Goal: Information Seeking & Learning: Learn about a topic

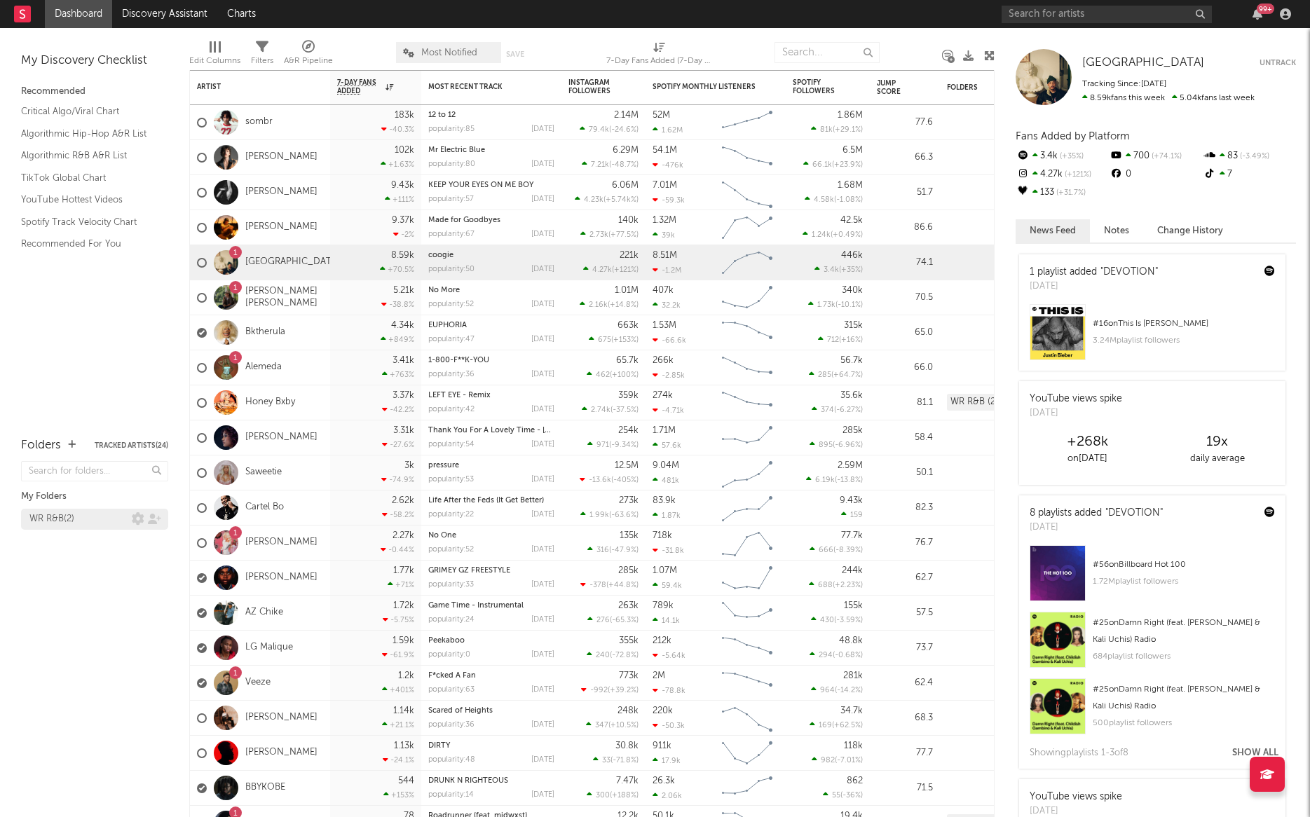
click at [83, 519] on div "WR R&B ( 2 )" at bounding box center [80, 519] width 102 height 17
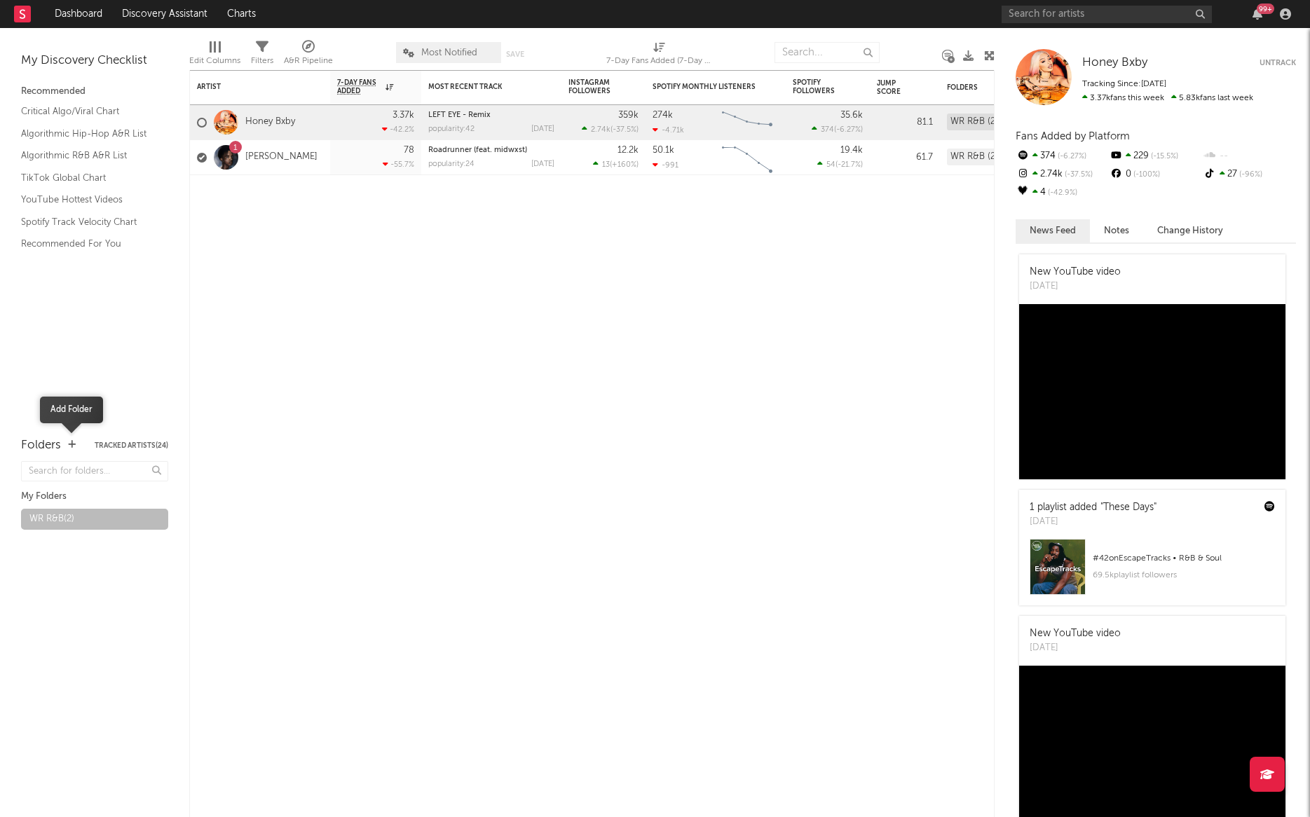
click at [71, 442] on icon "button" at bounding box center [72, 444] width 8 height 9
type input "R"
type input "[GEOGRAPHIC_DATA]"
click at [81, 515] on div "Rising West Coast ( 0 )" at bounding box center [78, 528] width 99 height 34
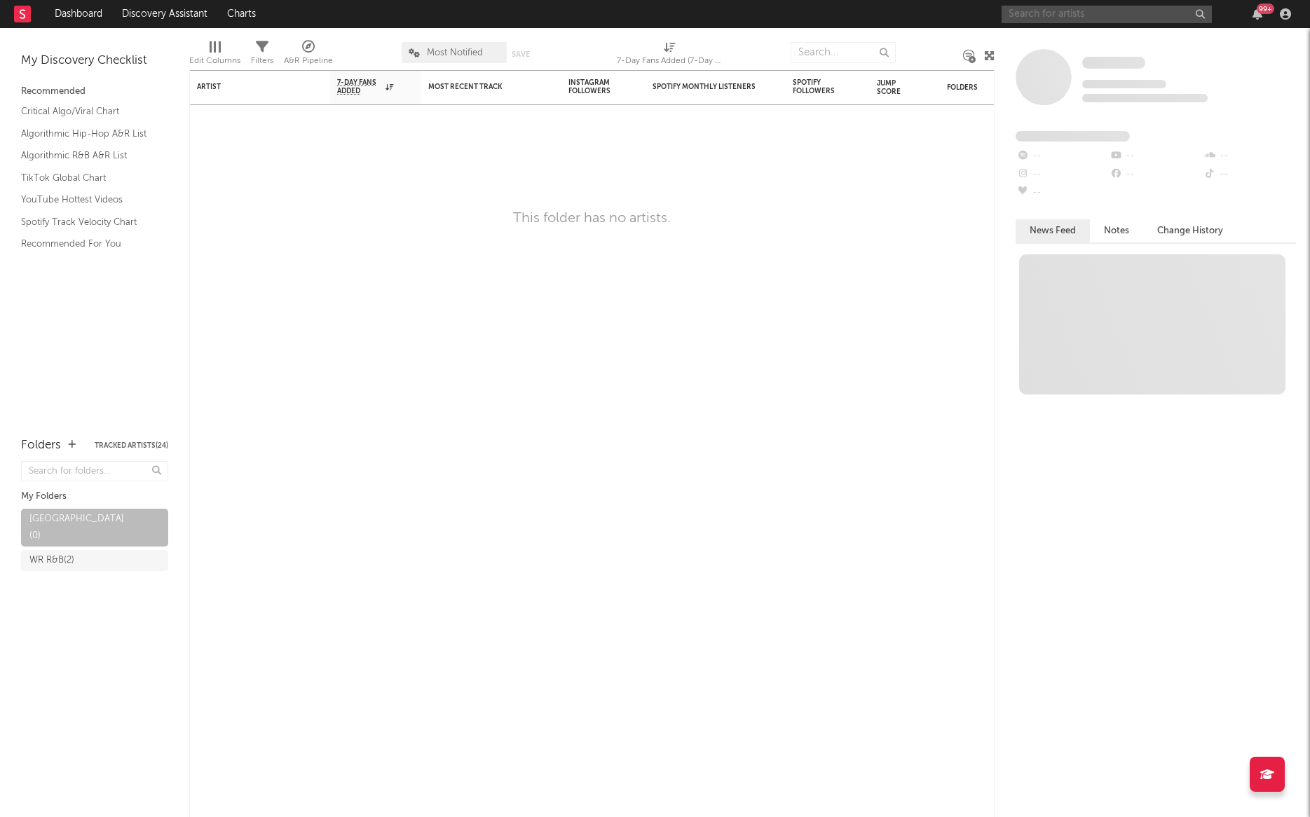
click at [1051, 17] on input "text" at bounding box center [1107, 15] width 210 height 18
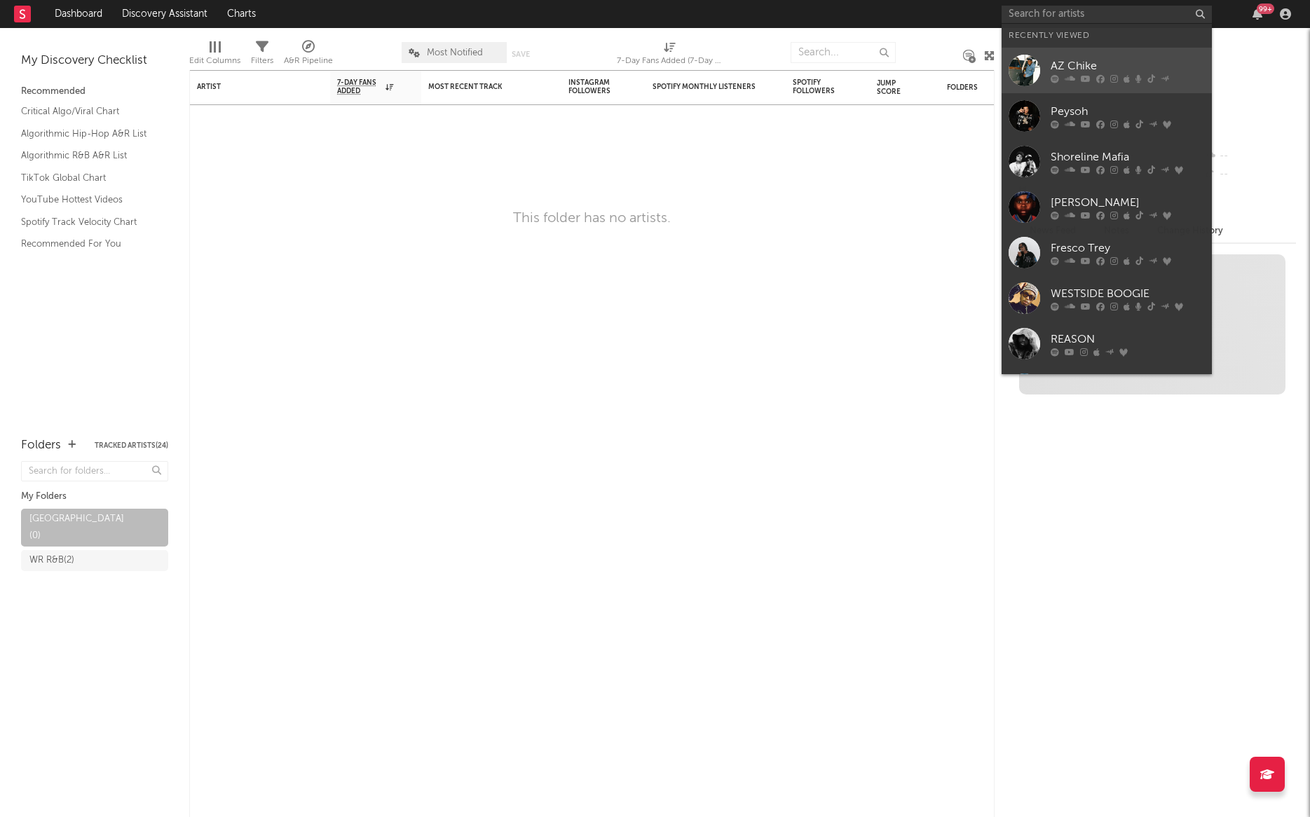
click at [1071, 73] on div "AZ Chike" at bounding box center [1128, 65] width 154 height 17
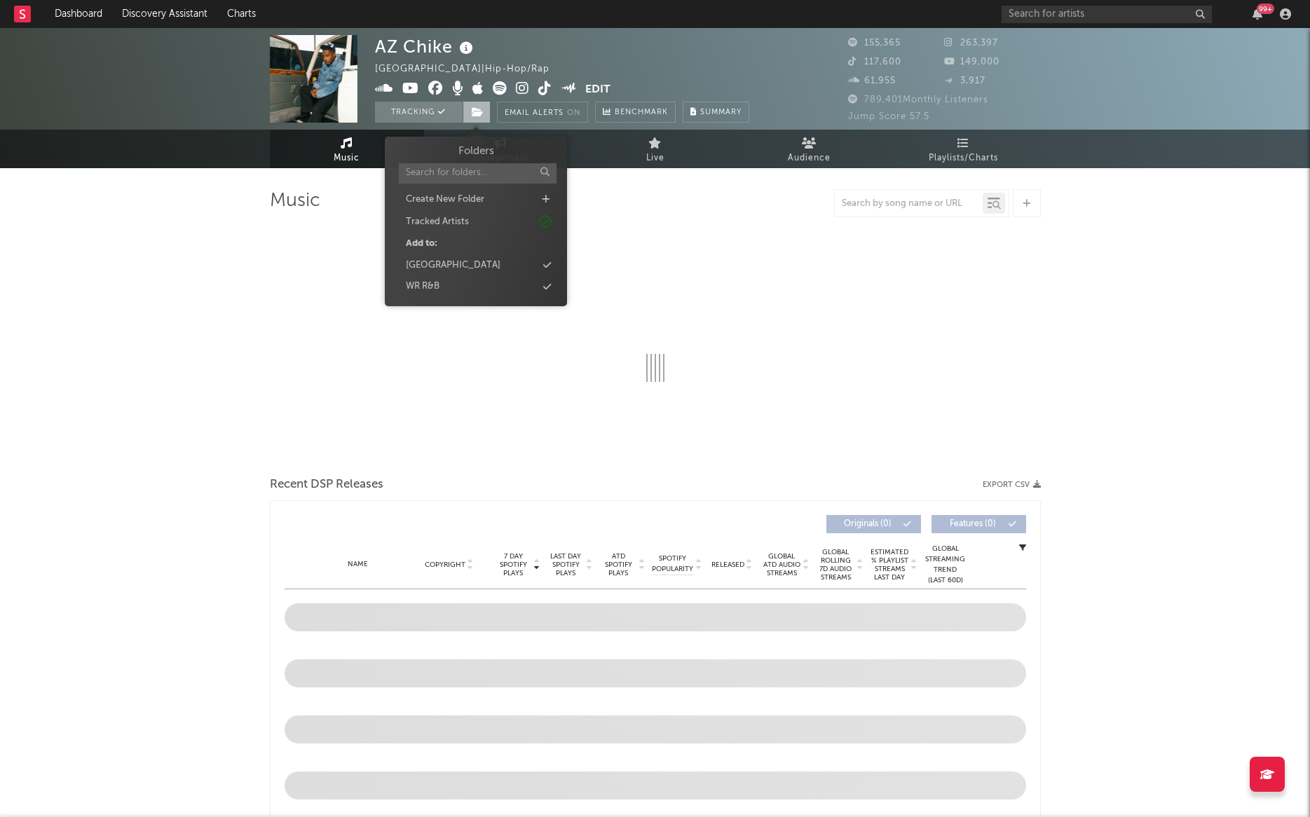
click at [475, 111] on icon at bounding box center [478, 112] width 12 height 10
select select "6m"
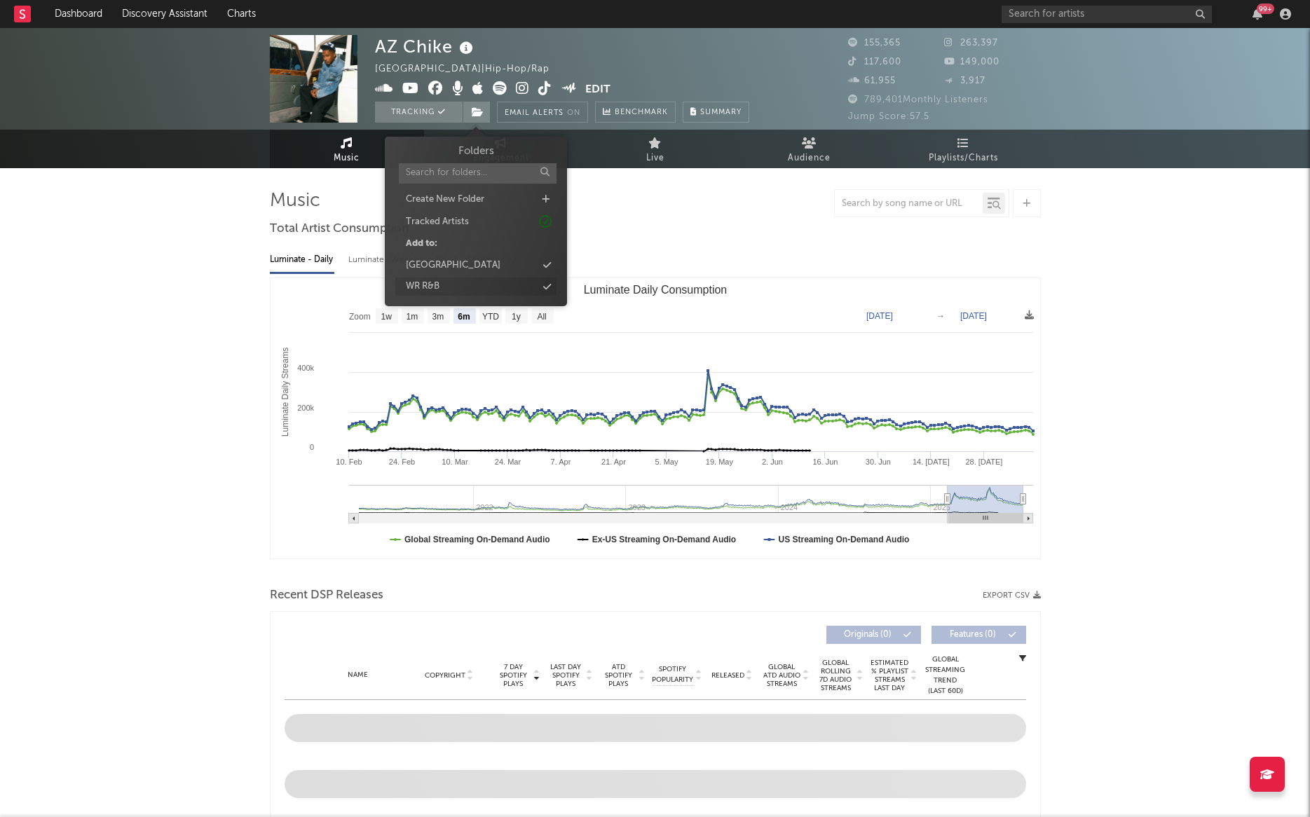
click at [547, 287] on icon at bounding box center [547, 286] width 8 height 9
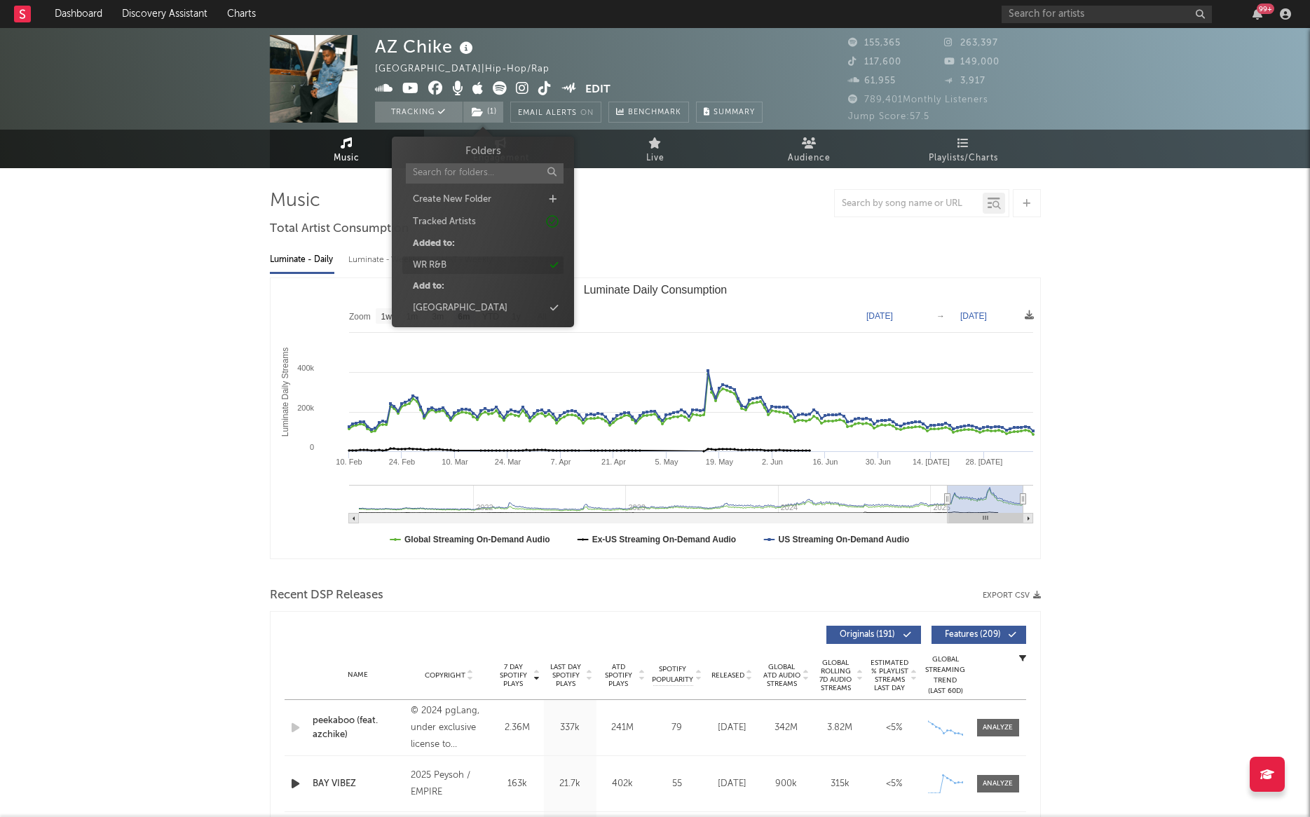
click at [559, 264] on div "WR R&B" at bounding box center [482, 266] width 161 height 18
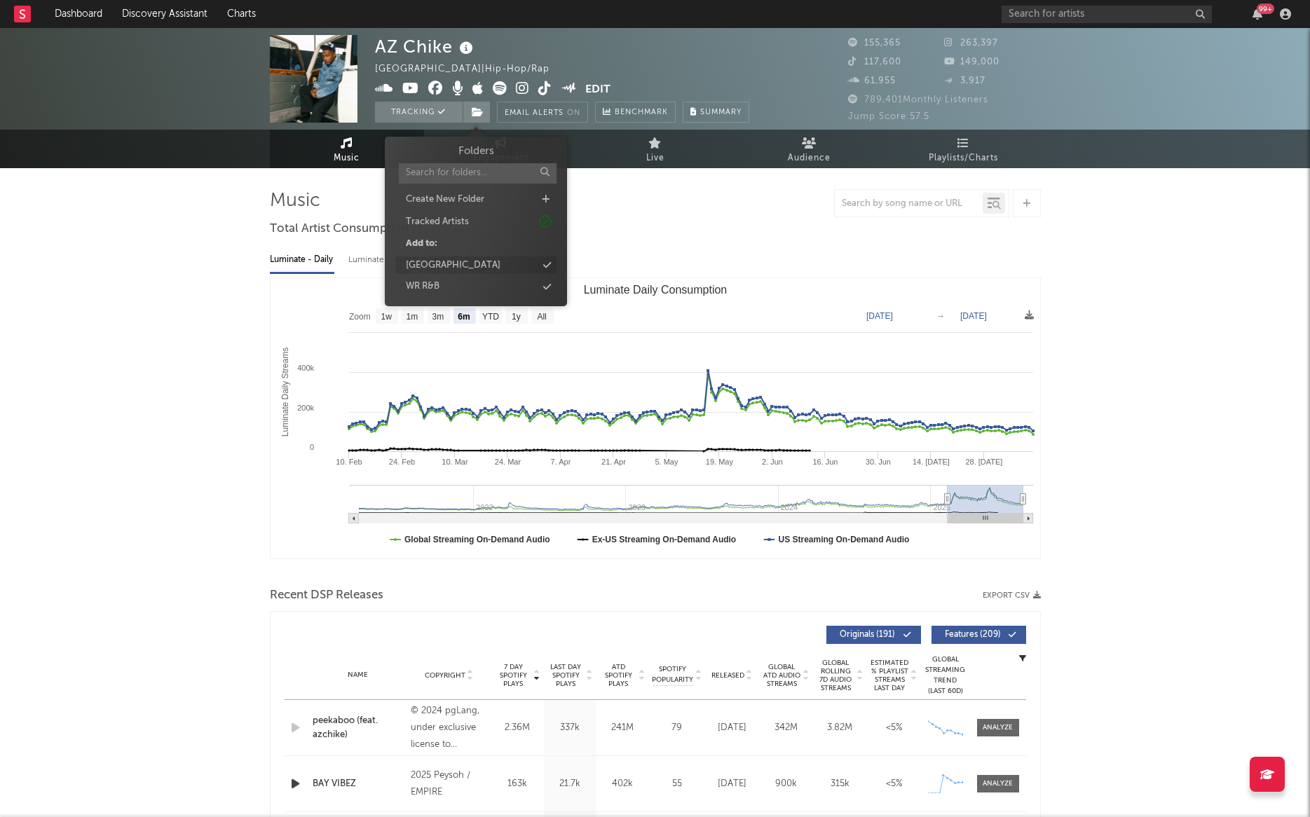
click at [493, 266] on div "[GEOGRAPHIC_DATA]" at bounding box center [475, 266] width 161 height 18
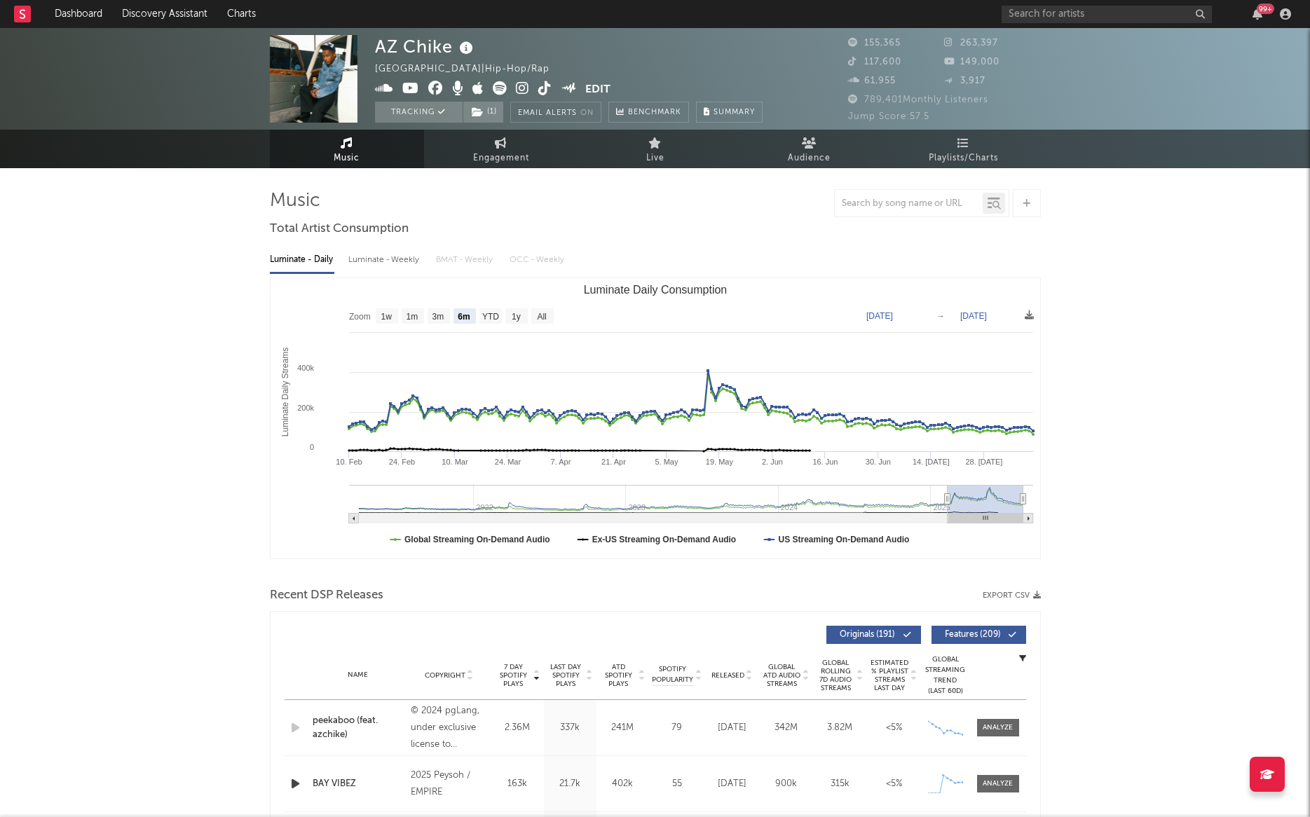
click at [1049, 25] on div "99 +" at bounding box center [1149, 14] width 294 height 28
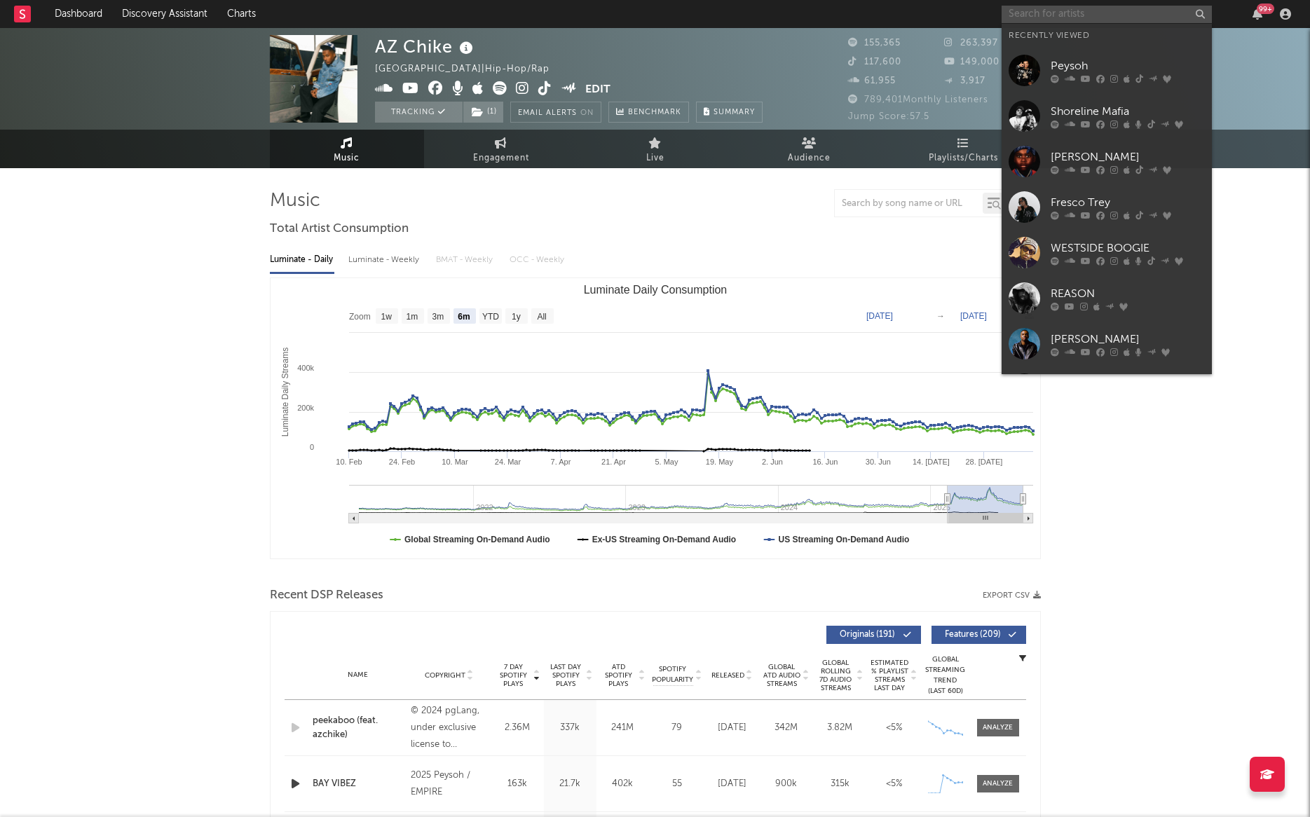
click at [1049, 17] on input "text" at bounding box center [1107, 15] width 210 height 18
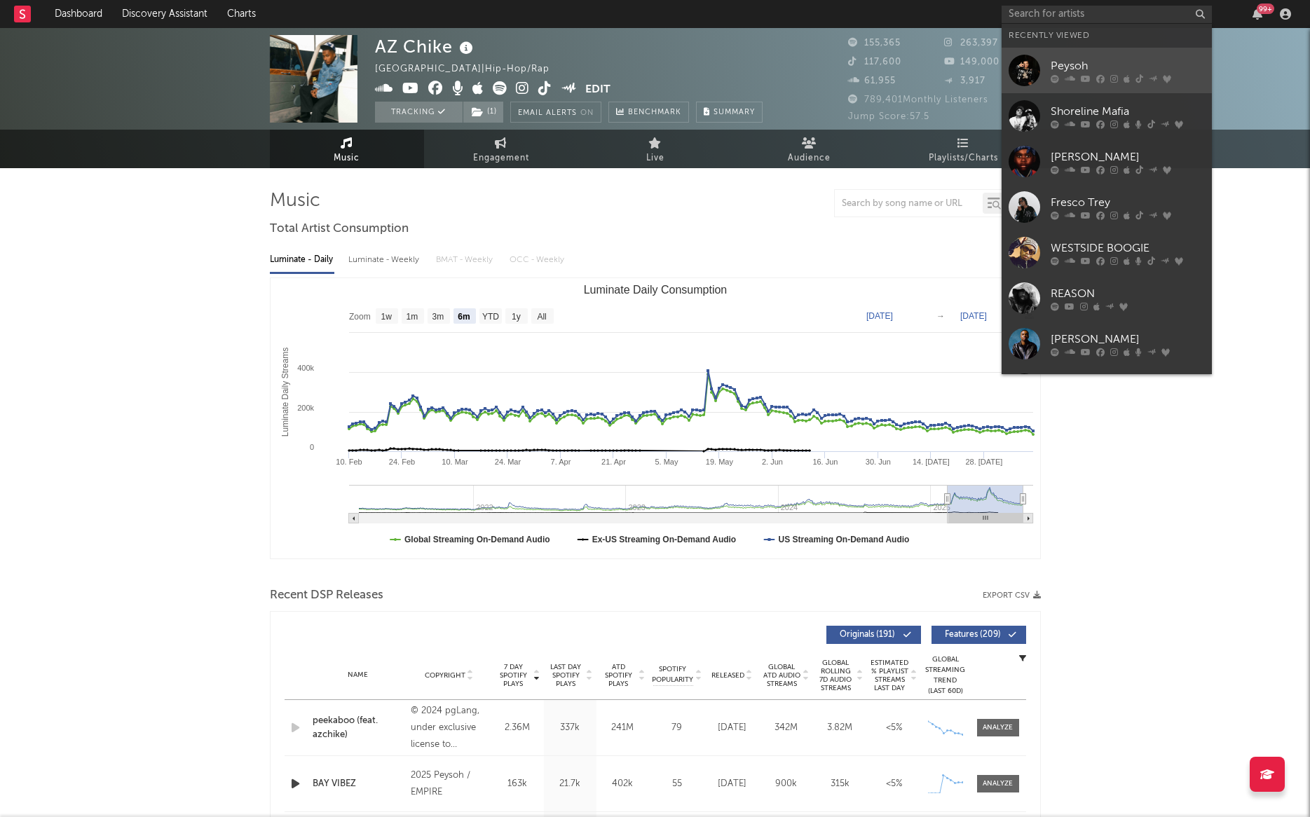
click at [1074, 60] on div "Peysoh" at bounding box center [1128, 65] width 154 height 17
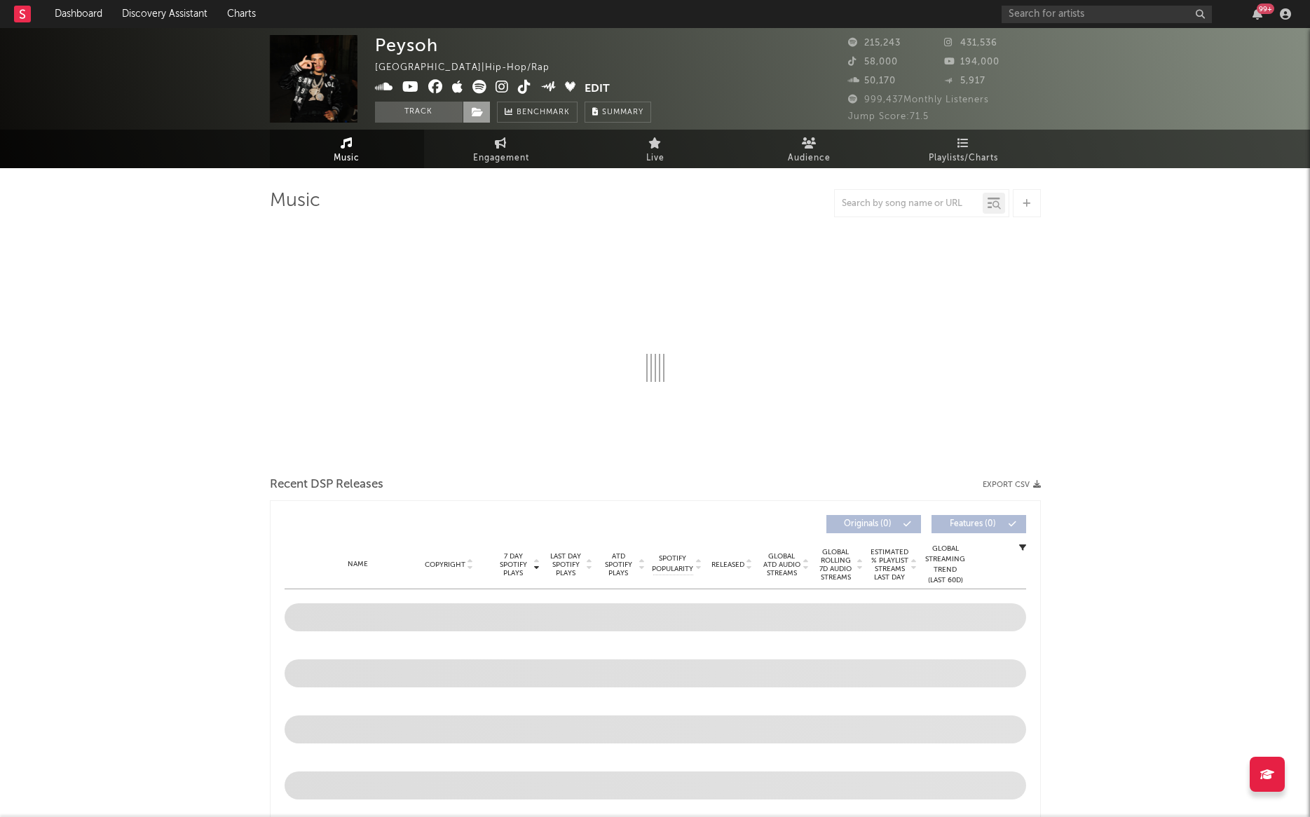
click at [474, 112] on icon at bounding box center [478, 112] width 12 height 10
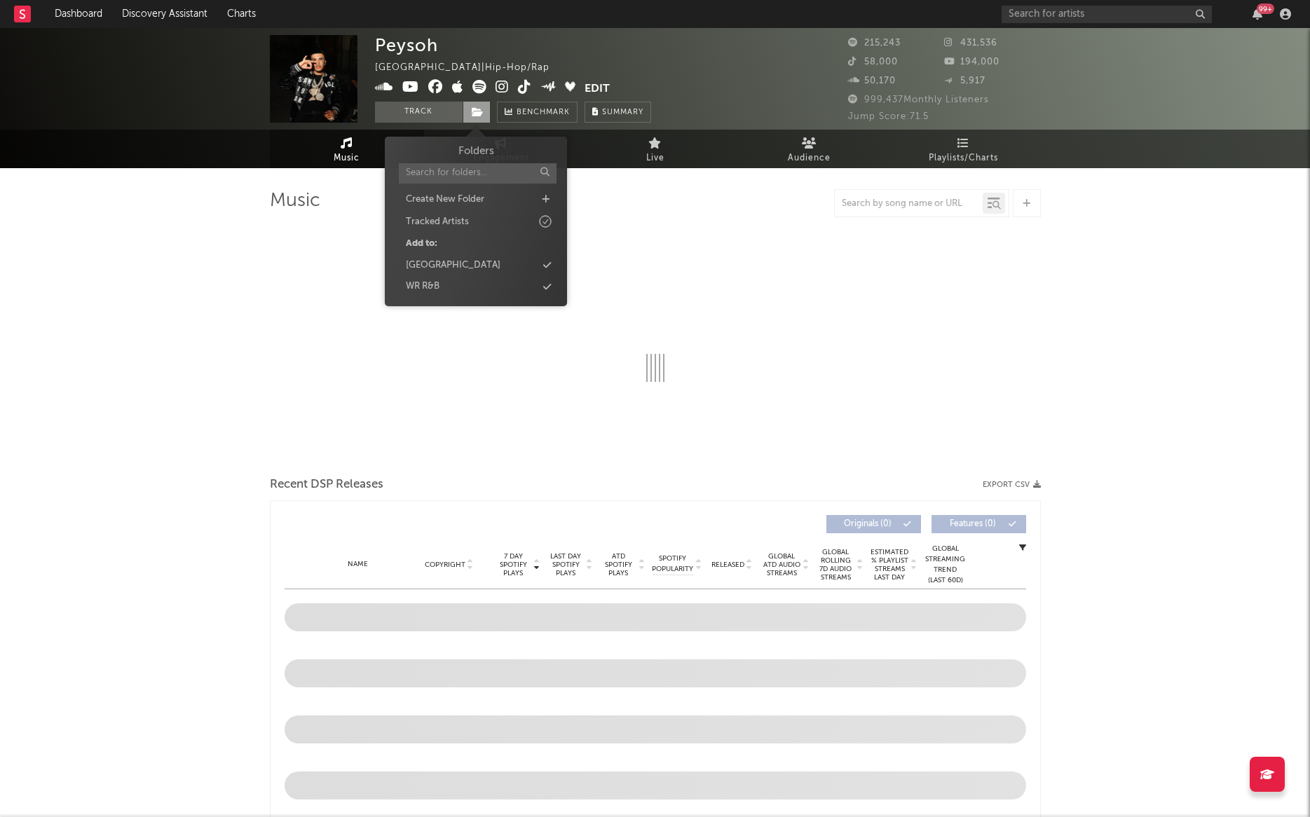
select select "6m"
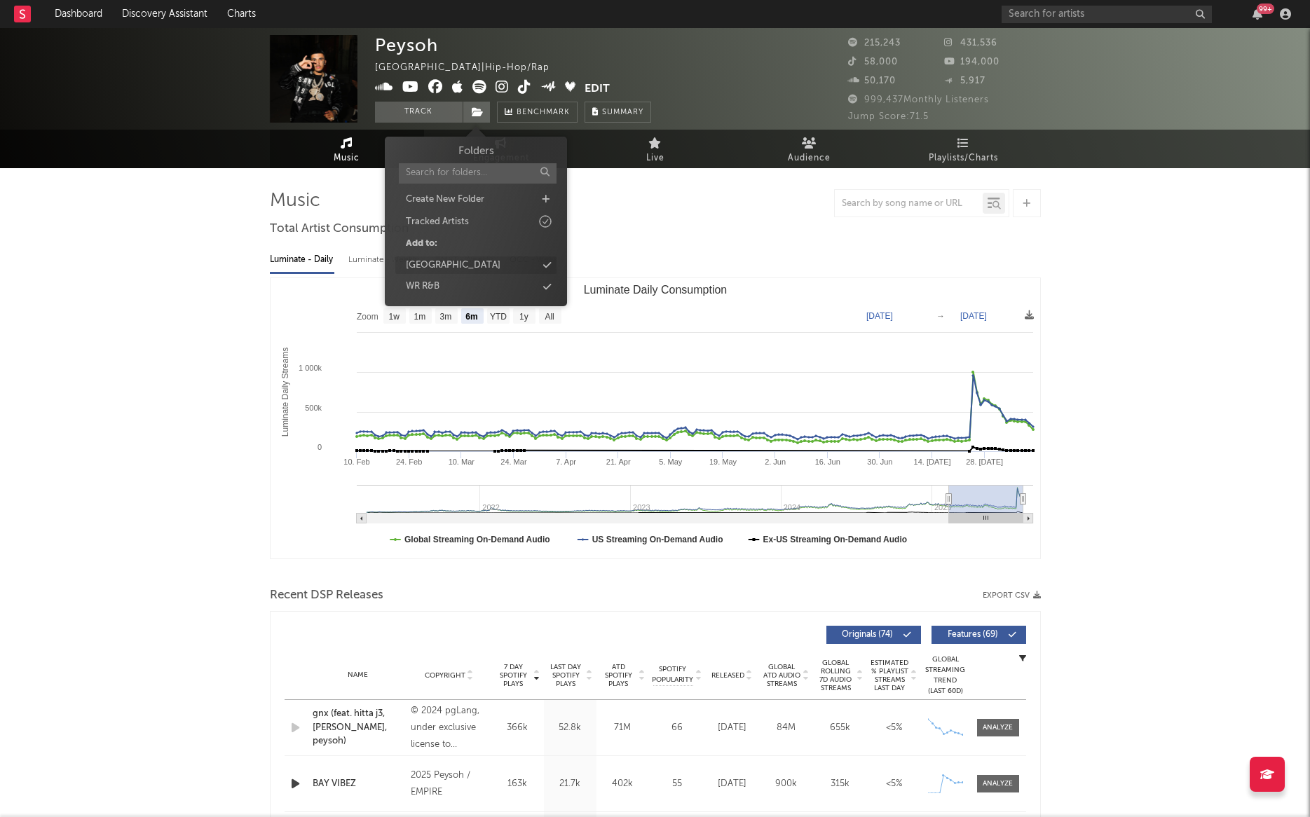
click at [493, 264] on div "Rising West Coast" at bounding box center [475, 266] width 161 height 18
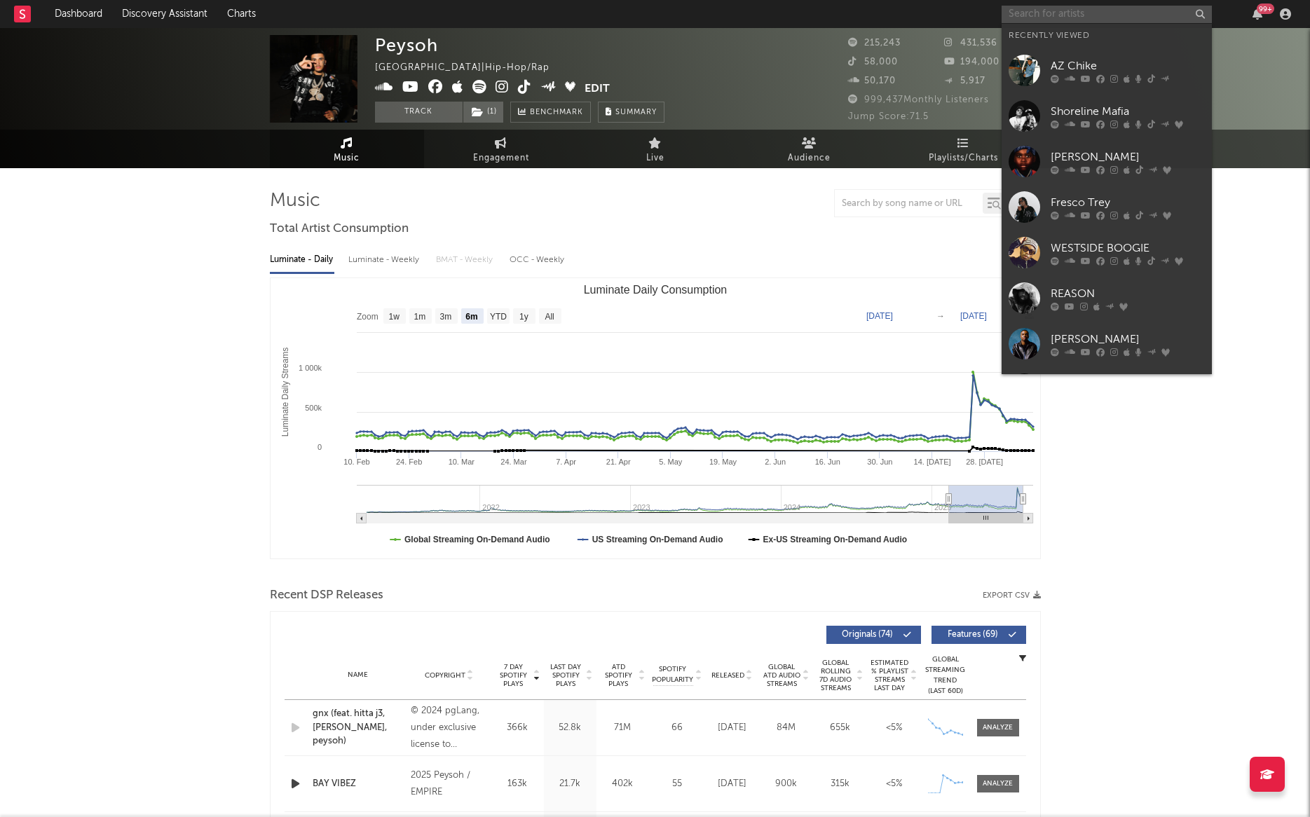
click at [1067, 14] on input "text" at bounding box center [1107, 15] width 210 height 18
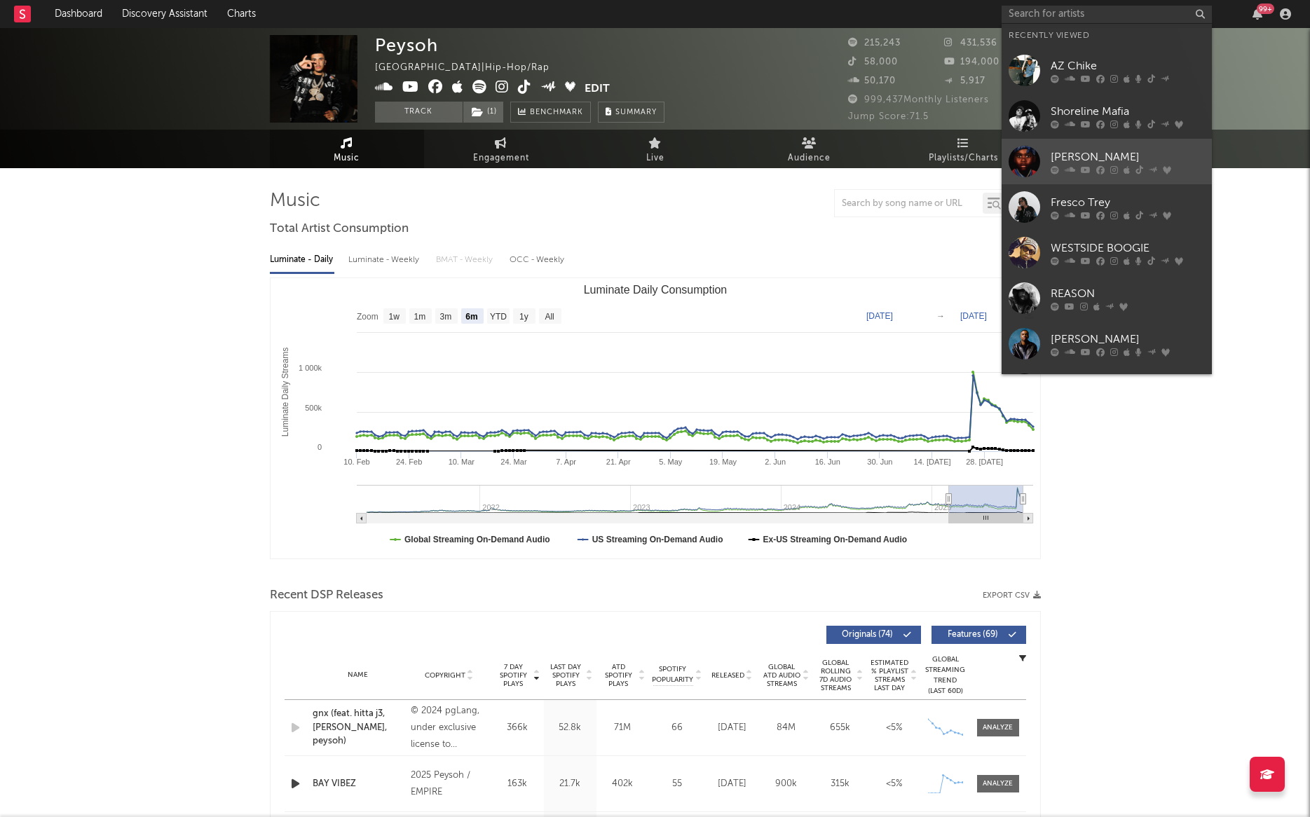
click at [1063, 167] on div at bounding box center [1128, 169] width 154 height 8
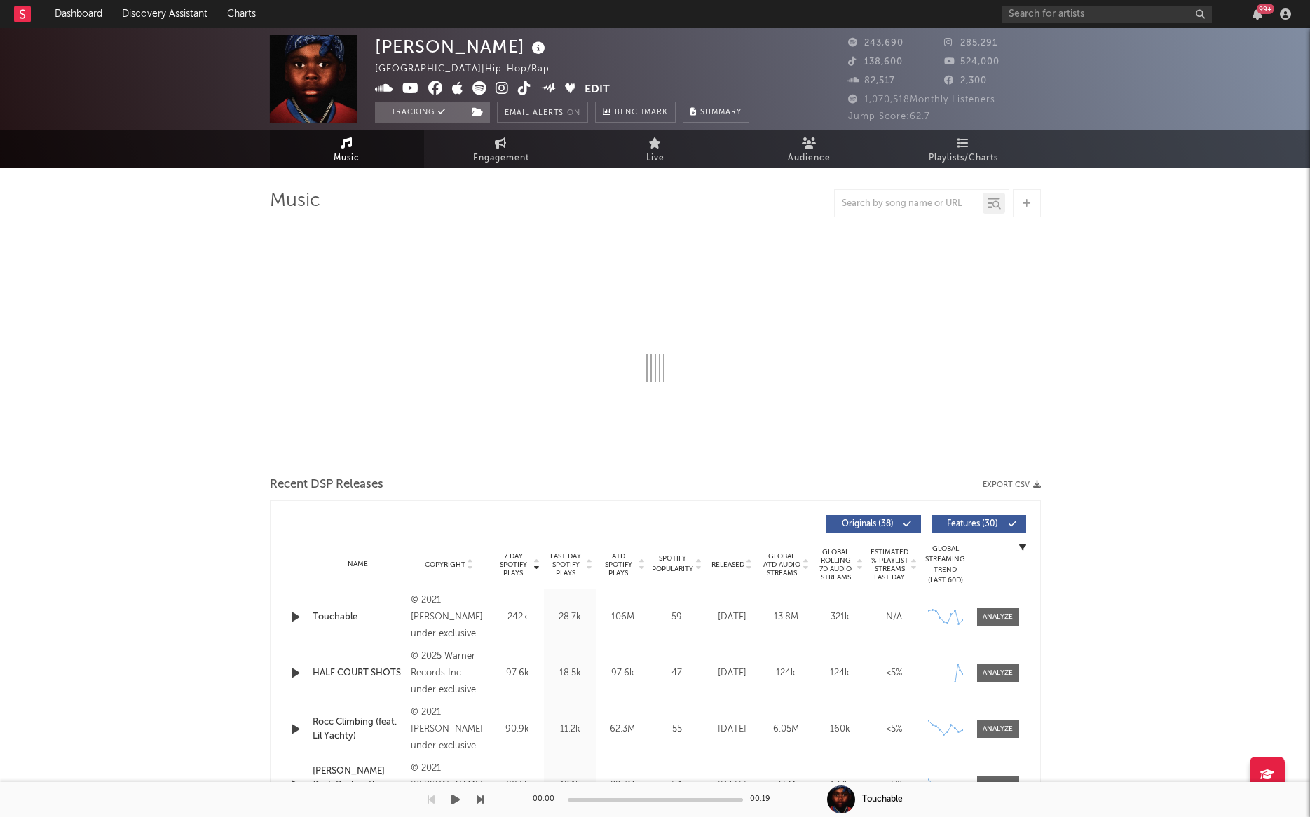
select select "6m"
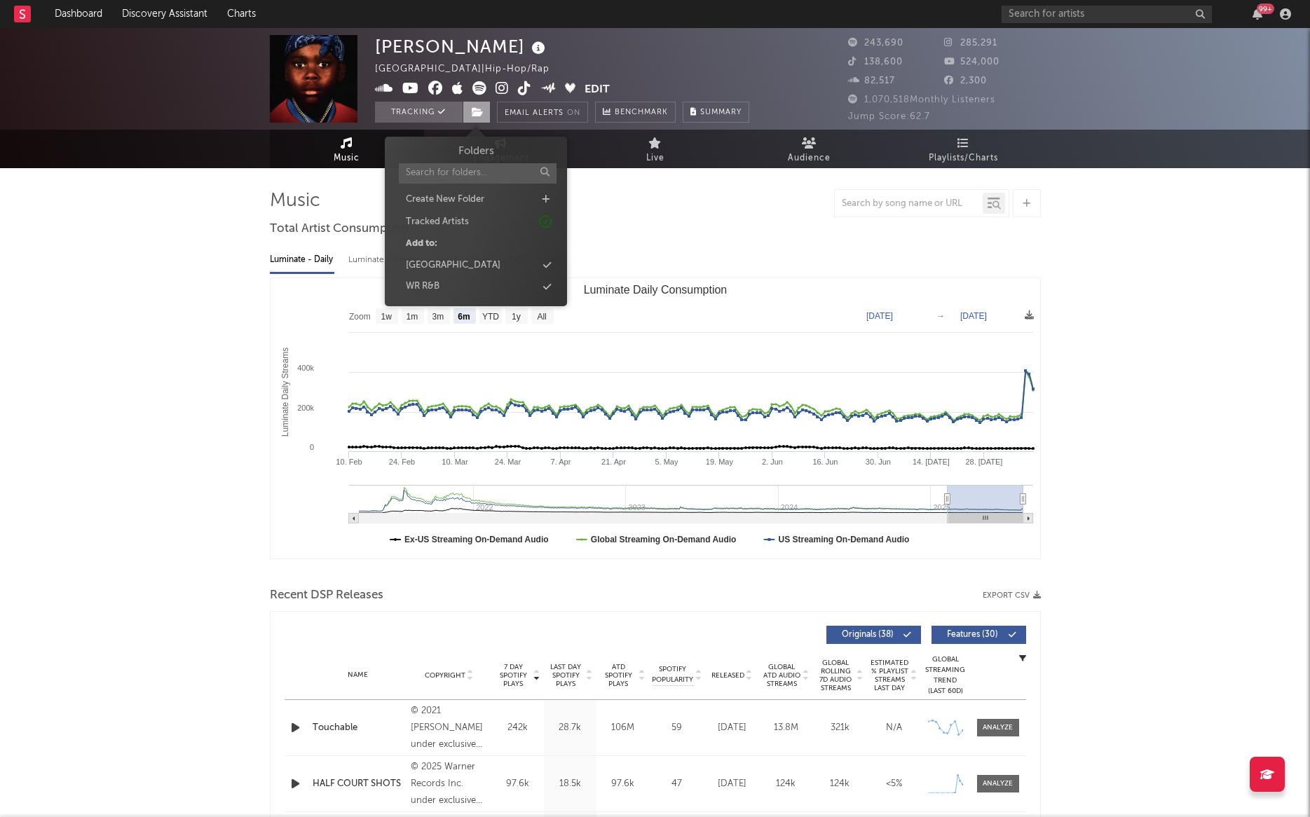
click at [474, 114] on icon at bounding box center [478, 112] width 12 height 10
click at [474, 272] on div "[GEOGRAPHIC_DATA]" at bounding box center [475, 266] width 161 height 18
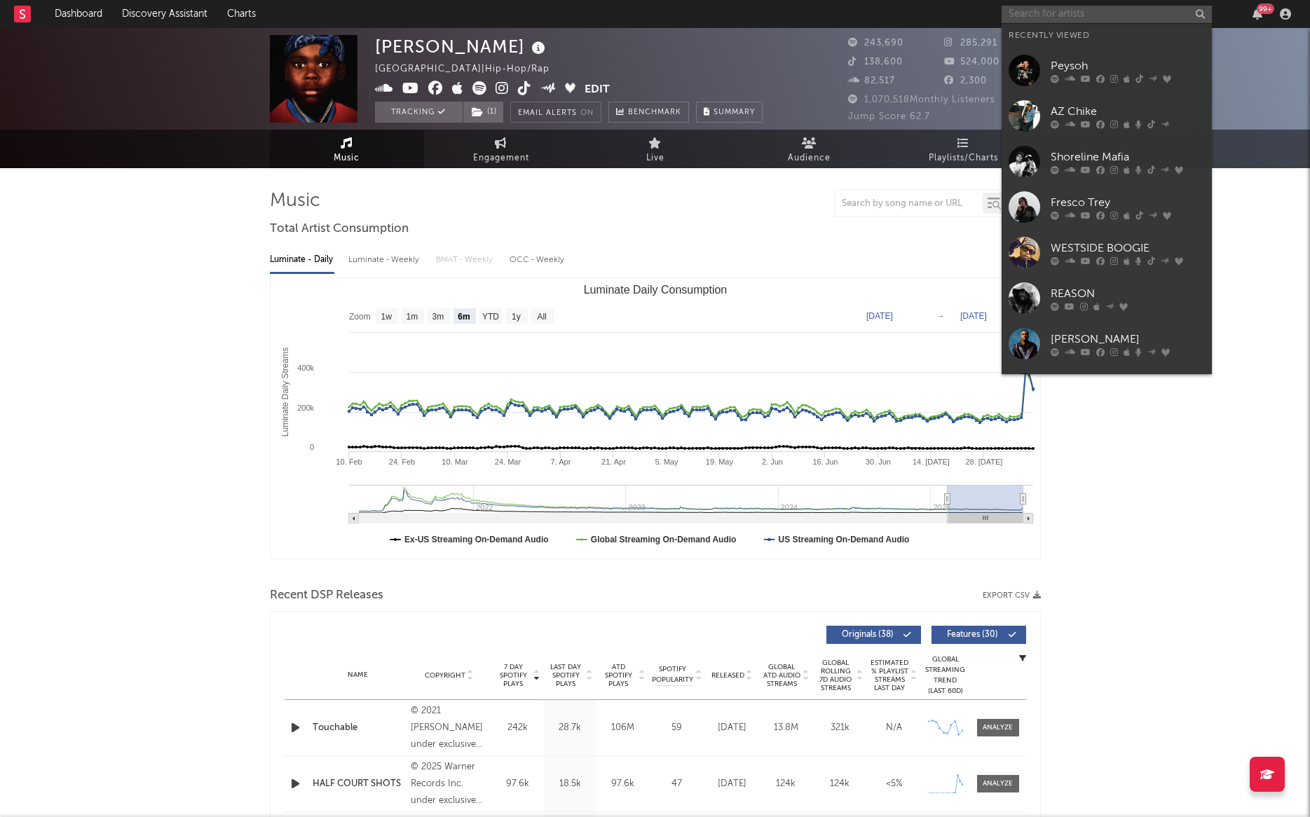
click at [1043, 18] on input "text" at bounding box center [1107, 15] width 210 height 18
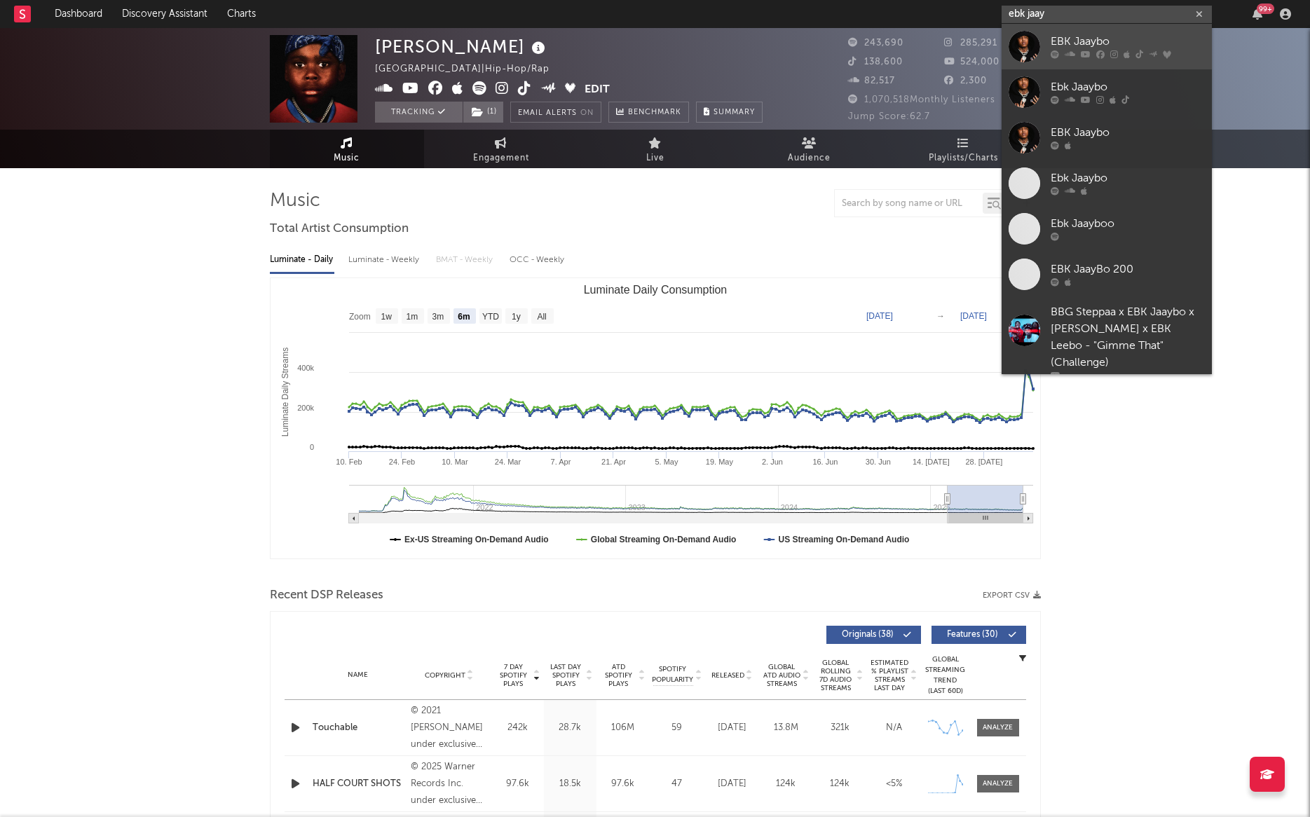
type input "ebk jaay"
click at [1076, 39] on div "EBK Jaaybo" at bounding box center [1128, 42] width 154 height 17
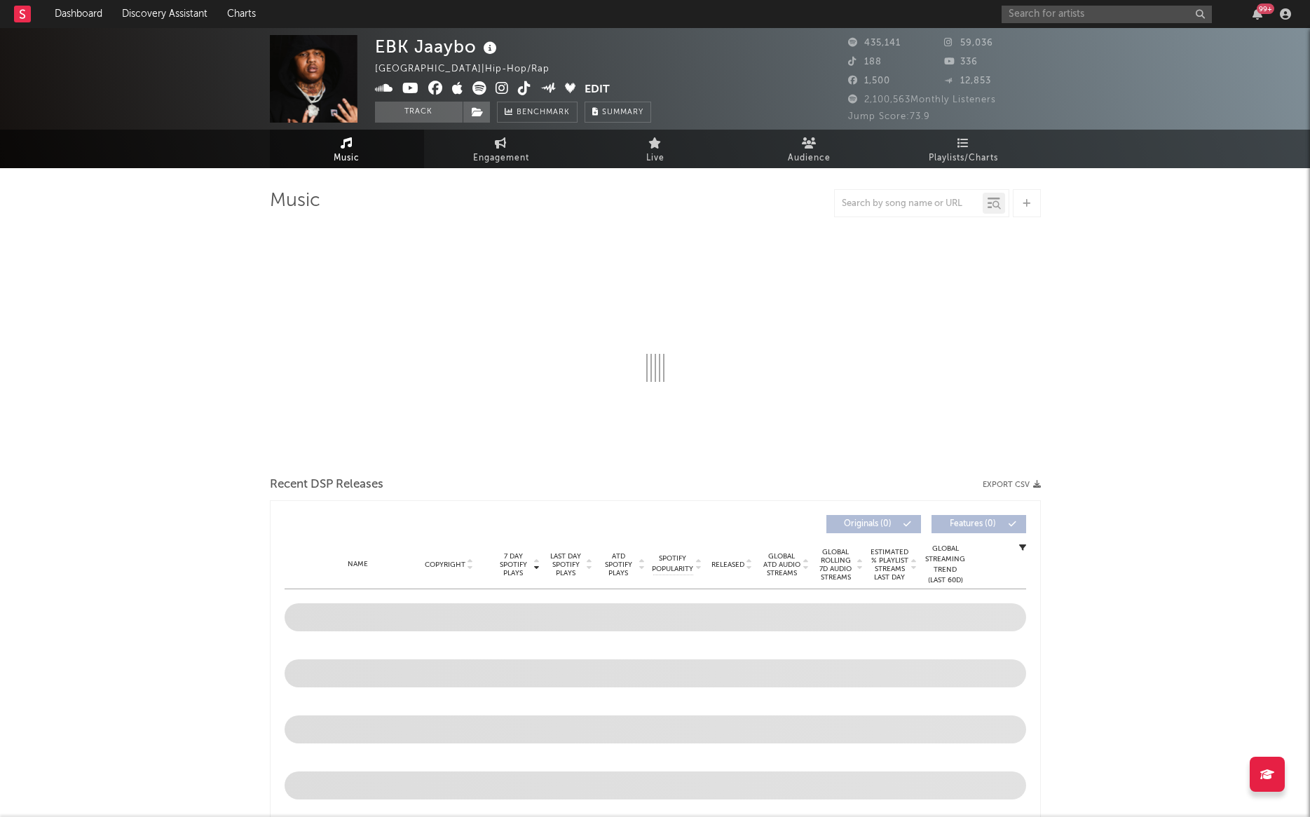
select select "6m"
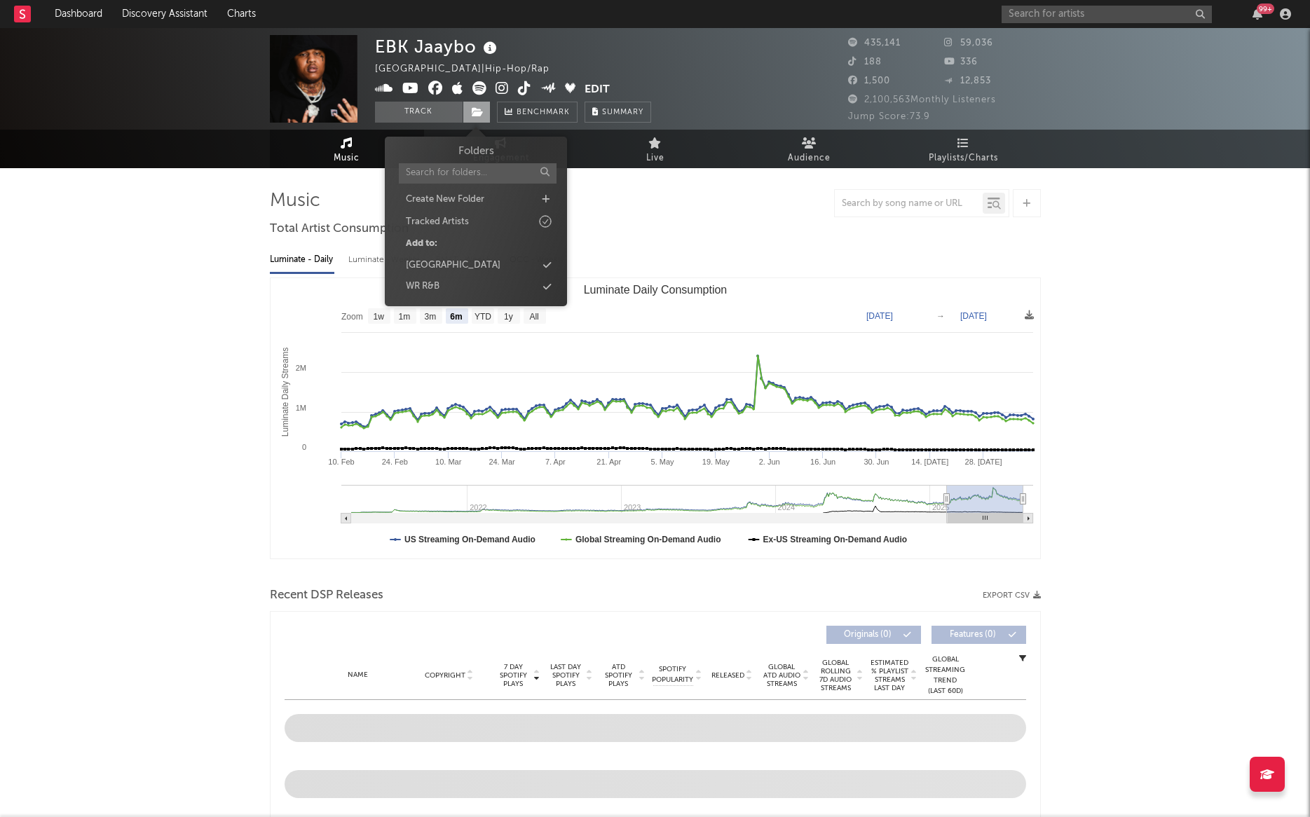
click at [470, 114] on span at bounding box center [477, 112] width 28 height 21
click at [451, 266] on div "[GEOGRAPHIC_DATA]" at bounding box center [453, 266] width 95 height 14
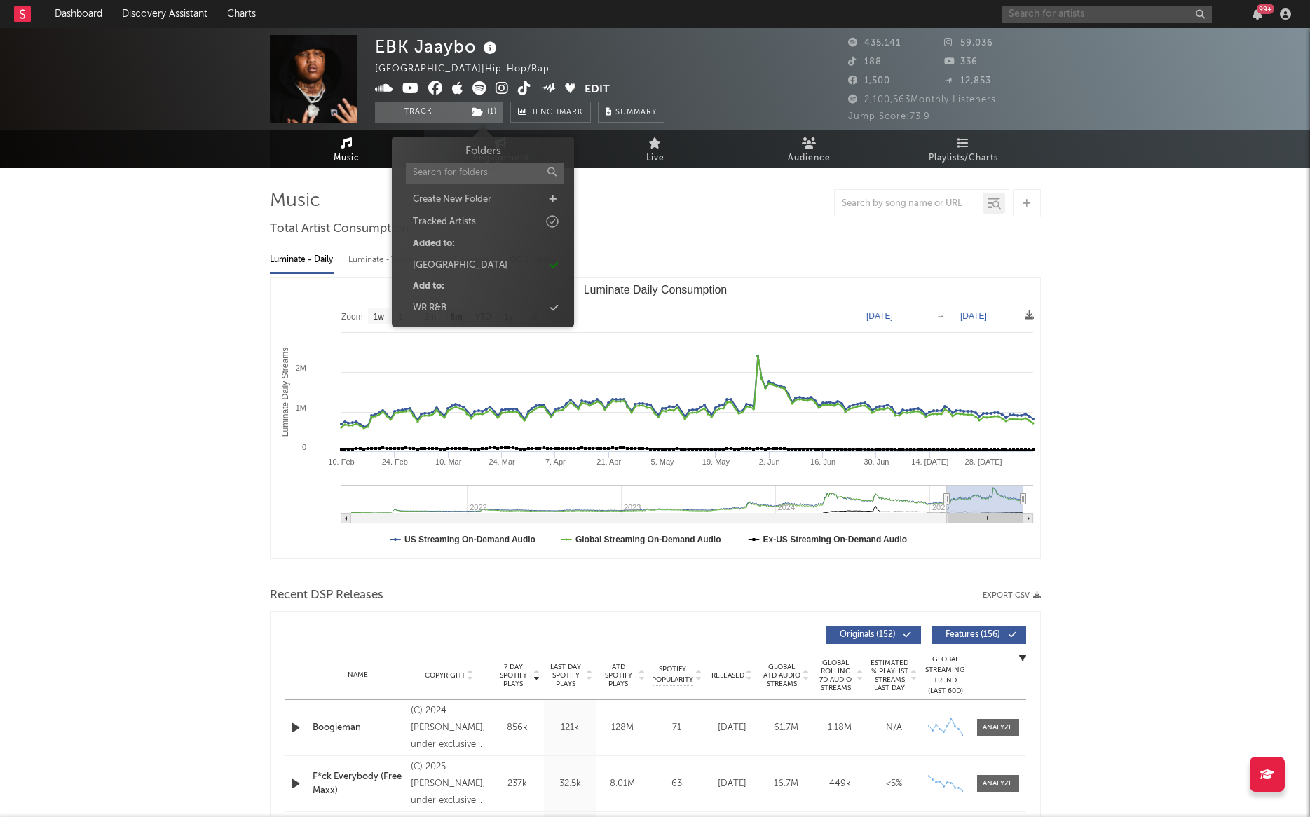
click at [1045, 15] on input "text" at bounding box center [1107, 15] width 210 height 18
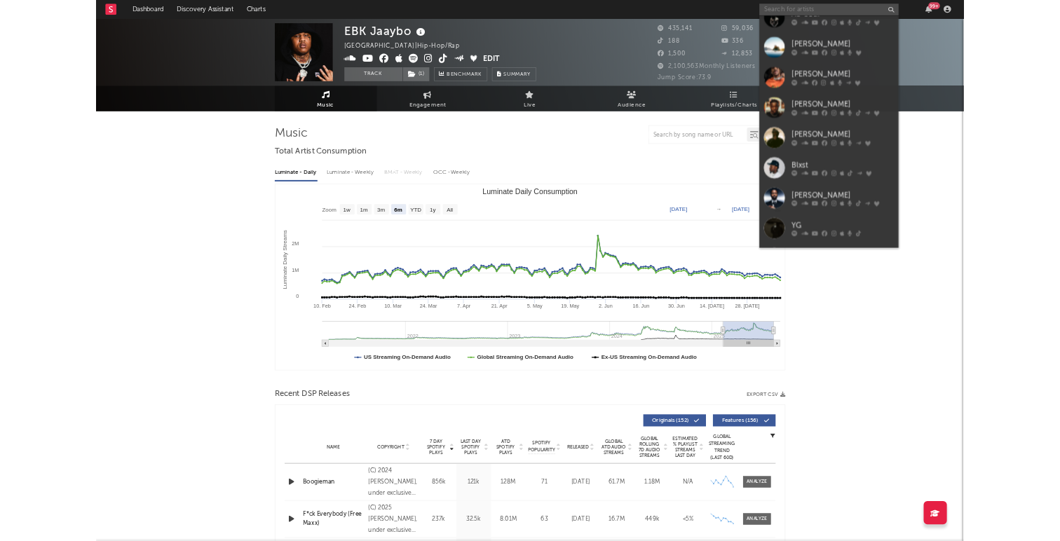
scroll to position [419, 0]
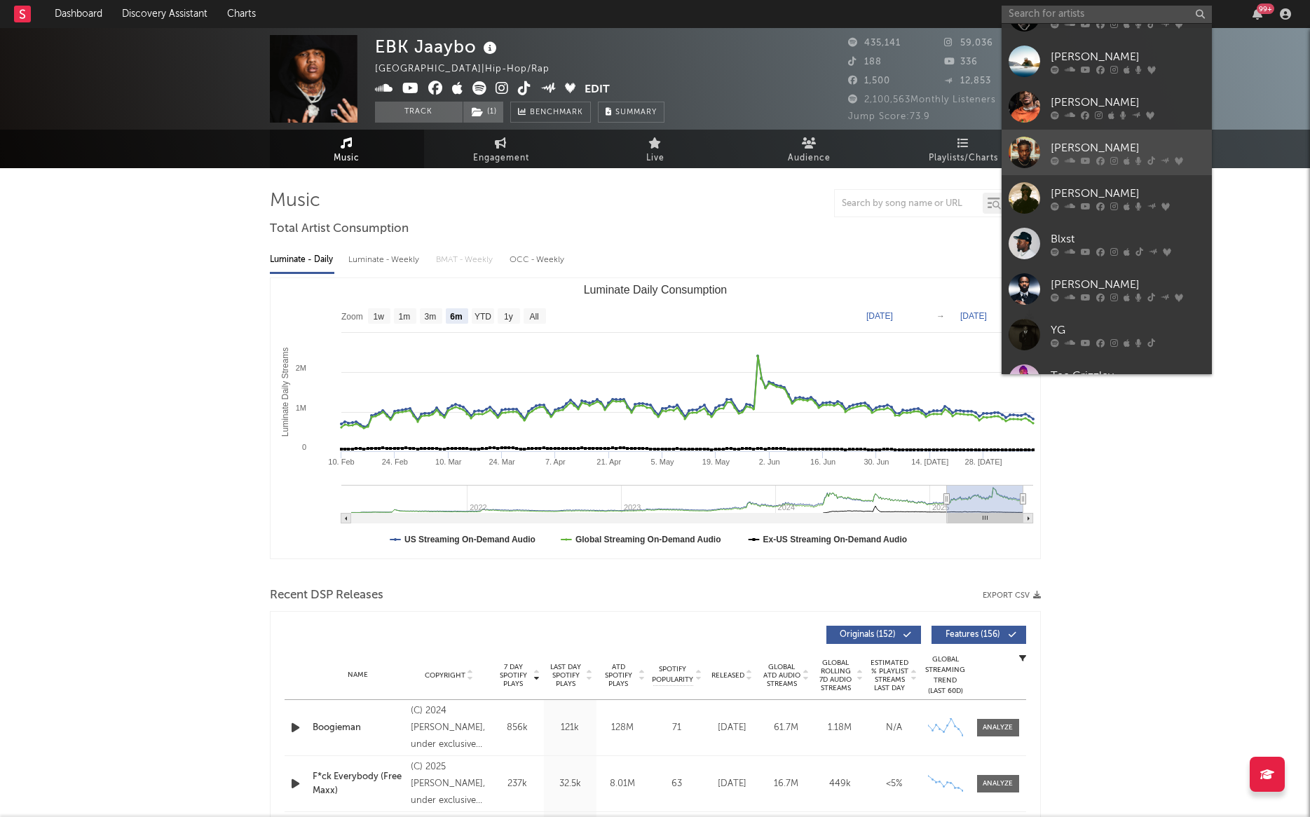
click at [1082, 150] on div "[PERSON_NAME]" at bounding box center [1128, 147] width 154 height 17
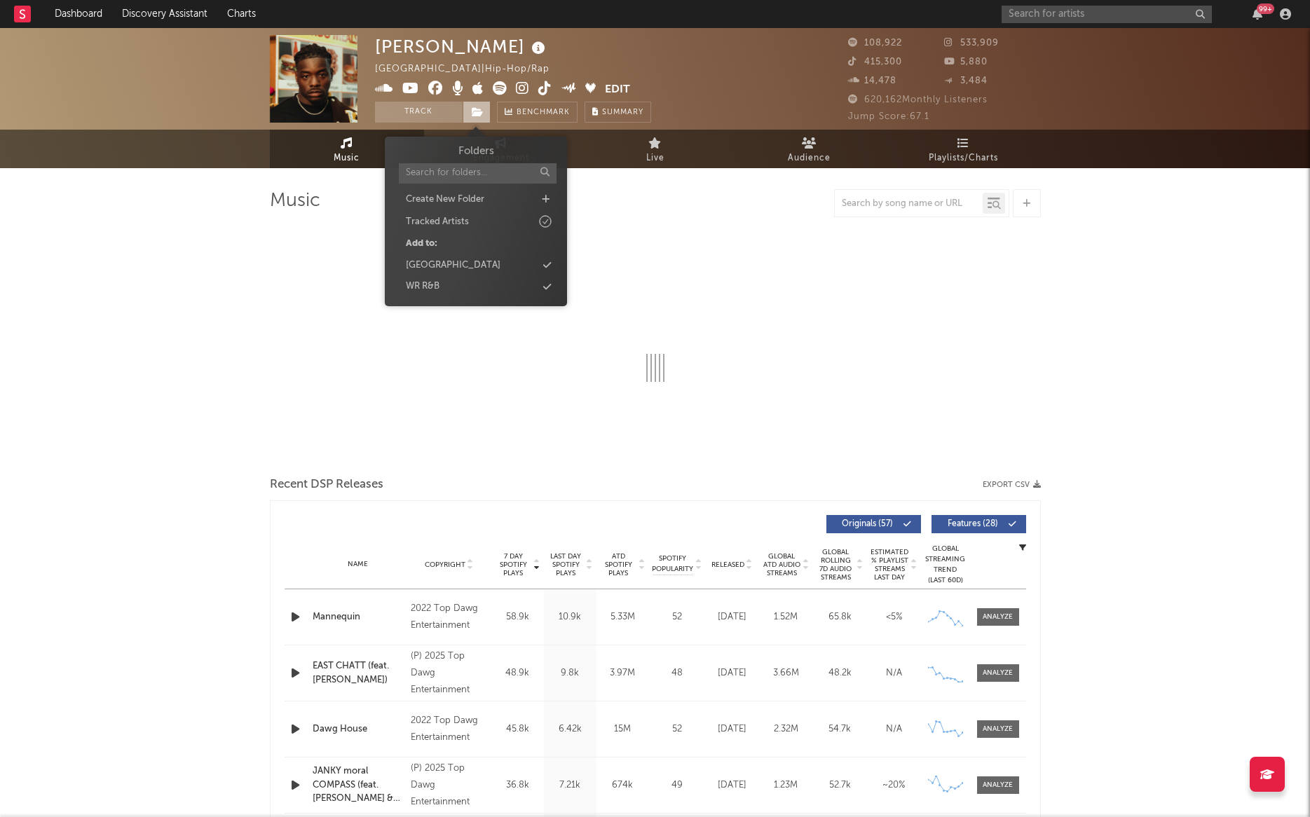
click at [473, 110] on icon at bounding box center [478, 112] width 12 height 10
select select "6m"
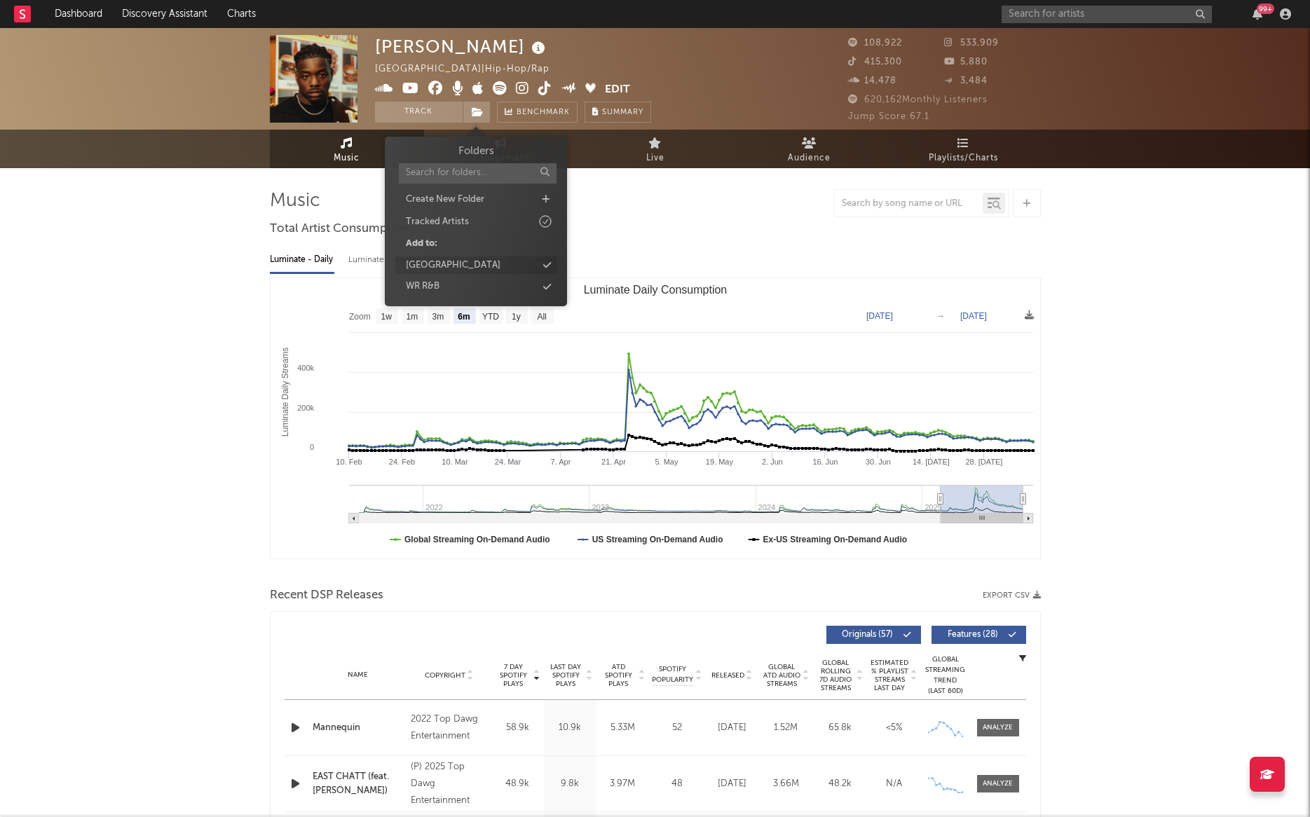
click at [464, 266] on div "[GEOGRAPHIC_DATA]" at bounding box center [453, 266] width 95 height 14
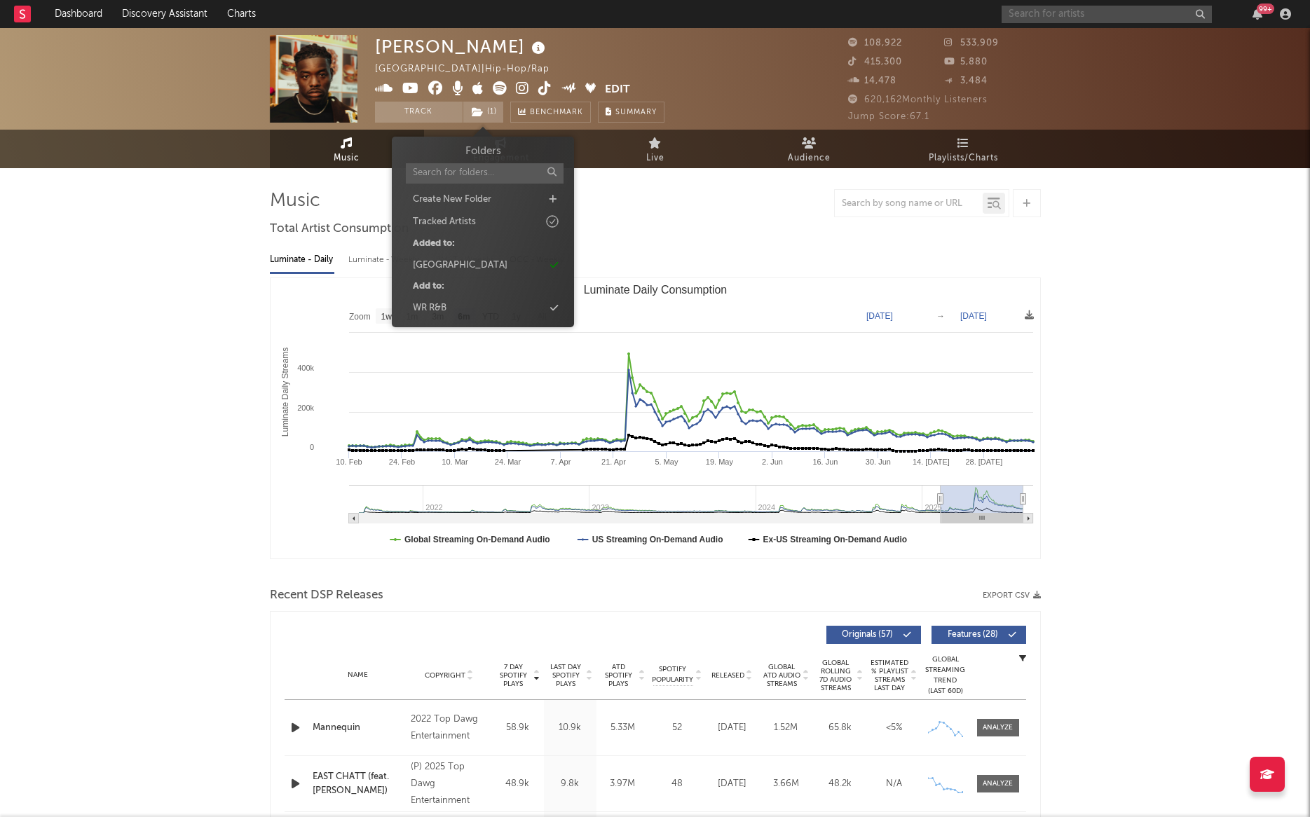
click at [1065, 18] on input "text" at bounding box center [1107, 15] width 210 height 18
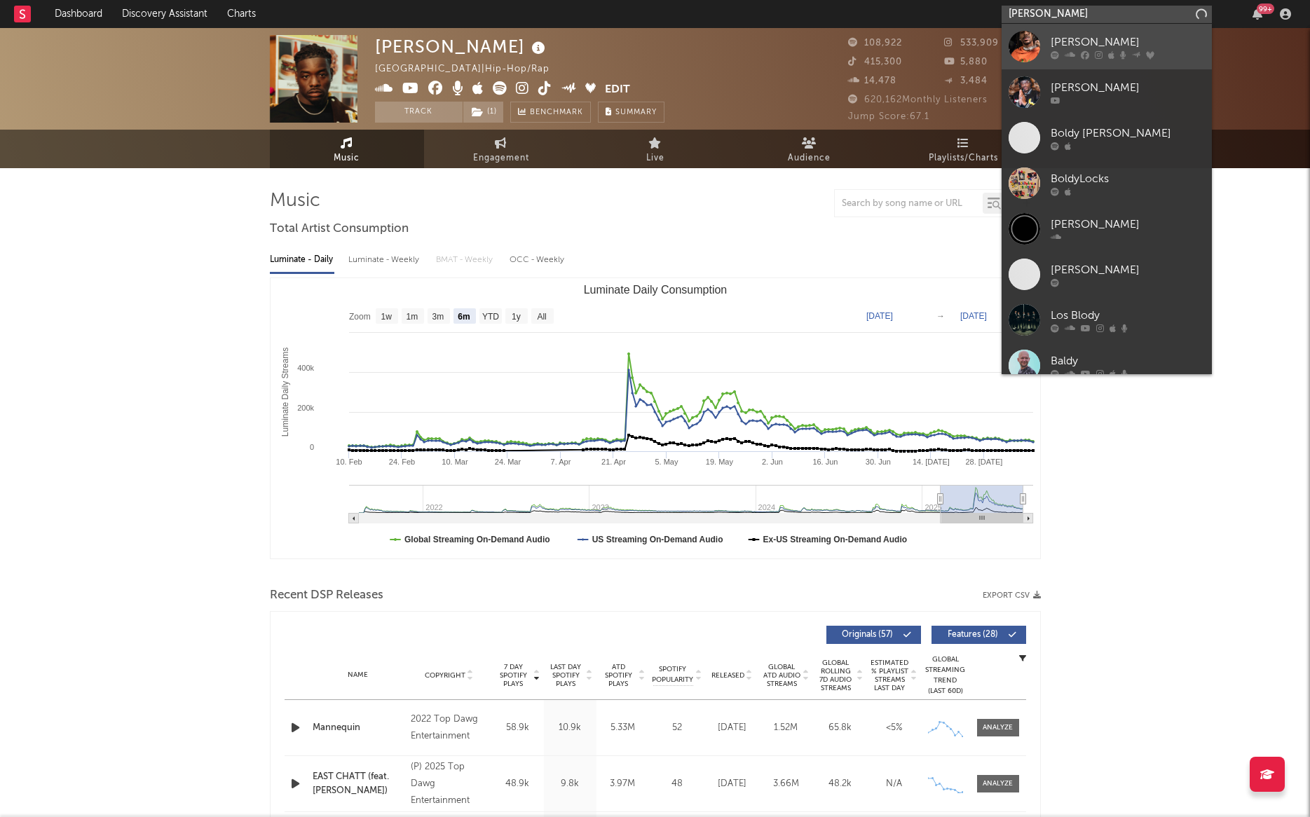
type input "boldy james"
click at [1074, 41] on div "[PERSON_NAME]" at bounding box center [1128, 42] width 154 height 17
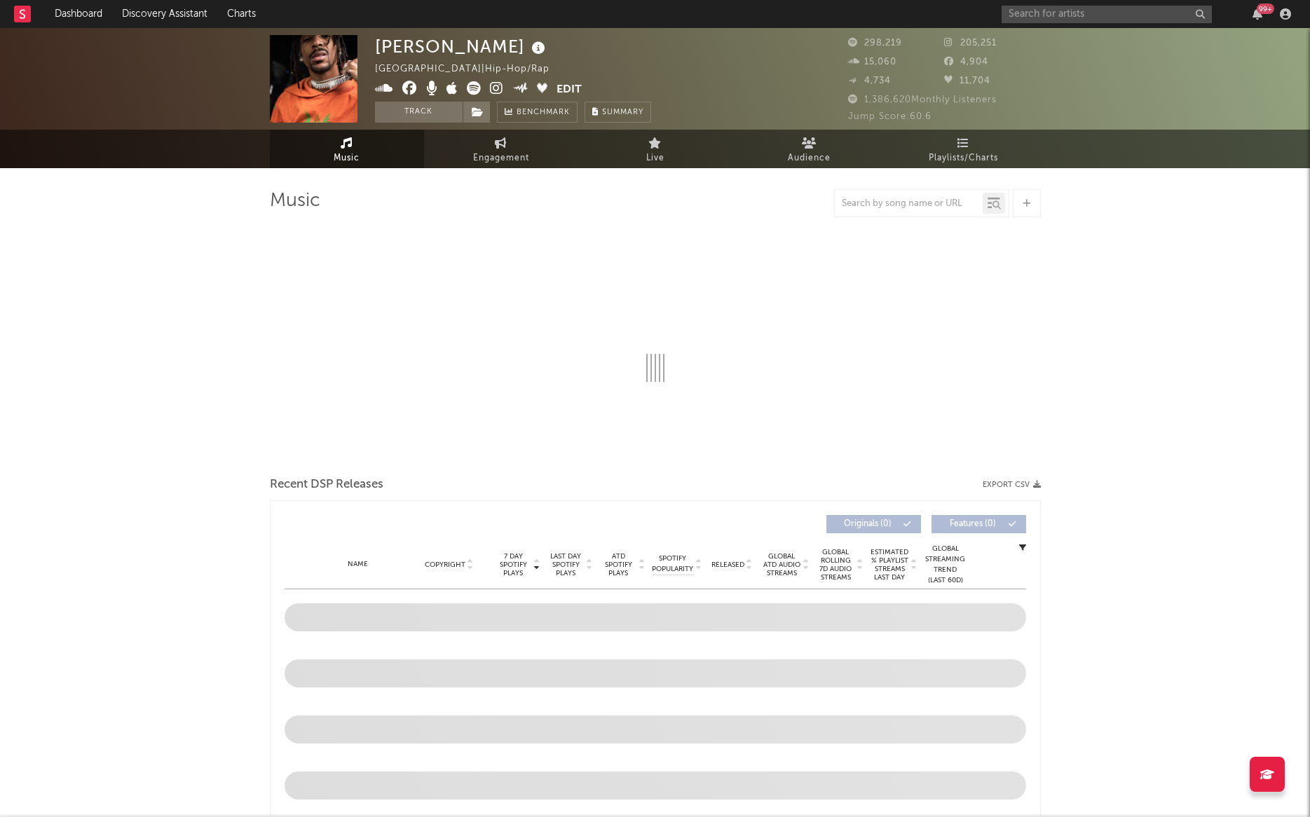
select select "6m"
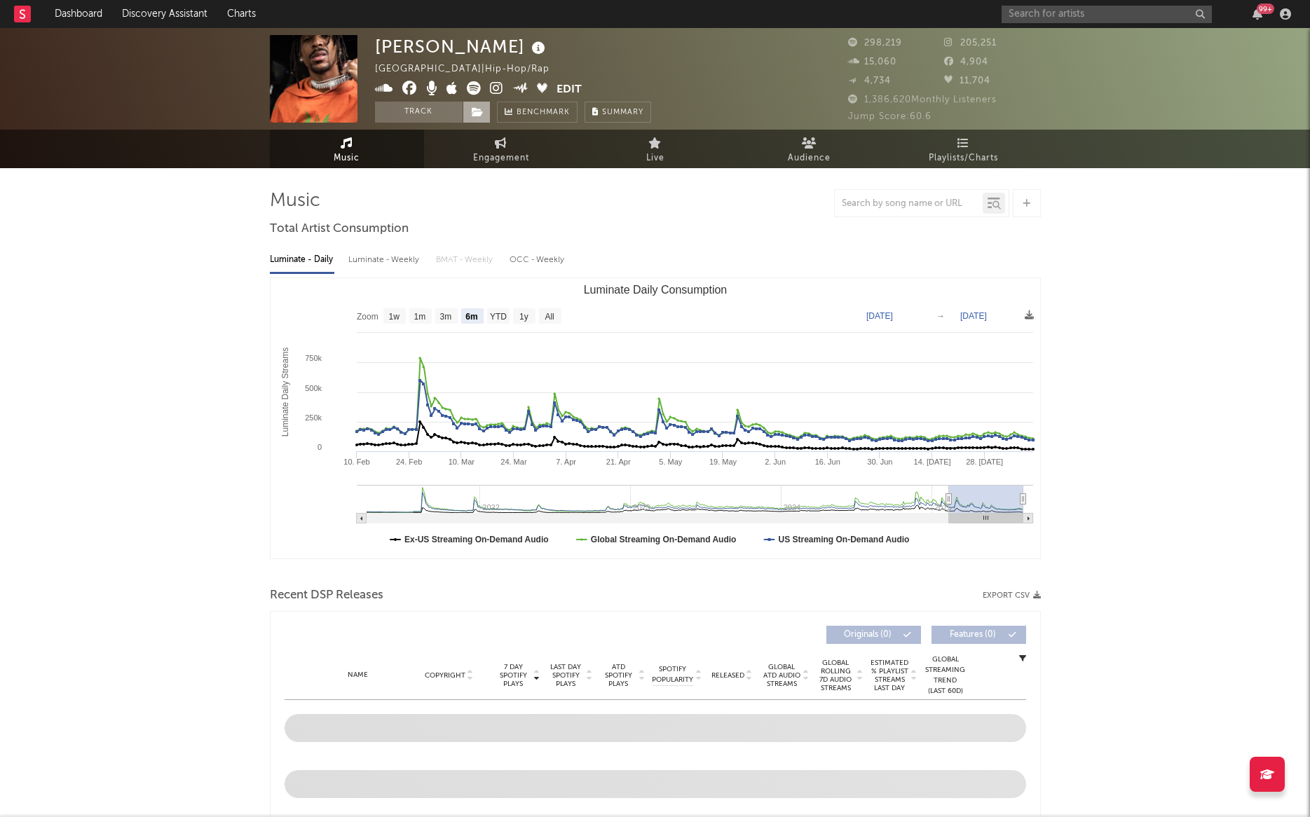
click at [479, 111] on icon at bounding box center [478, 112] width 12 height 10
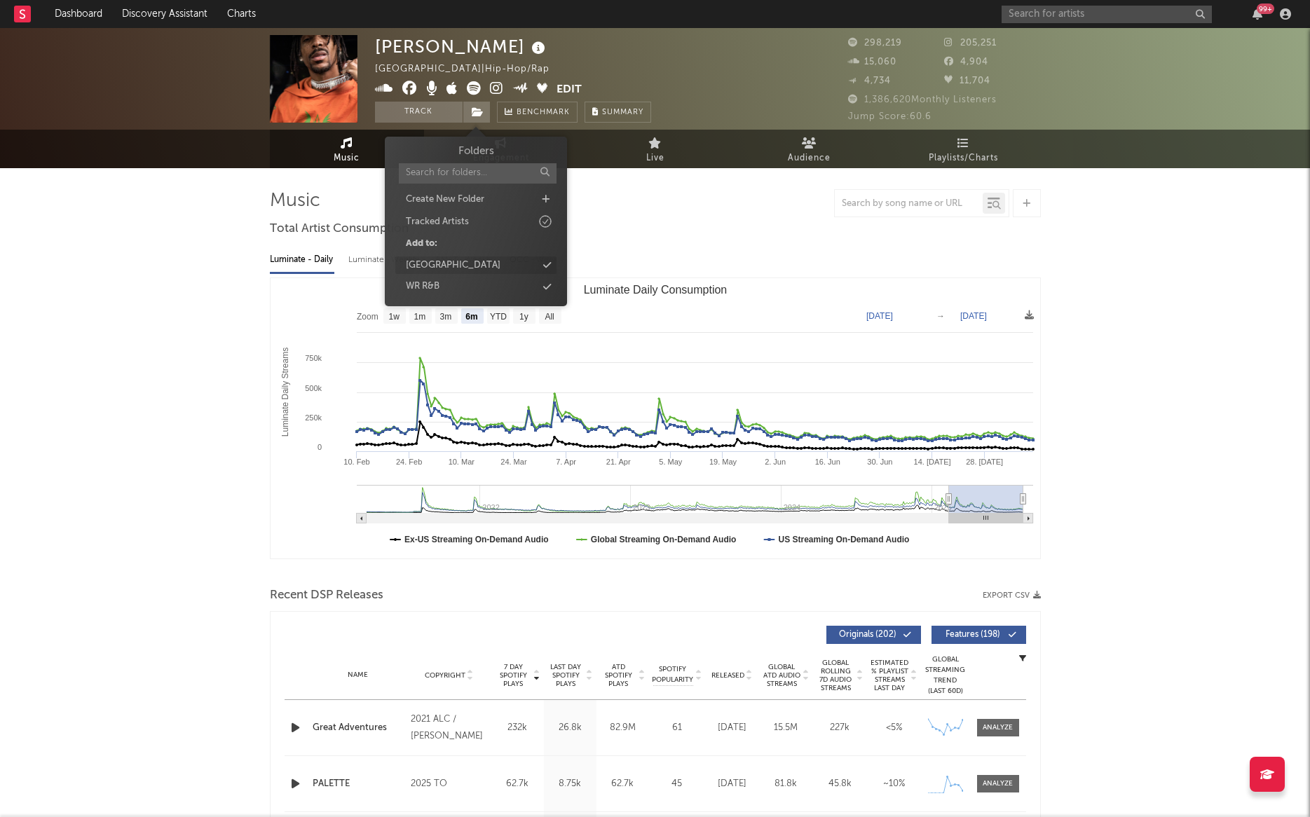
click at [504, 264] on div "[GEOGRAPHIC_DATA]" at bounding box center [475, 266] width 161 height 18
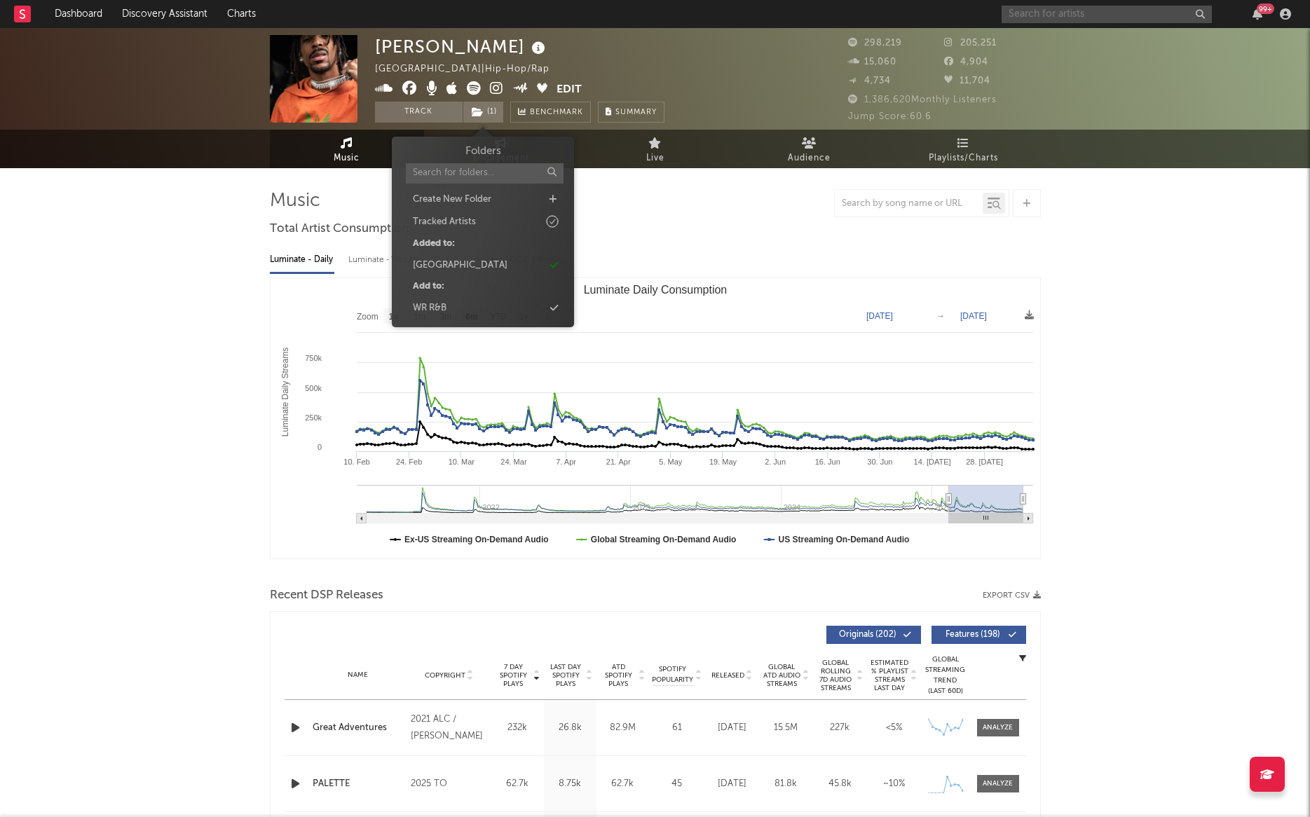
click at [1107, 21] on input "text" at bounding box center [1107, 15] width 210 height 18
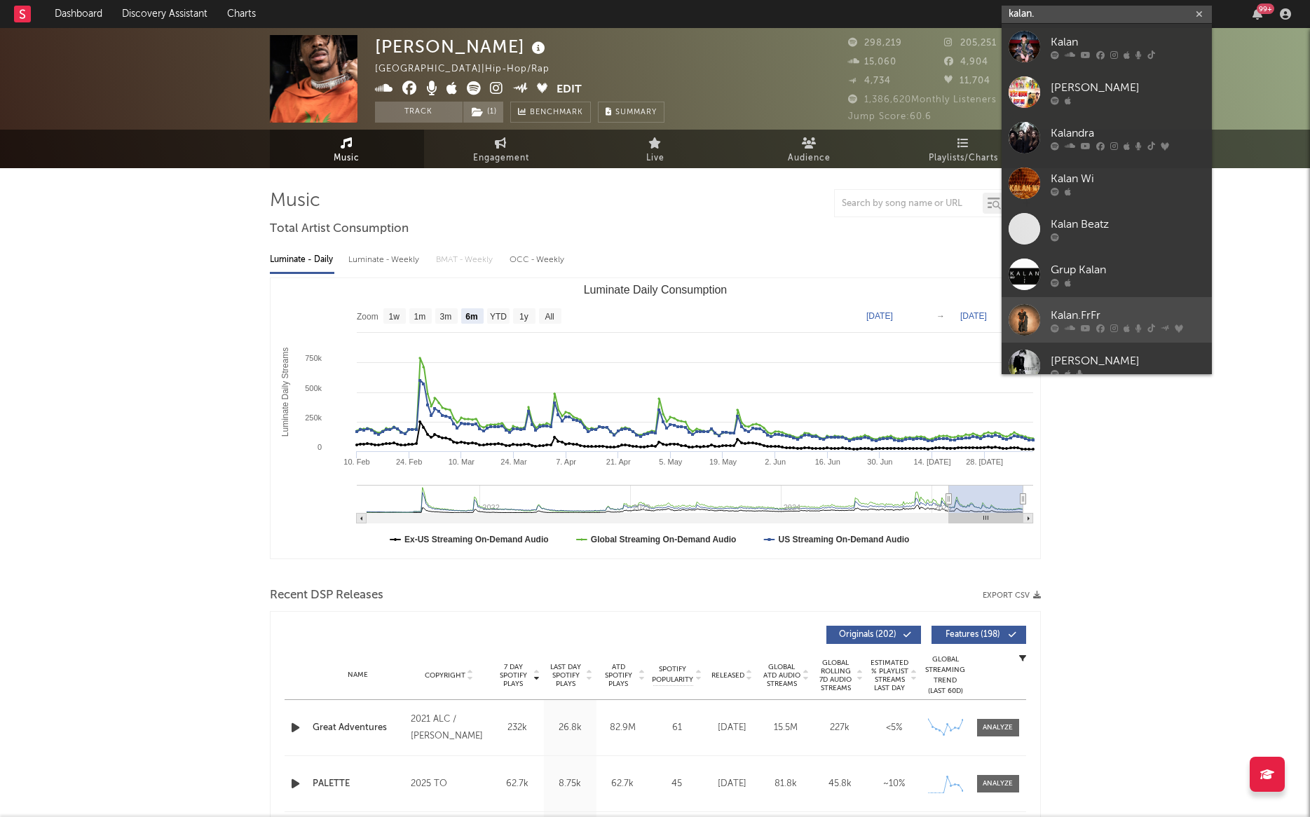
type input "kalan."
click at [1067, 314] on div "Kalan.FrFr" at bounding box center [1128, 315] width 154 height 17
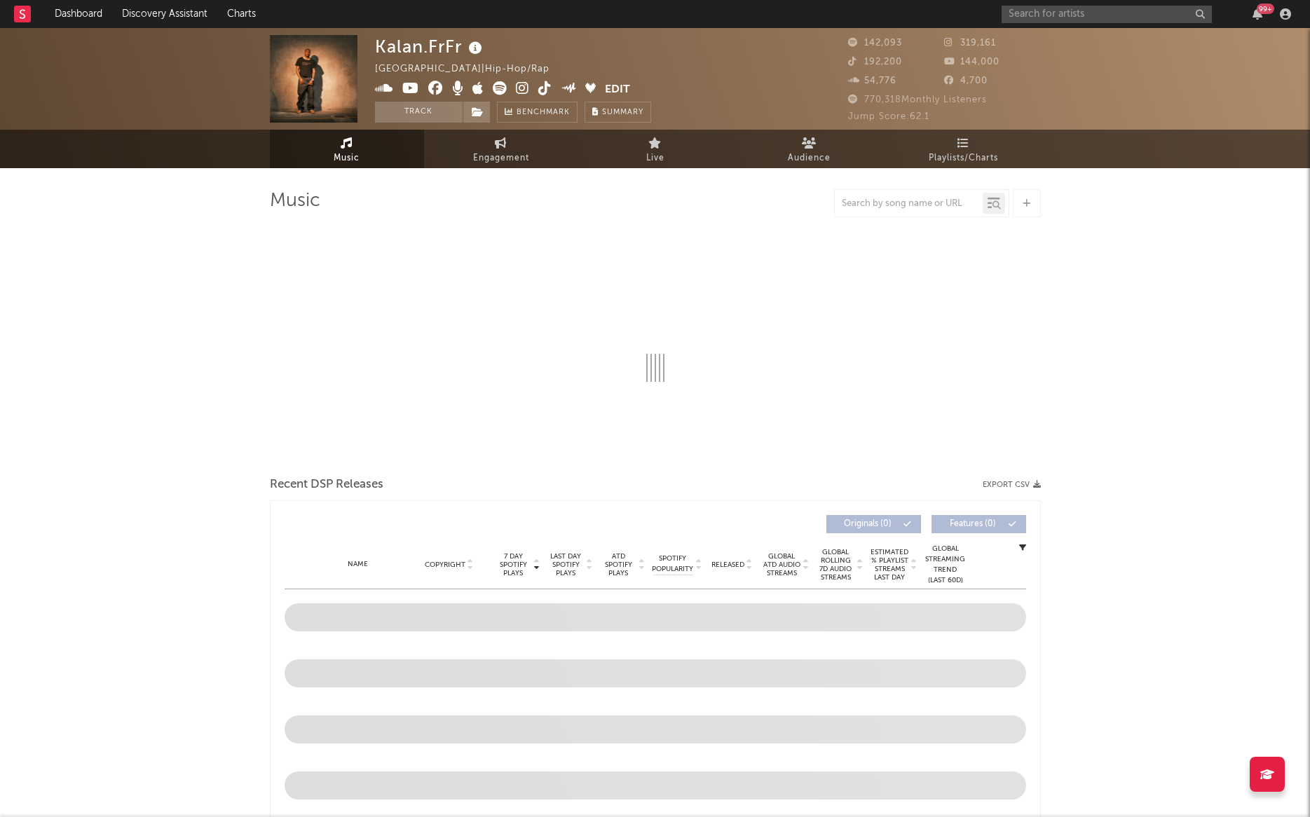
select select "6m"
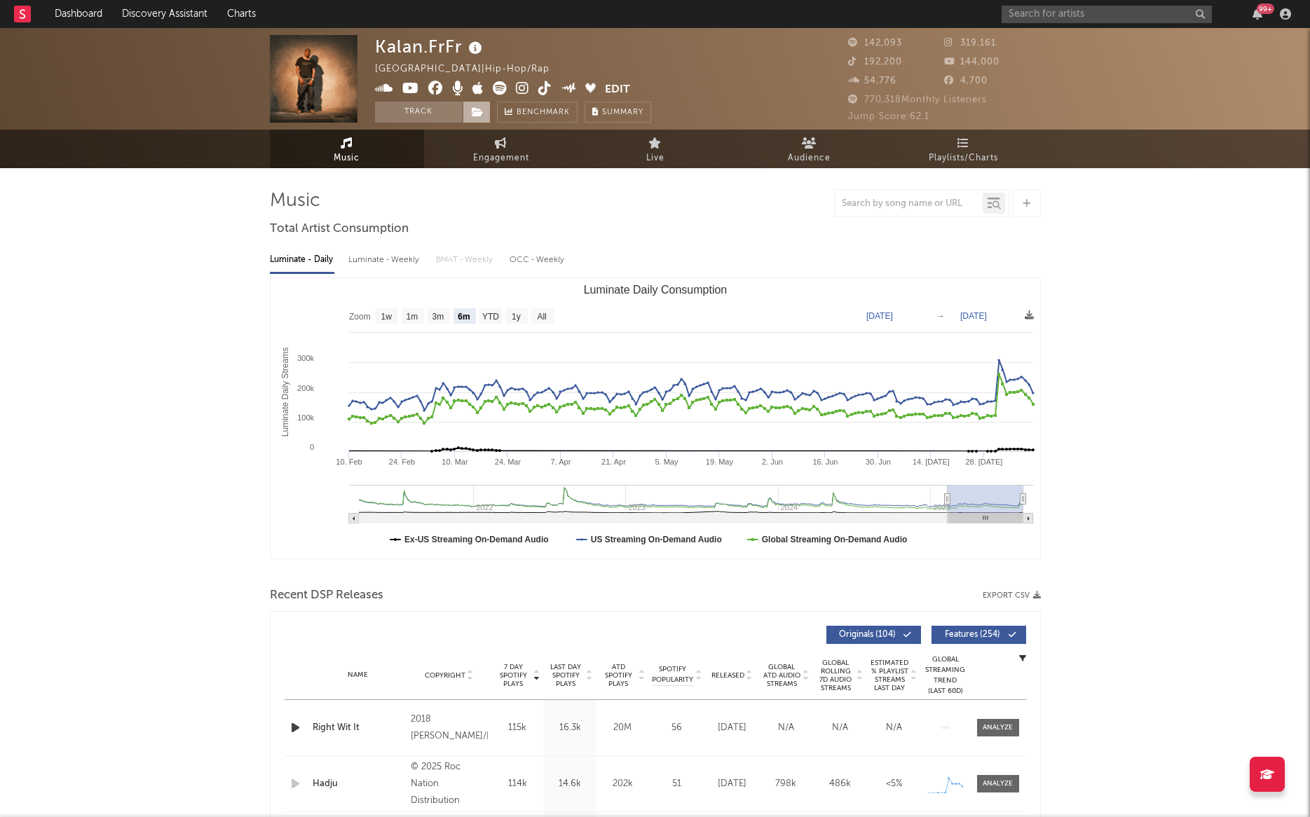
click at [477, 114] on icon at bounding box center [478, 112] width 12 height 10
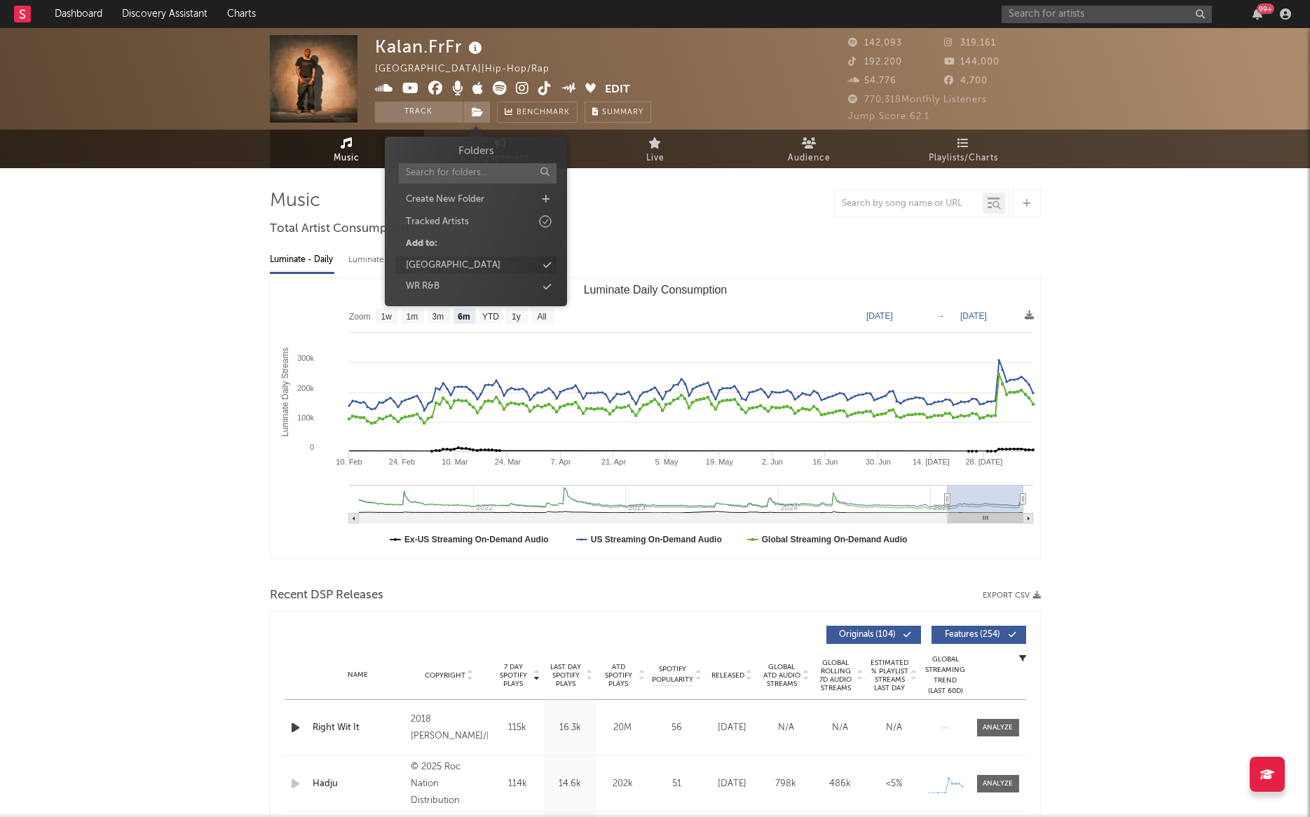
click at [458, 266] on div "[GEOGRAPHIC_DATA]" at bounding box center [453, 266] width 95 height 14
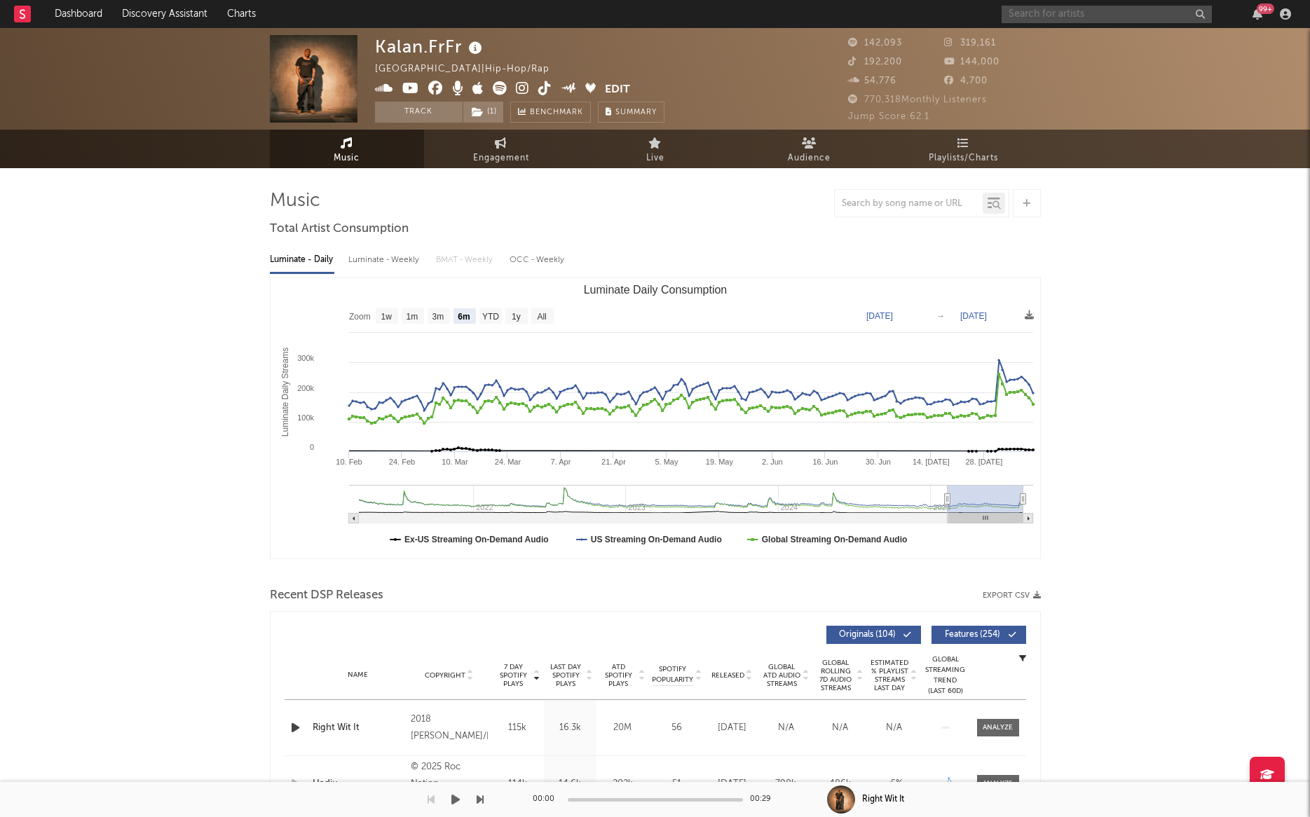
click at [1092, 13] on input "text" at bounding box center [1107, 15] width 210 height 18
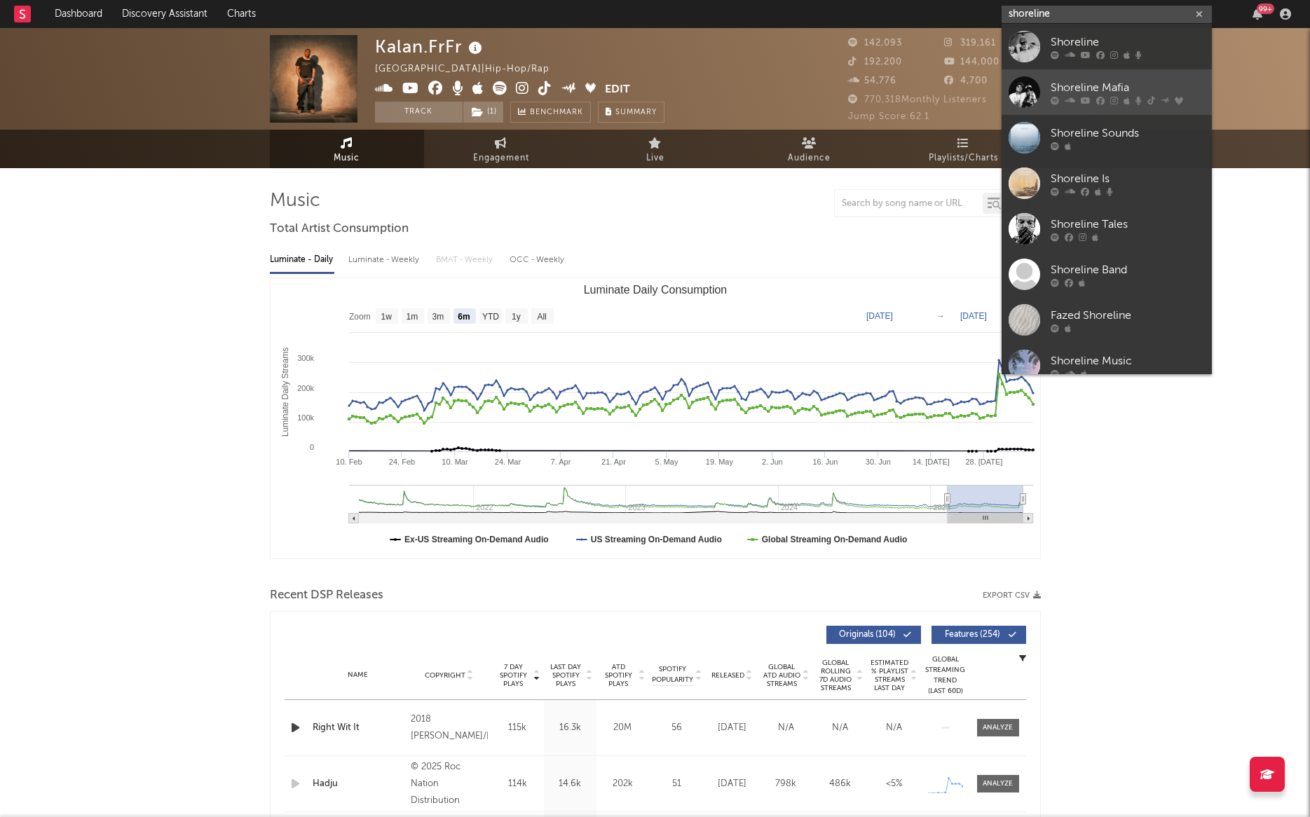
type input "shoreline"
click at [1093, 86] on div "Shoreline Mafia" at bounding box center [1128, 87] width 154 height 17
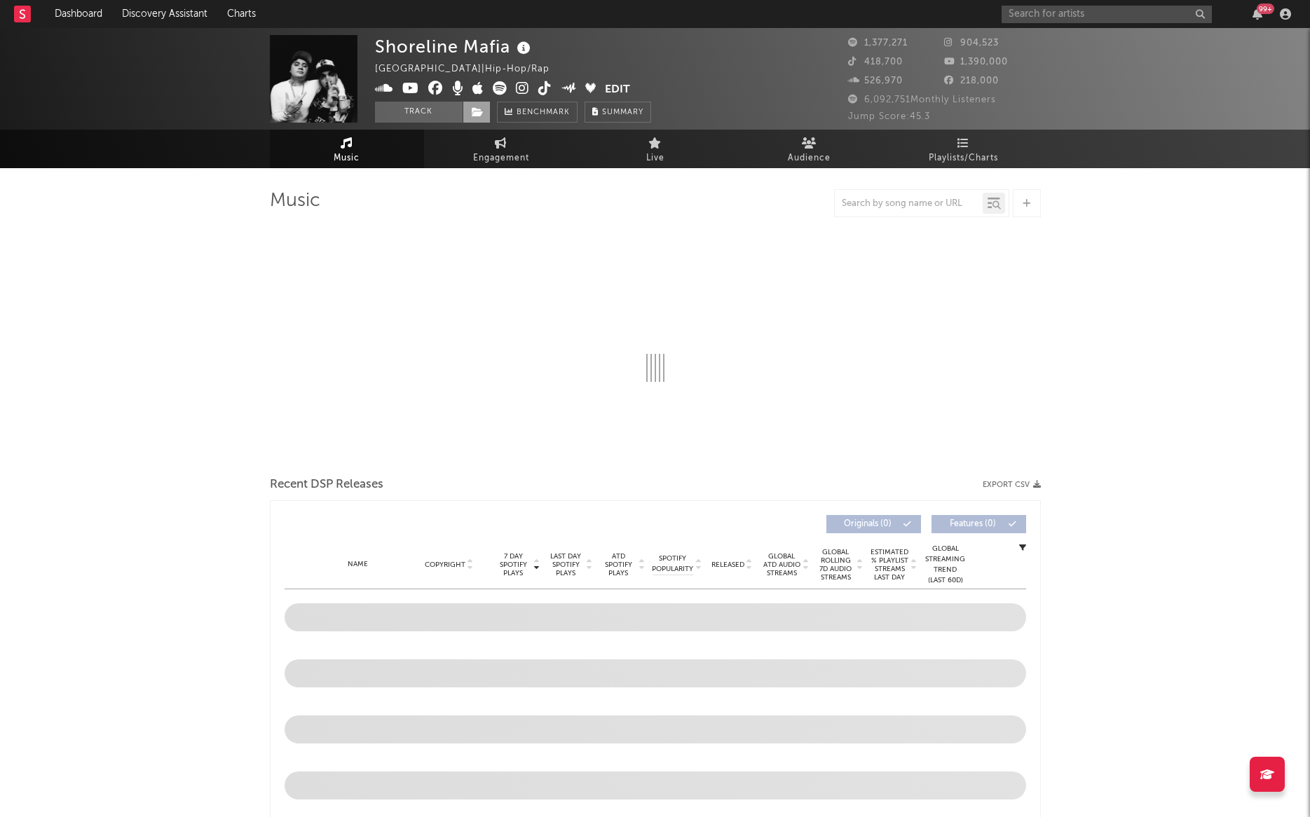
click at [480, 110] on icon at bounding box center [478, 112] width 12 height 10
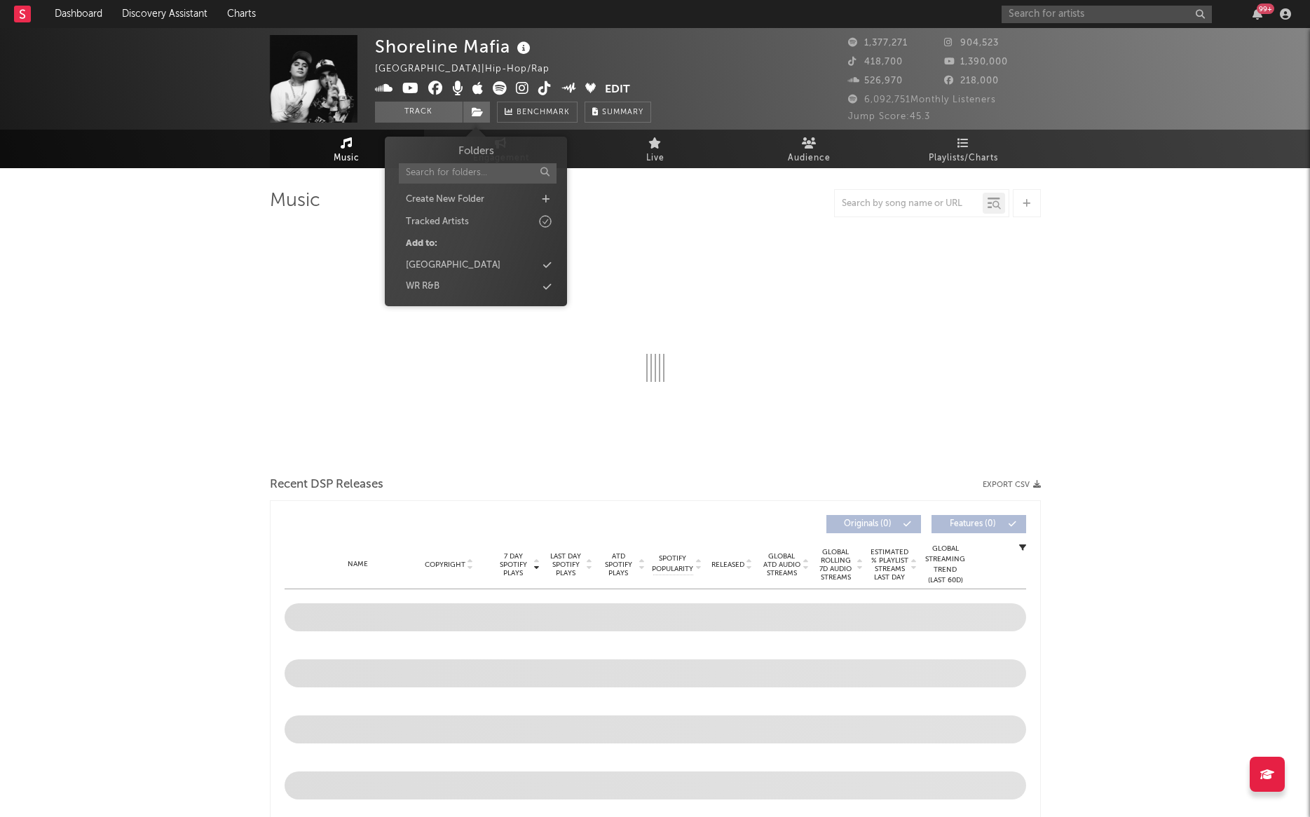
select select "6m"
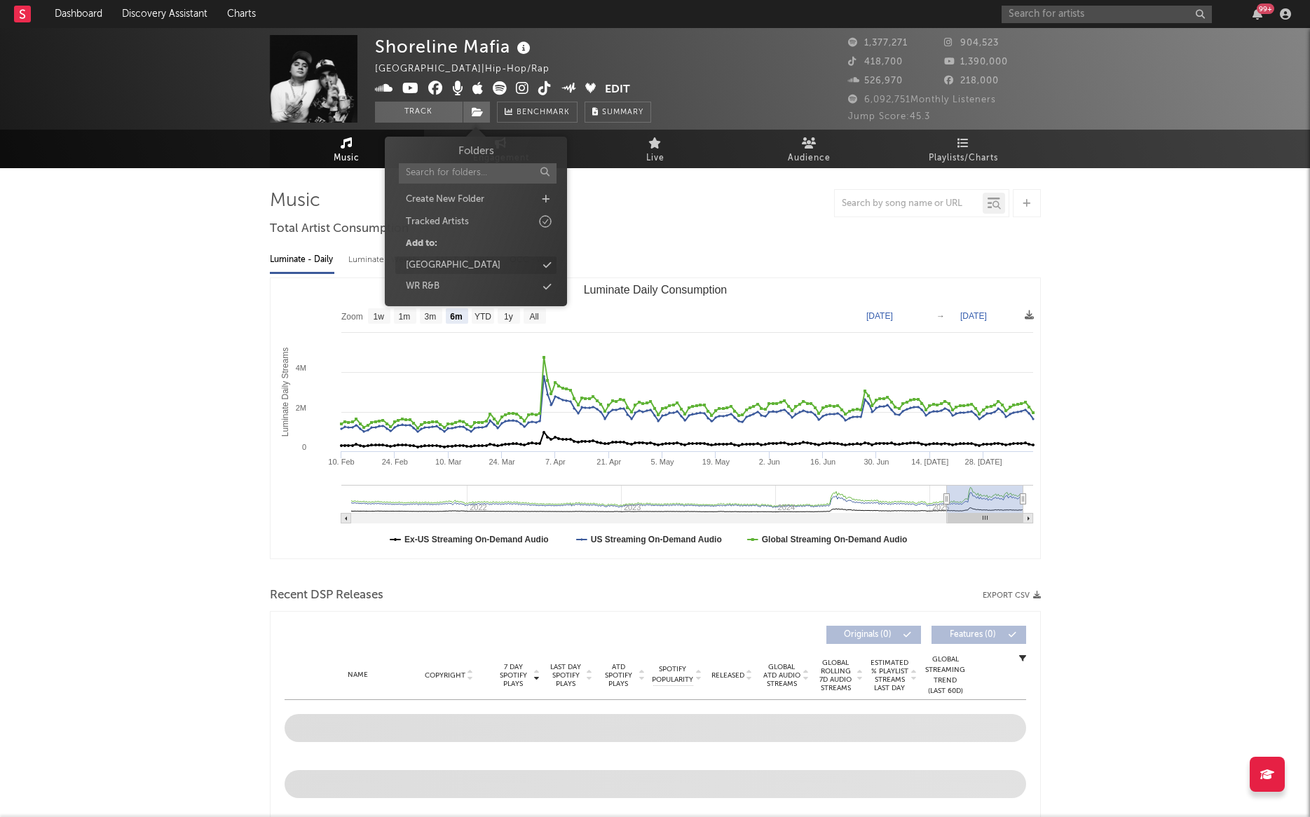
click at [493, 264] on div "[GEOGRAPHIC_DATA]" at bounding box center [475, 266] width 161 height 18
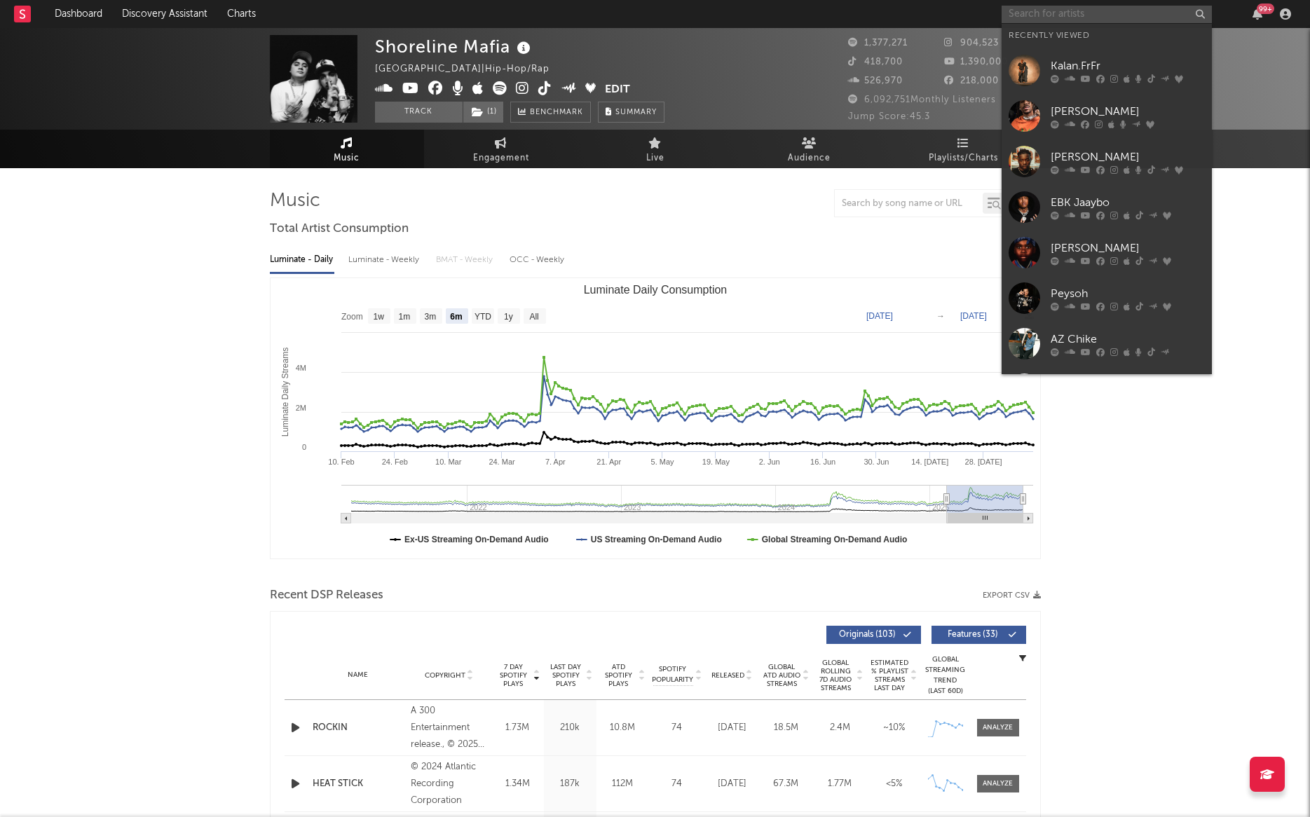
click at [1041, 18] on input "text" at bounding box center [1107, 15] width 210 height 18
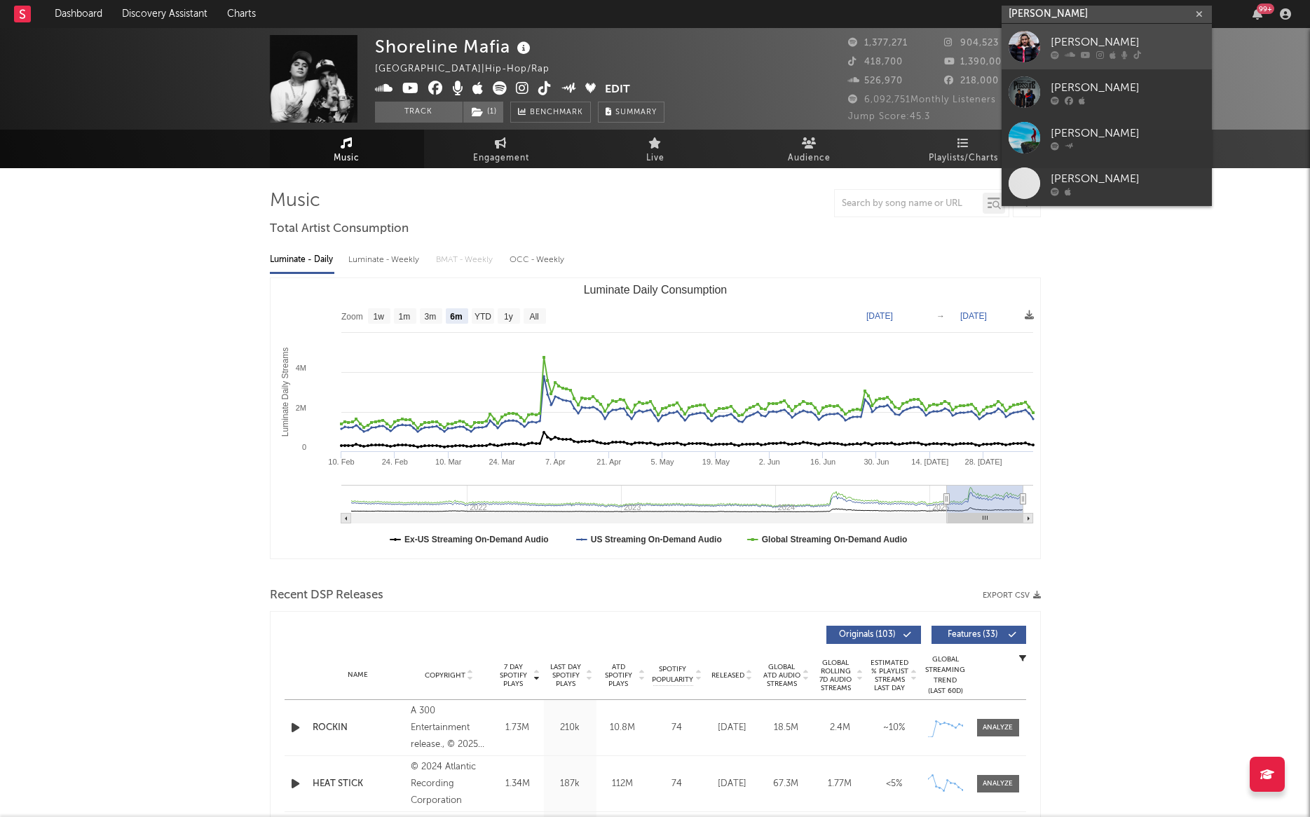
type input "mike sherm"
click at [1063, 46] on div "[PERSON_NAME]" at bounding box center [1128, 42] width 154 height 17
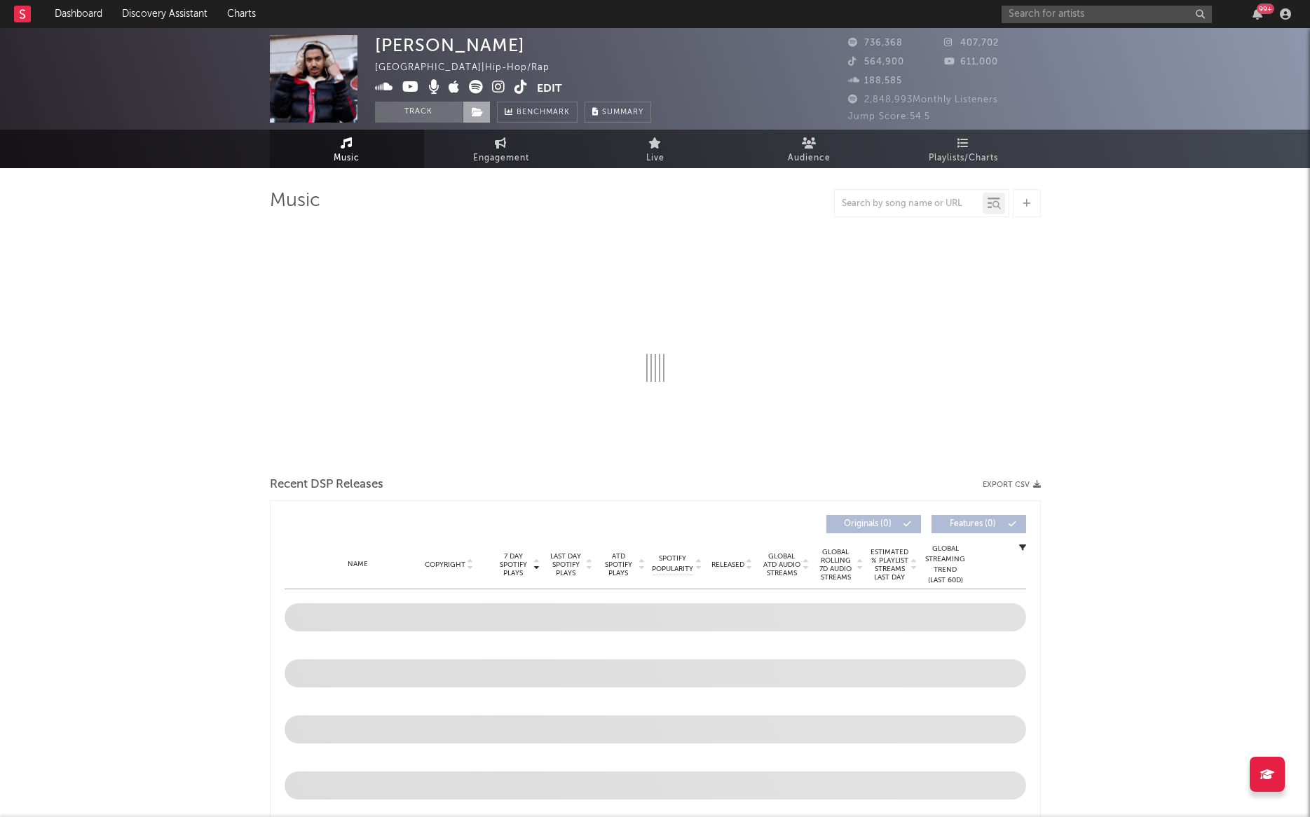
select select "6m"
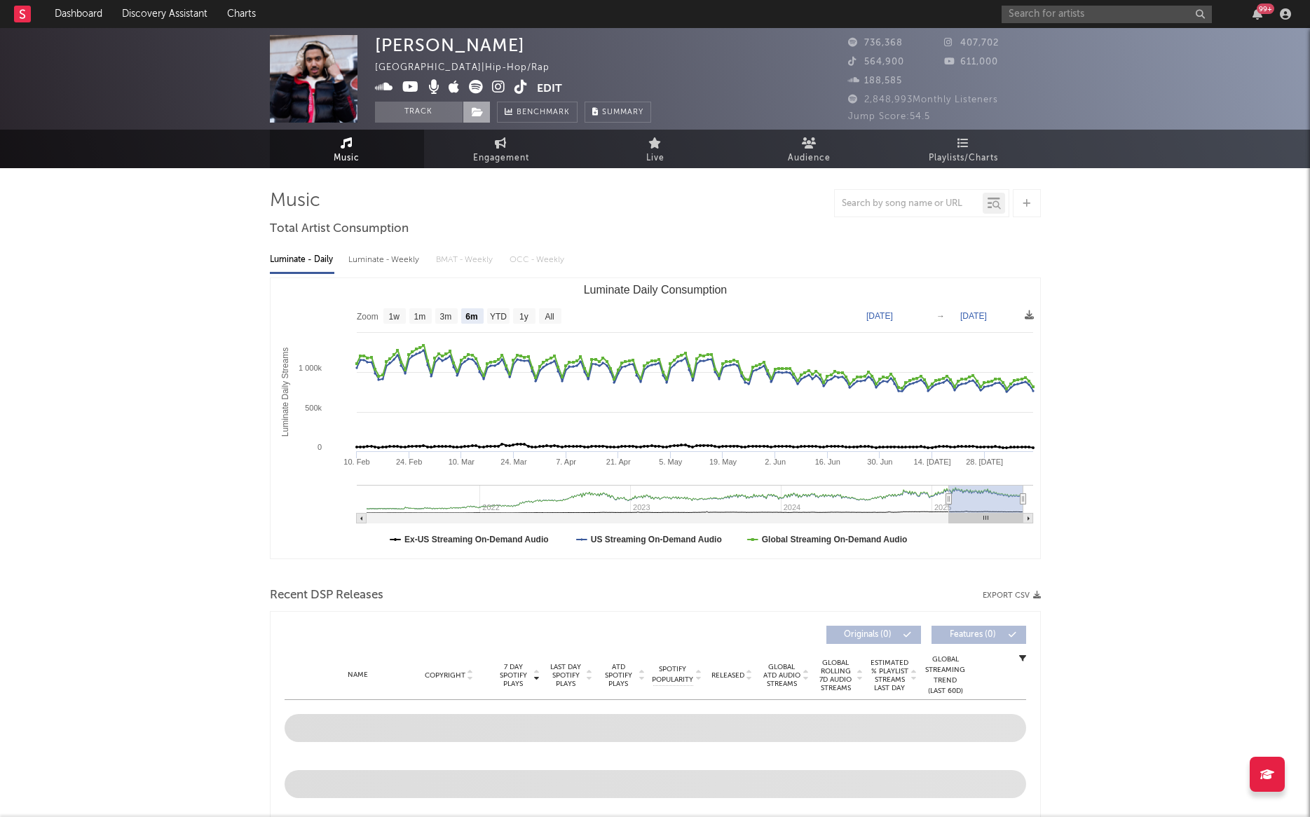
click at [476, 110] on icon at bounding box center [478, 112] width 12 height 10
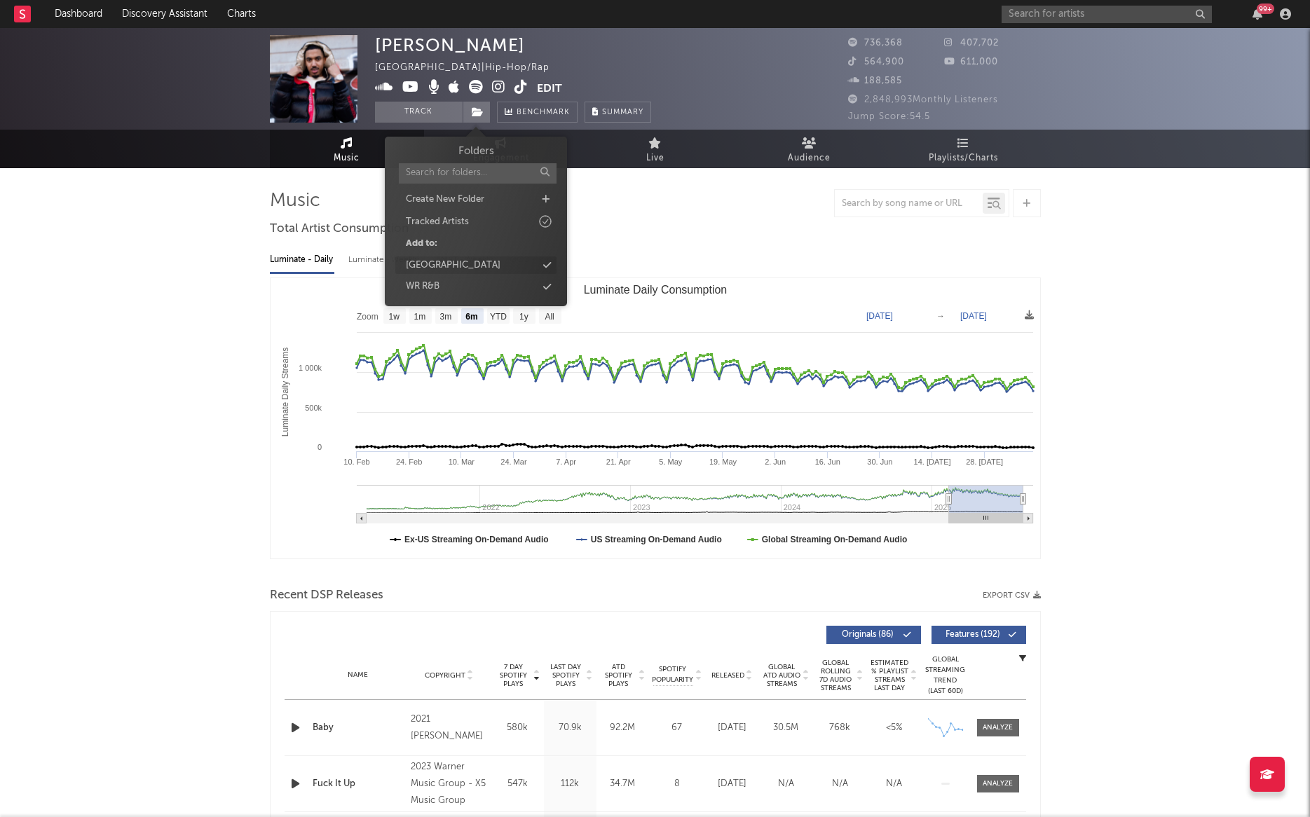
click at [477, 266] on div "[GEOGRAPHIC_DATA]" at bounding box center [453, 266] width 95 height 14
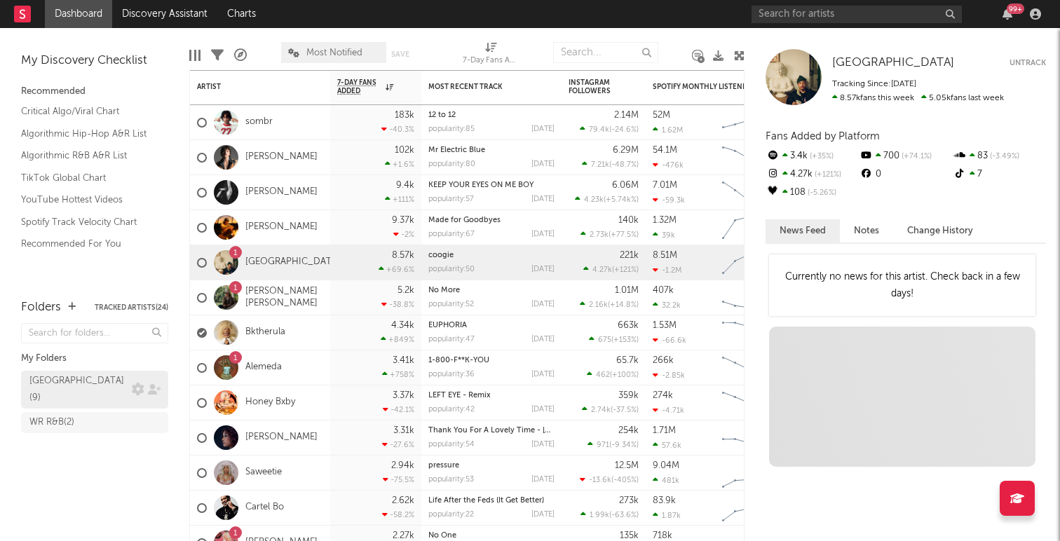
click at [84, 376] on div "Rising West Coast ( 9 )" at bounding box center [78, 390] width 99 height 34
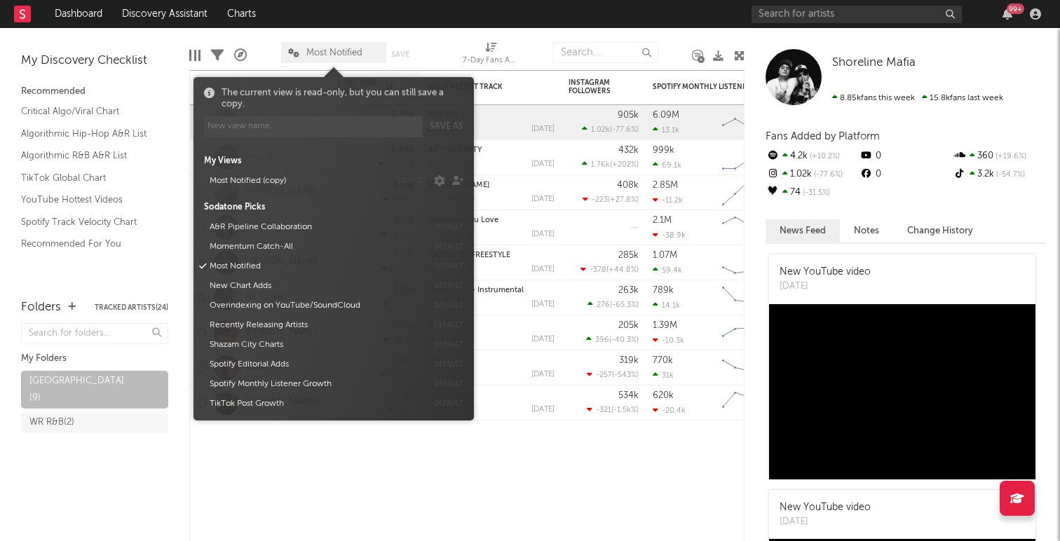
click at [368, 48] on span "Most Notified" at bounding box center [333, 52] width 105 height 21
click at [355, 451] on div at bounding box center [375, 442] width 91 height 42
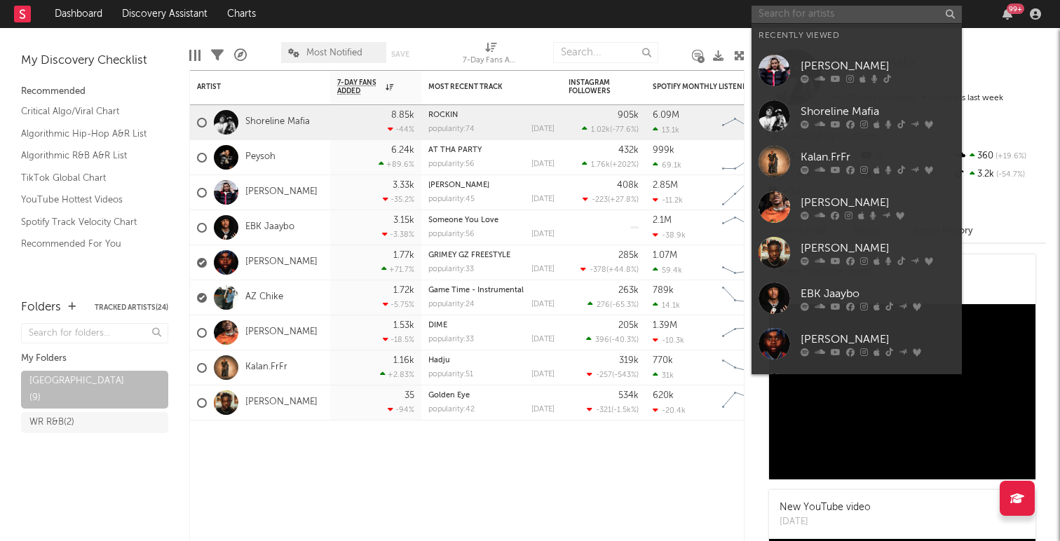
click at [794, 18] on input "text" at bounding box center [856, 15] width 210 height 18
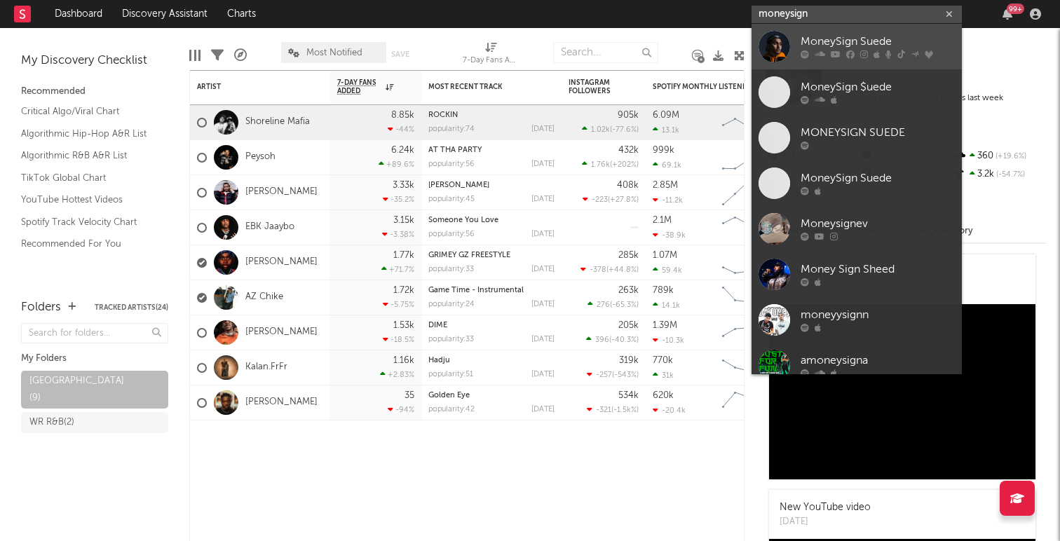
type input "moneysign"
click at [827, 40] on div "MoneySign Suede" at bounding box center [877, 42] width 154 height 17
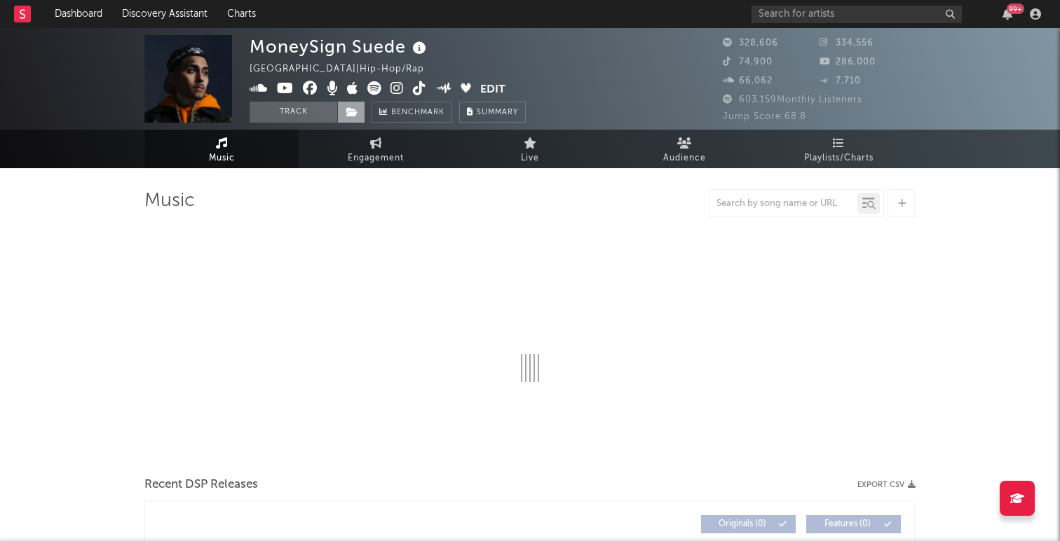
click at [346, 112] on icon at bounding box center [352, 112] width 12 height 10
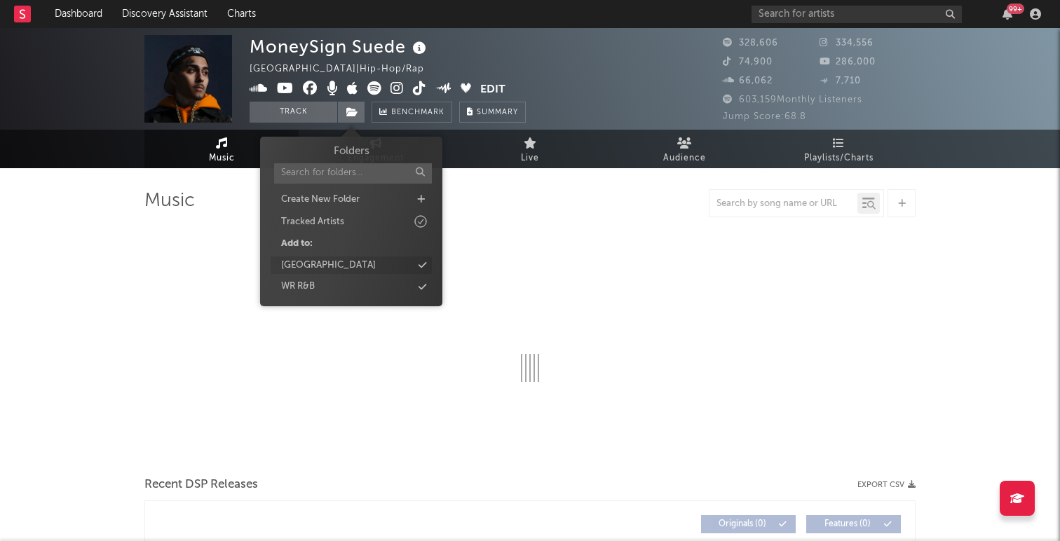
select select "6m"
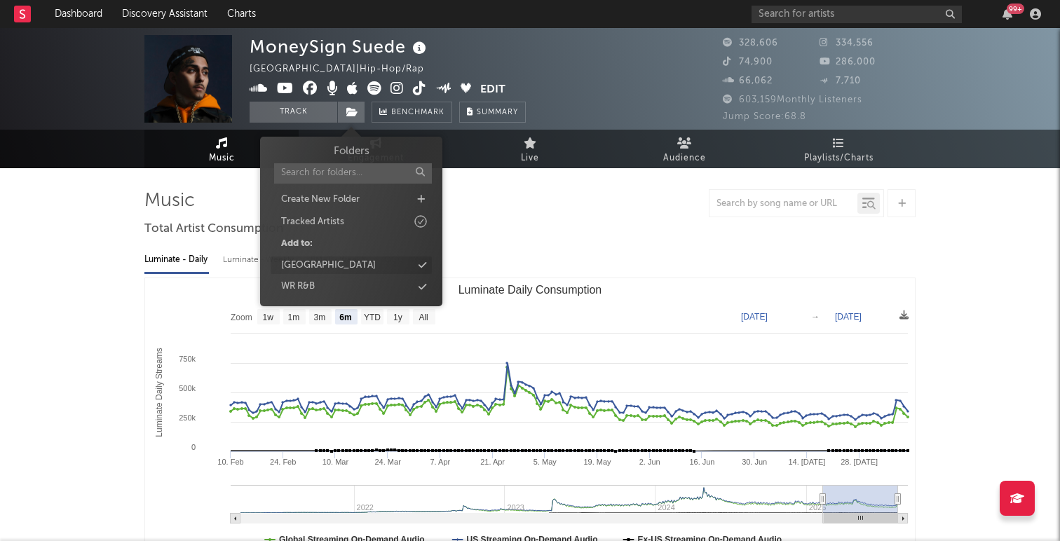
click at [343, 261] on div "[GEOGRAPHIC_DATA]" at bounding box center [328, 266] width 95 height 14
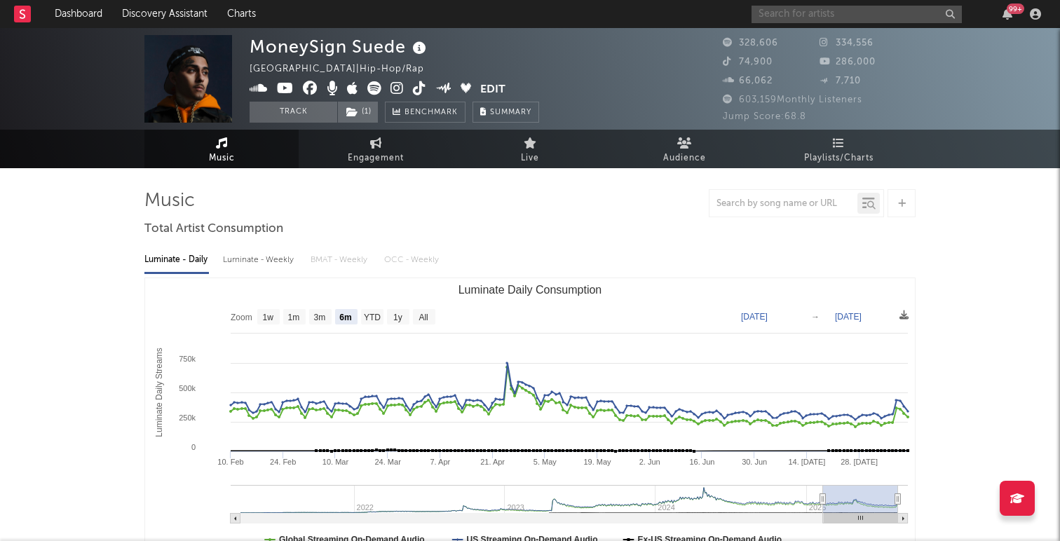
click at [836, 17] on input "text" at bounding box center [856, 15] width 210 height 18
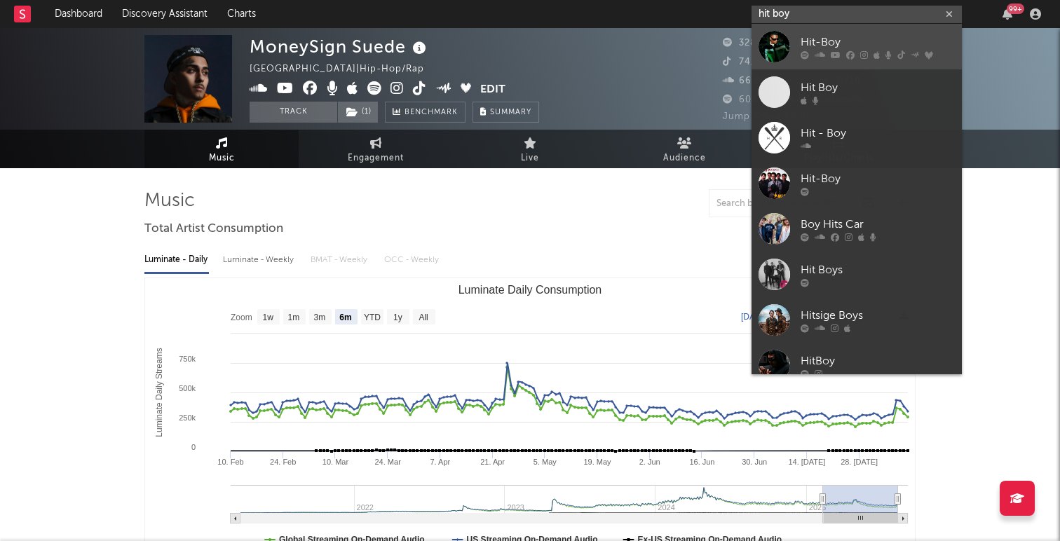
type input "hit boy"
click at [843, 41] on div "Hit-Boy" at bounding box center [877, 42] width 154 height 17
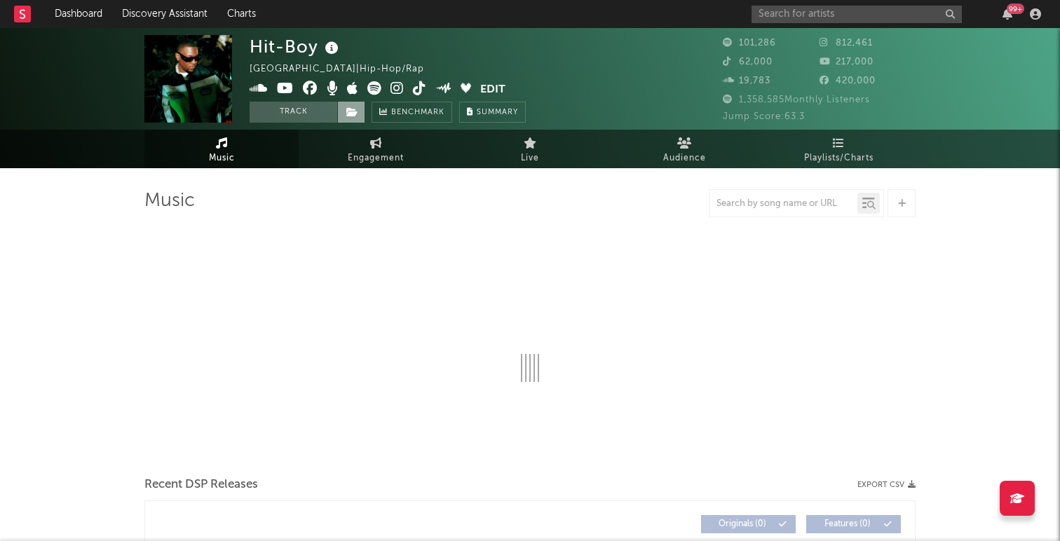
select select "6m"
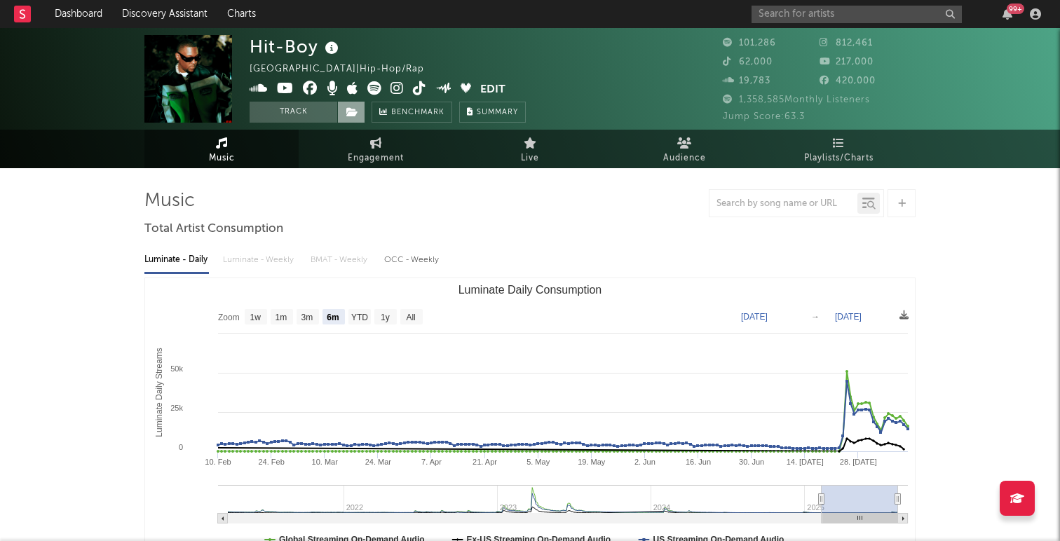
click at [350, 107] on icon at bounding box center [352, 112] width 12 height 10
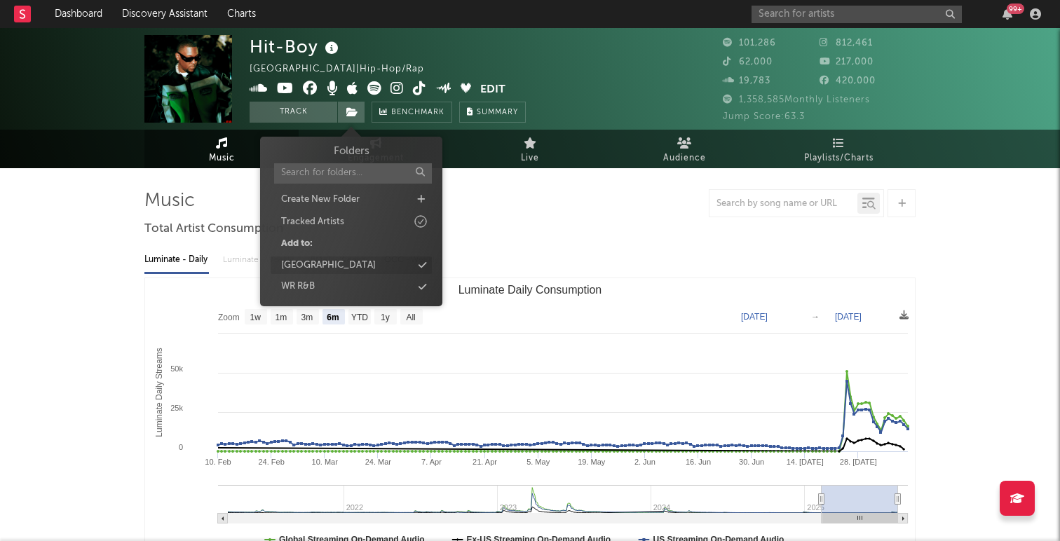
click at [318, 263] on div "Rising West Coast" at bounding box center [328, 266] width 95 height 14
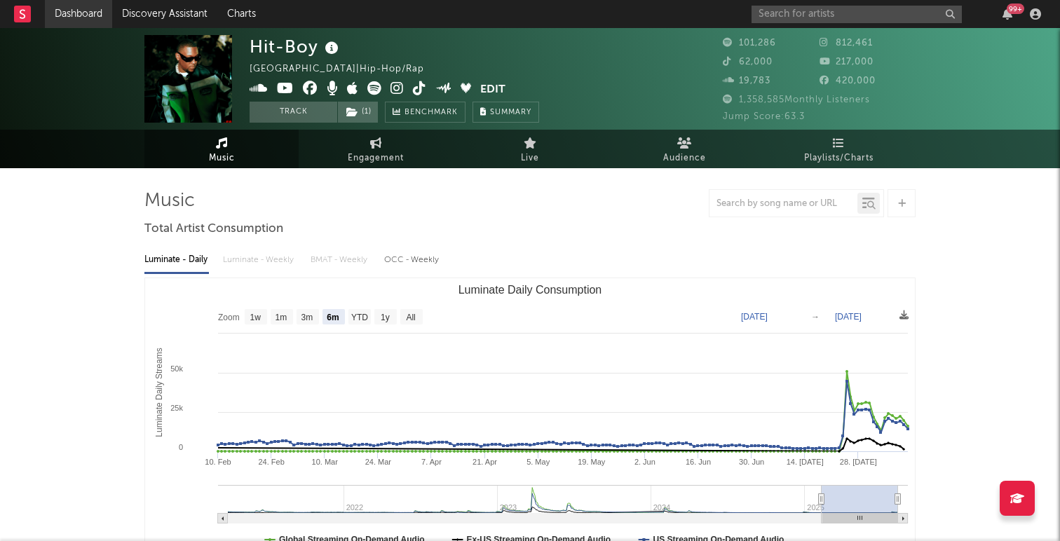
click at [78, 13] on link "Dashboard" at bounding box center [78, 14] width 67 height 28
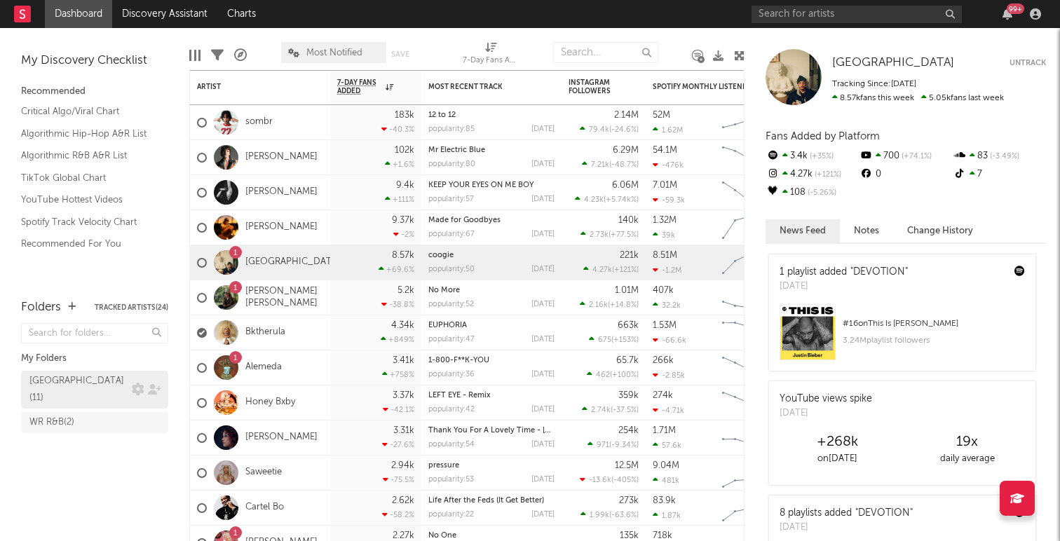
click at [114, 371] on link "Rising West Coast ( 11 )" at bounding box center [94, 390] width 147 height 38
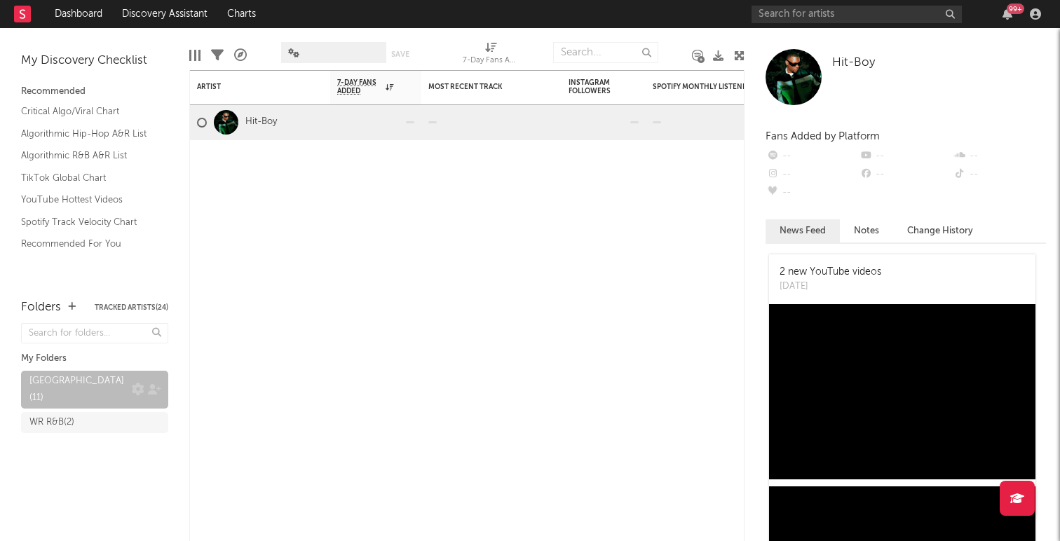
click at [83, 377] on div "Rising West Coast ( 11 )" at bounding box center [78, 390] width 99 height 34
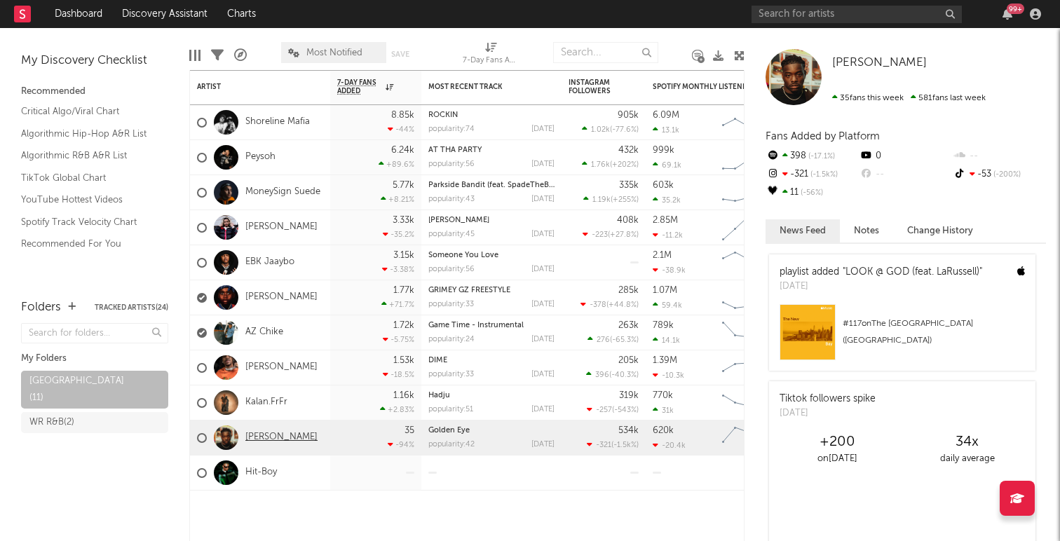
click at [269, 439] on link "[PERSON_NAME]" at bounding box center [281, 438] width 72 height 12
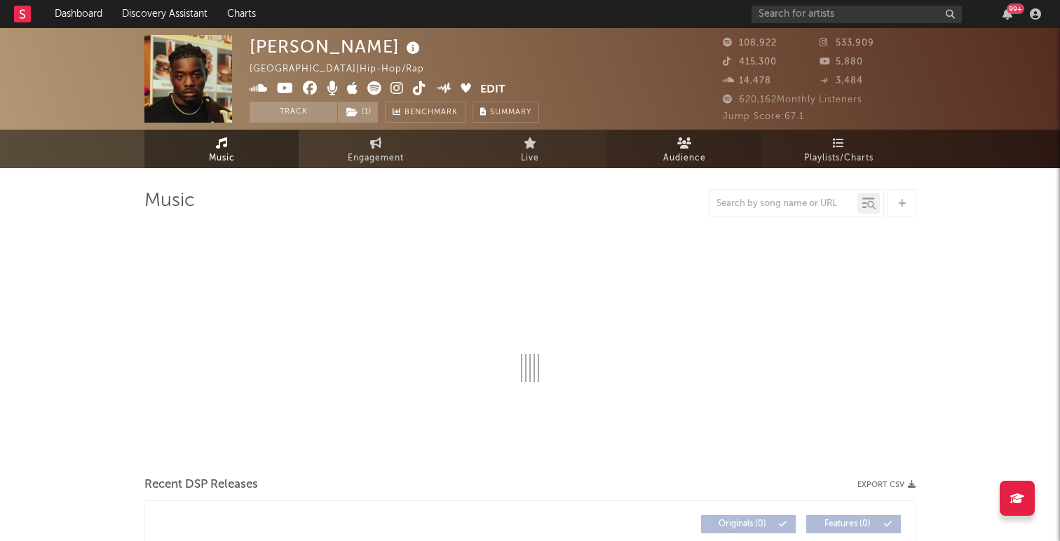
click at [690, 153] on span "Audience" at bounding box center [684, 158] width 43 height 17
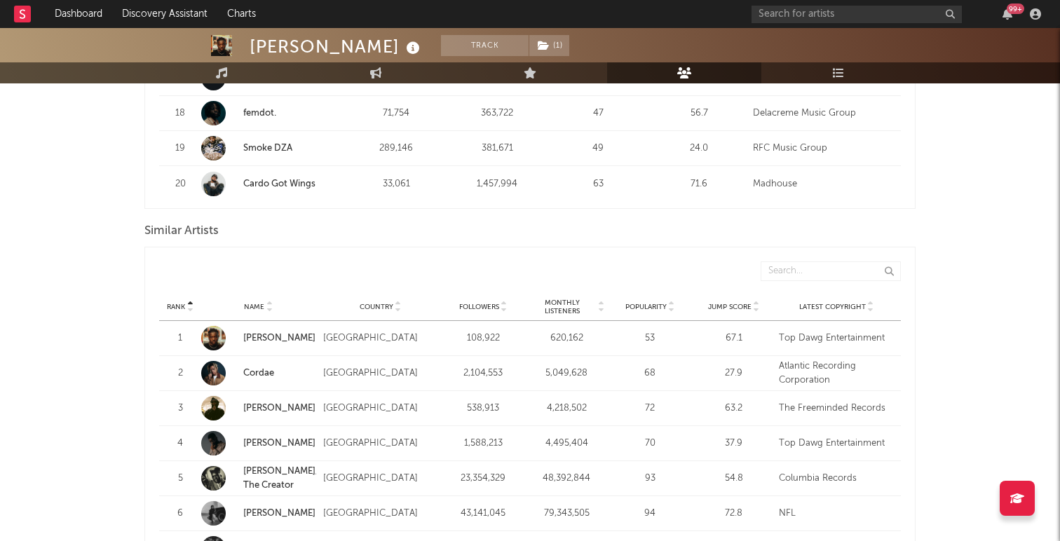
scroll to position [1203, 0]
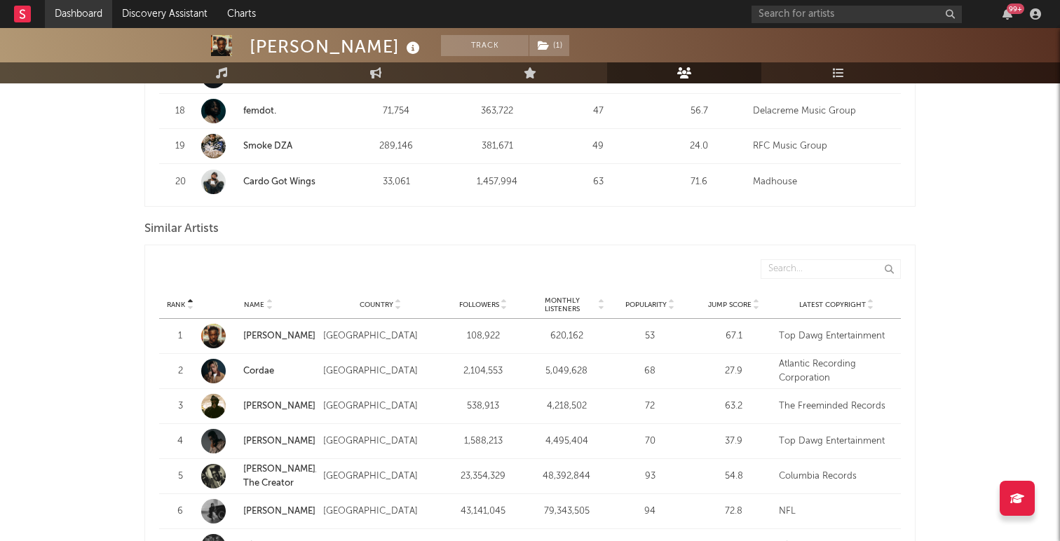
click at [83, 13] on link "Dashboard" at bounding box center [78, 14] width 67 height 28
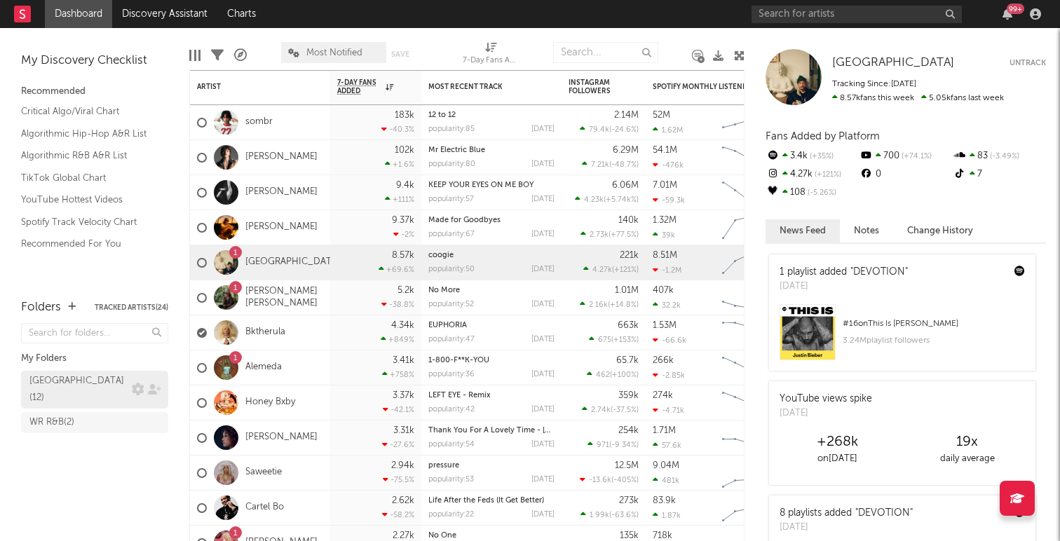
click at [68, 380] on div "Rising West Coast ( 12 )" at bounding box center [78, 390] width 99 height 34
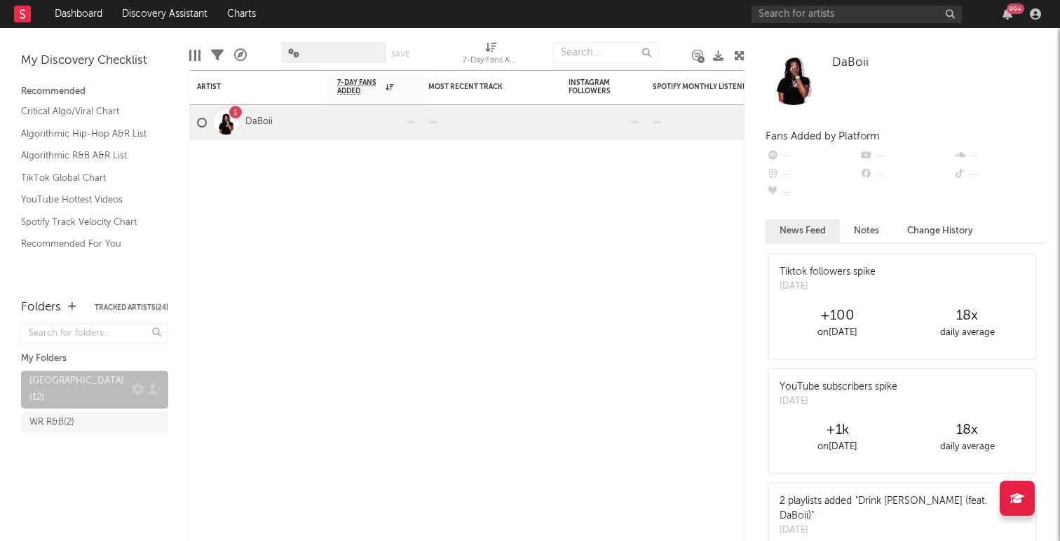
click at [75, 377] on div "Rising West Coast ( 12 )" at bounding box center [78, 390] width 99 height 34
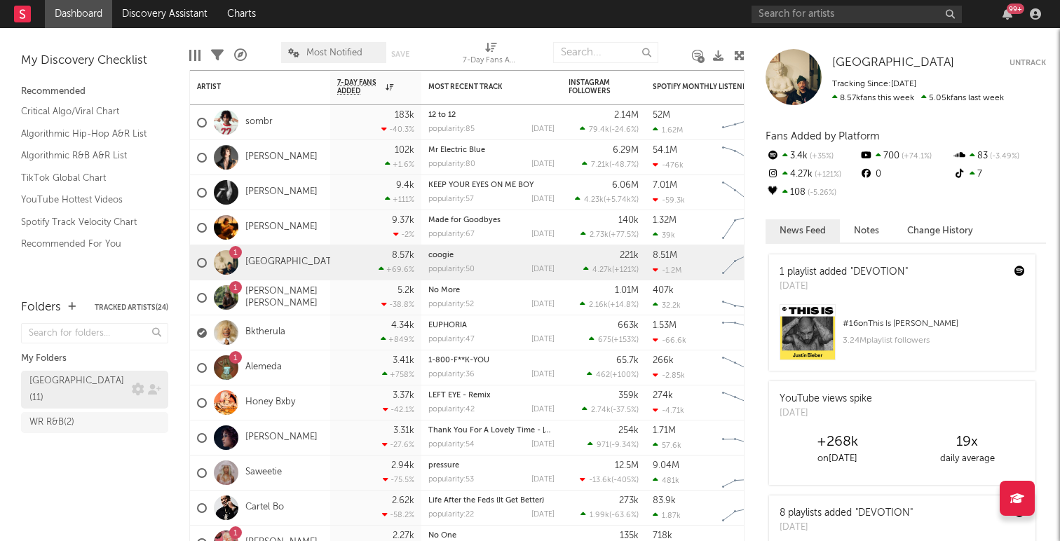
click at [55, 378] on div "[GEOGRAPHIC_DATA] ( 11 )" at bounding box center [78, 390] width 99 height 34
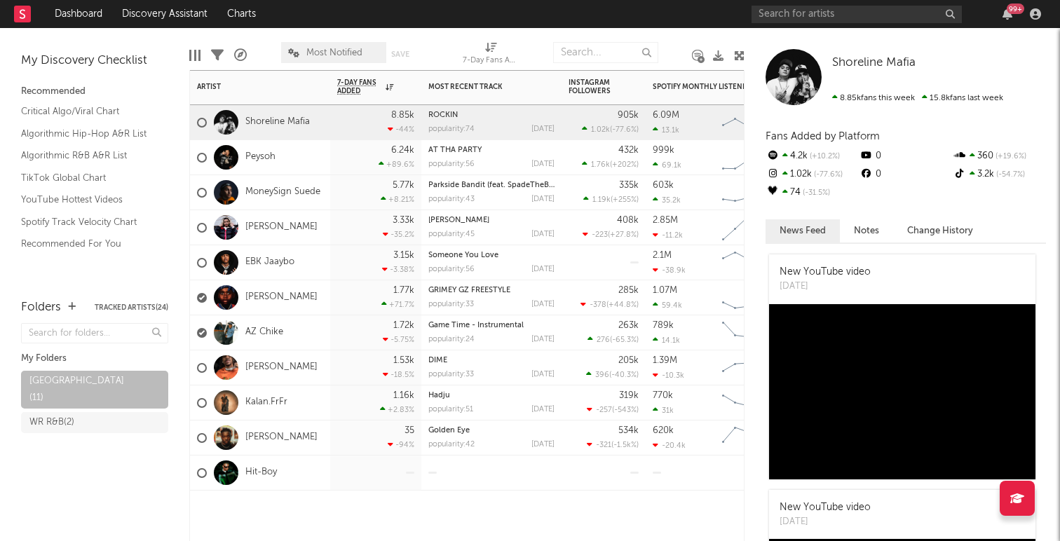
click at [259, 464] on div "Hit-Boy" at bounding box center [237, 473] width 80 height 41
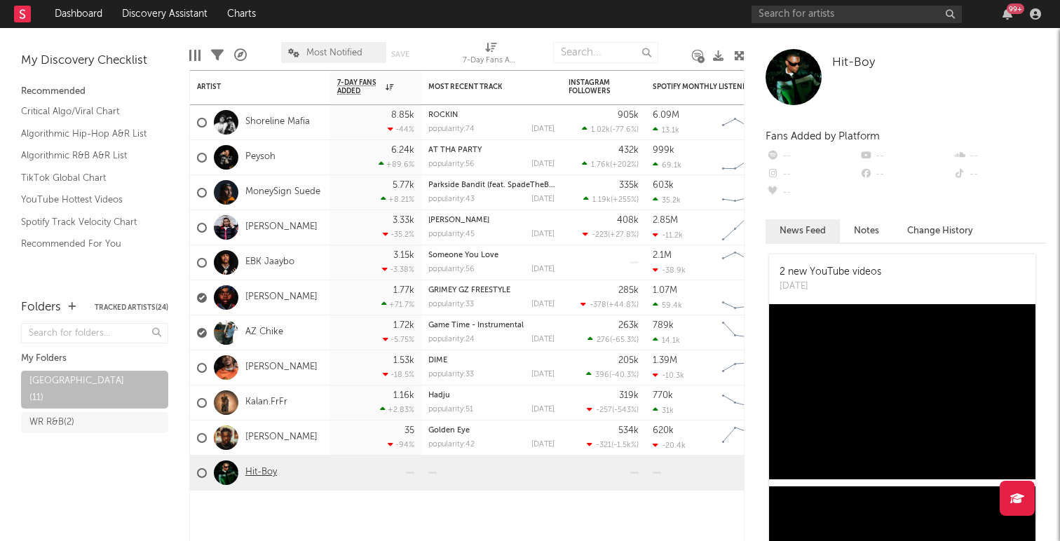
click at [259, 472] on link "Hit-Boy" at bounding box center [261, 473] width 32 height 12
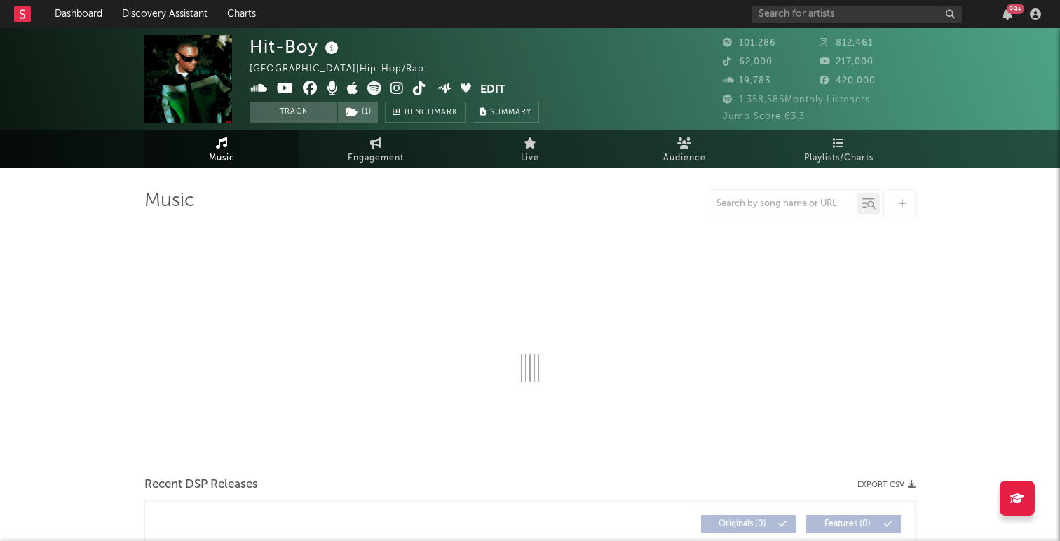
select select "6m"
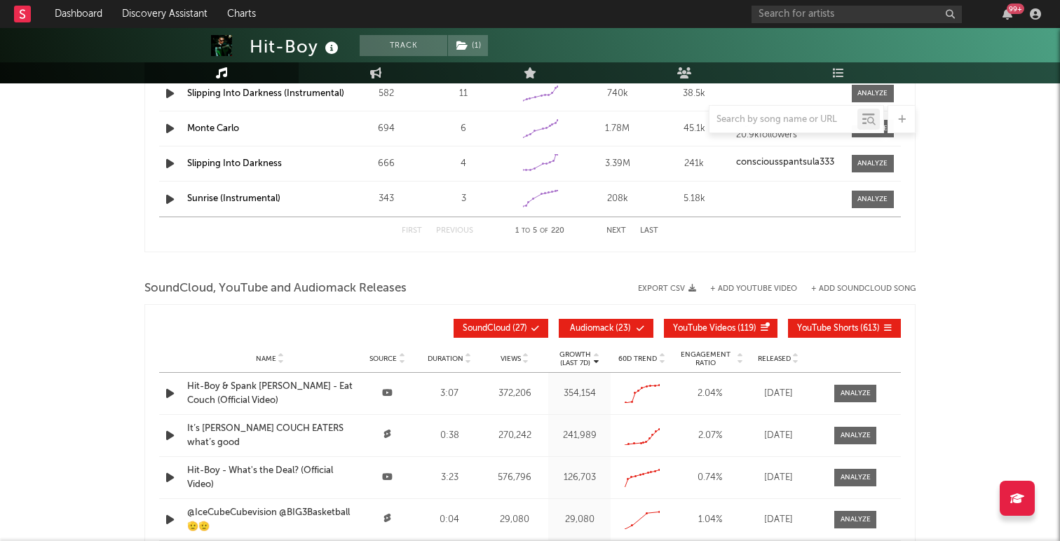
scroll to position [1266, 0]
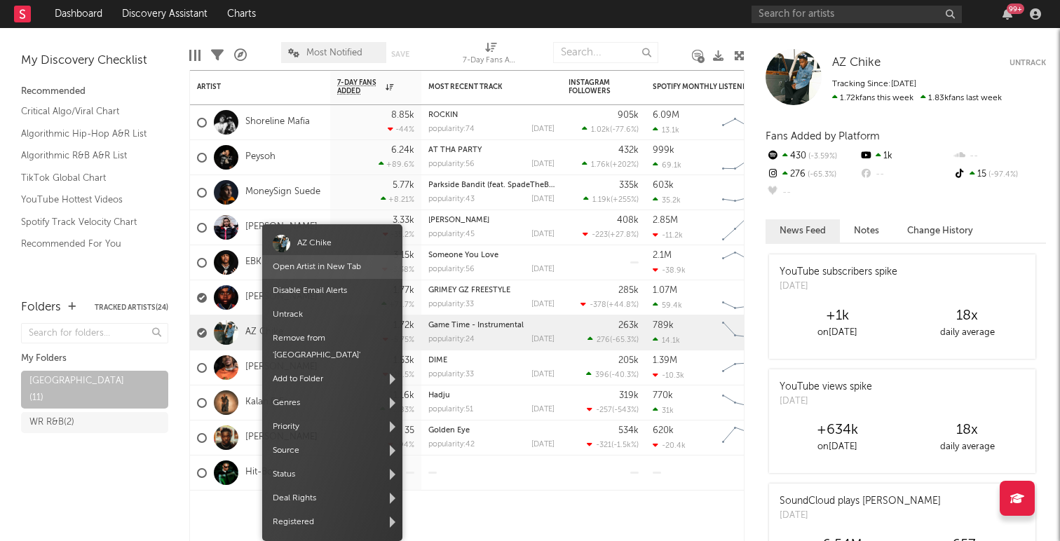
click at [298, 264] on link "Open Artist in New Tab" at bounding box center [317, 267] width 88 height 8
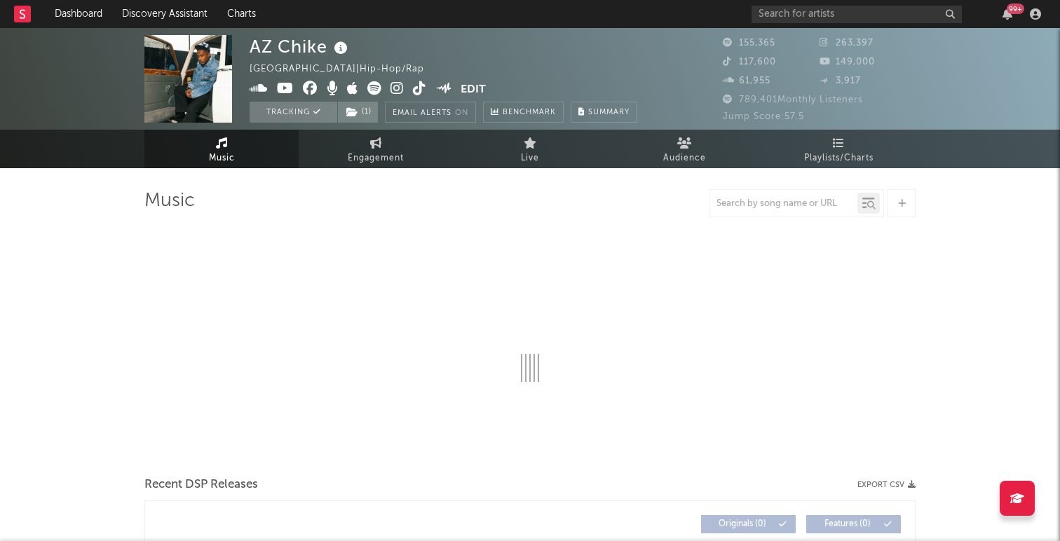
select select "6m"
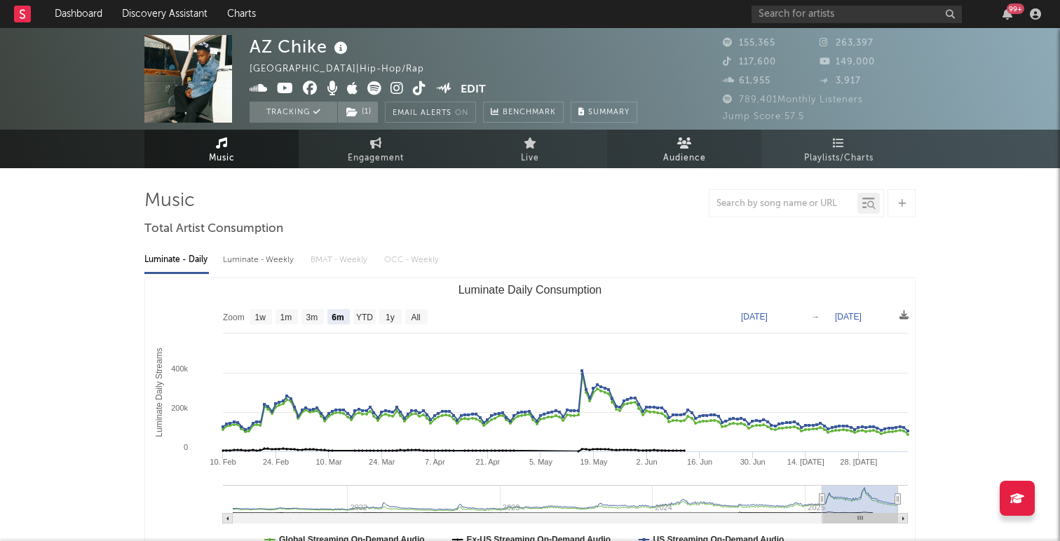
click at [684, 147] on icon at bounding box center [684, 142] width 15 height 11
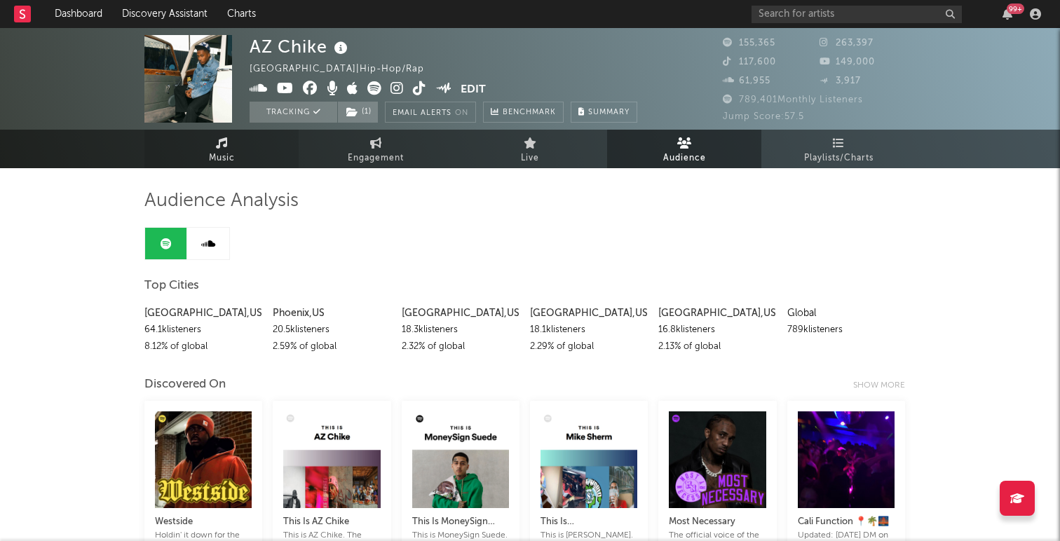
click at [220, 151] on span "Music" at bounding box center [222, 158] width 26 height 17
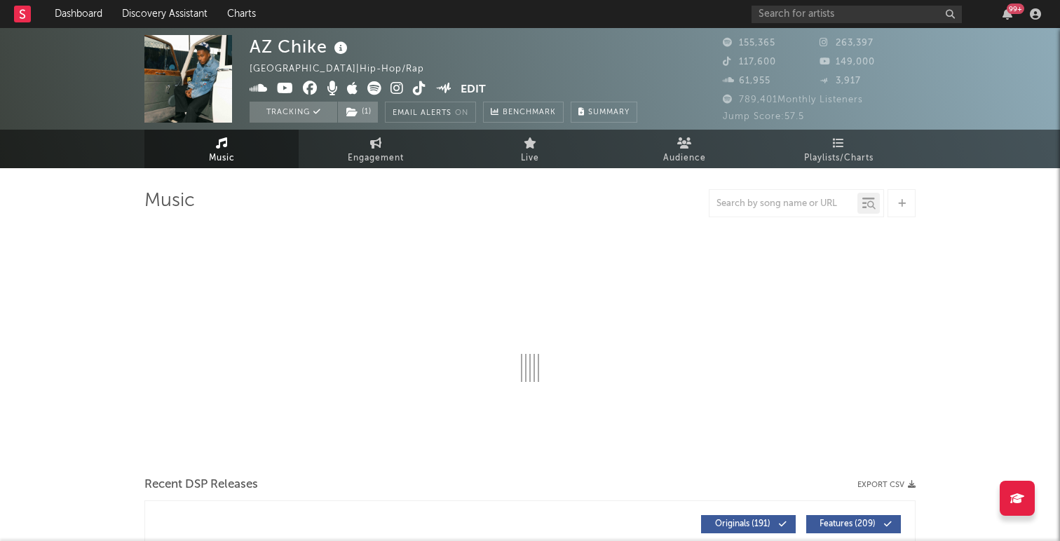
select select "6m"
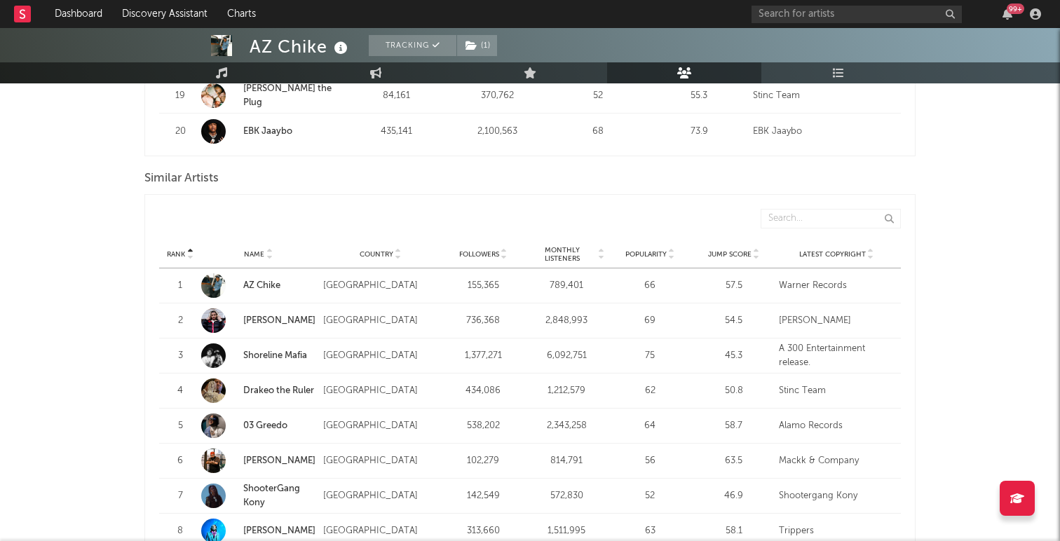
scroll to position [1384, 0]
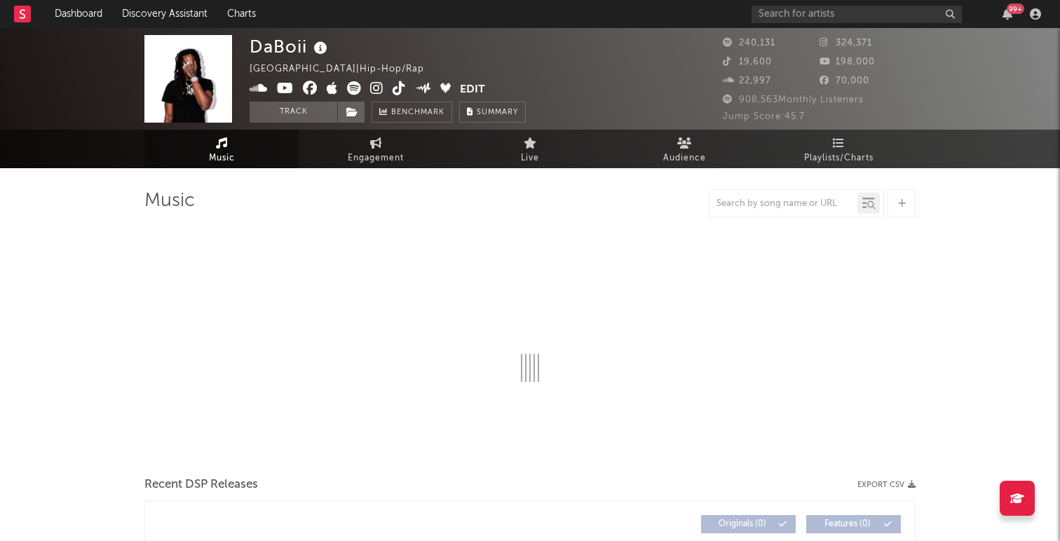
select select "6m"
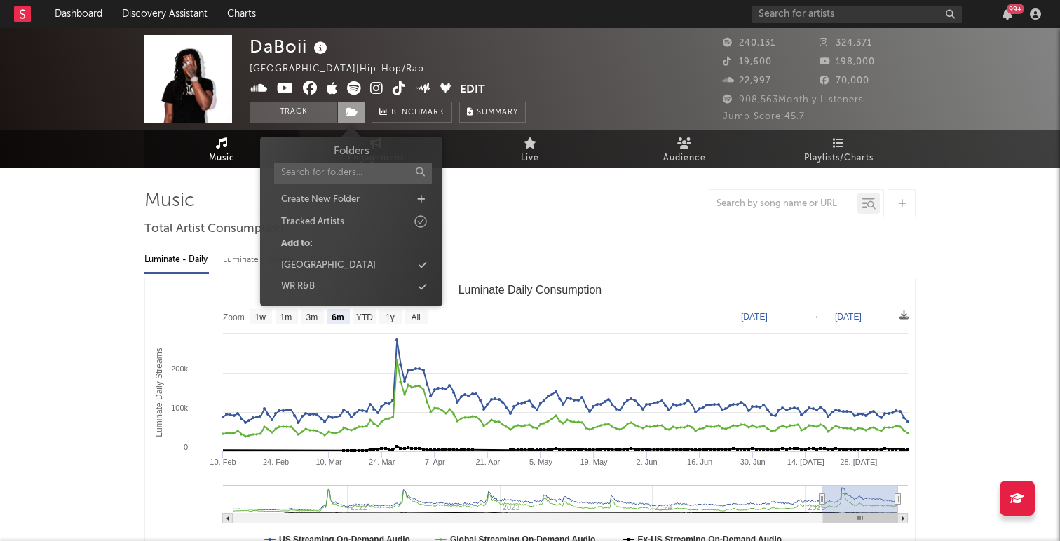
click at [356, 114] on icon at bounding box center [352, 112] width 12 height 10
click at [347, 266] on div "[GEOGRAPHIC_DATA]" at bounding box center [328, 266] width 95 height 14
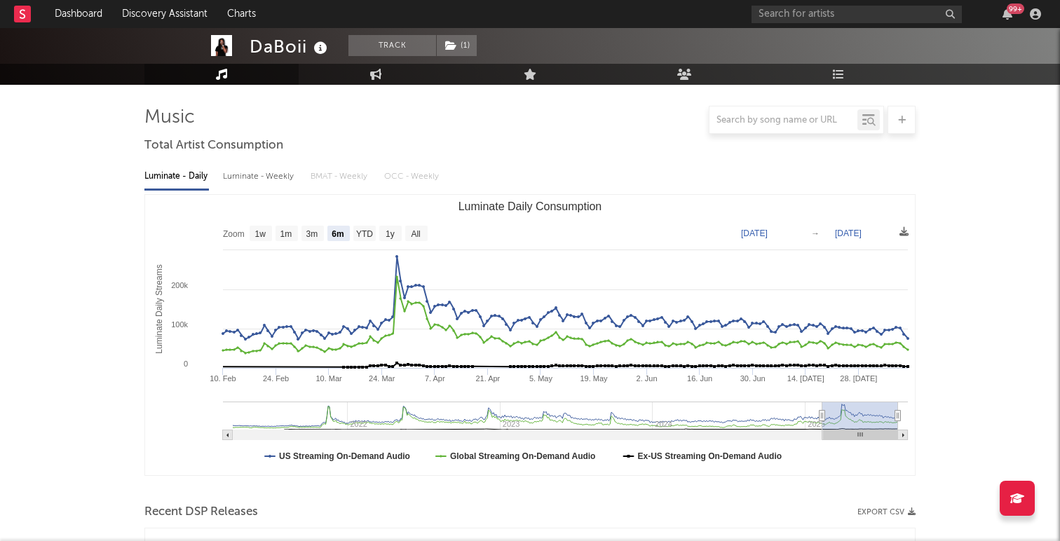
scroll to position [88, 0]
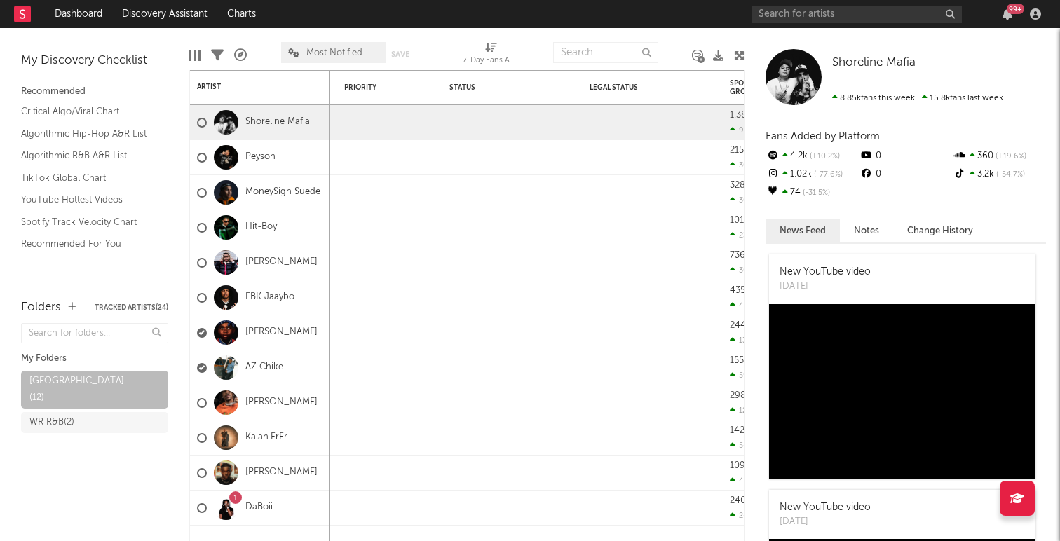
click at [294, 53] on icon at bounding box center [293, 52] width 11 height 9
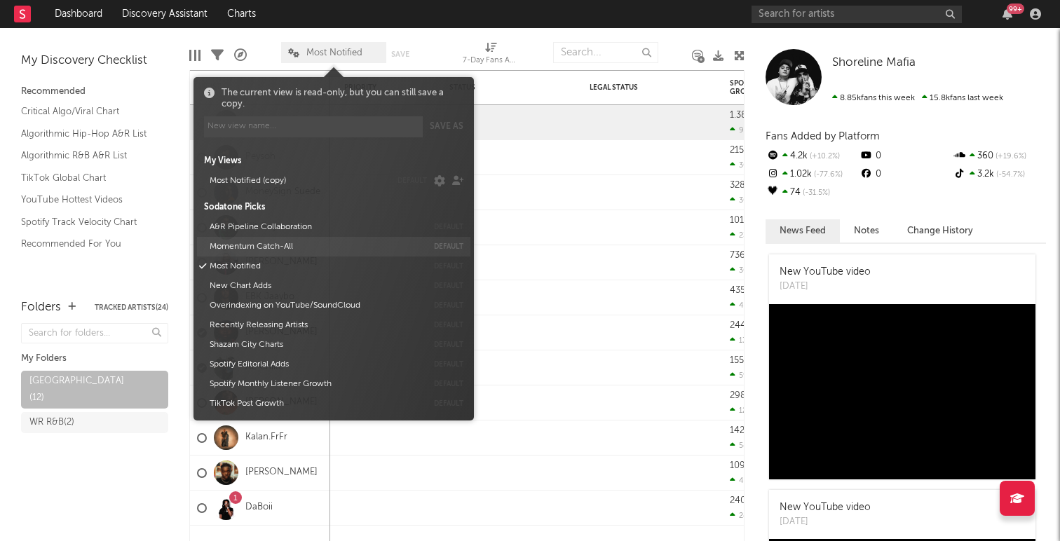
click at [264, 250] on button "Momentum Catch-All" at bounding box center [316, 247] width 222 height 20
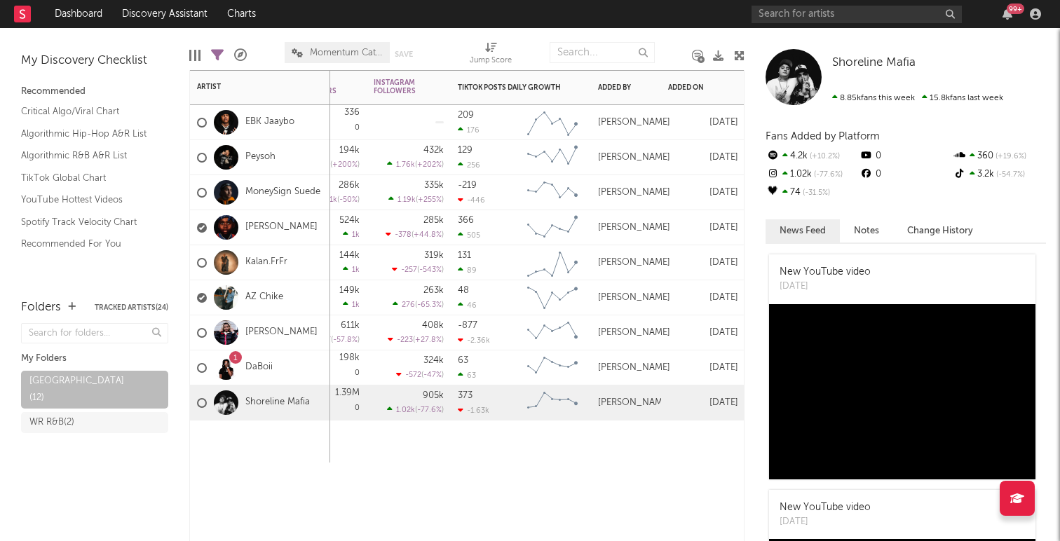
click at [430, 482] on div "Folders Weekly US Streams WoW % Change Weekly UK Streams WoW % Change SoundClou…" at bounding box center [466, 305] width 555 height 471
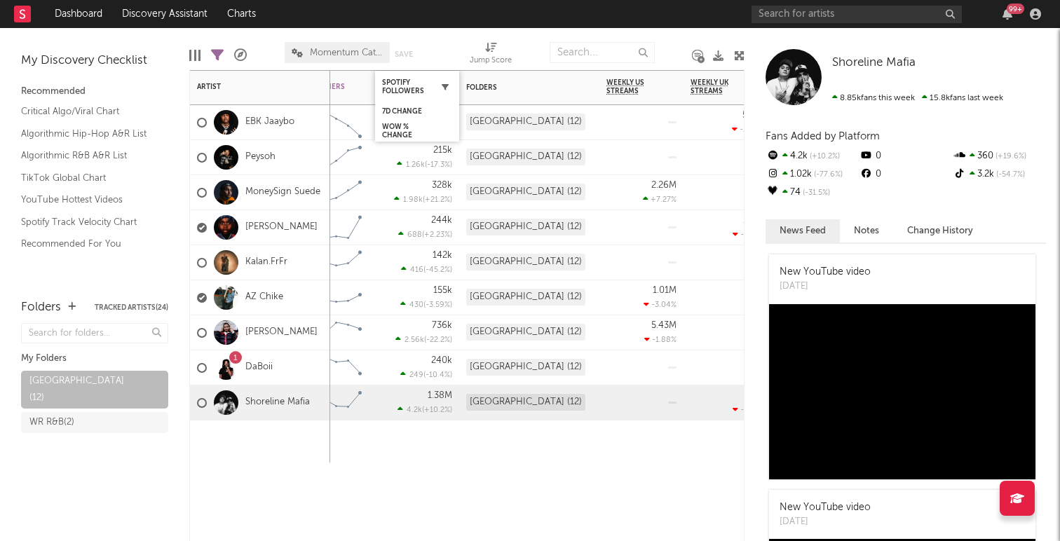
click at [446, 86] on icon "button" at bounding box center [445, 86] width 7 height 7
select select "or"
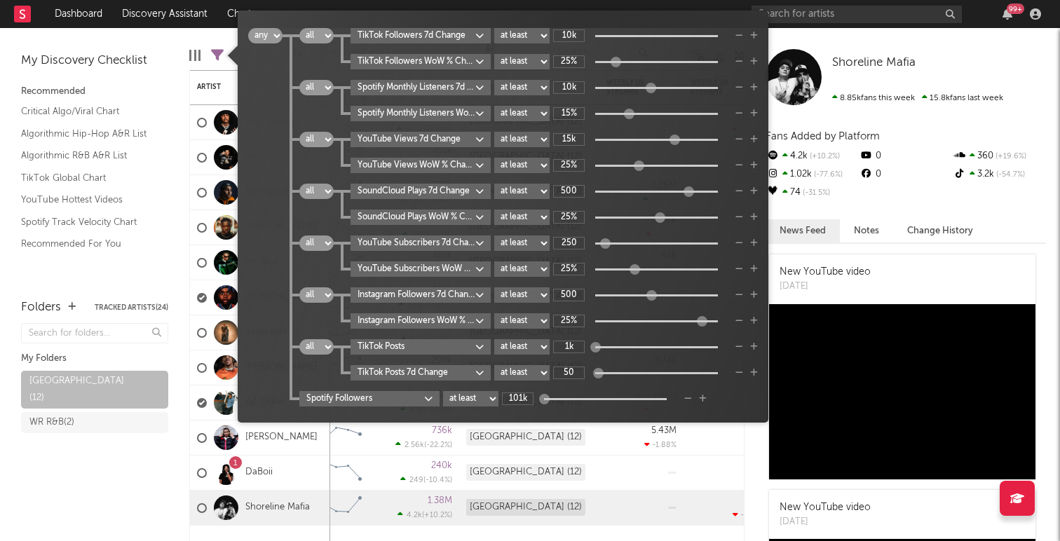
click at [220, 55] on icon at bounding box center [217, 55] width 13 height 13
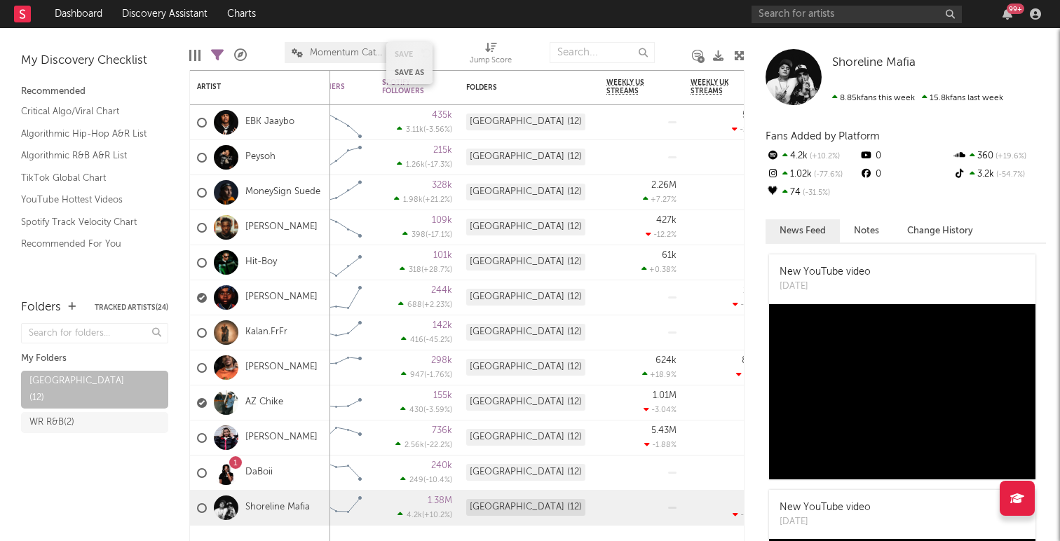
click at [386, 82] on div "Save Save as" at bounding box center [409, 63] width 46 height 42
click at [402, 81] on div "Save Save as" at bounding box center [409, 63] width 46 height 42
click at [391, 88] on div "Spotify Followers" at bounding box center [406, 86] width 49 height 17
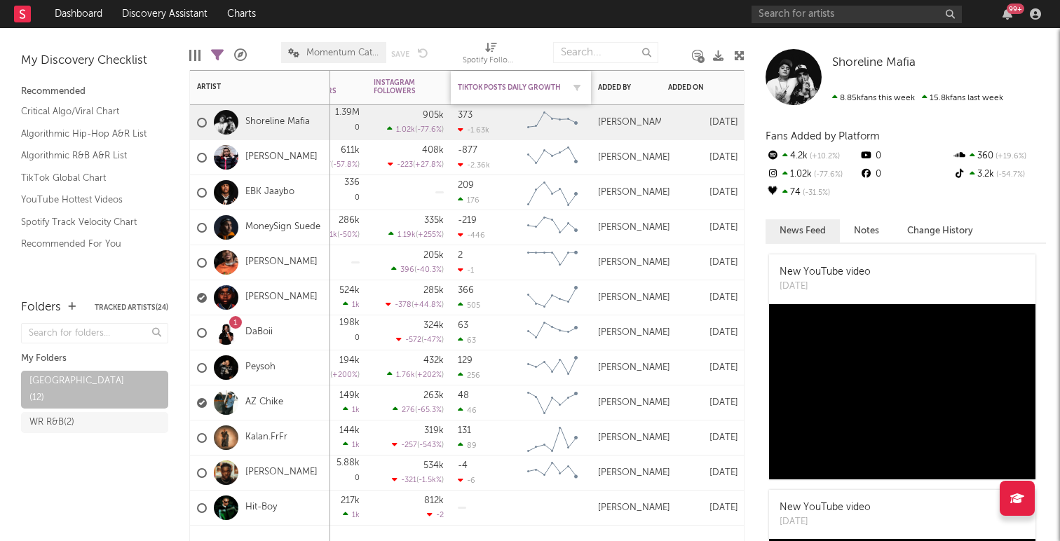
click at [503, 84] on div "TikTok Posts Daily Growth" at bounding box center [510, 87] width 105 height 8
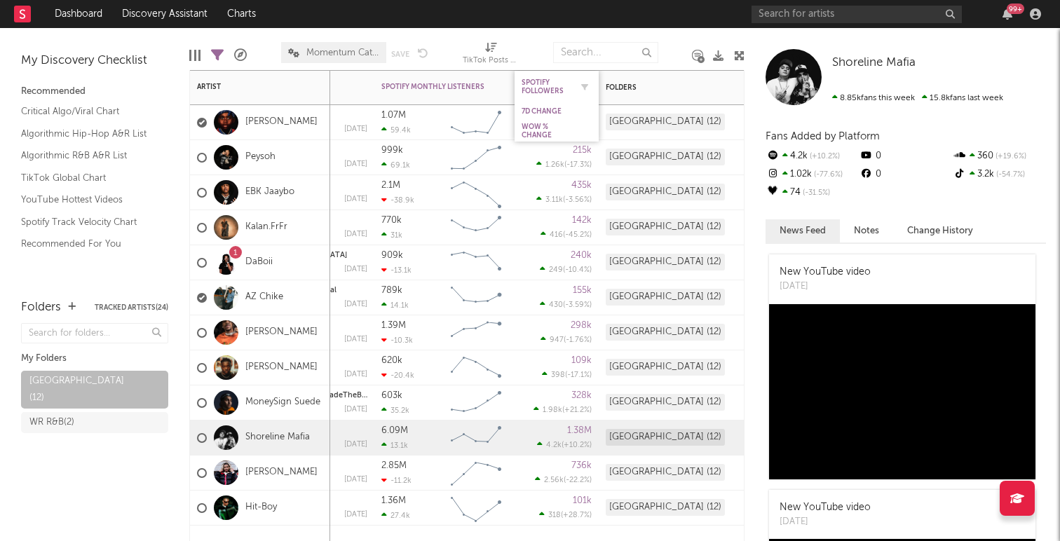
click at [530, 83] on div "Spotify Followers" at bounding box center [545, 86] width 49 height 17
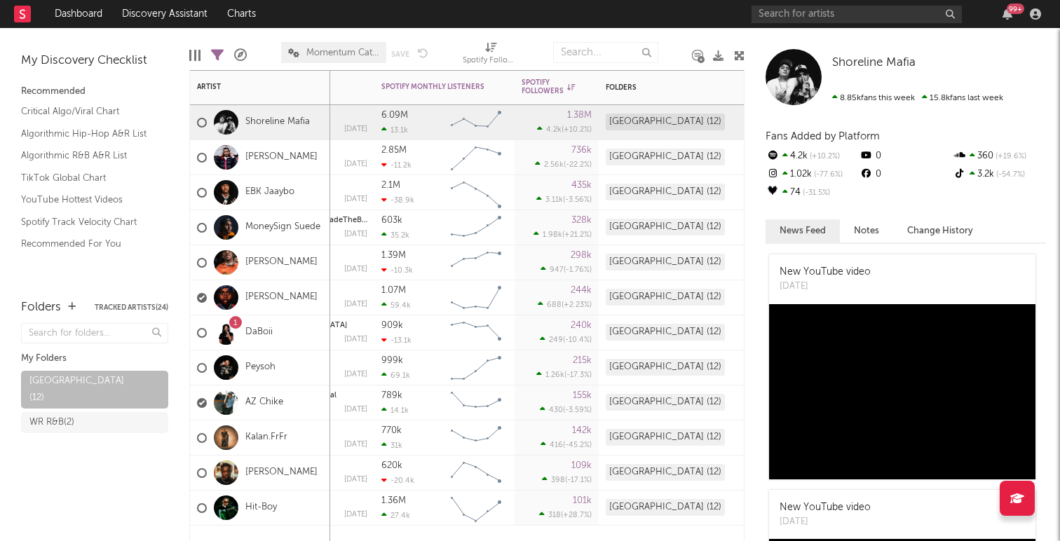
click at [350, 57] on span "Momentum Catch-All" at bounding box center [333, 52] width 105 height 21
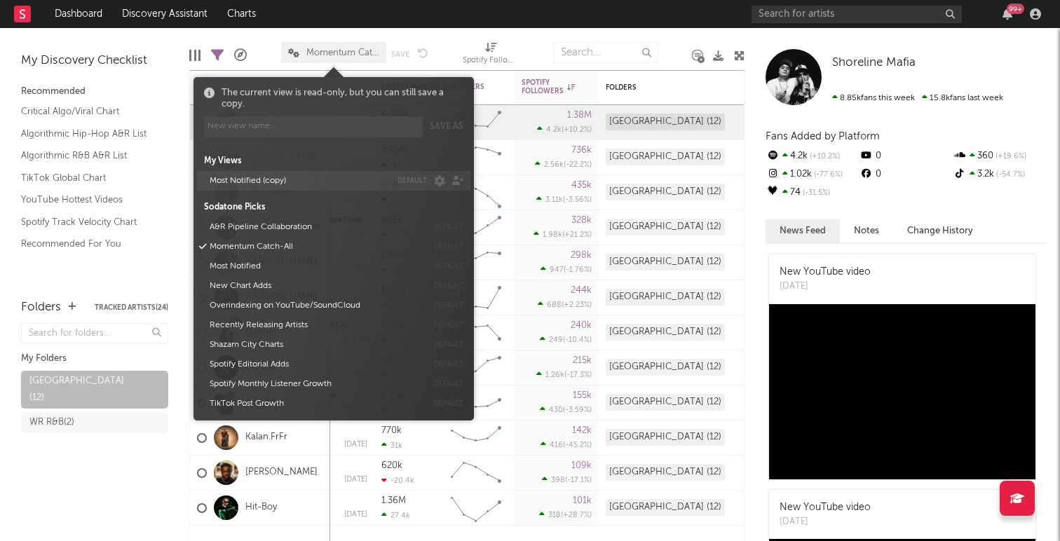
click at [345, 181] on button "Most Notified (copy)" at bounding box center [298, 181] width 186 height 20
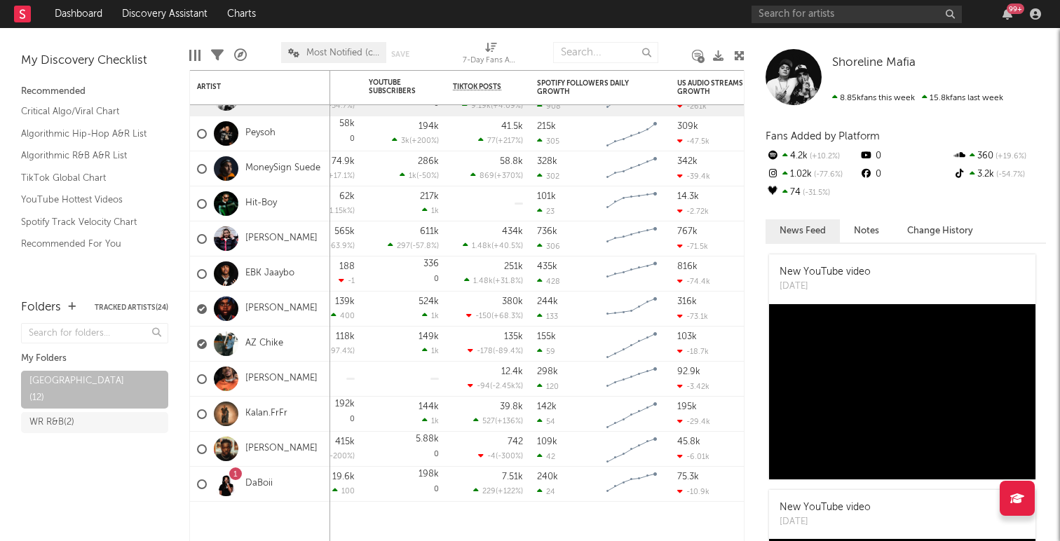
click at [694, 38] on div at bounding box center [697, 55] width 10 height 41
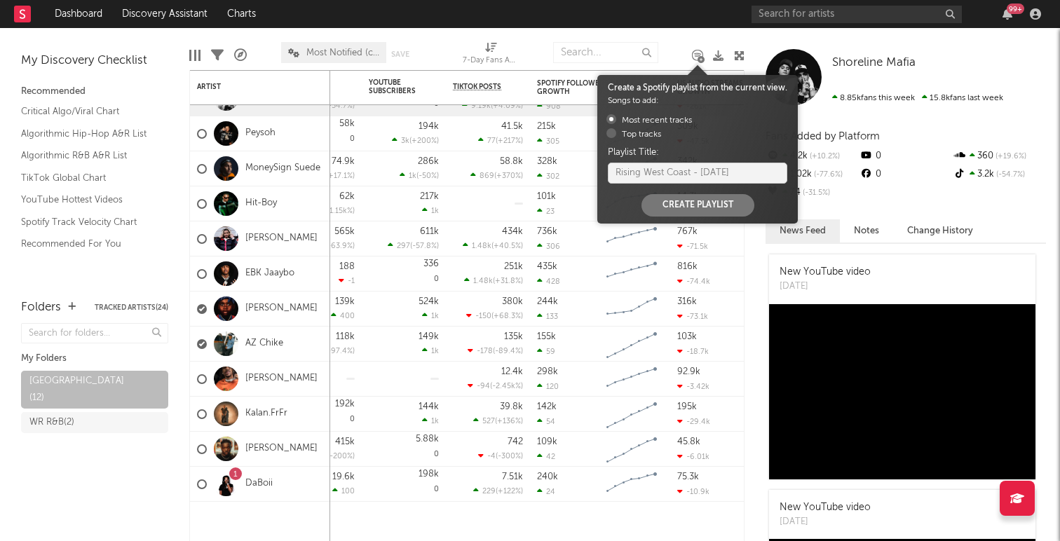
click at [696, 53] on icon at bounding box center [697, 55] width 10 height 11
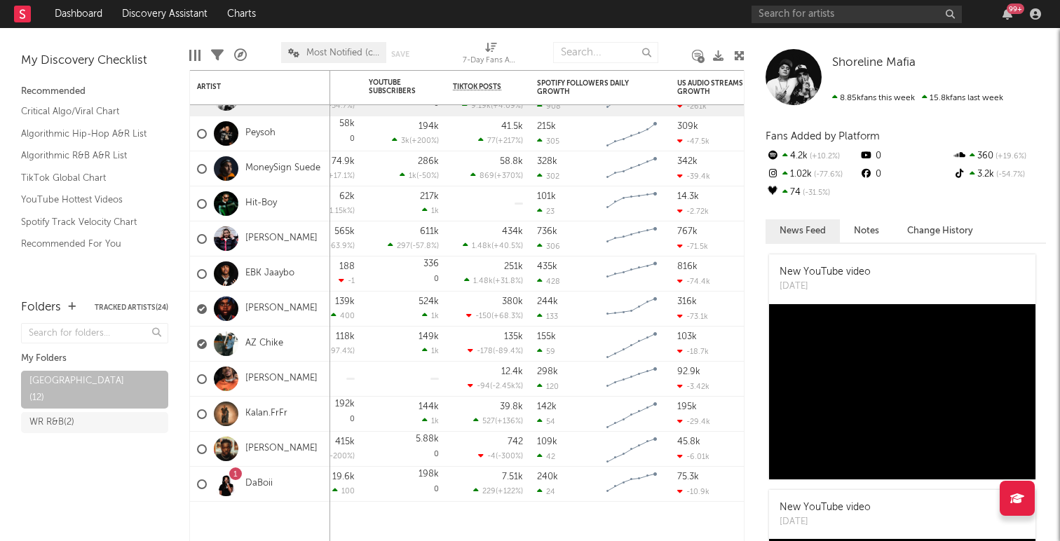
click at [695, 35] on div at bounding box center [697, 55] width 10 height 41
click at [194, 55] on div at bounding box center [195, 55] width 2 height 11
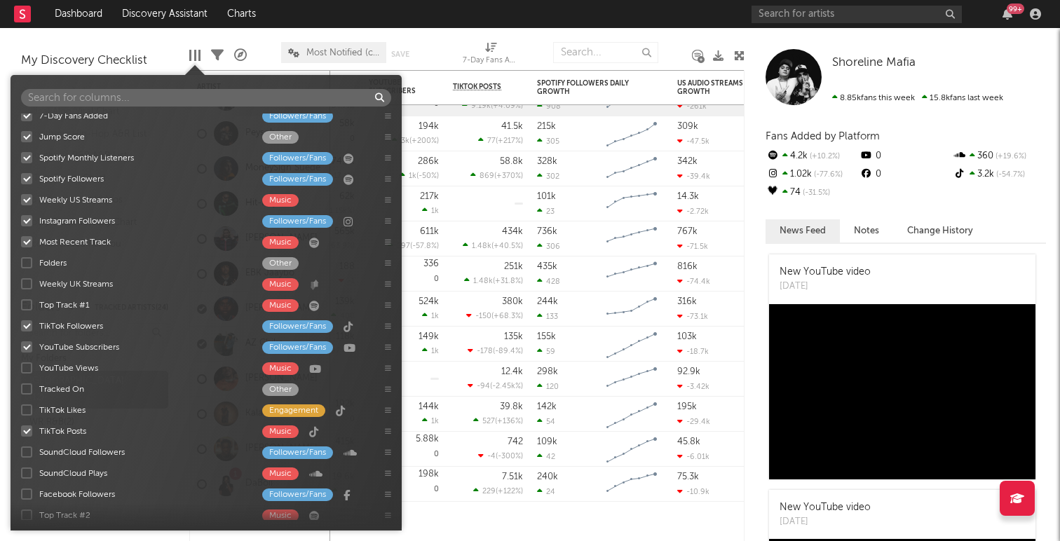
scroll to position [3, 0]
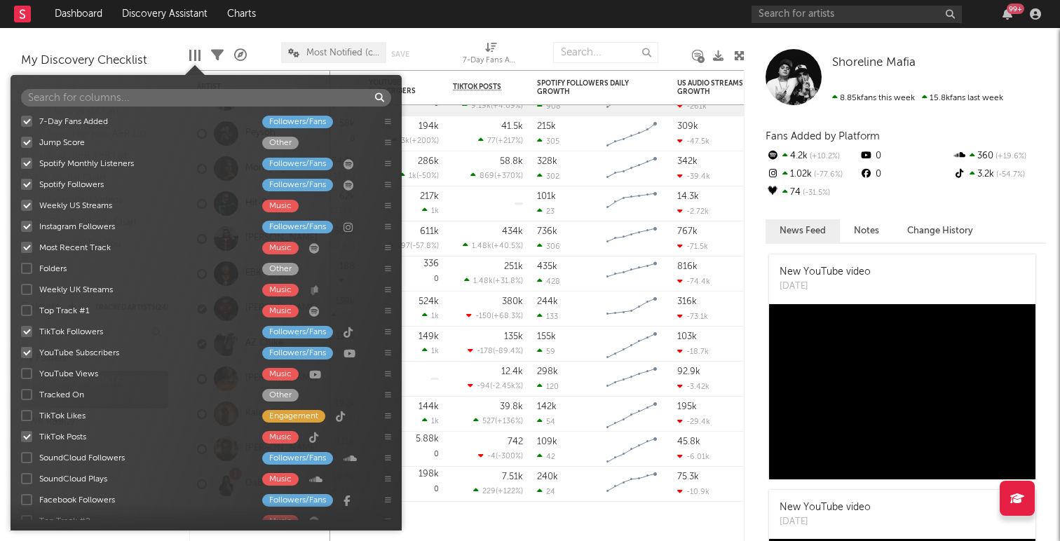
click at [27, 139] on div at bounding box center [26, 142] width 11 height 11
click at [21, 139] on input "Jump Score Other" at bounding box center [21, 142] width 0 height 14
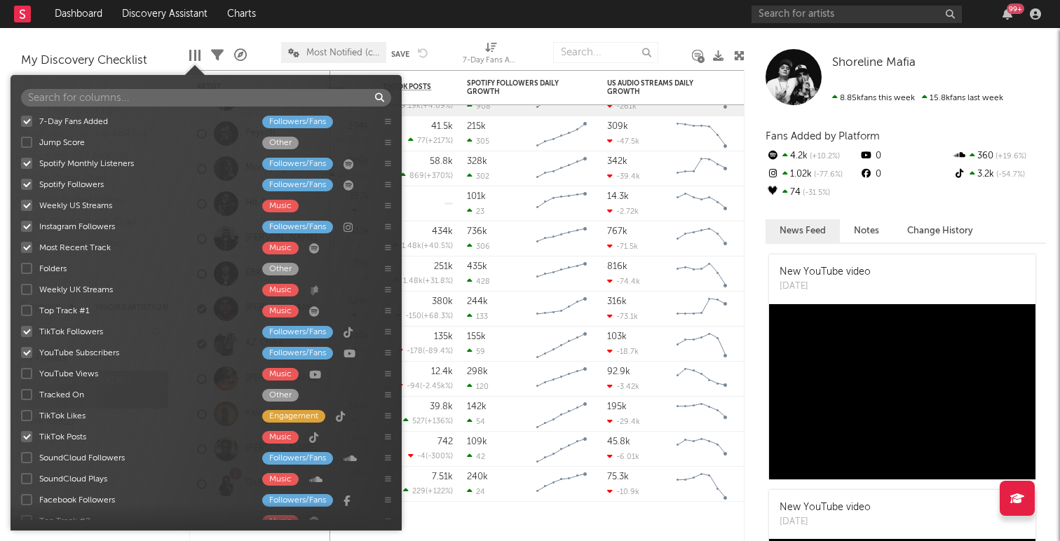
click at [29, 142] on div at bounding box center [26, 142] width 11 height 11
click at [21, 142] on input "Jump Score Other" at bounding box center [21, 142] width 0 height 14
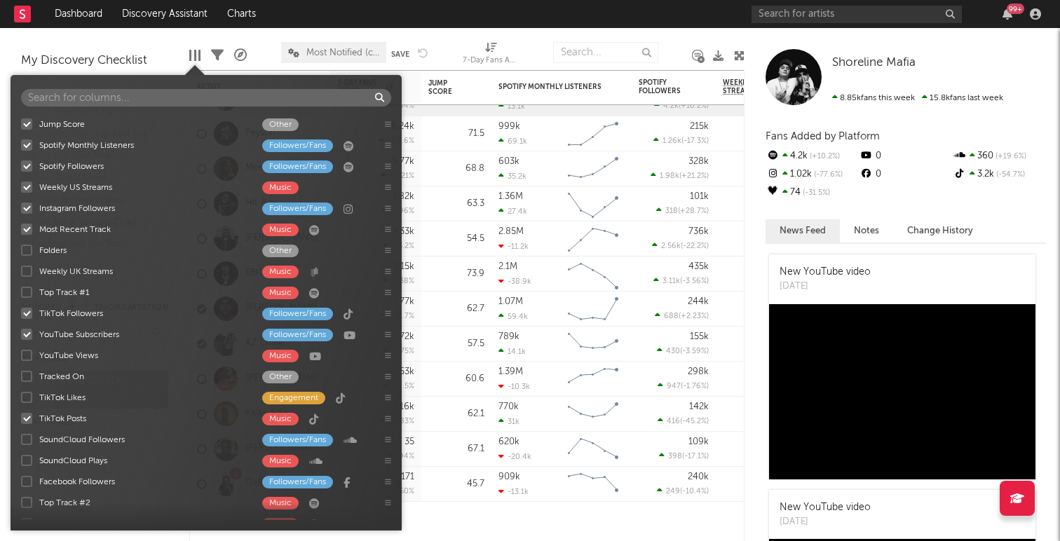
scroll to position [22, 0]
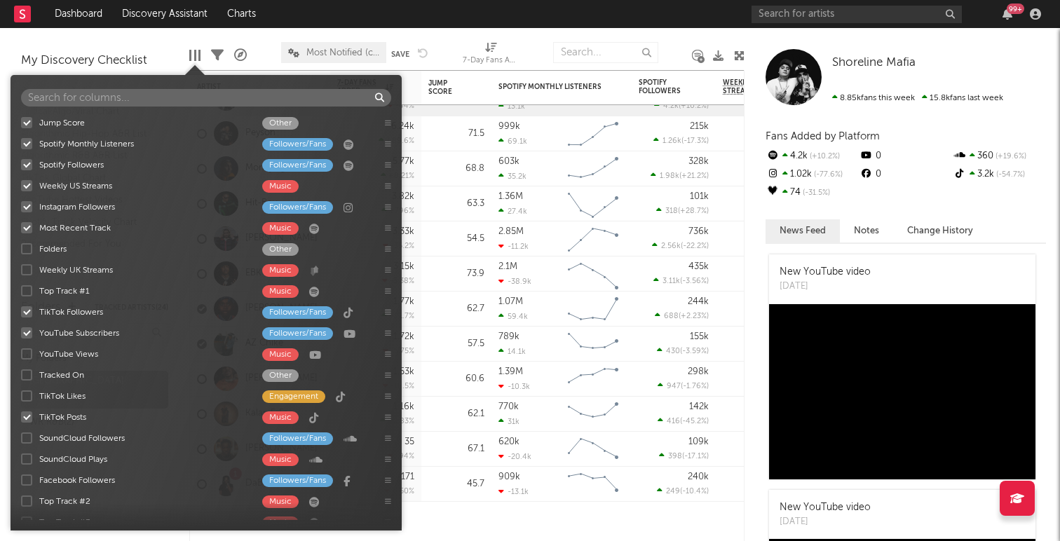
click at [30, 226] on div at bounding box center [26, 227] width 11 height 11
click at [21, 226] on input "Most Recent Track Music" at bounding box center [21, 228] width 0 height 14
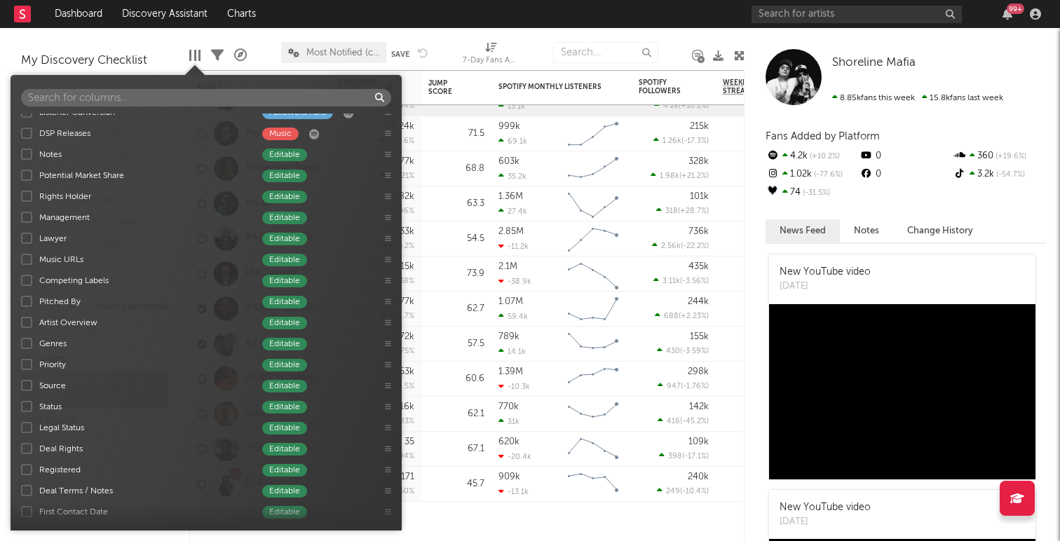
scroll to position [582, 0]
click at [31, 133] on div at bounding box center [26, 130] width 11 height 11
click at [21, 133] on input "DSP Releases Music" at bounding box center [21, 131] width 0 height 14
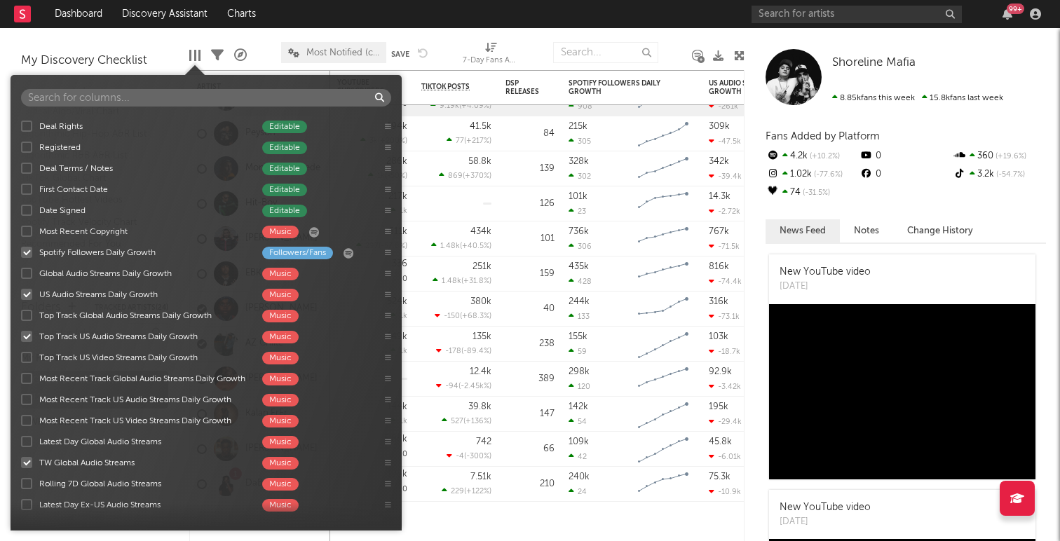
scroll to position [908, 0]
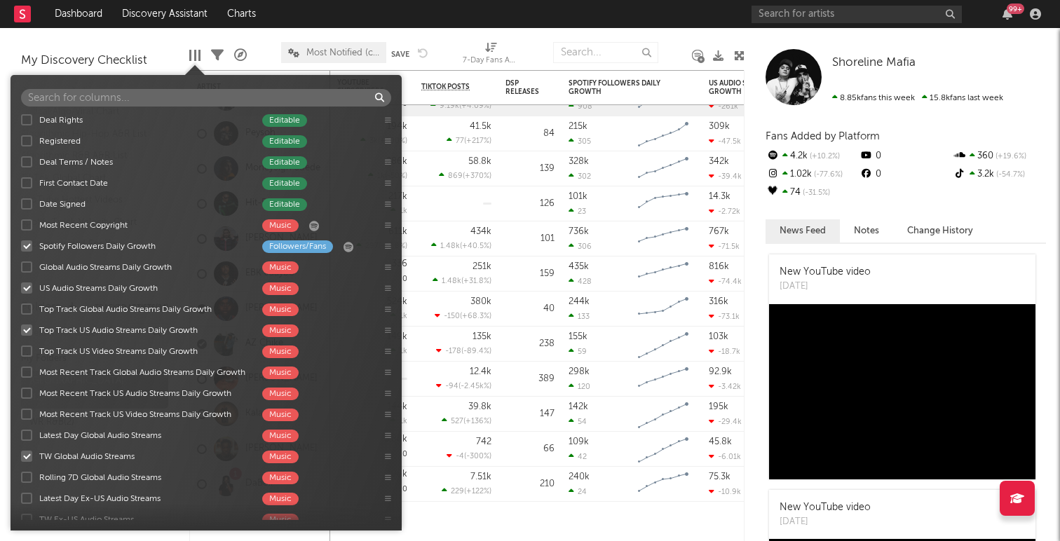
click at [29, 287] on div at bounding box center [26, 287] width 11 height 11
click at [21, 287] on input "US Audio Streams Daily Growth Music" at bounding box center [21, 288] width 0 height 14
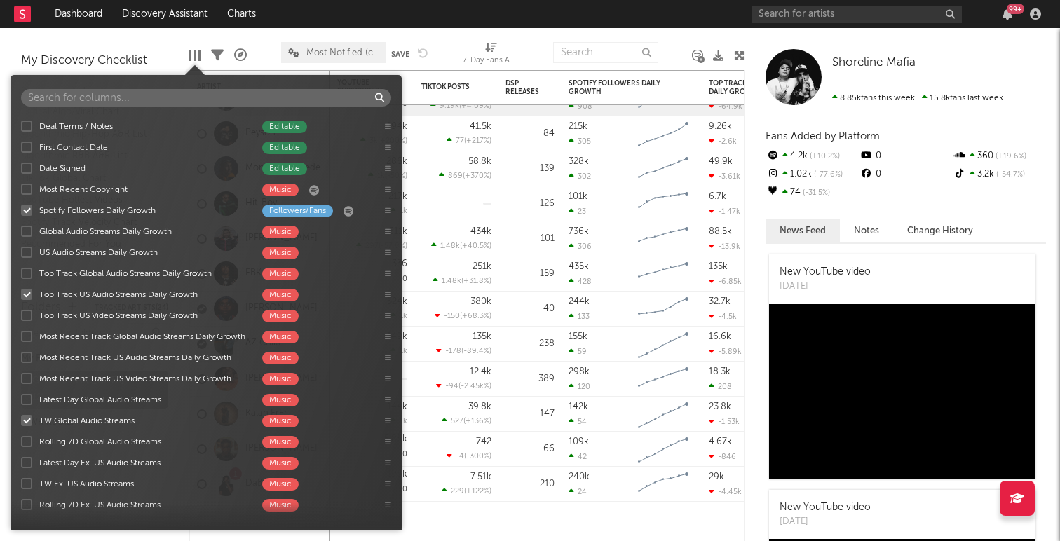
scroll to position [949, 0]
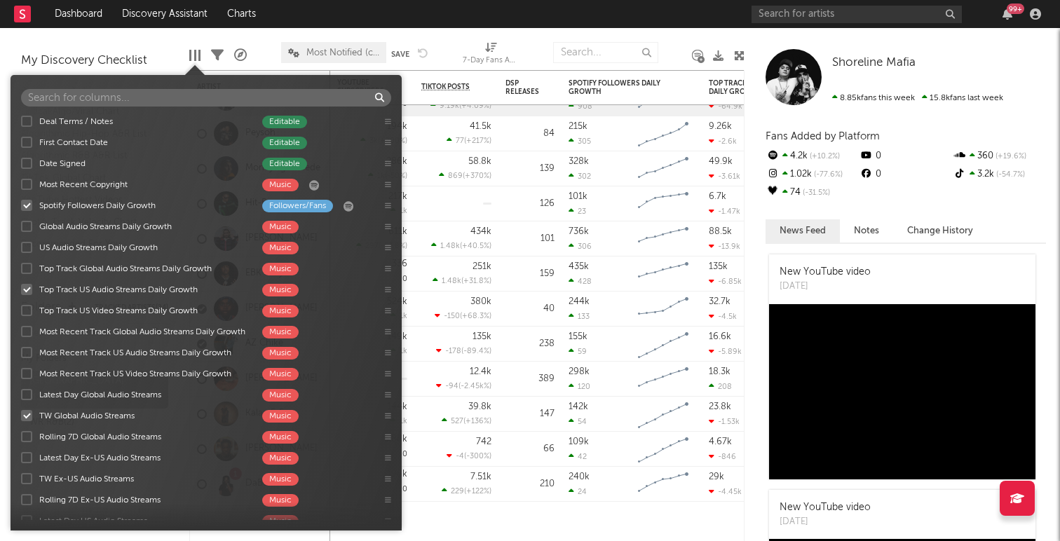
click at [25, 292] on div "7-Day Fans Added Followers/Fans Jump Score Other Spotify Monthly Listeners Foll…" at bounding box center [206, 317] width 391 height 407
click at [30, 287] on div at bounding box center [26, 289] width 11 height 11
click at [21, 287] on input "Top Track US Audio Streams Daily Growth Music" at bounding box center [21, 289] width 0 height 14
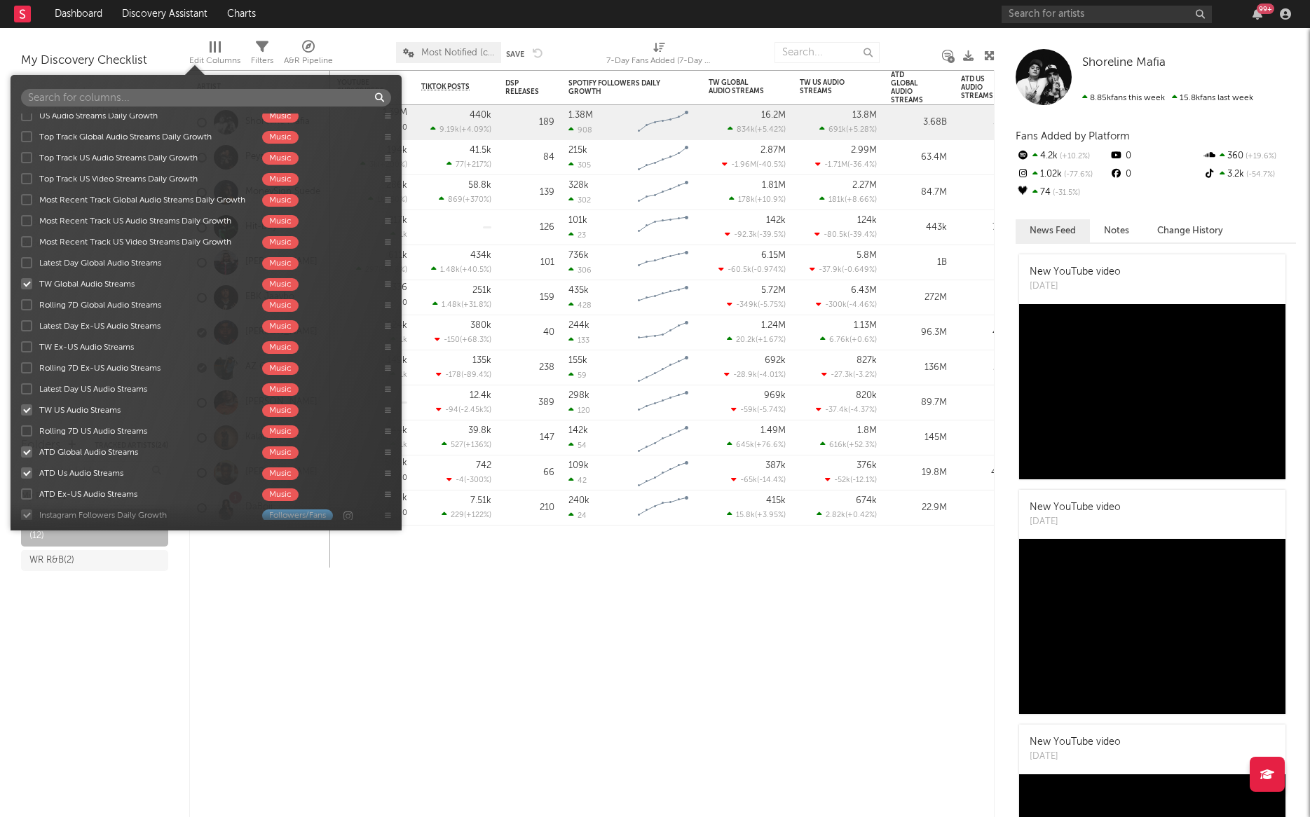
scroll to position [1075, 0]
click at [29, 122] on div at bounding box center [26, 121] width 11 height 11
click at [21, 122] on input "US Audio Streams Daily Growth Music" at bounding box center [21, 121] width 0 height 14
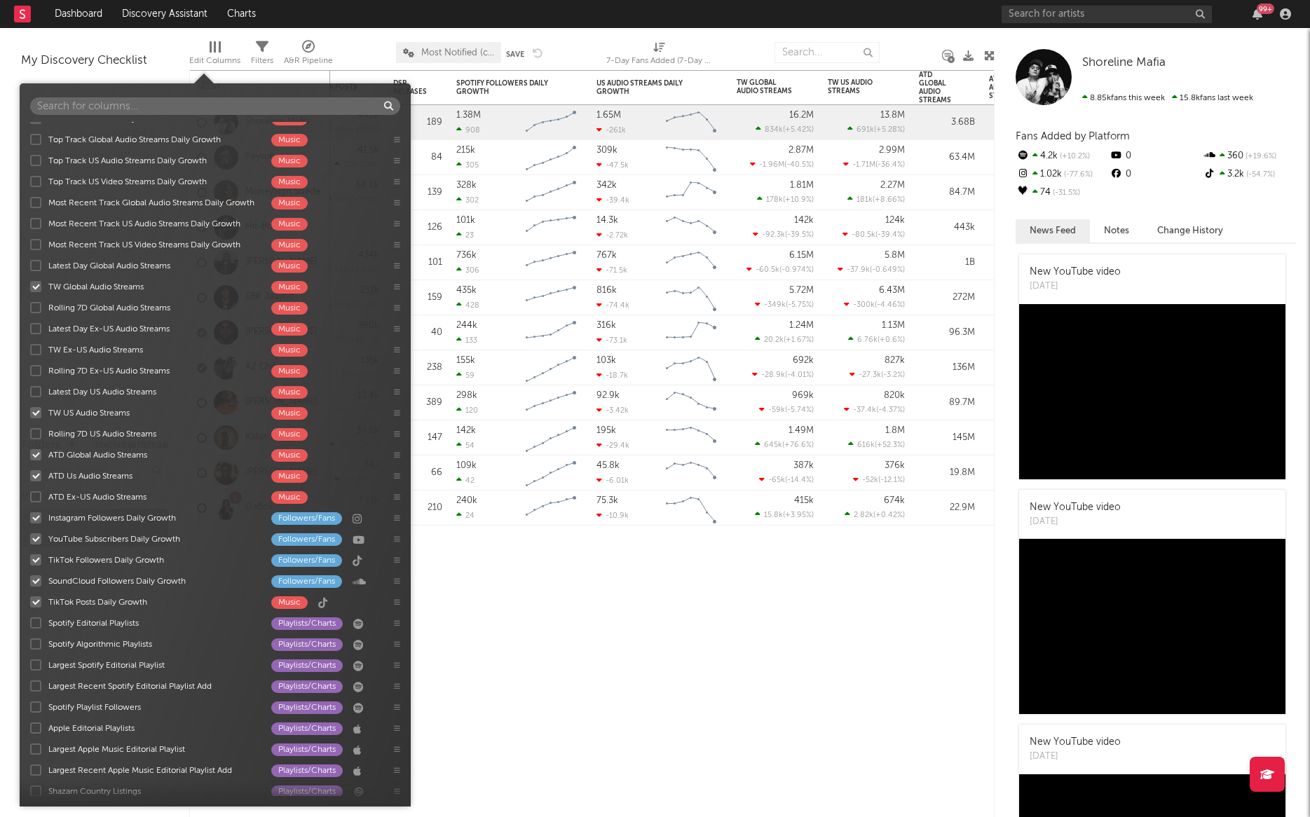
scroll to position [1089, 0]
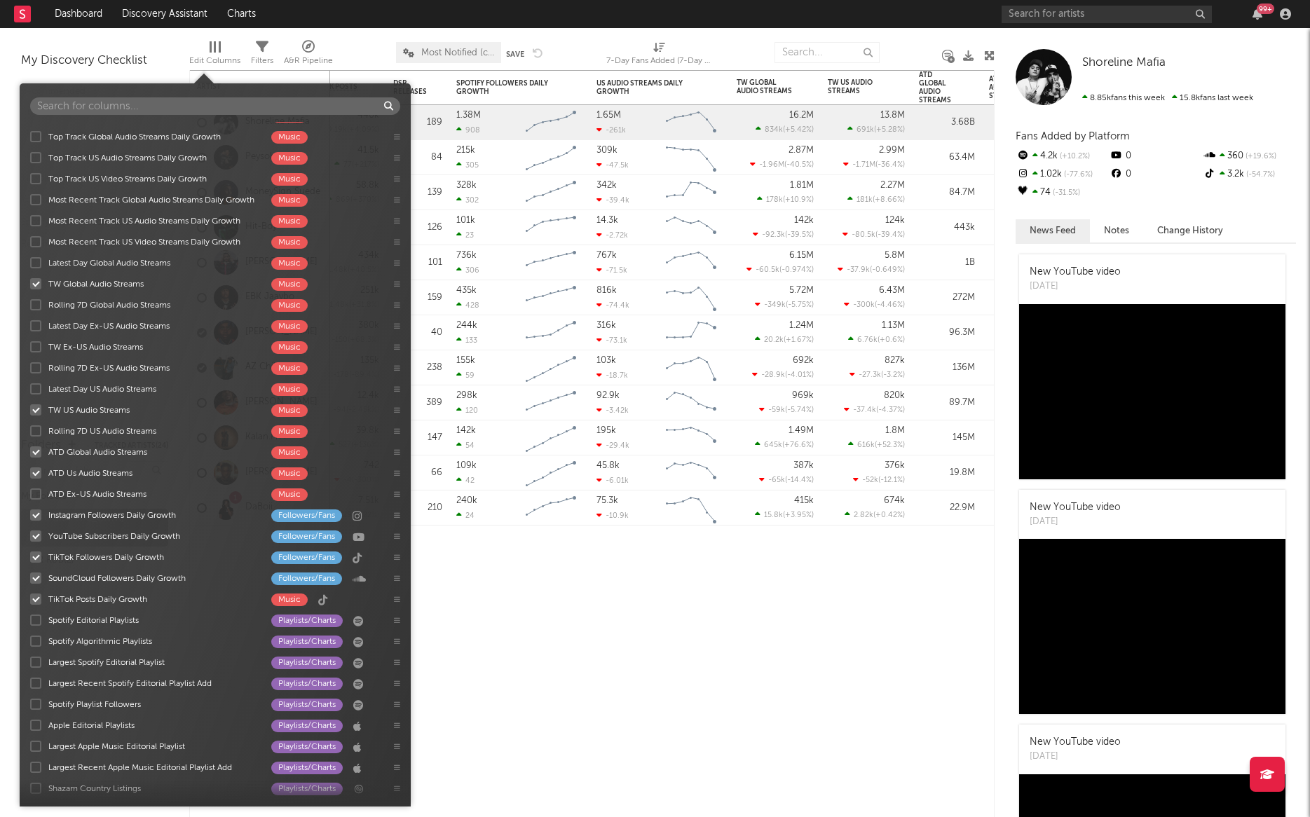
click at [35, 285] on div at bounding box center [35, 283] width 11 height 11
click at [30, 285] on input "TW Global Audio Streams Music" at bounding box center [30, 284] width 0 height 14
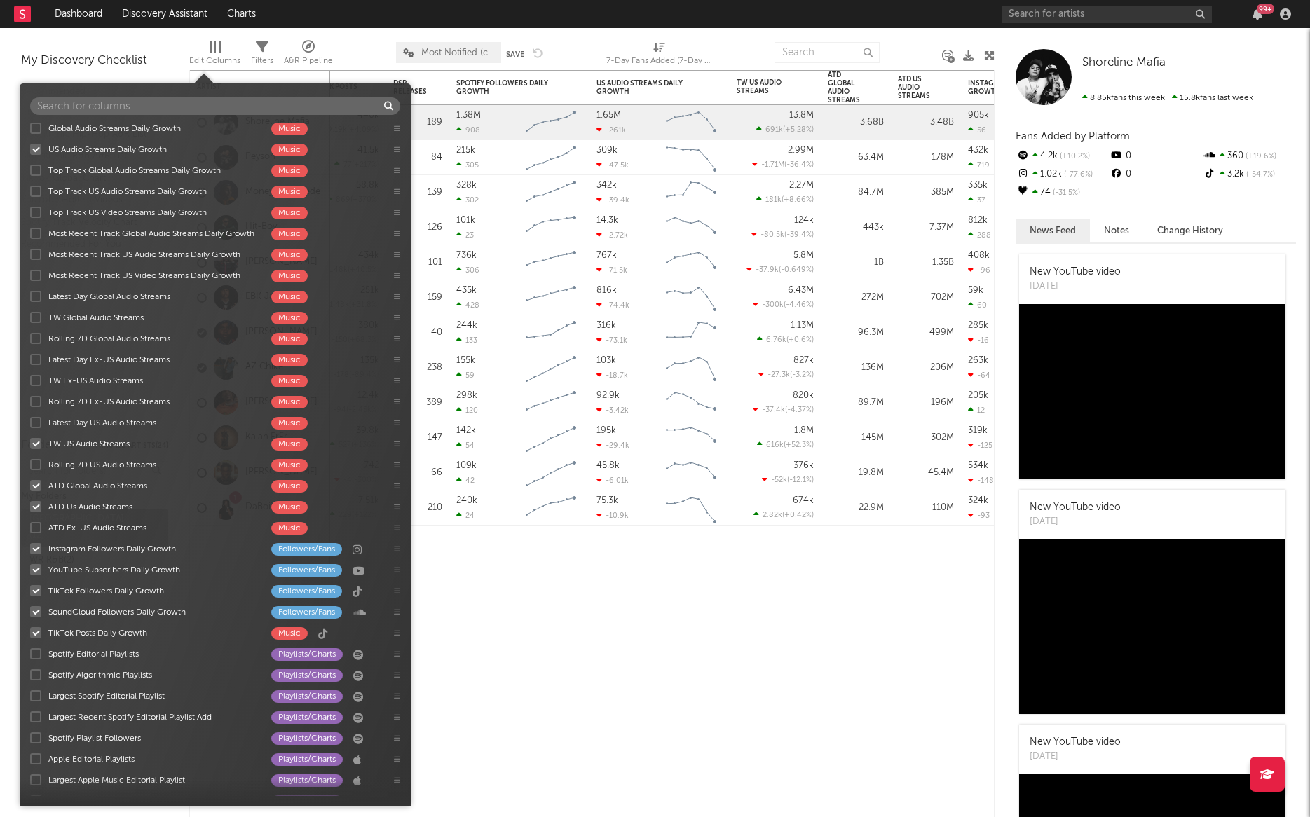
scroll to position [1070, 0]
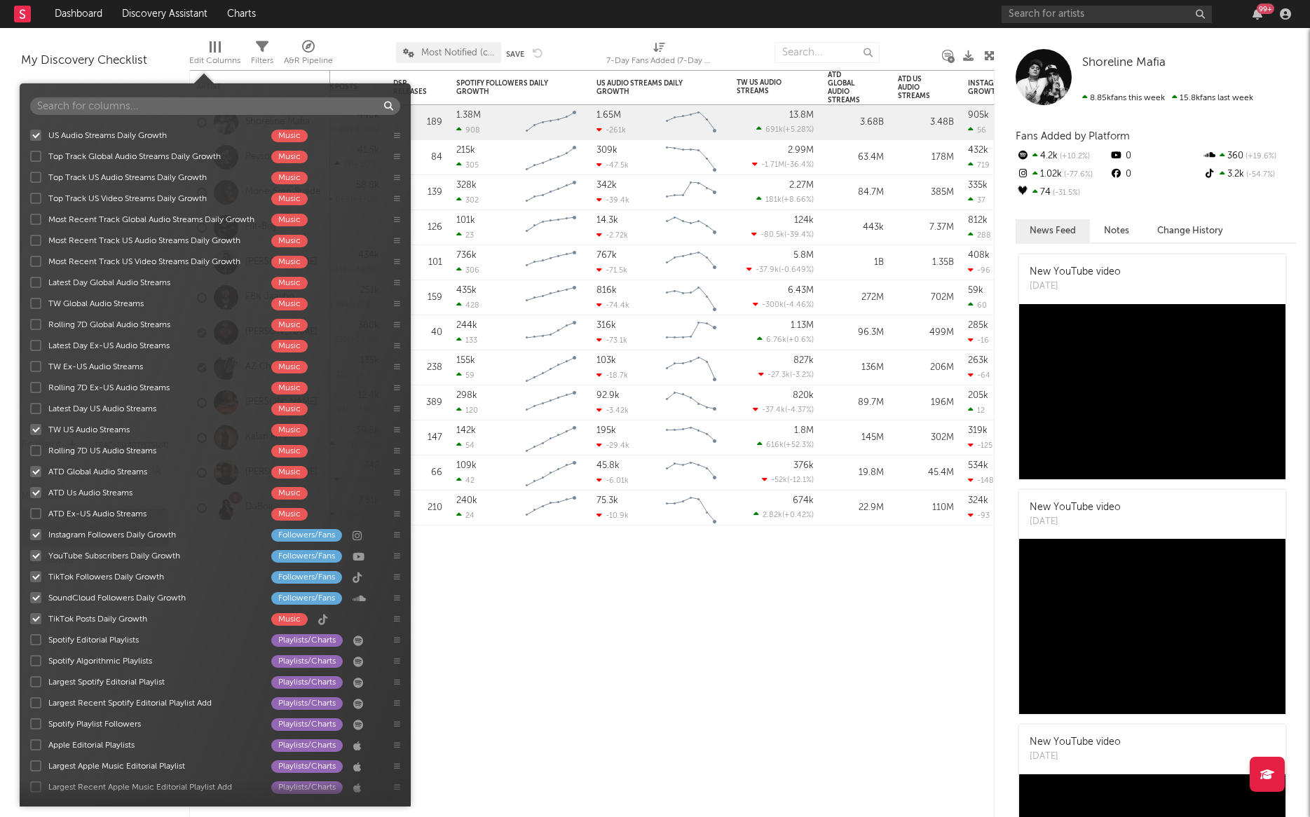
click at [39, 135] on div at bounding box center [35, 135] width 11 height 11
click at [30, 135] on input "US Audio Streams Daily Growth Music" at bounding box center [30, 135] width 0 height 14
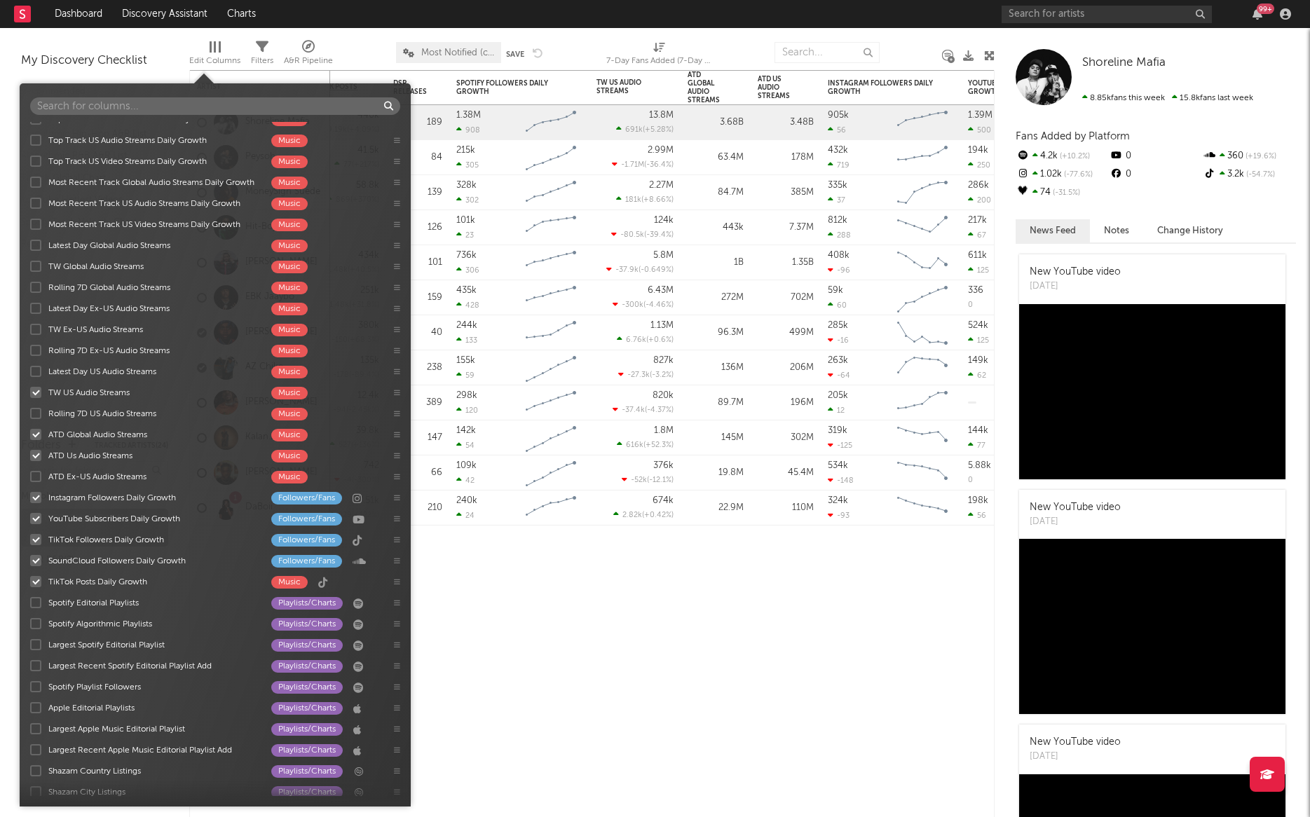
scroll to position [1120, 0]
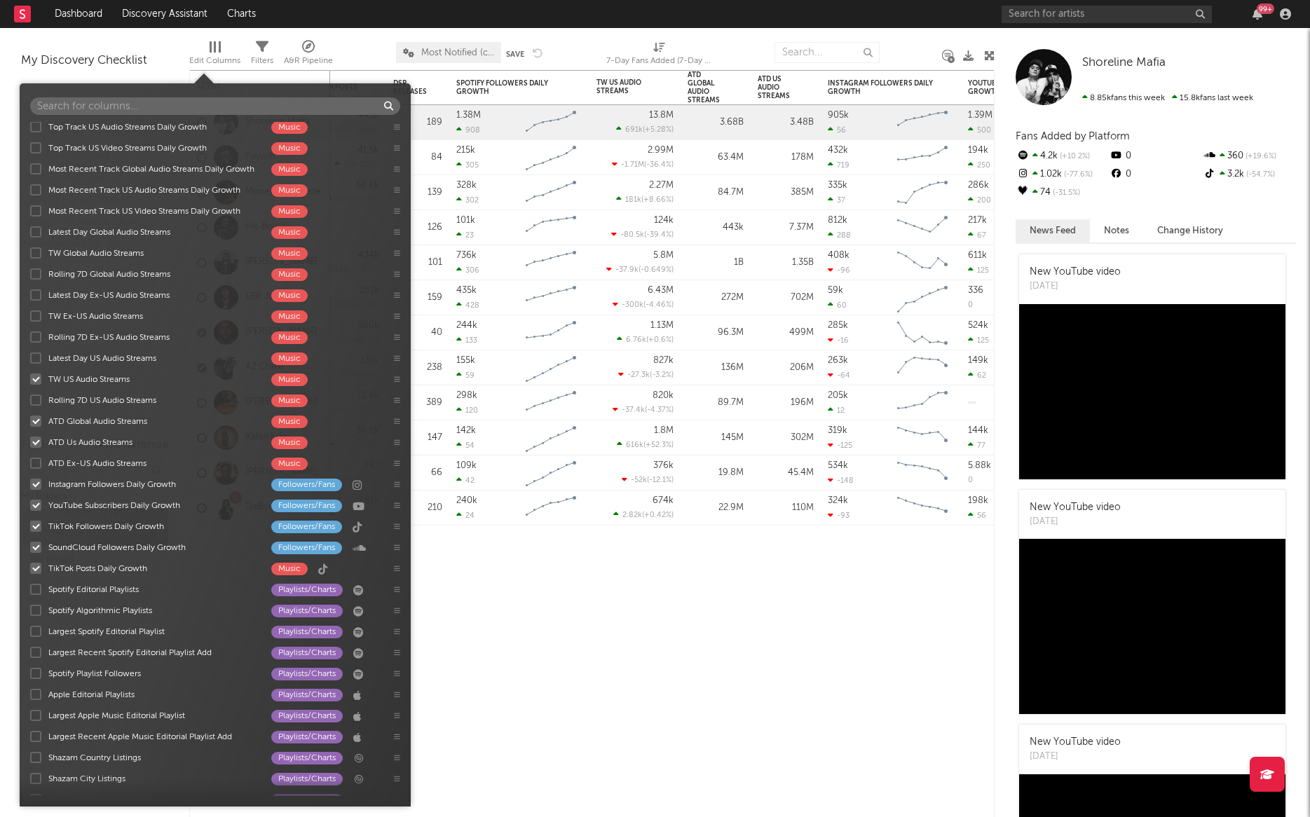
click at [36, 421] on div at bounding box center [35, 421] width 11 height 11
click at [30, 421] on input "ATD Global Audio Streams Music" at bounding box center [30, 421] width 0 height 14
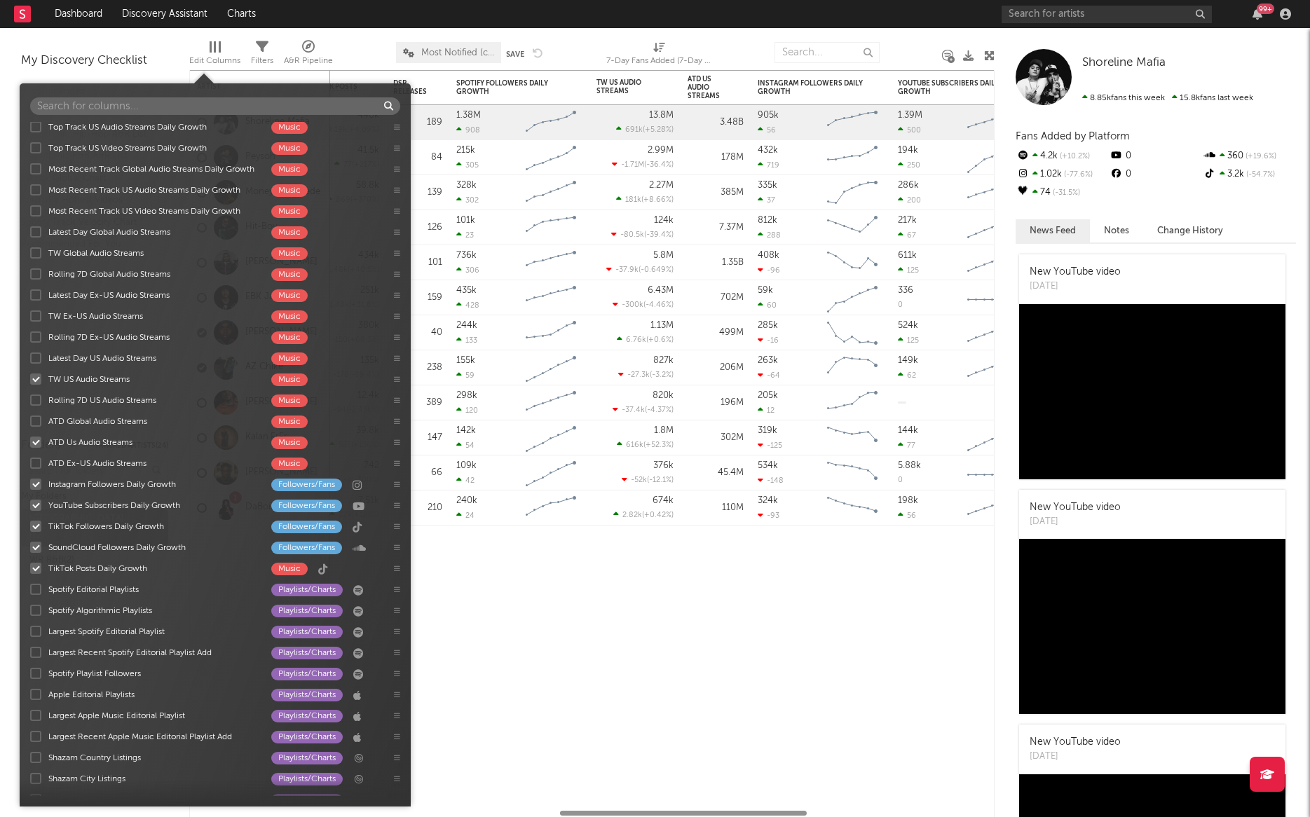
click at [36, 446] on div at bounding box center [35, 442] width 11 height 11
click at [30, 446] on input "ATD Us Audio Streams Music" at bounding box center [30, 442] width 0 height 14
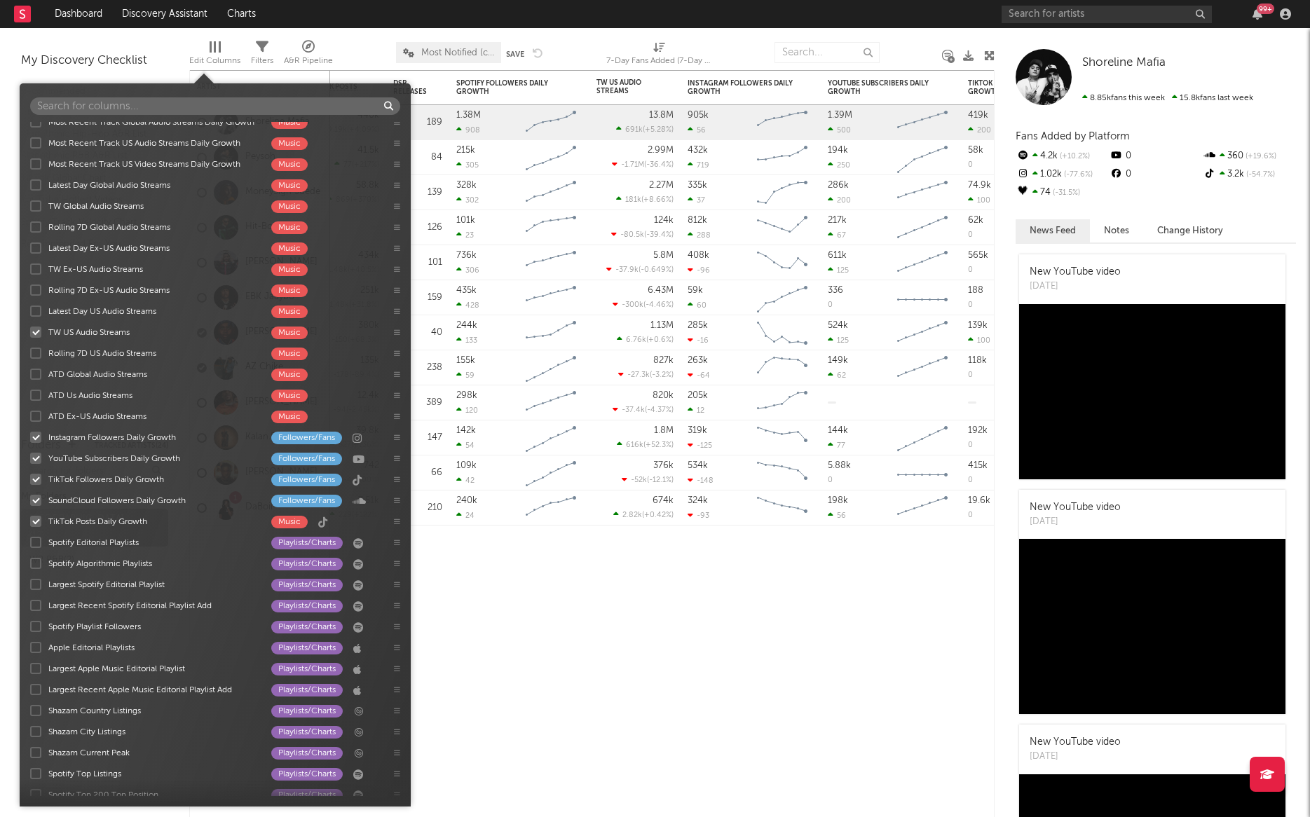
scroll to position [1173, 0]
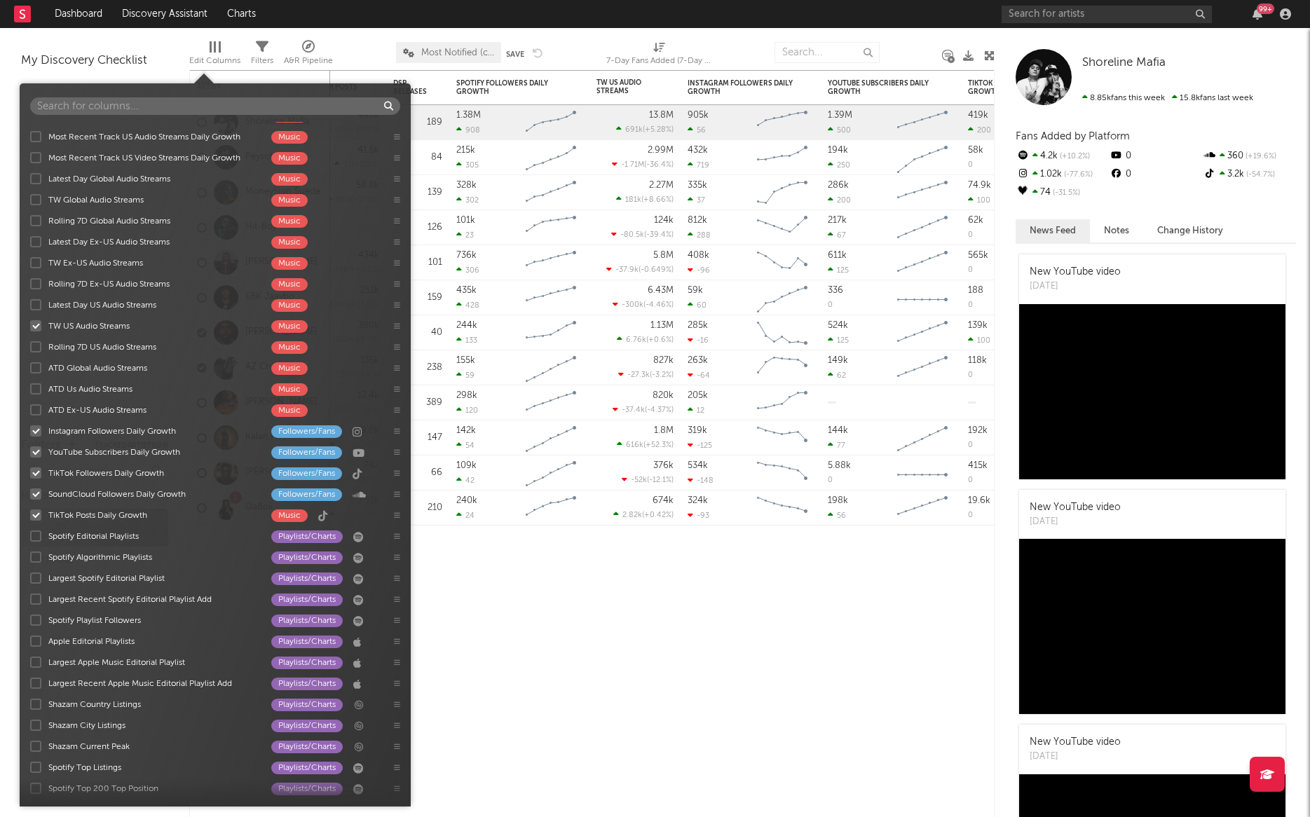
click at [36, 388] on div at bounding box center [35, 388] width 11 height 11
click at [30, 388] on input "ATD Us Audio Streams Music" at bounding box center [30, 389] width 0 height 14
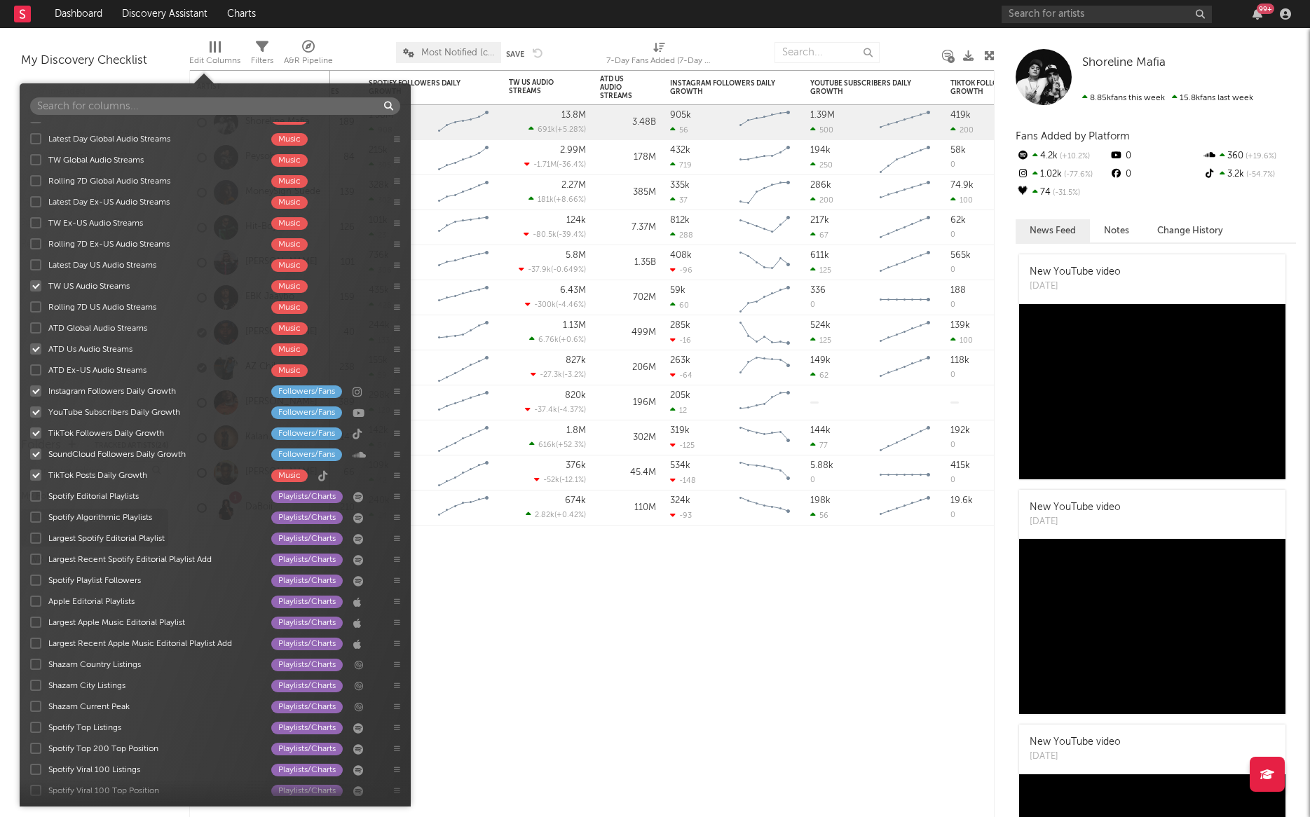
scroll to position [1216, 0]
click at [35, 387] on div at bounding box center [35, 388] width 11 height 11
click at [30, 387] on input "Instagram Followers Daily Growth Followers/Fans" at bounding box center [30, 388] width 0 height 14
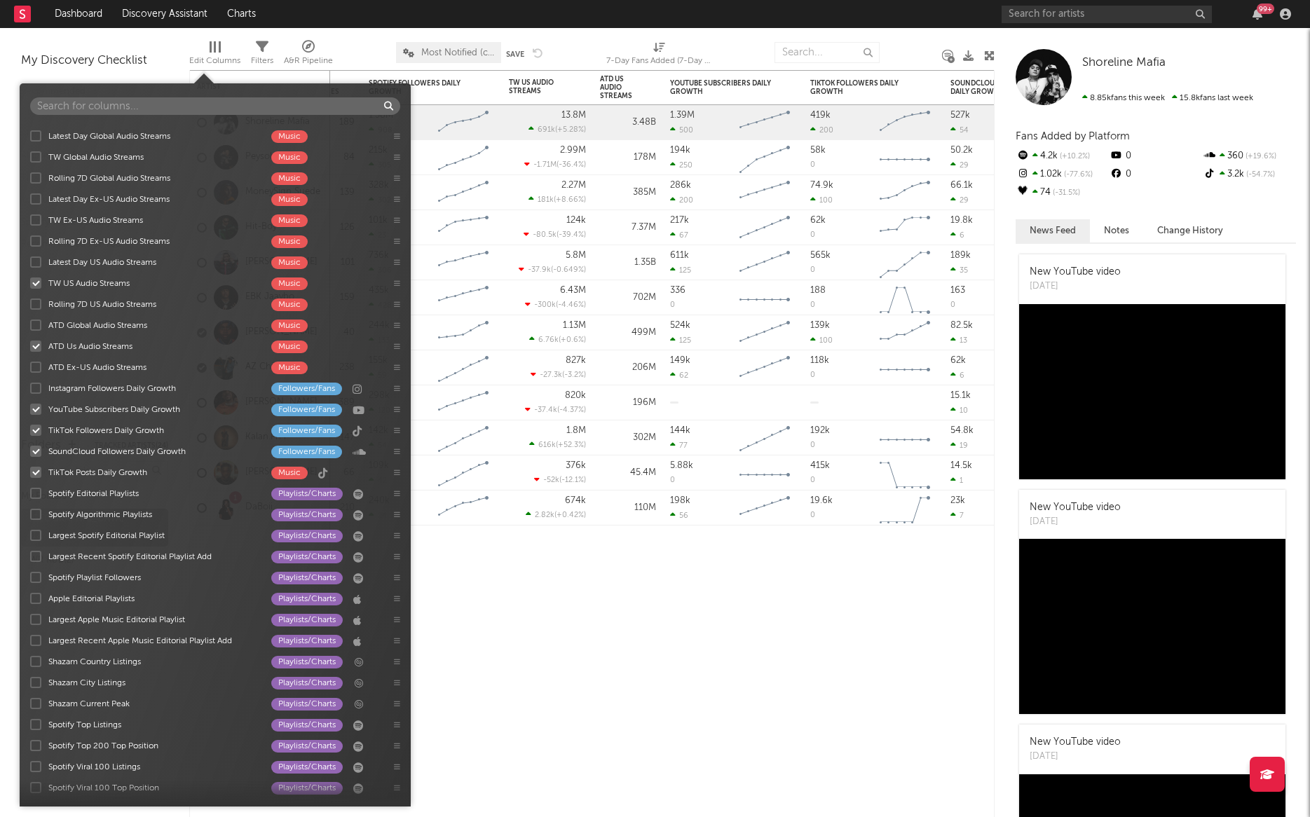
click at [34, 387] on div at bounding box center [35, 388] width 11 height 11
click at [30, 387] on input "Instagram Followers Daily Growth Followers/Fans" at bounding box center [30, 388] width 0 height 14
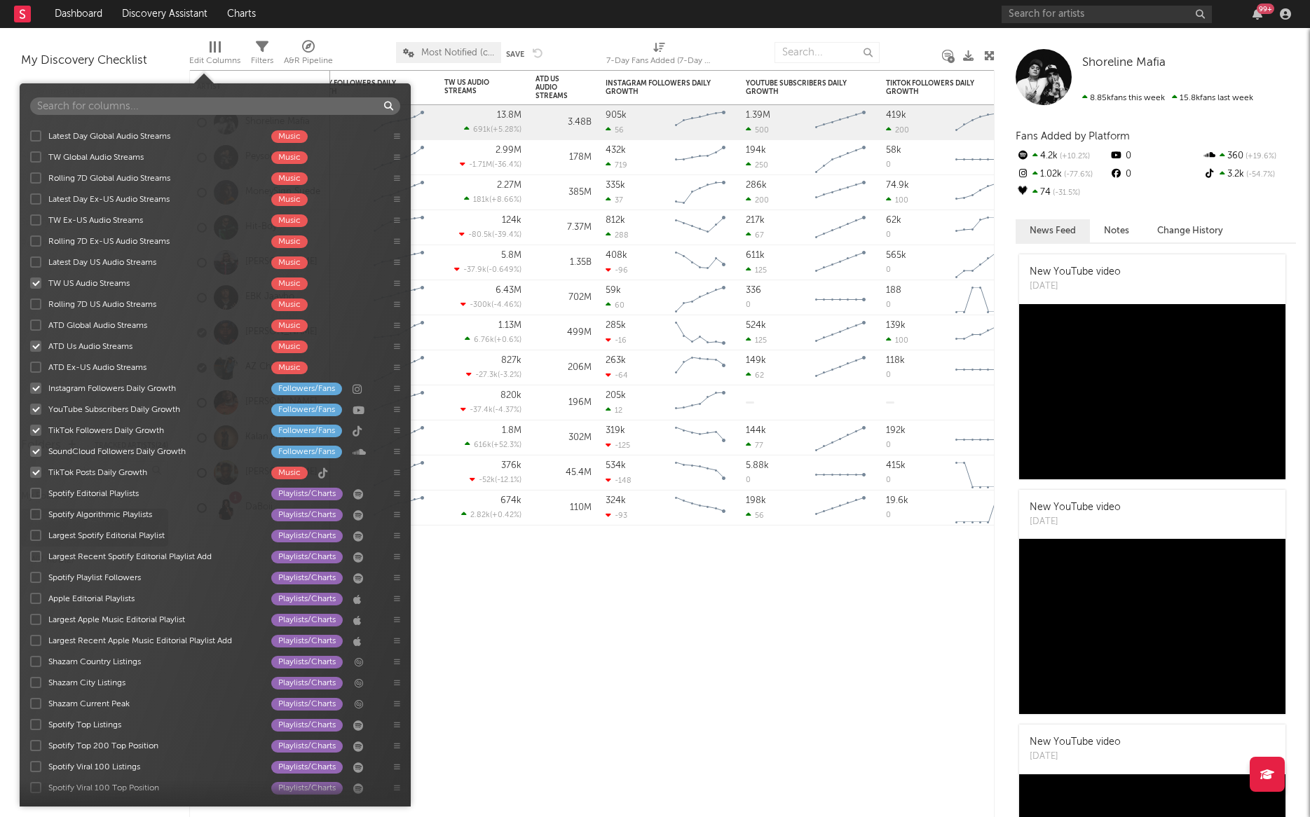
click at [34, 453] on div at bounding box center [35, 451] width 11 height 11
click at [30, 453] on input "SoundCloud Followers Daily Growth Followers/Fans" at bounding box center [30, 451] width 0 height 14
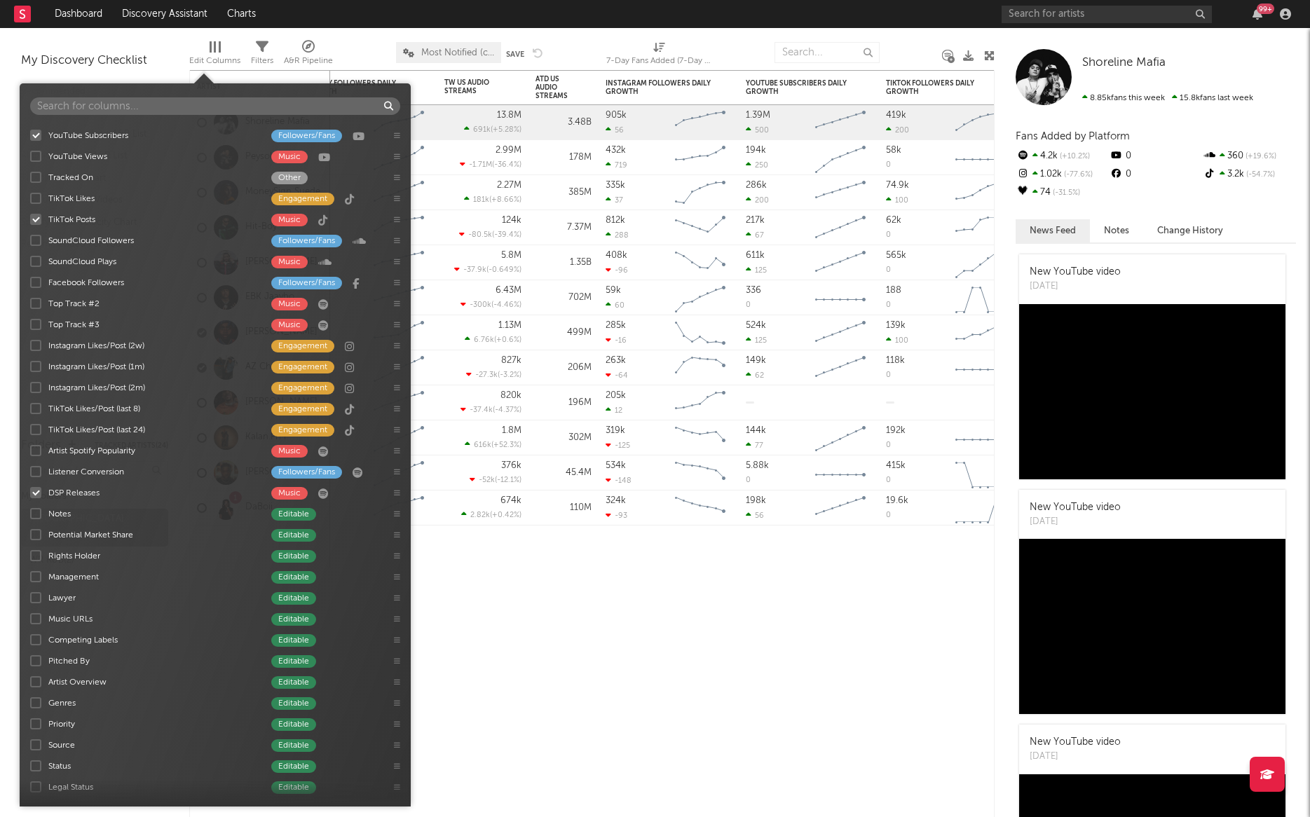
scroll to position [226, 0]
click at [39, 219] on div at bounding box center [35, 221] width 11 height 11
click at [30, 219] on input "TikTok Posts Music" at bounding box center [30, 221] width 0 height 14
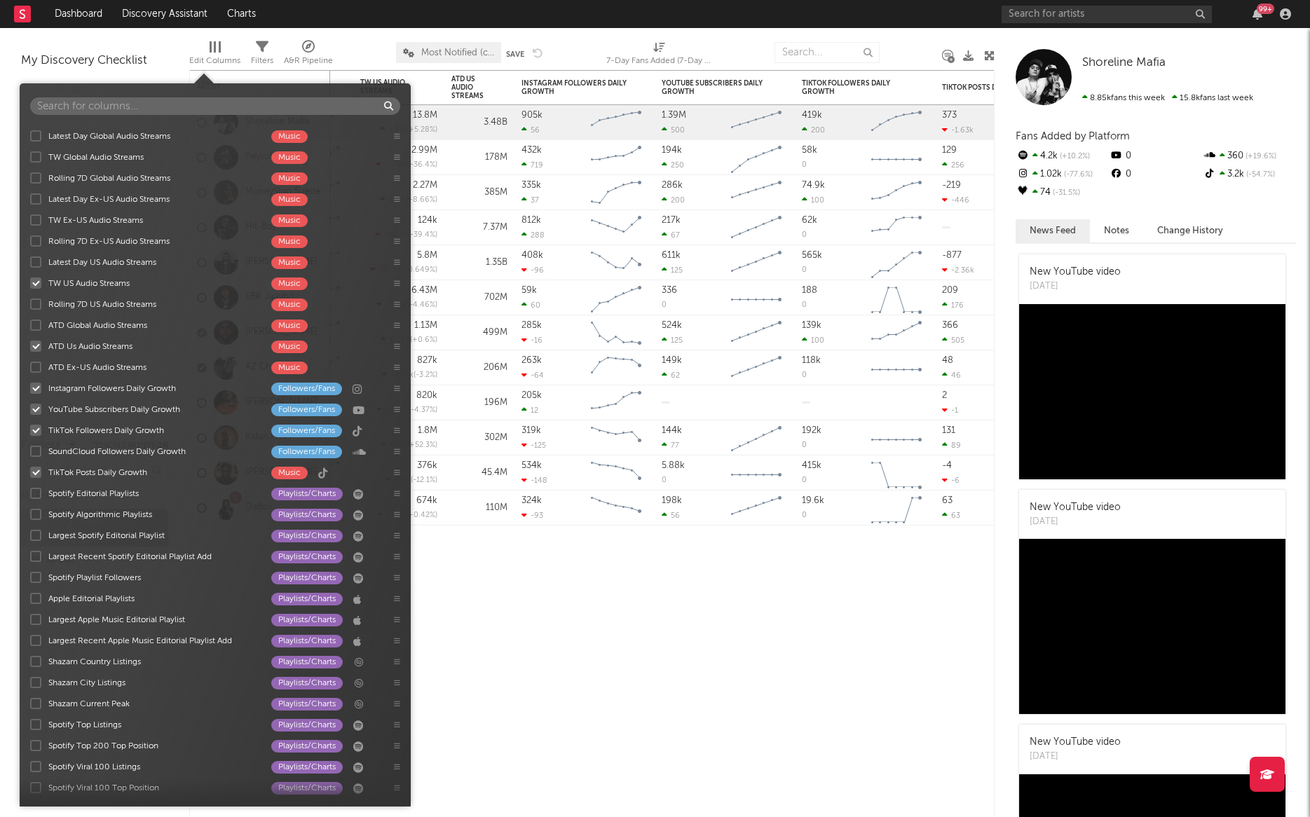
scroll to position [1217, 0]
click at [34, 472] on div at bounding box center [35, 470] width 11 height 11
click at [30, 472] on input "TikTok Posts Daily Growth Music" at bounding box center [30, 471] width 0 height 14
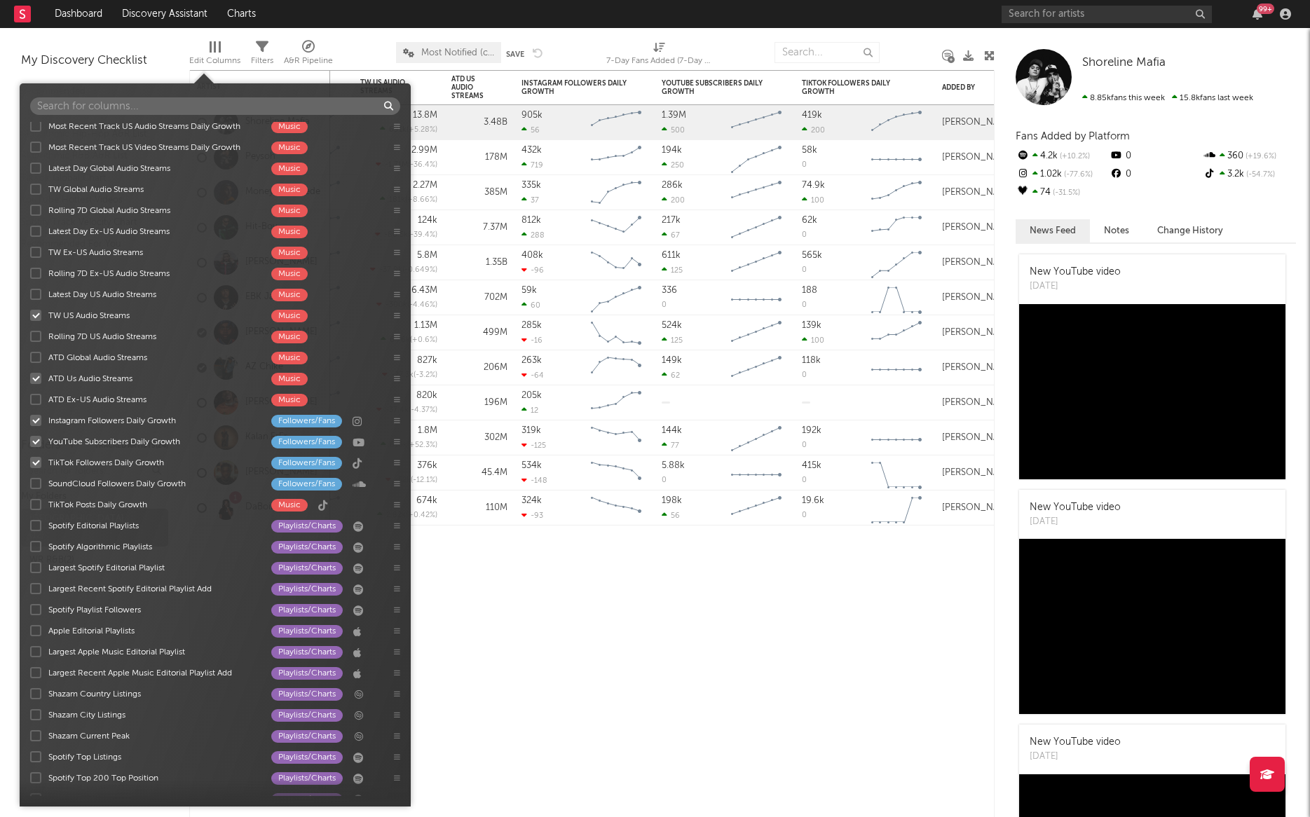
scroll to position [1194, 0]
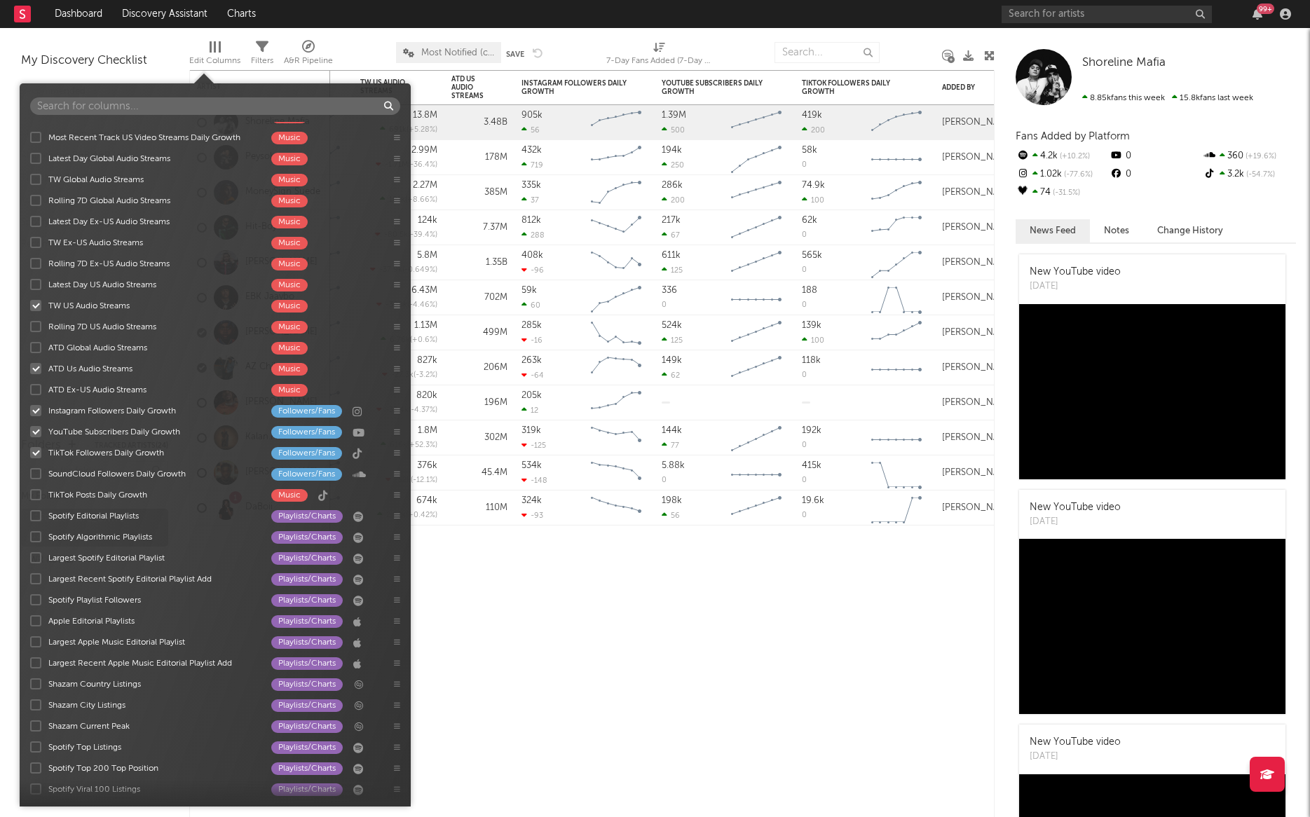
click at [34, 540] on div at bounding box center [35, 578] width 11 height 11
click at [30, 540] on input "Largest Recent Spotify Editorial Playlist Add Playlists/Charts" at bounding box center [30, 579] width 0 height 14
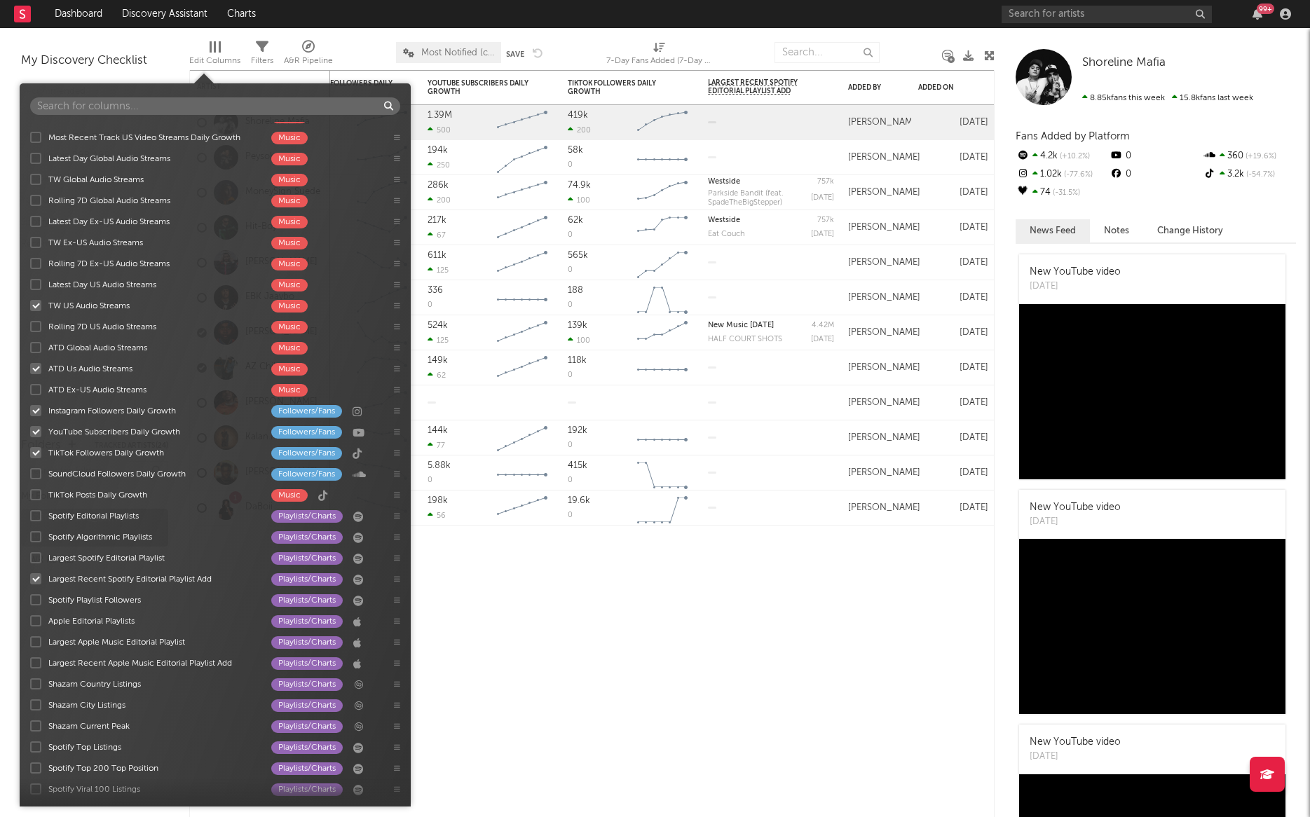
click at [36, 540] on div at bounding box center [35, 662] width 11 height 11
click at [30, 540] on input "Largest Recent Apple Music Editorial Playlist Add Playlists/Charts" at bounding box center [30, 663] width 0 height 14
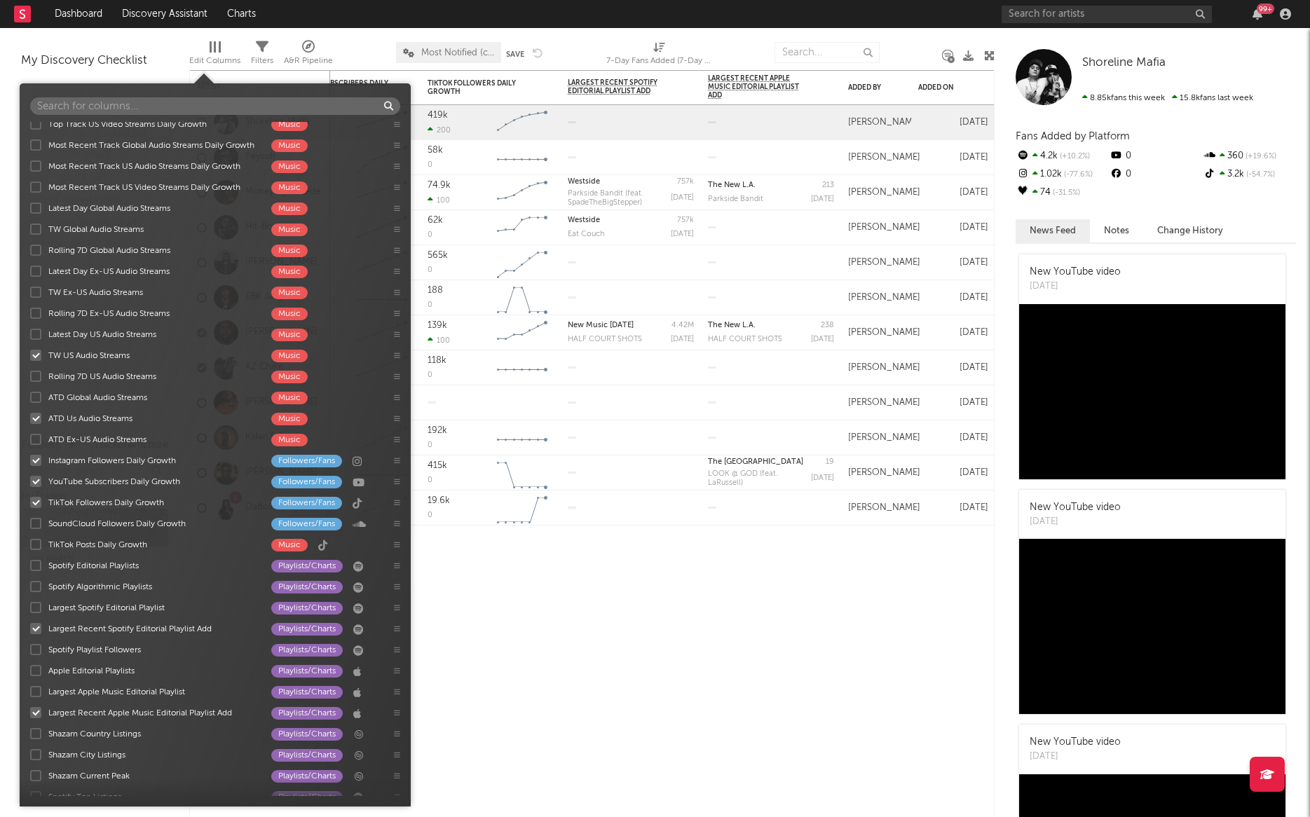
scroll to position [1142, 0]
click at [212, 59] on div "Edit Columns" at bounding box center [214, 61] width 51 height 17
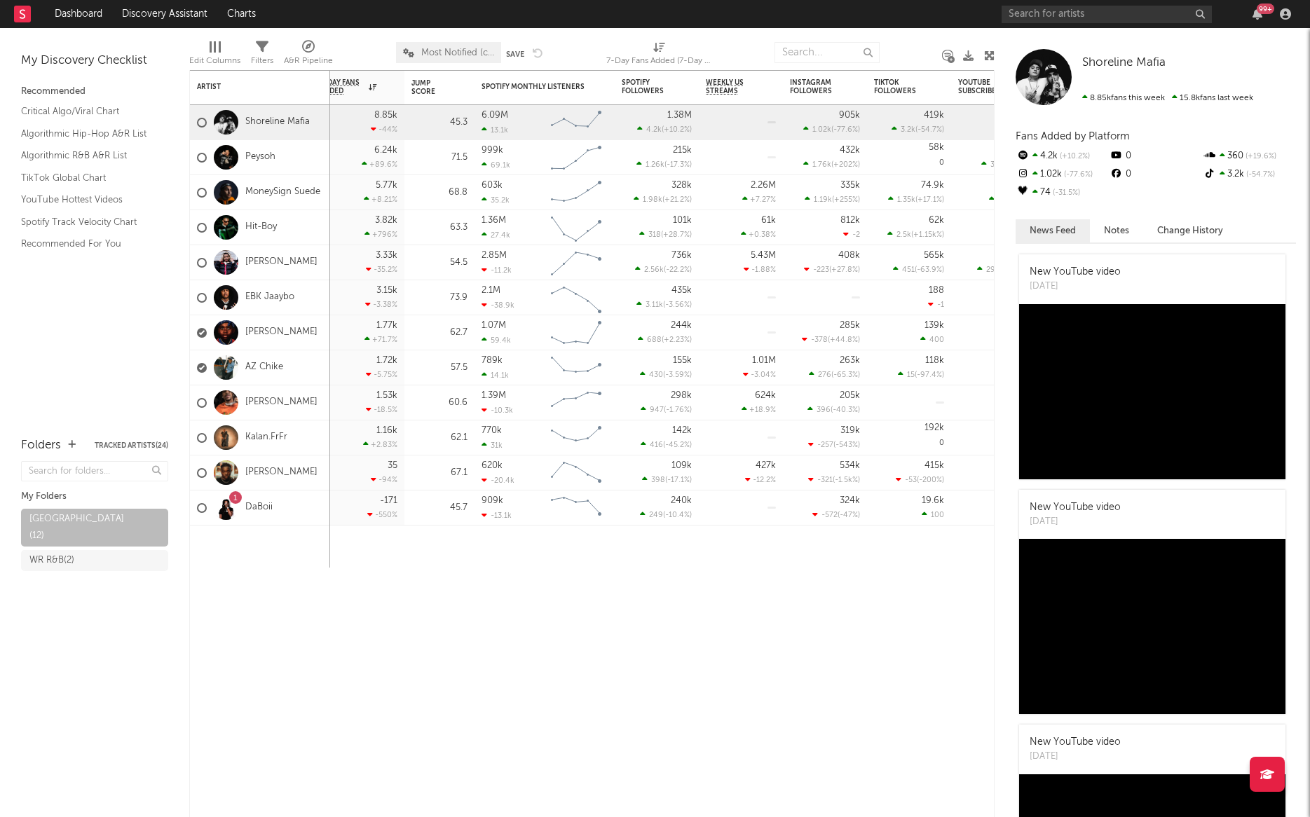
click at [212, 57] on div "Edit Columns" at bounding box center [214, 61] width 51 height 17
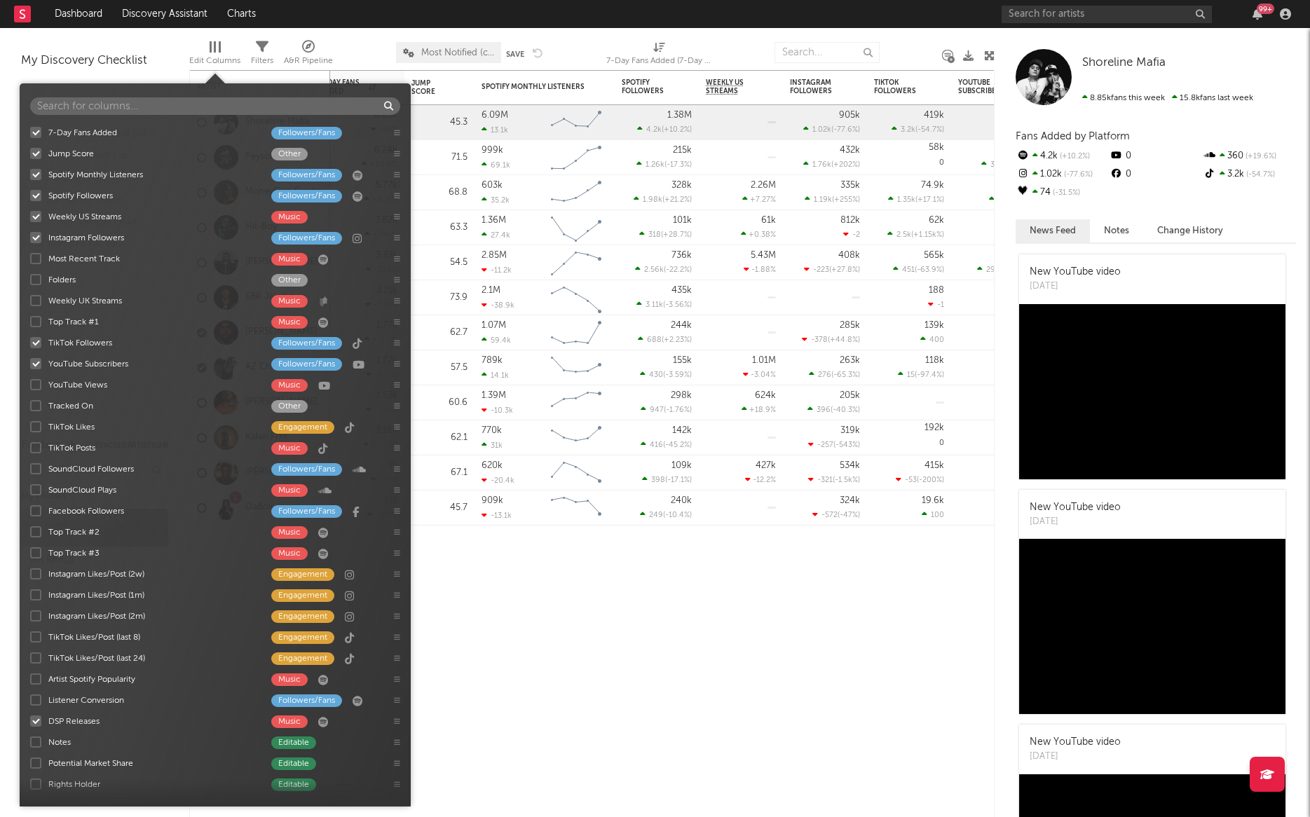
click at [36, 153] on div at bounding box center [35, 153] width 11 height 11
click at [30, 153] on input "Jump Score Other" at bounding box center [30, 153] width 0 height 14
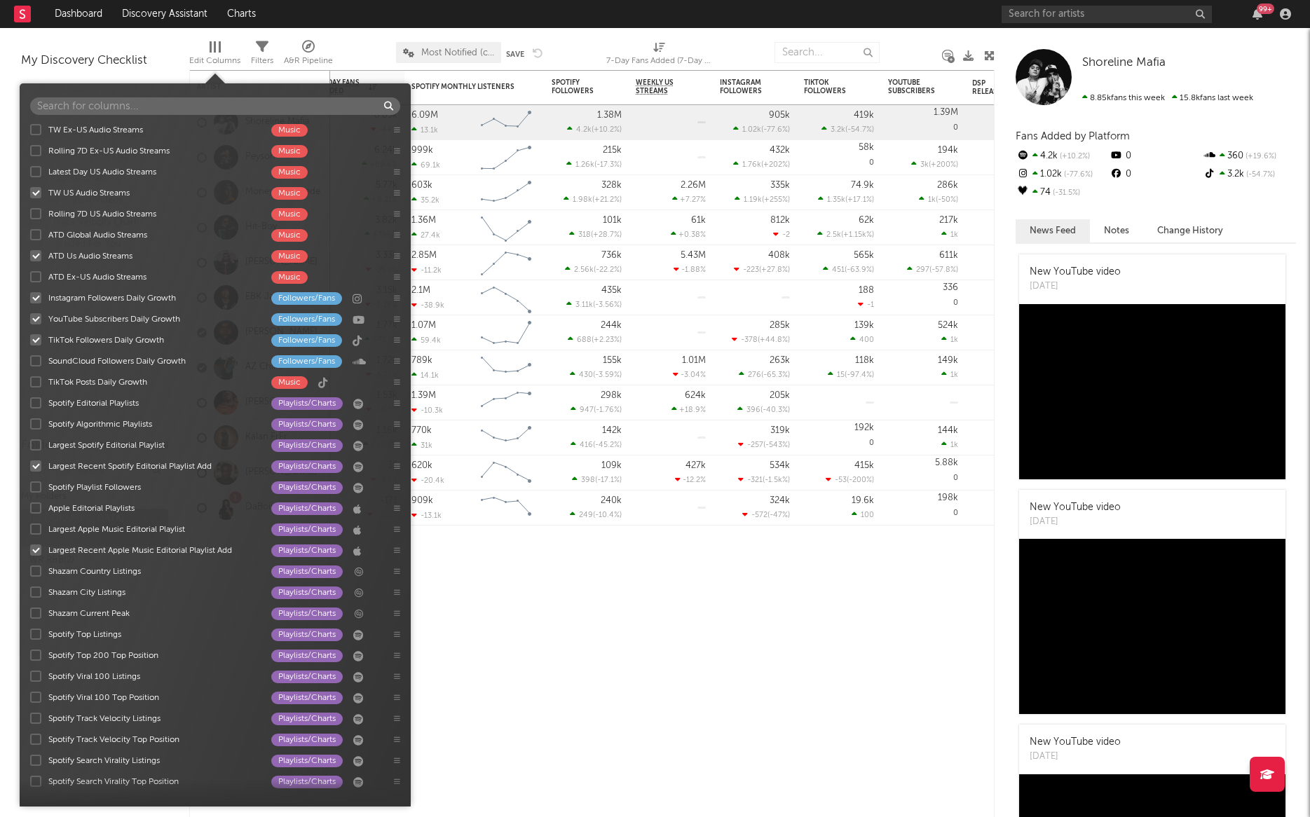
scroll to position [1456, 0]
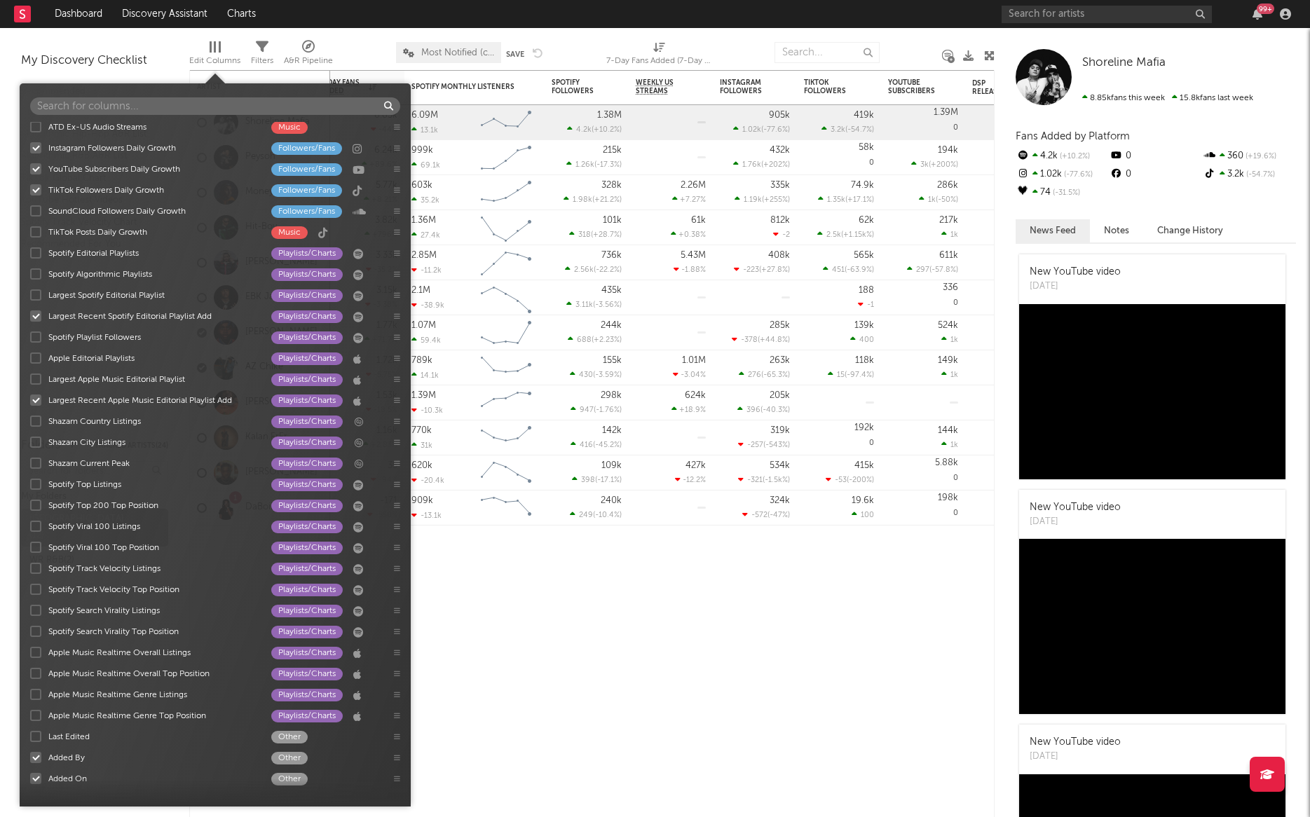
click at [35, 540] on div at bounding box center [35, 778] width 11 height 11
click at [30, 540] on input "Added On Other" at bounding box center [30, 779] width 0 height 14
click at [34, 540] on div at bounding box center [35, 757] width 11 height 11
click at [30, 540] on input "Added By Other" at bounding box center [30, 758] width 0 height 14
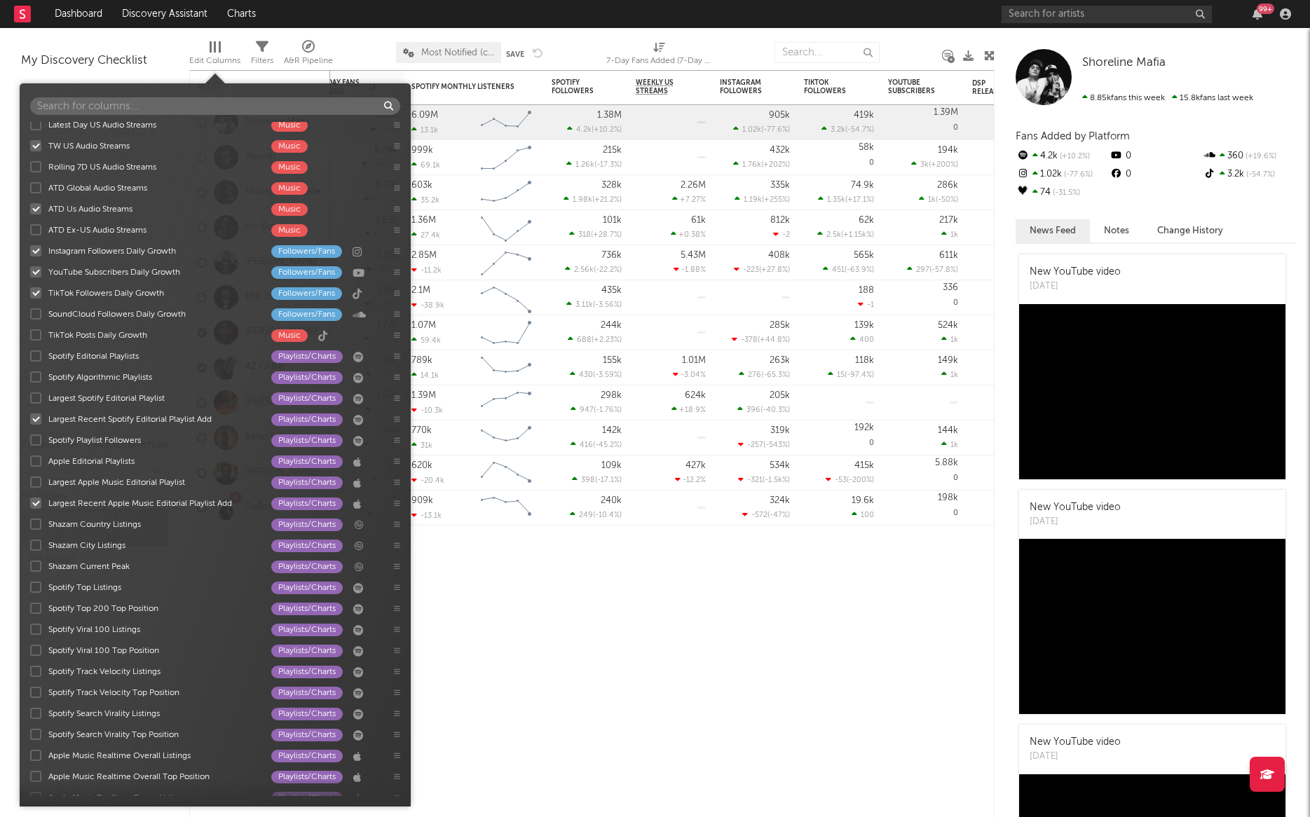
scroll to position [1297, 0]
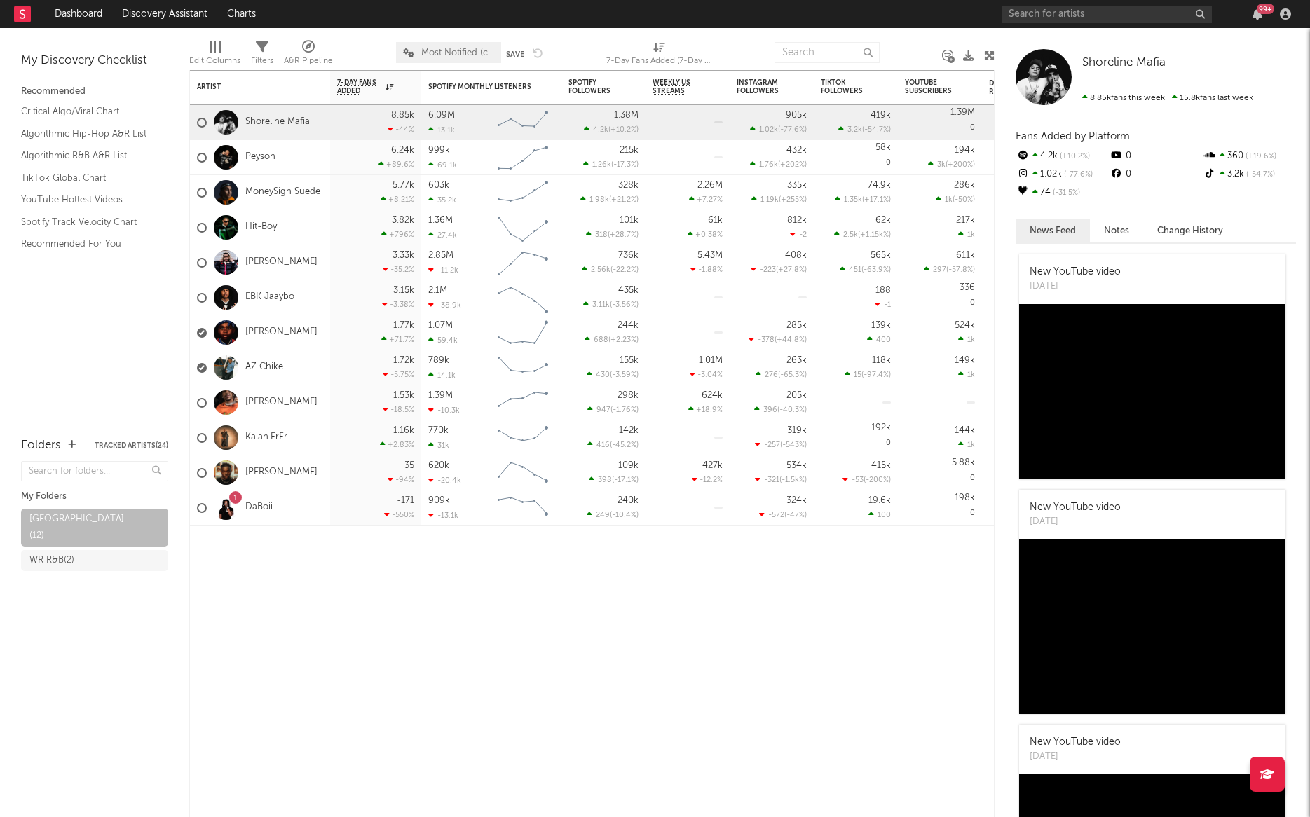
click at [212, 57] on div "Edit Columns" at bounding box center [214, 61] width 51 height 17
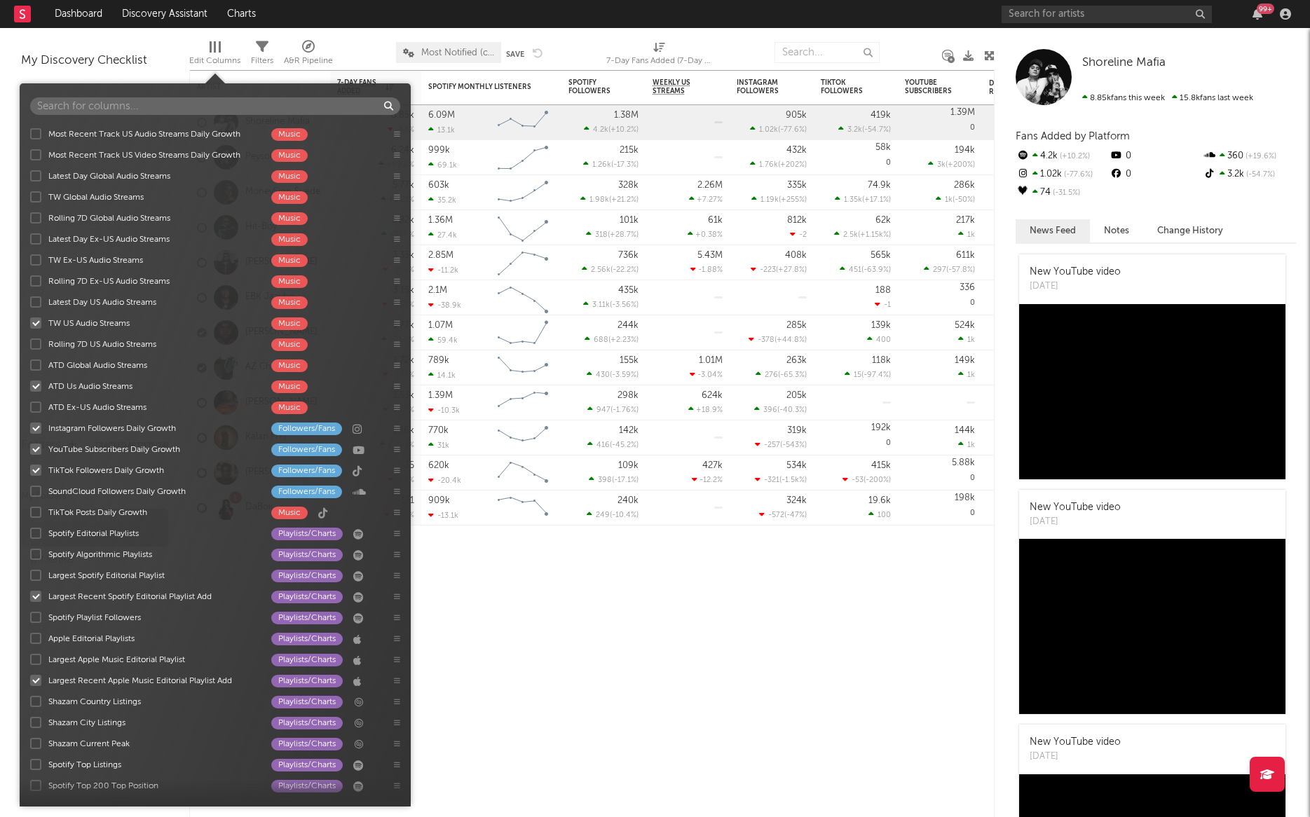
scroll to position [1192, 0]
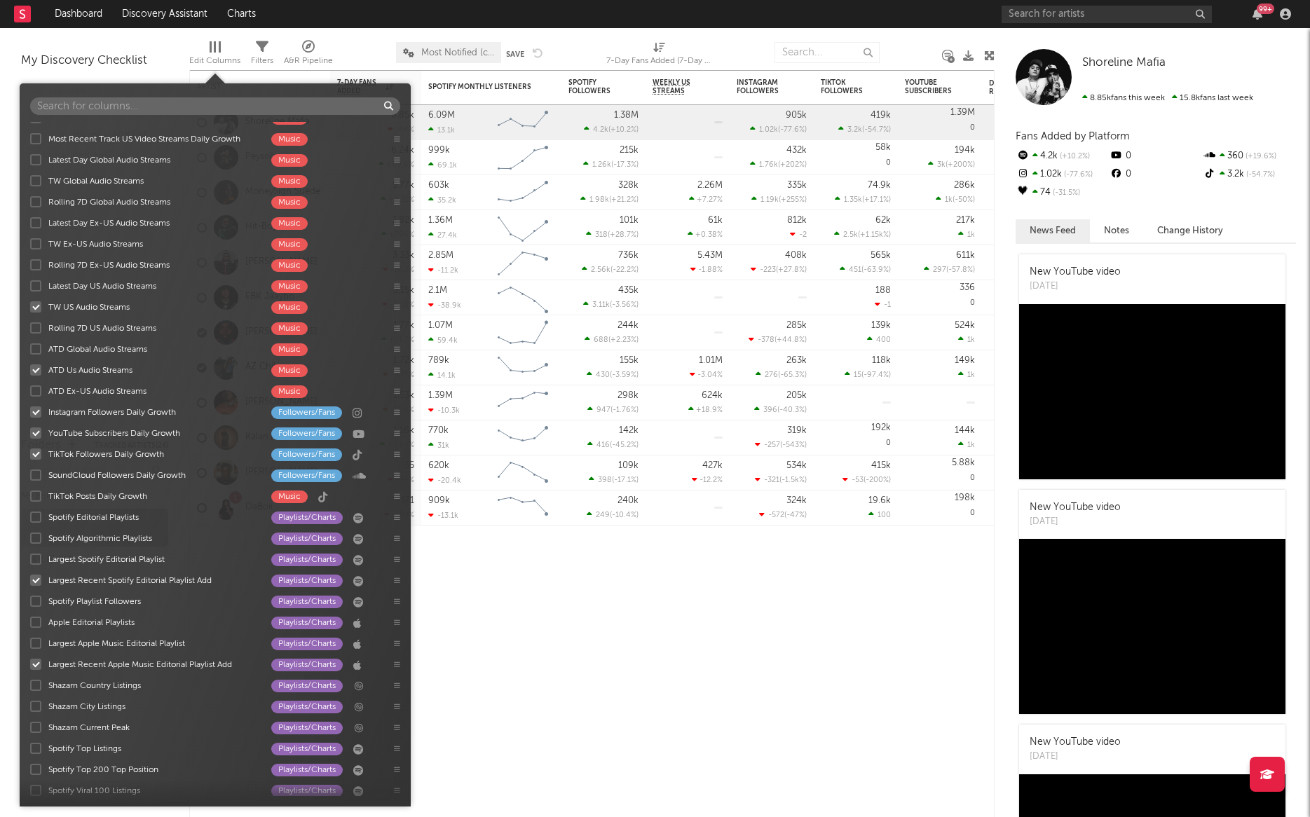
click at [34, 457] on div at bounding box center [35, 454] width 11 height 11
click at [30, 457] on input "TikTok Followers Daily Growth Followers/Fans" at bounding box center [30, 454] width 0 height 14
click at [35, 433] on div at bounding box center [35, 433] width 11 height 11
click at [30, 433] on input "YouTube Subscribers Daily Growth Followers/Fans" at bounding box center [30, 433] width 0 height 14
click at [38, 412] on div at bounding box center [35, 412] width 11 height 11
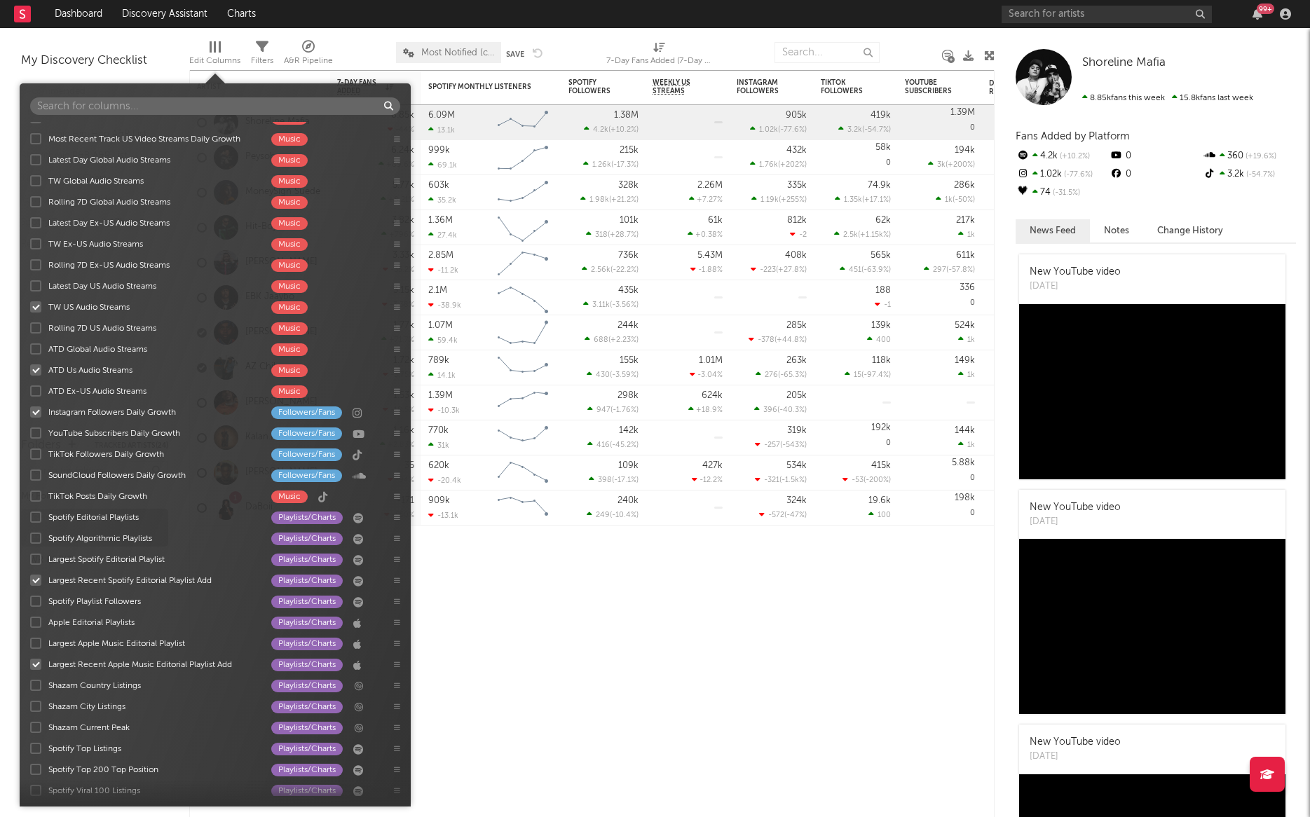
click at [30, 412] on input "Instagram Followers Daily Growth Followers/Fans" at bounding box center [30, 412] width 0 height 14
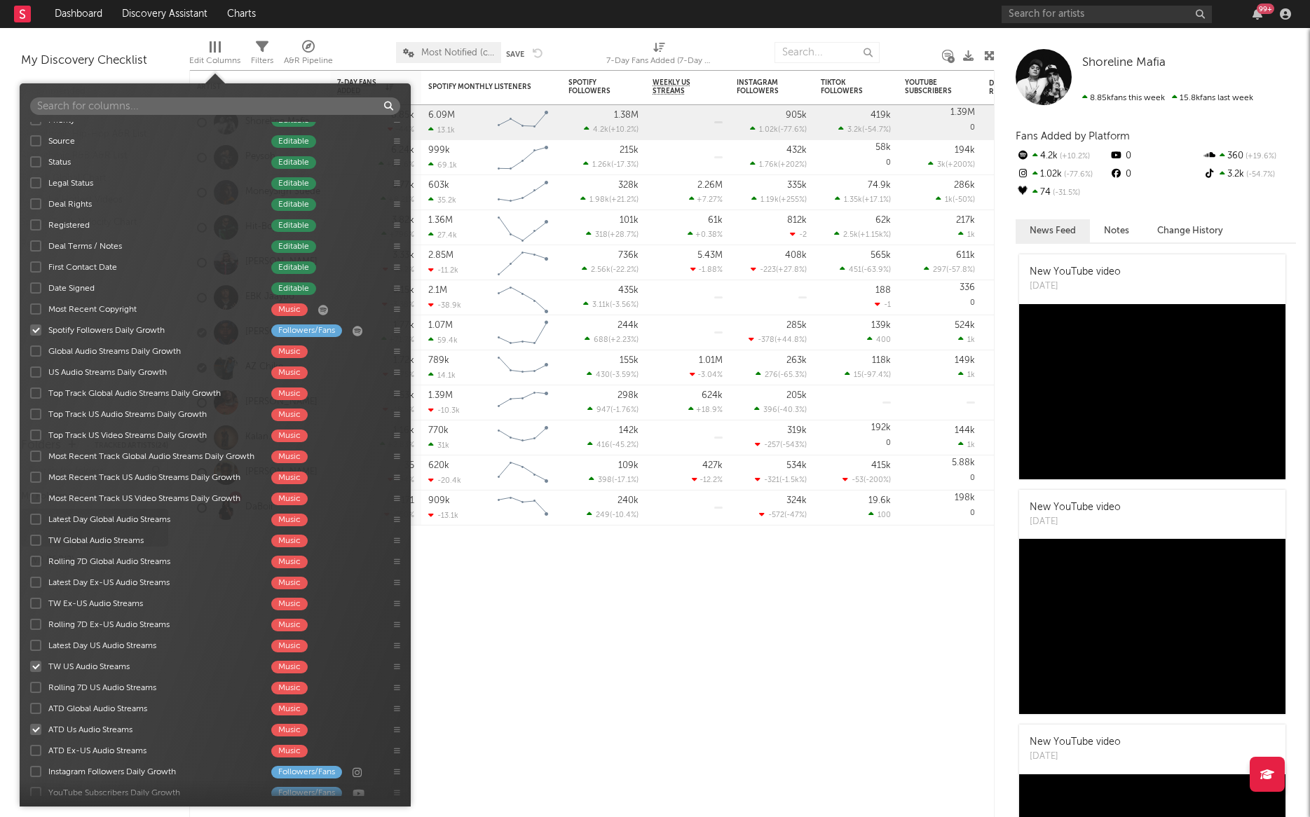
scroll to position [827, 0]
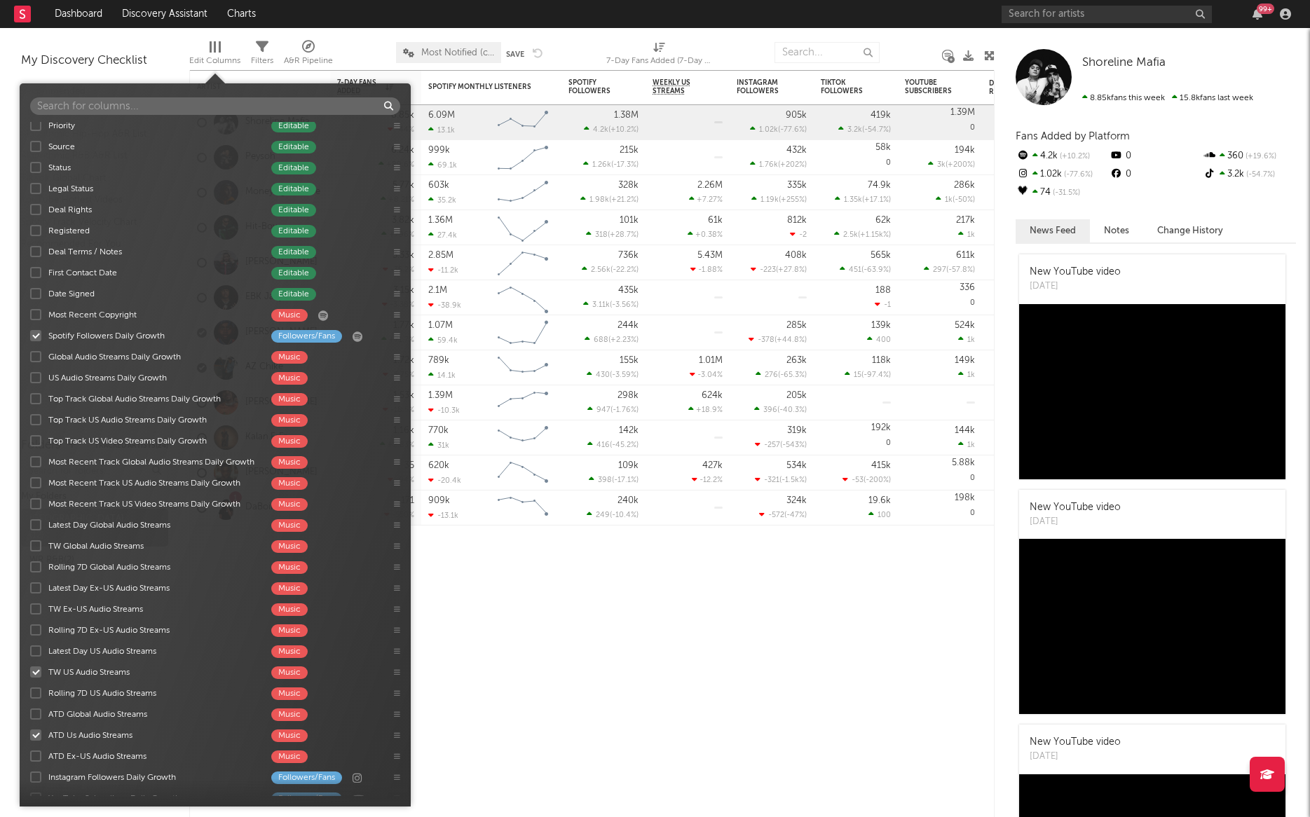
click at [36, 337] on div at bounding box center [35, 335] width 11 height 11
click at [30, 337] on input "Spotify Followers Daily Growth Followers/Fans" at bounding box center [30, 336] width 0 height 14
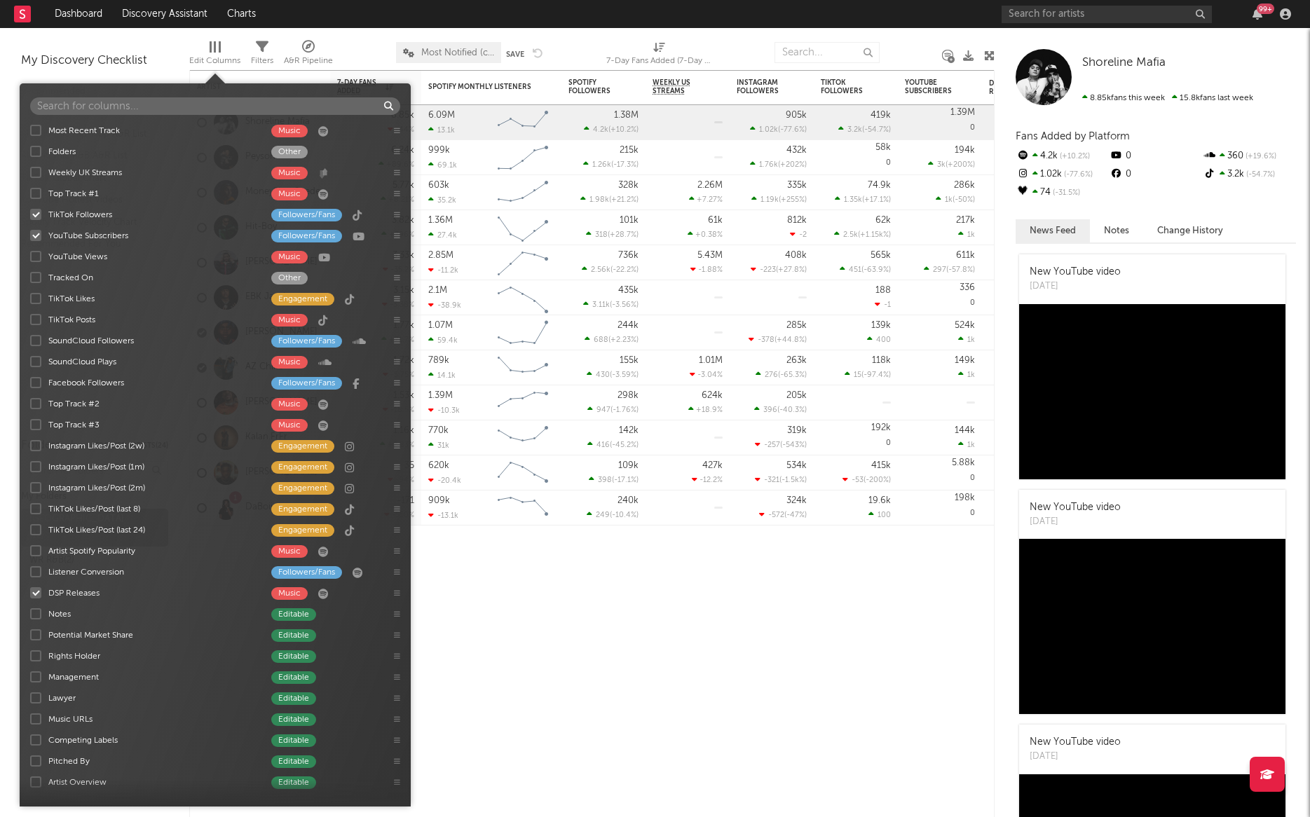
scroll to position [108, 0]
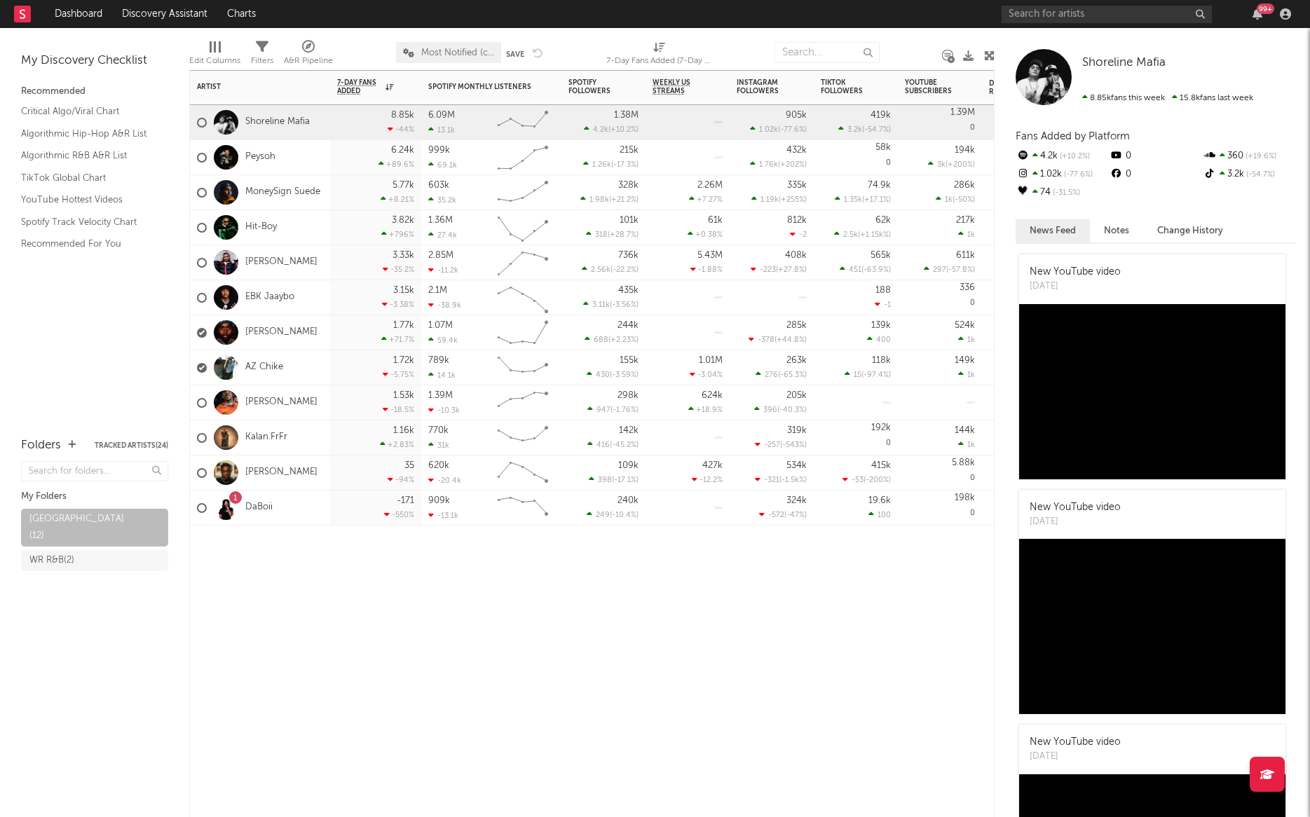
click at [451, 540] on div "Artist Notifications 7-Day Fans Added WoW % Change Spotify Monthly Listeners 7d…" at bounding box center [591, 443] width 805 height 747
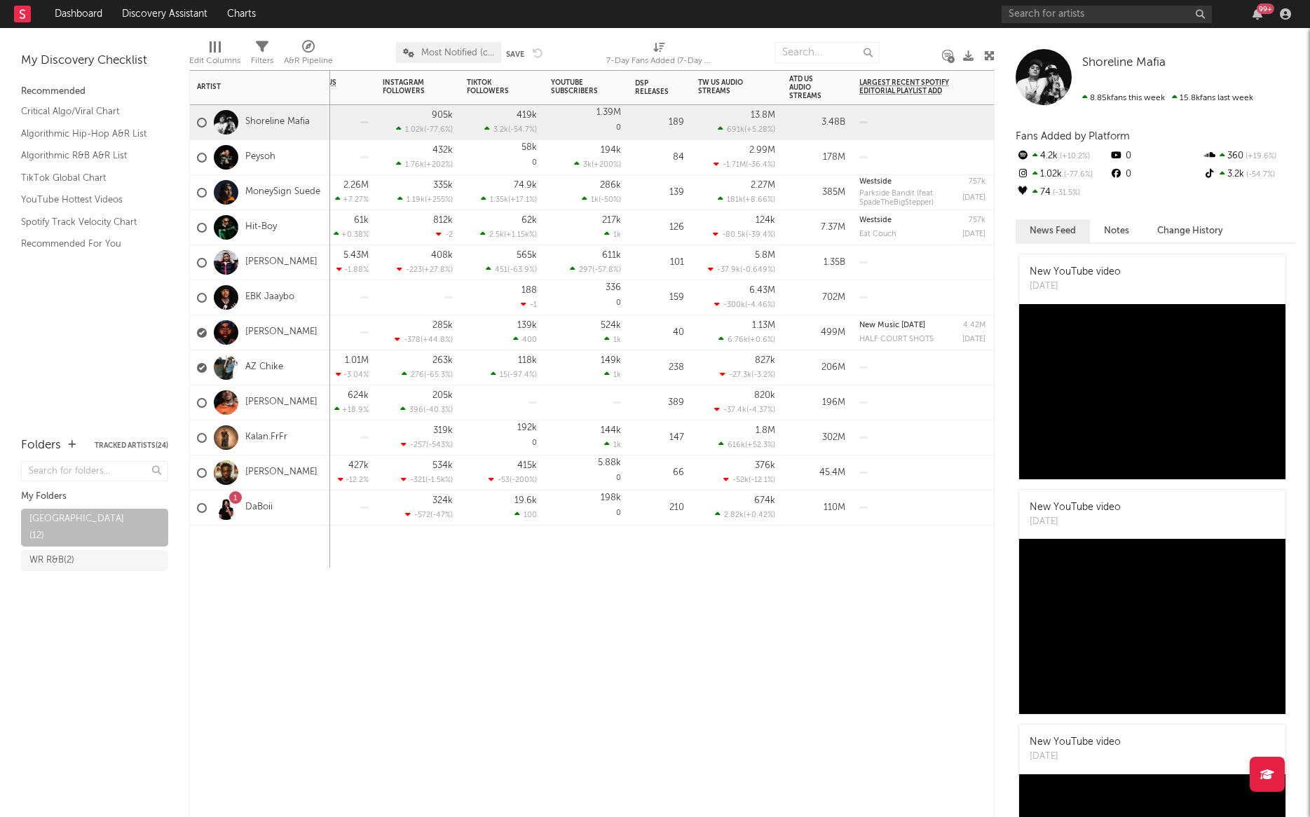
click at [676, 372] on div "238" at bounding box center [659, 368] width 49 height 17
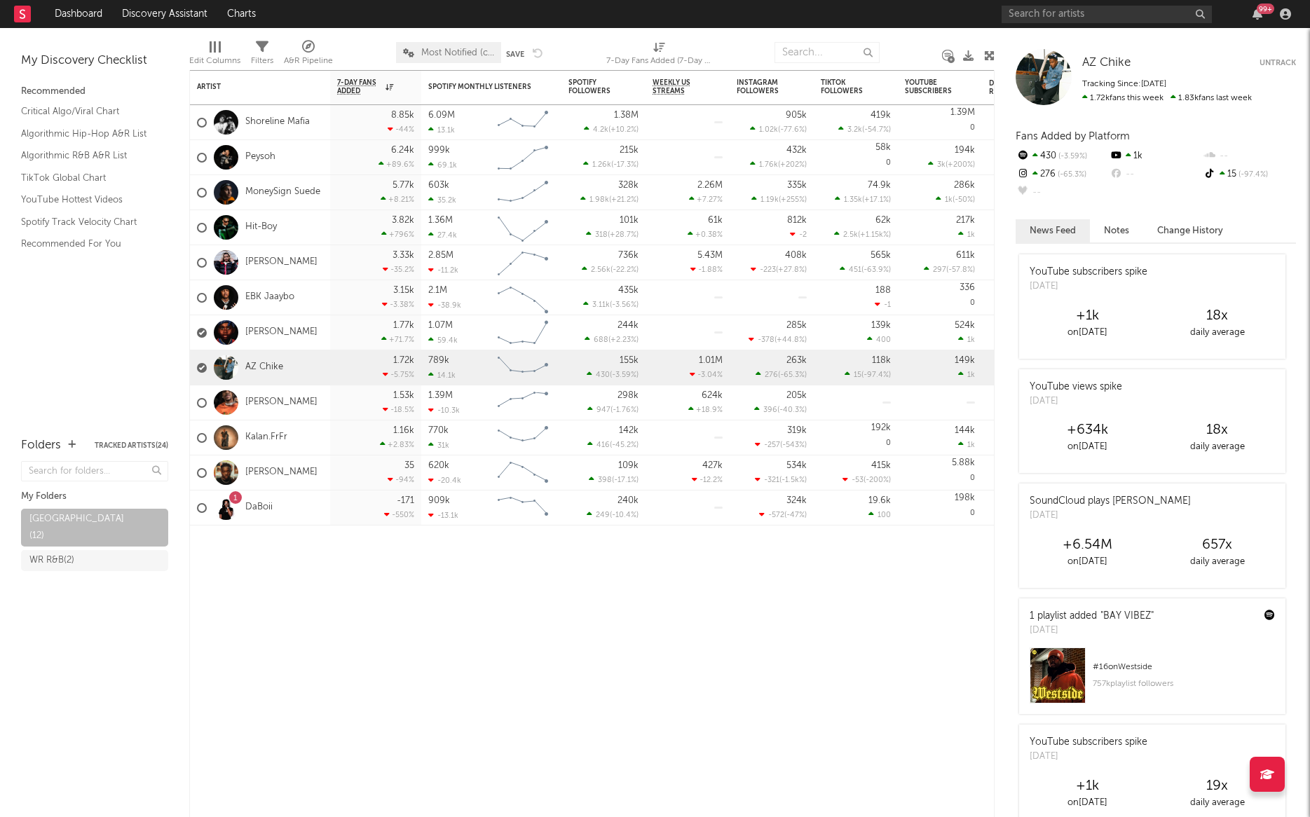
click at [214, 54] on div "Edit Columns" at bounding box center [214, 61] width 51 height 17
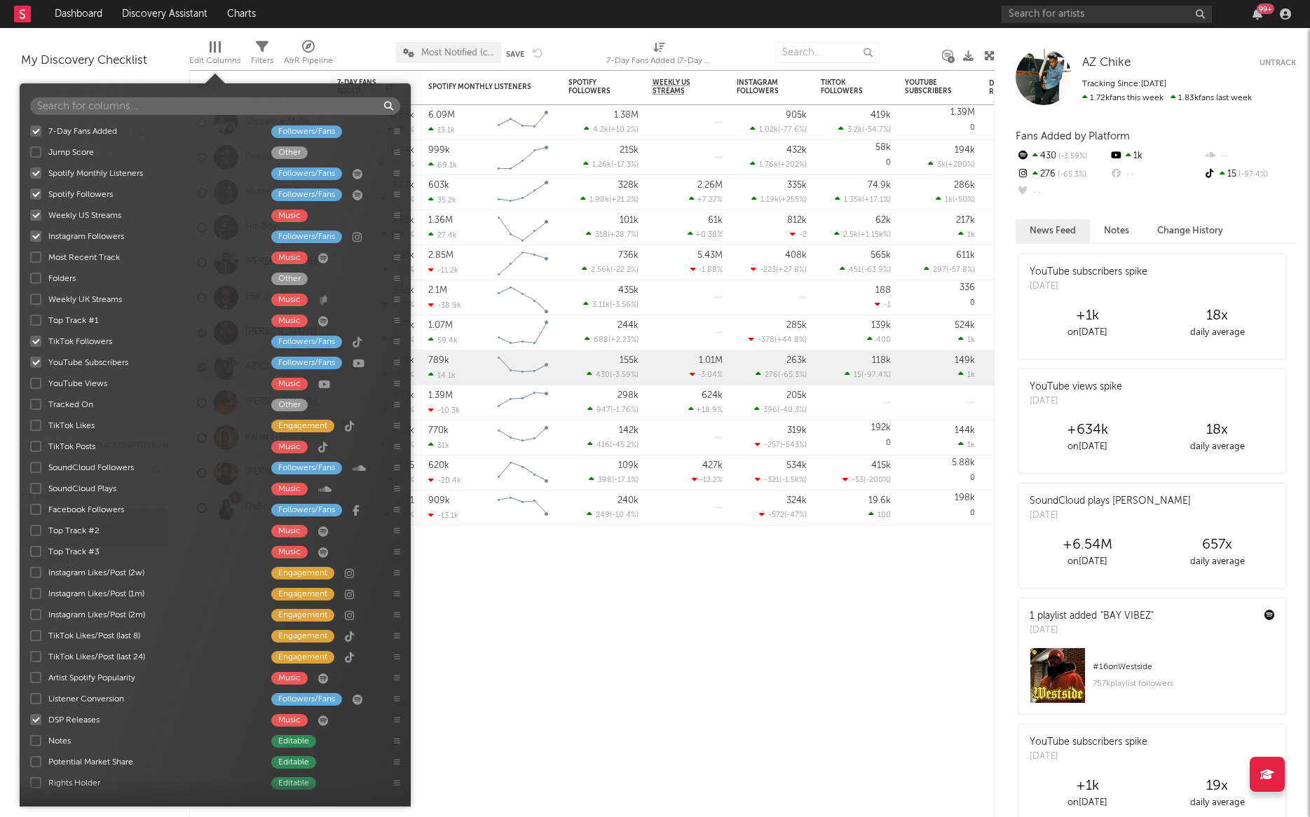
scroll to position [0, 0]
click at [397, 346] on icon at bounding box center [397, 342] width 6 height 7
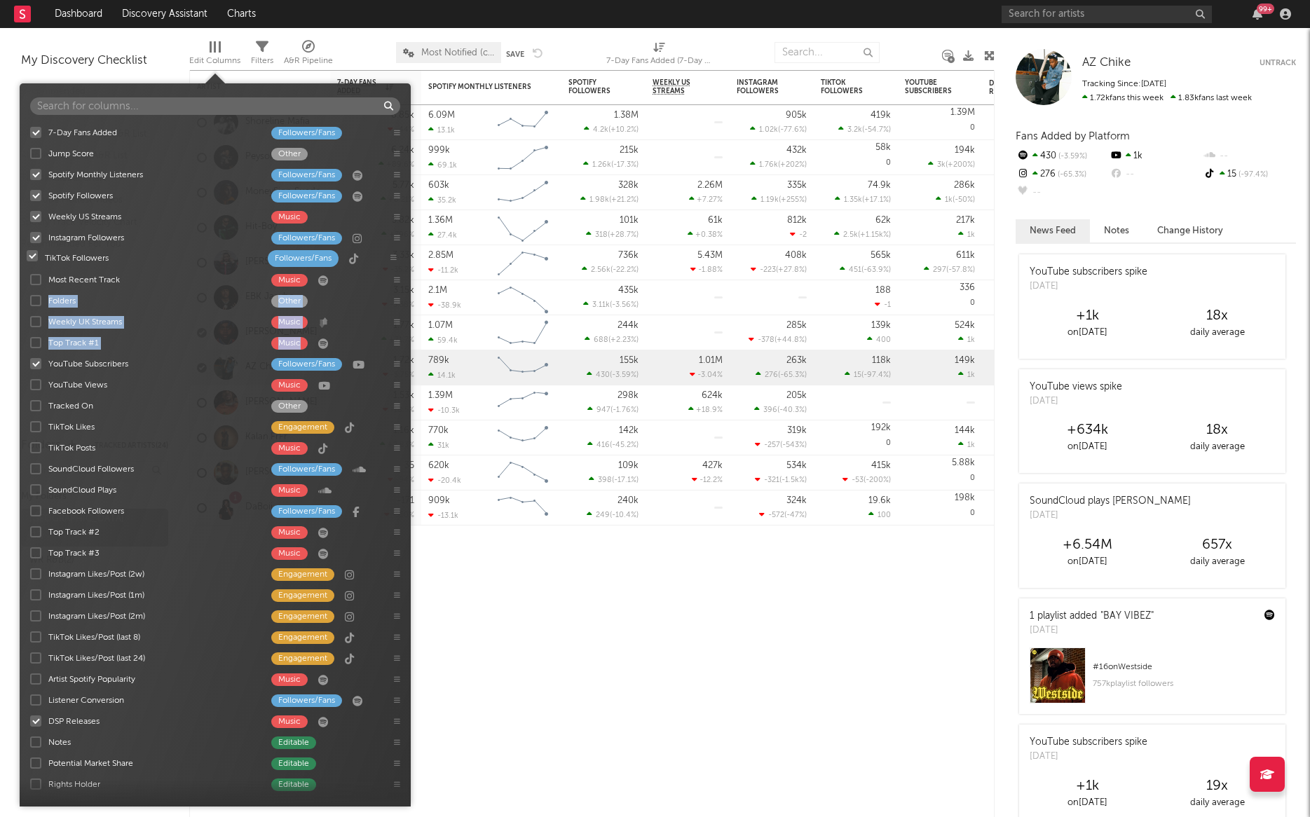
drag, startPoint x: 397, startPoint y: 344, endPoint x: 394, endPoint y: 257, distance: 87.0
click at [394, 257] on div "7-Day Fans Added Followers/Fans Jump Score Other Spotify Monthly Listeners Foll…" at bounding box center [215, 459] width 391 height 674
drag, startPoint x: 396, startPoint y: 364, endPoint x: 394, endPoint y: 278, distance: 86.2
click at [394, 278] on div "7-Day Fans Added Followers/Fans Jump Score Other Spotify Monthly Listeners Foll…" at bounding box center [215, 459] width 391 height 674
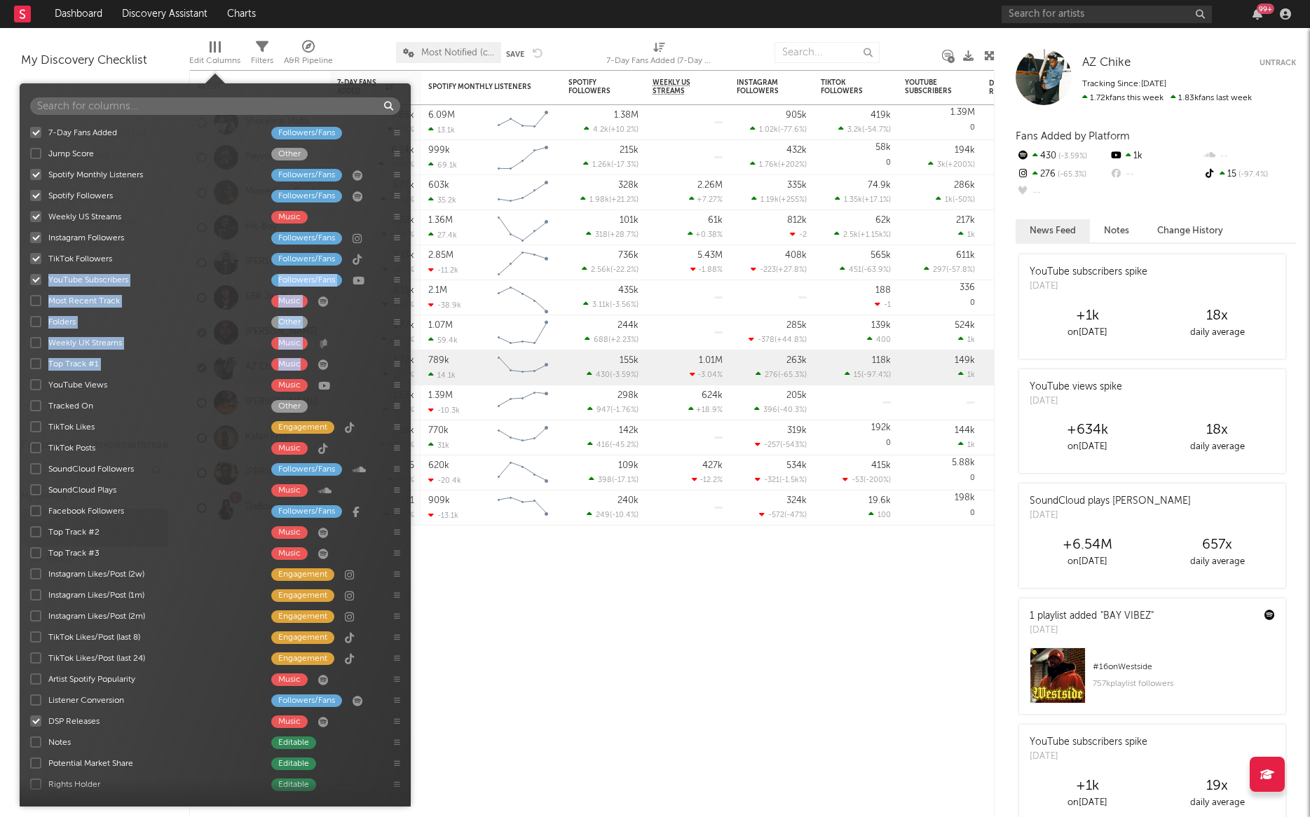
click at [178, 367] on div "Top Track #1" at bounding box center [152, 364] width 209 height 13
click at [30, 367] on input "Top Track #1 Music" at bounding box center [30, 364] width 0 height 14
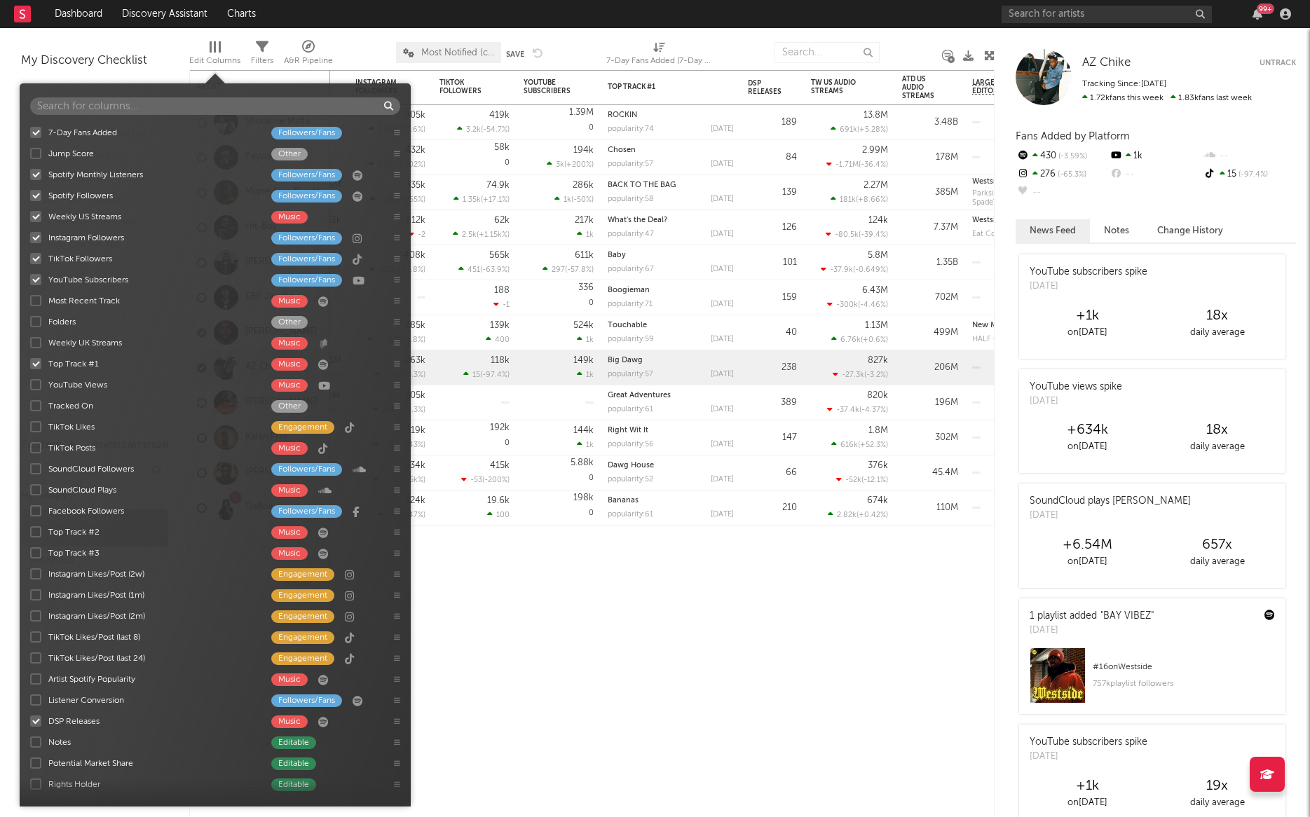
click at [178, 367] on div "Top Track #1" at bounding box center [152, 364] width 209 height 13
click at [30, 367] on input "Top Track #1 Music" at bounding box center [30, 364] width 0 height 14
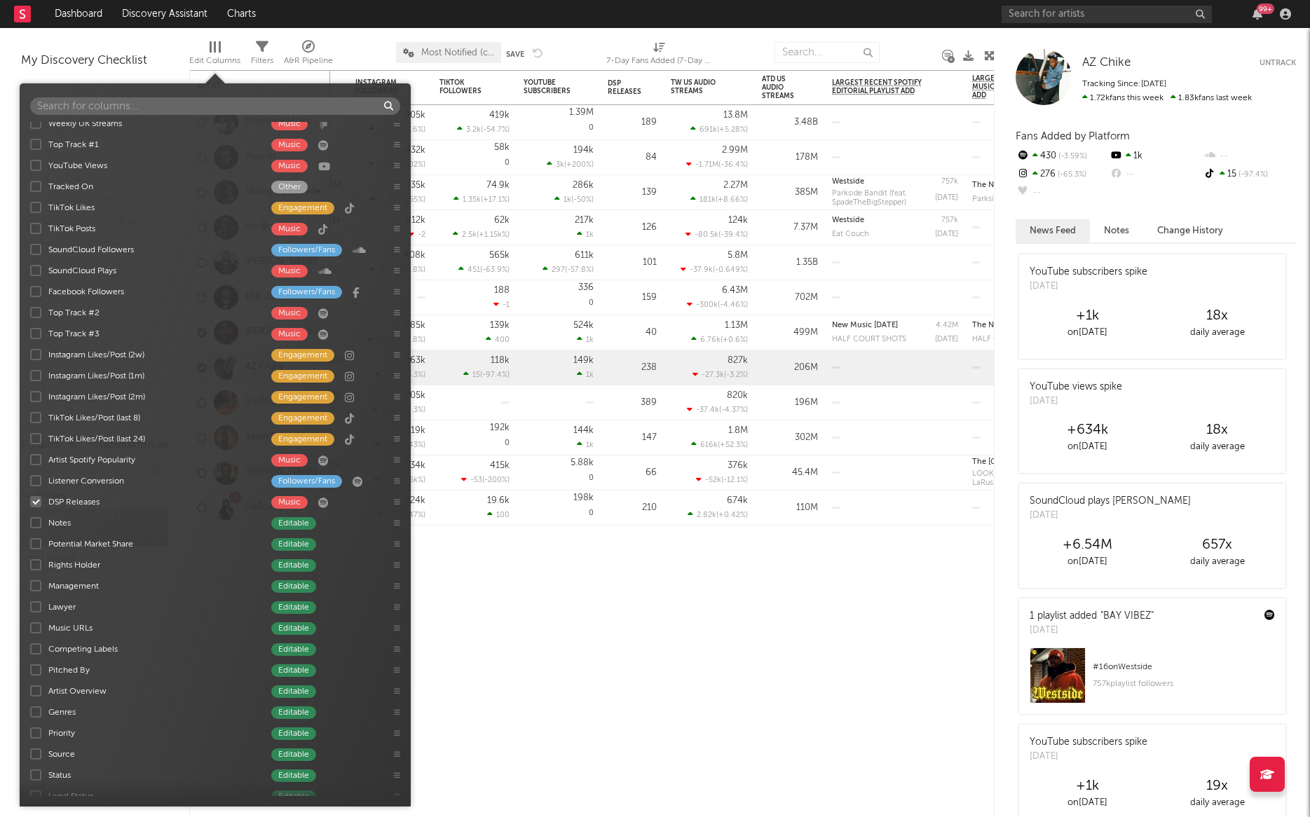
scroll to position [228, 0]
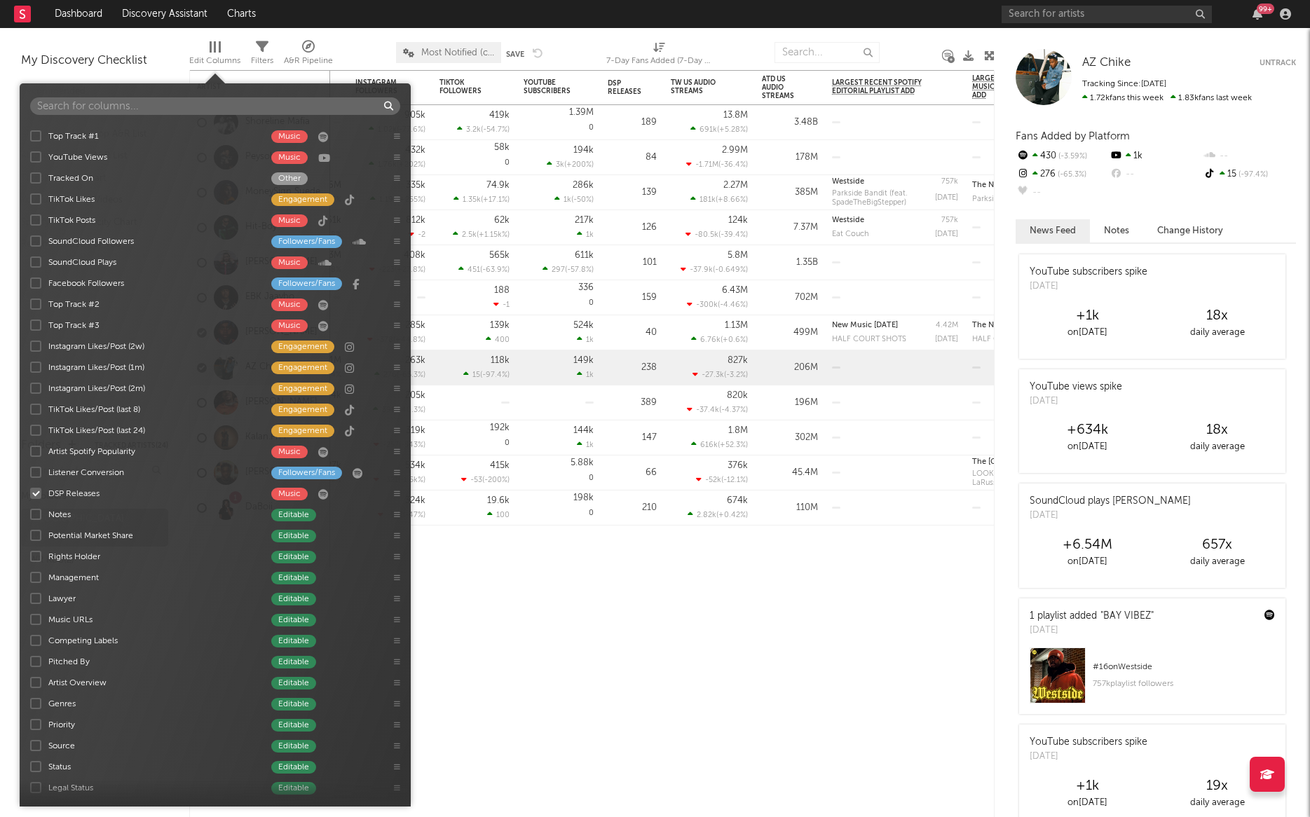
click at [37, 238] on div at bounding box center [35, 240] width 11 height 11
click at [30, 238] on input "SoundCloud Followers Followers/Fans" at bounding box center [30, 241] width 0 height 14
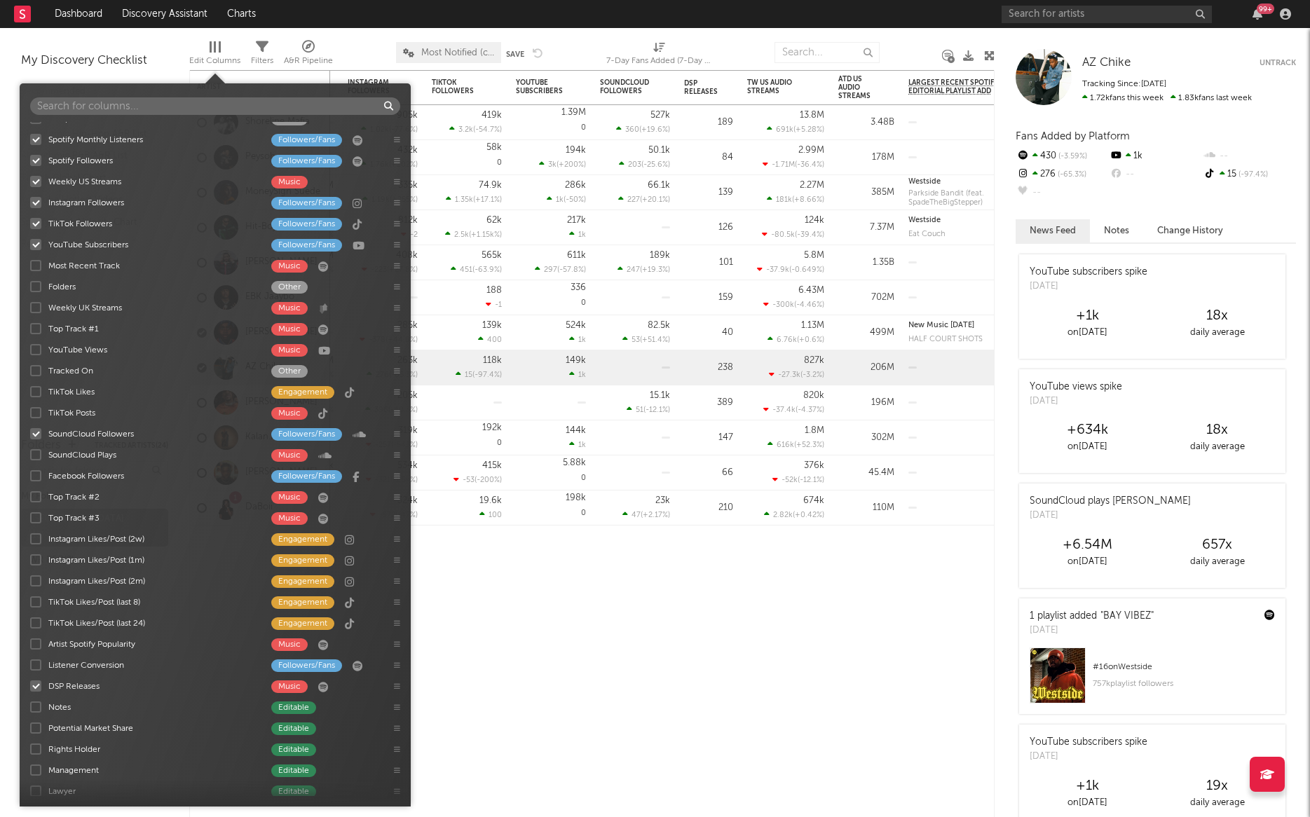
scroll to position [0, 0]
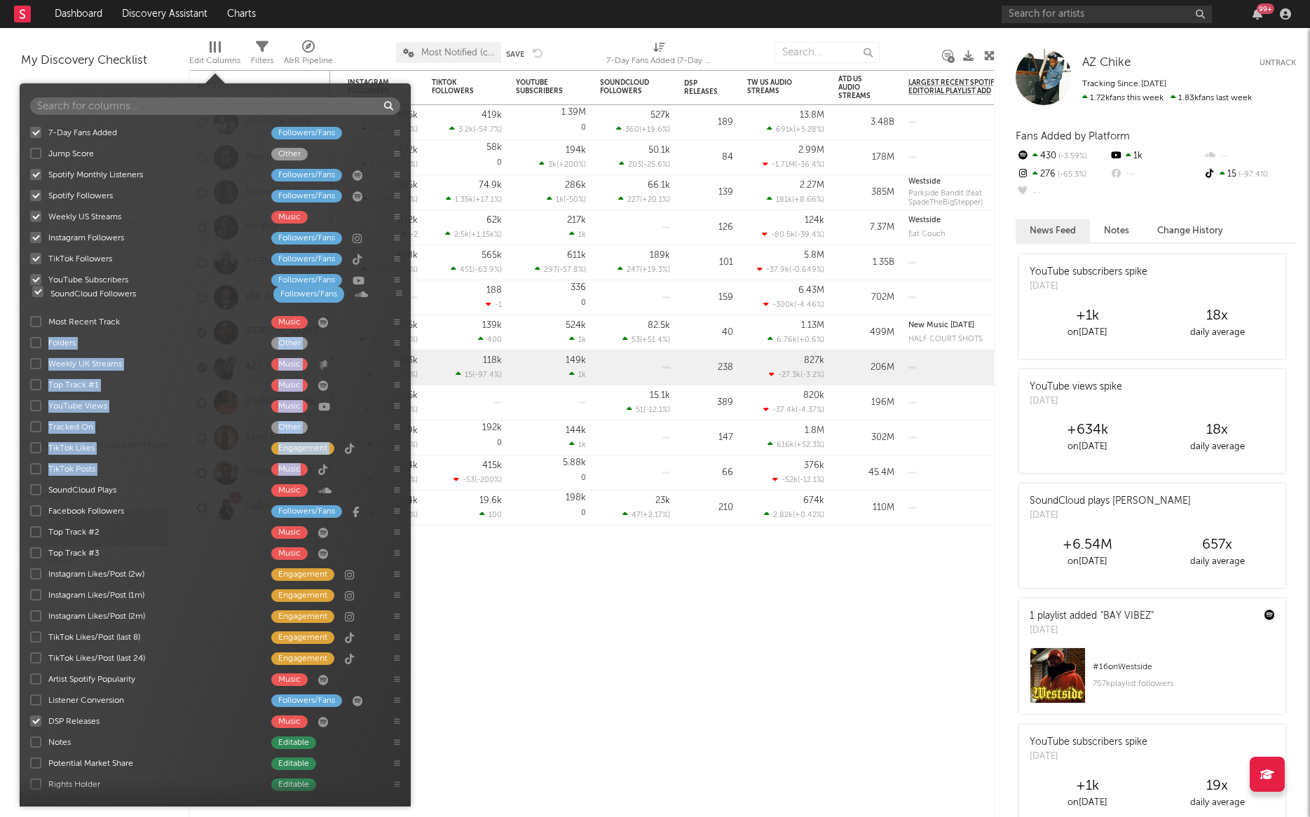
drag, startPoint x: 398, startPoint y: 472, endPoint x: 400, endPoint y: 294, distance: 177.3
click at [400, 294] on div "7-Day Fans Added Followers/Fans Jump Score Other Spotify Monthly Listeners Foll…" at bounding box center [215, 459] width 391 height 674
click at [131, 300] on div "SoundCloud Followers" at bounding box center [152, 301] width 209 height 13
click at [30, 300] on input "SoundCloud Followers Followers/Fans" at bounding box center [30, 301] width 0 height 14
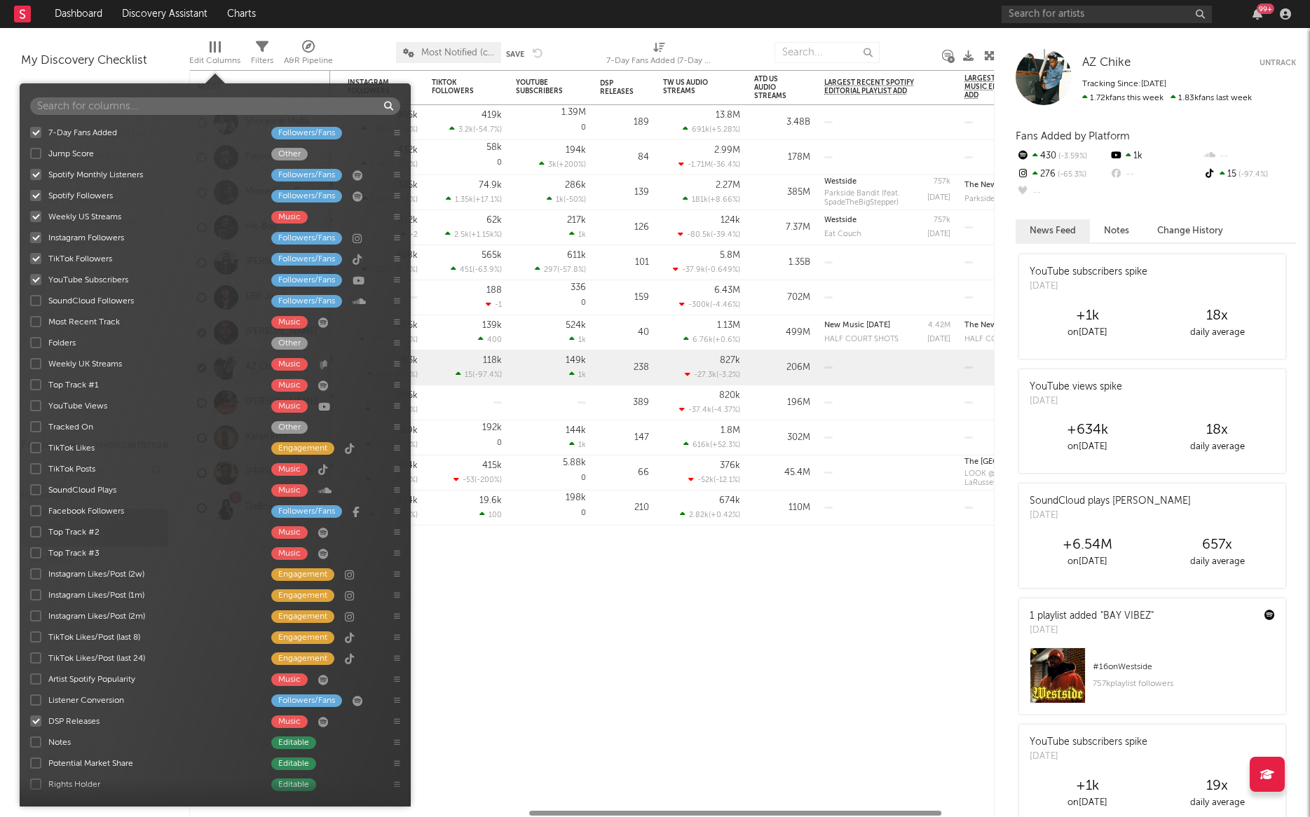
click at [131, 300] on div "SoundCloud Followers" at bounding box center [152, 301] width 209 height 13
click at [30, 300] on input "SoundCloud Followers Followers/Fans" at bounding box center [30, 301] width 0 height 14
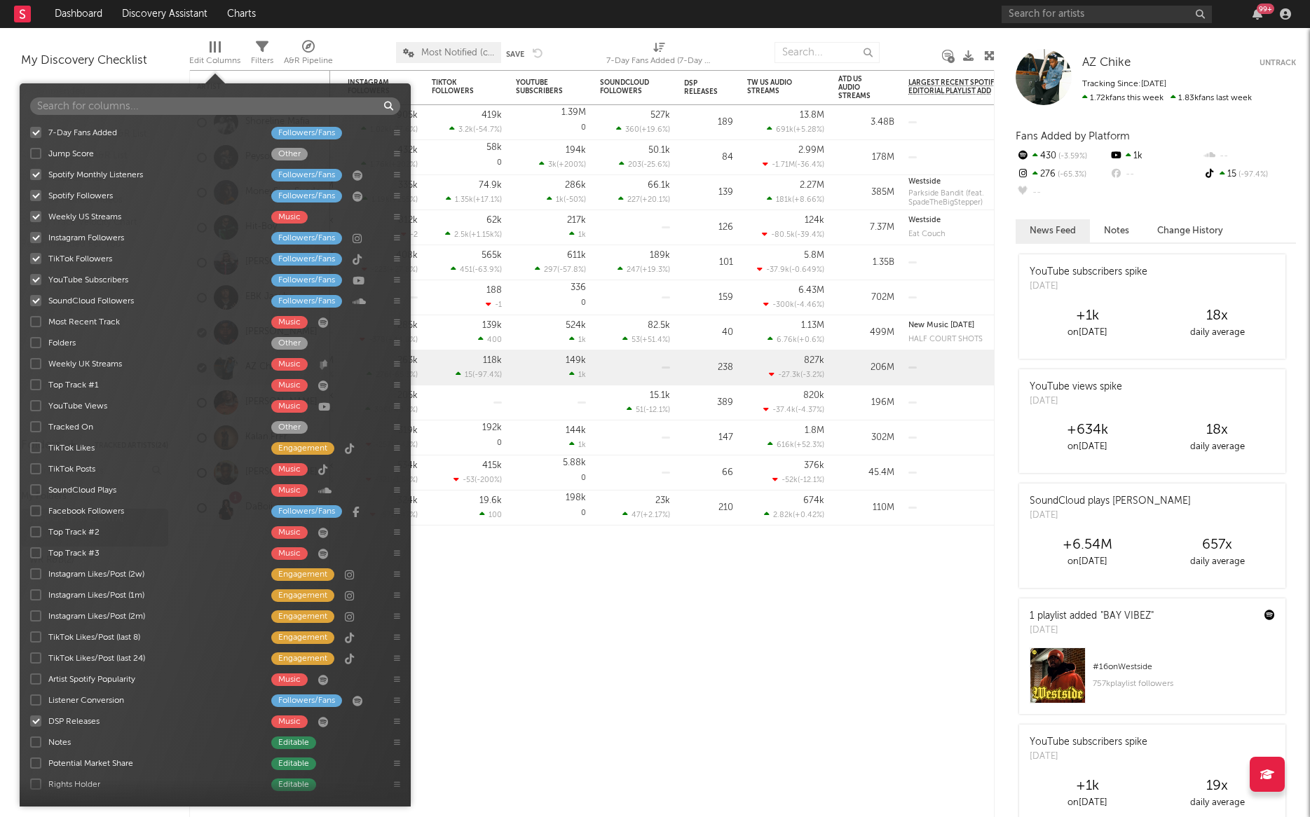
click at [397, 540] on icon at bounding box center [397, 721] width 6 height 7
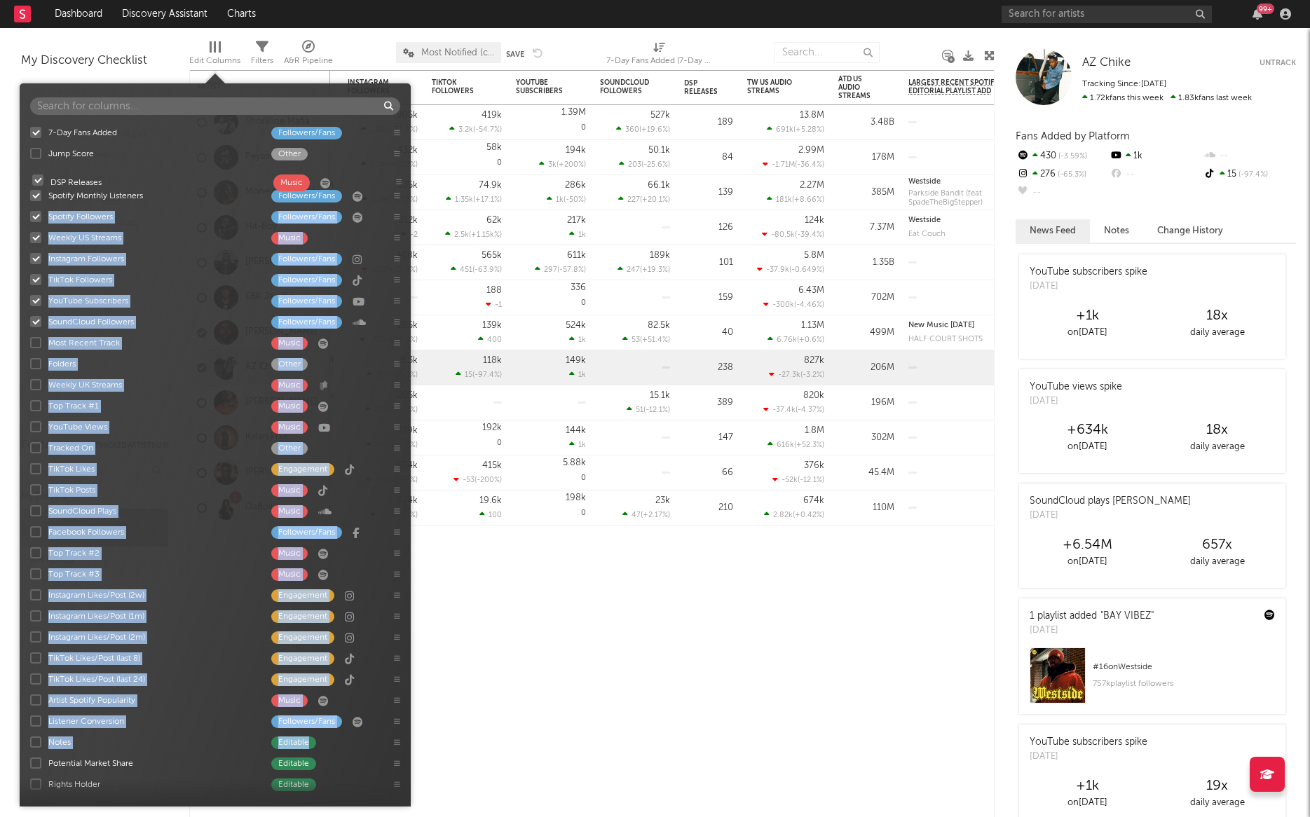
drag, startPoint x: 397, startPoint y: 723, endPoint x: 399, endPoint y: 184, distance: 539.7
click at [399, 184] on div "7-Day Fans Added Followers/Fans Jump Score Other Spotify Monthly Listeners Foll…" at bounding box center [215, 459] width 391 height 674
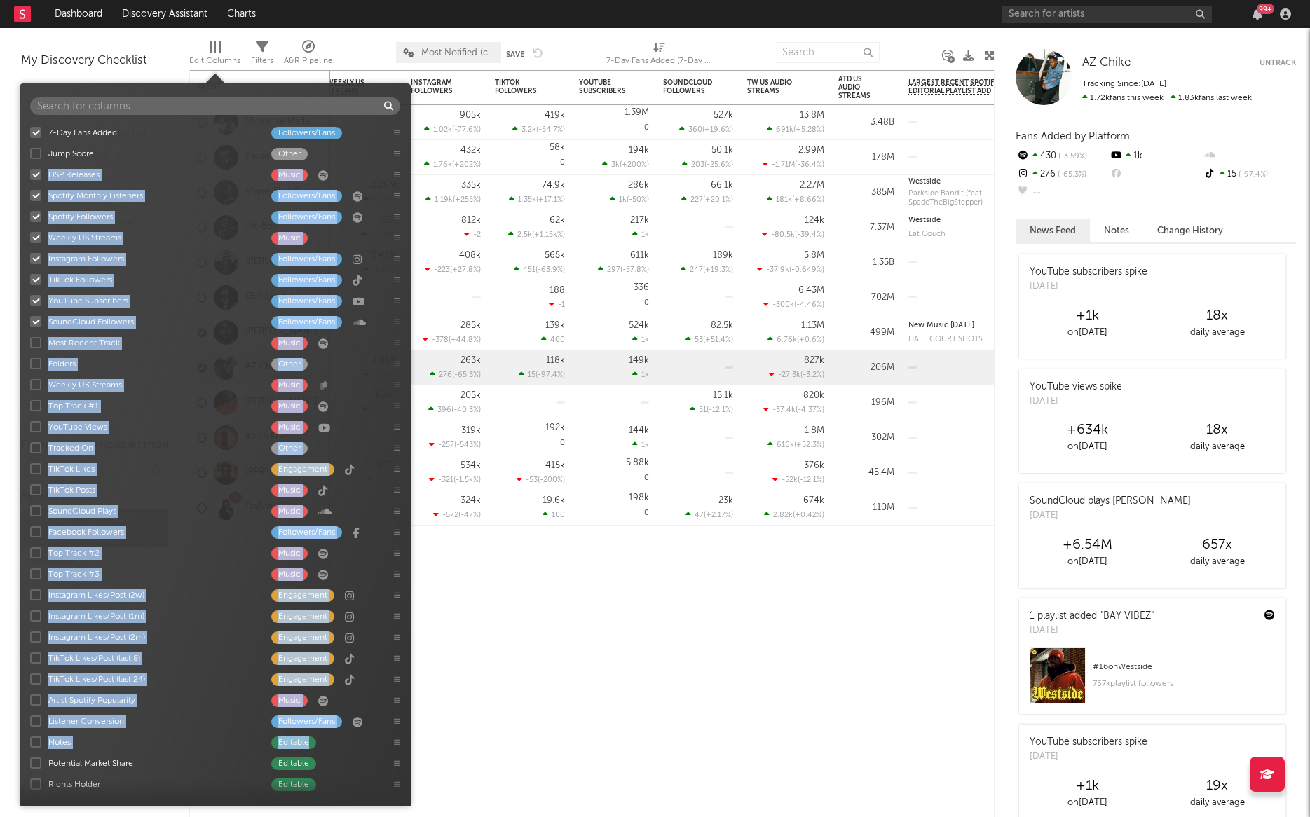
click at [399, 174] on icon at bounding box center [397, 174] width 6 height 7
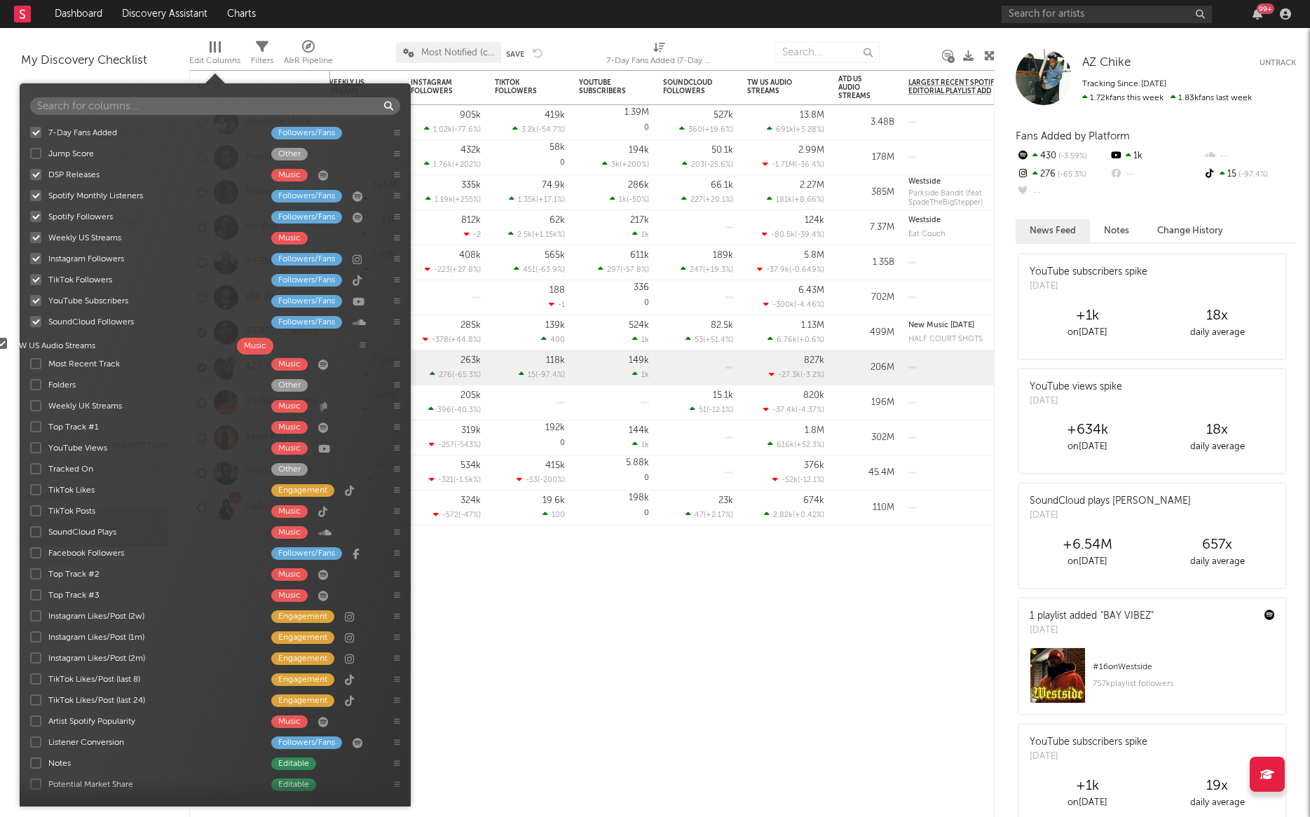
drag, startPoint x: 396, startPoint y: 477, endPoint x: 362, endPoint y: 344, distance: 137.5
click at [362, 344] on div "7-Day Fans Added Followers/Fans Jump Score Other DSP Releases Music Spotify Mon…" at bounding box center [215, 459] width 391 height 674
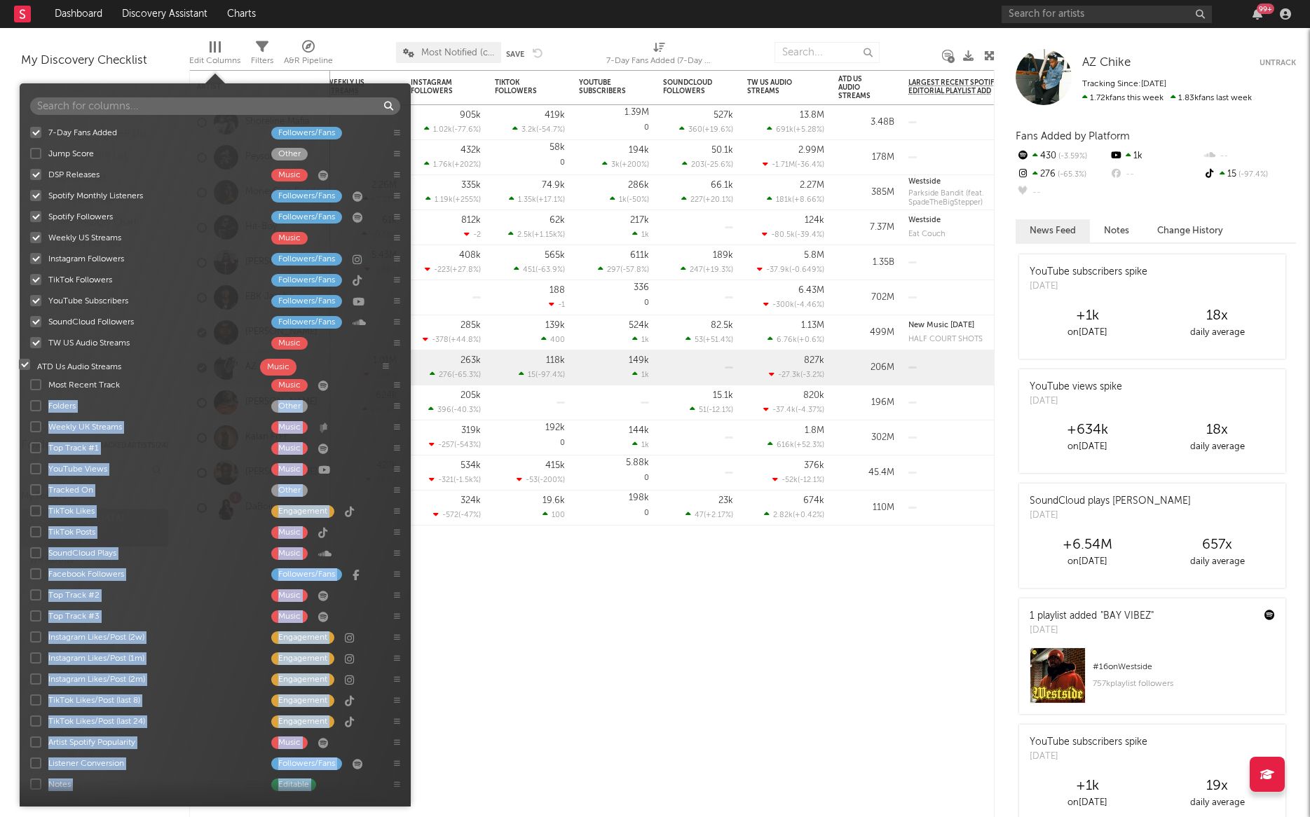
drag, startPoint x: 397, startPoint y: 347, endPoint x: 386, endPoint y: 365, distance: 21.4
click at [386, 365] on div "7-Day Fans Added Followers/Fans Jump Score Other DSP Releases Music Spotify Mon…" at bounding box center [215, 459] width 391 height 674
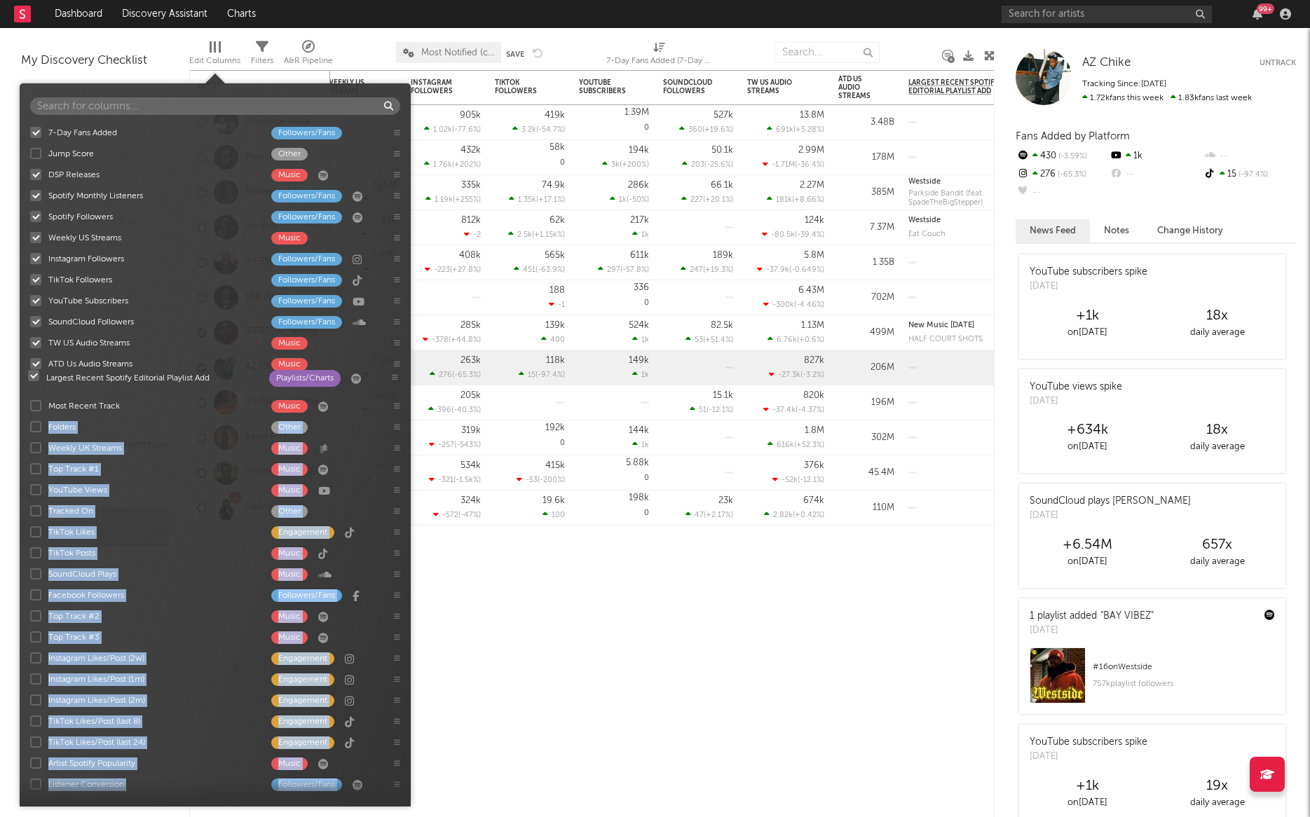
drag, startPoint x: 399, startPoint y: 516, endPoint x: 397, endPoint y: 378, distance: 137.4
click at [397, 378] on div "7-Day Fans Added Followers/Fans Jump Score Other DSP Releases Music Spotify Mon…" at bounding box center [215, 459] width 391 height 674
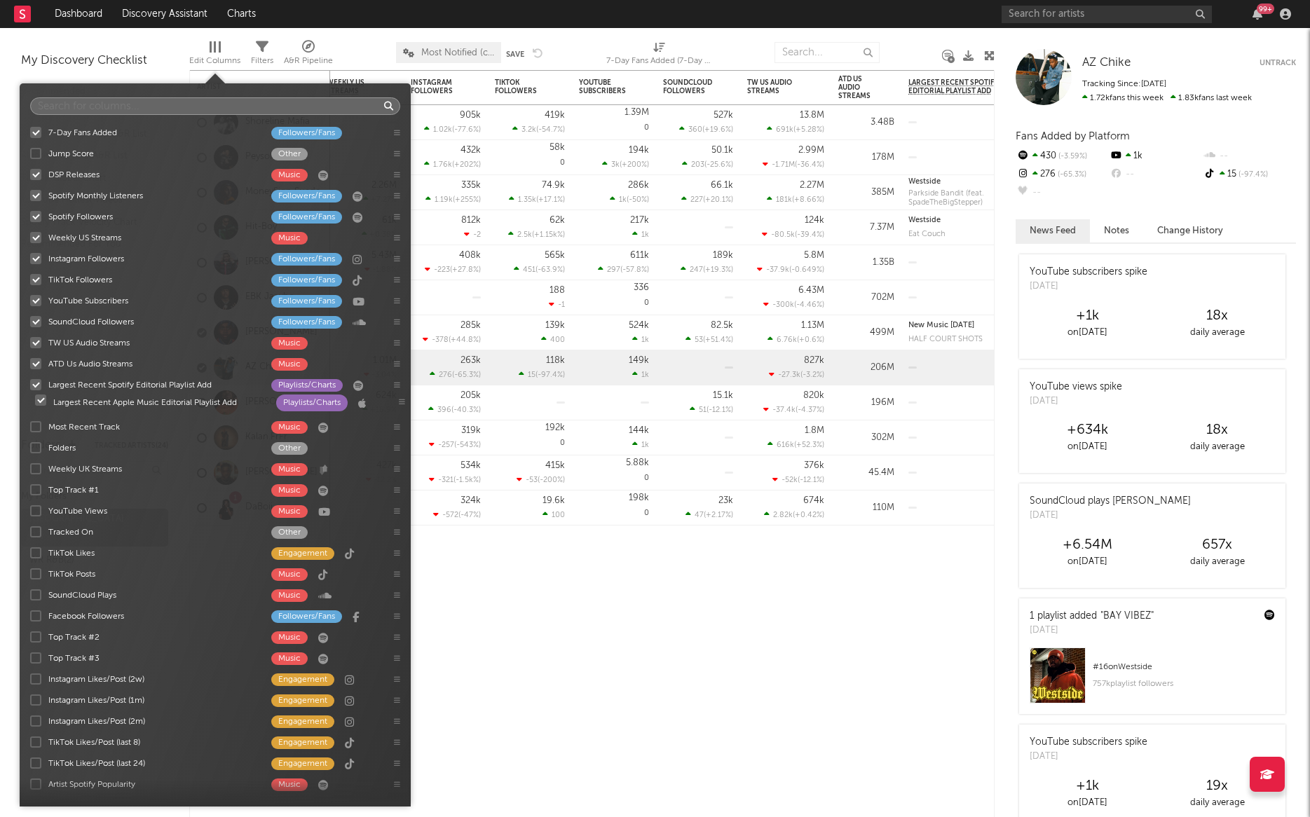
drag, startPoint x: 397, startPoint y: 610, endPoint x: 401, endPoint y: 402, distance: 207.5
click at [401, 402] on div "7-Day Fans Added Followers/Fans Jump Score Other DSP Releases Music Spotify Mon…" at bounding box center [215, 459] width 391 height 674
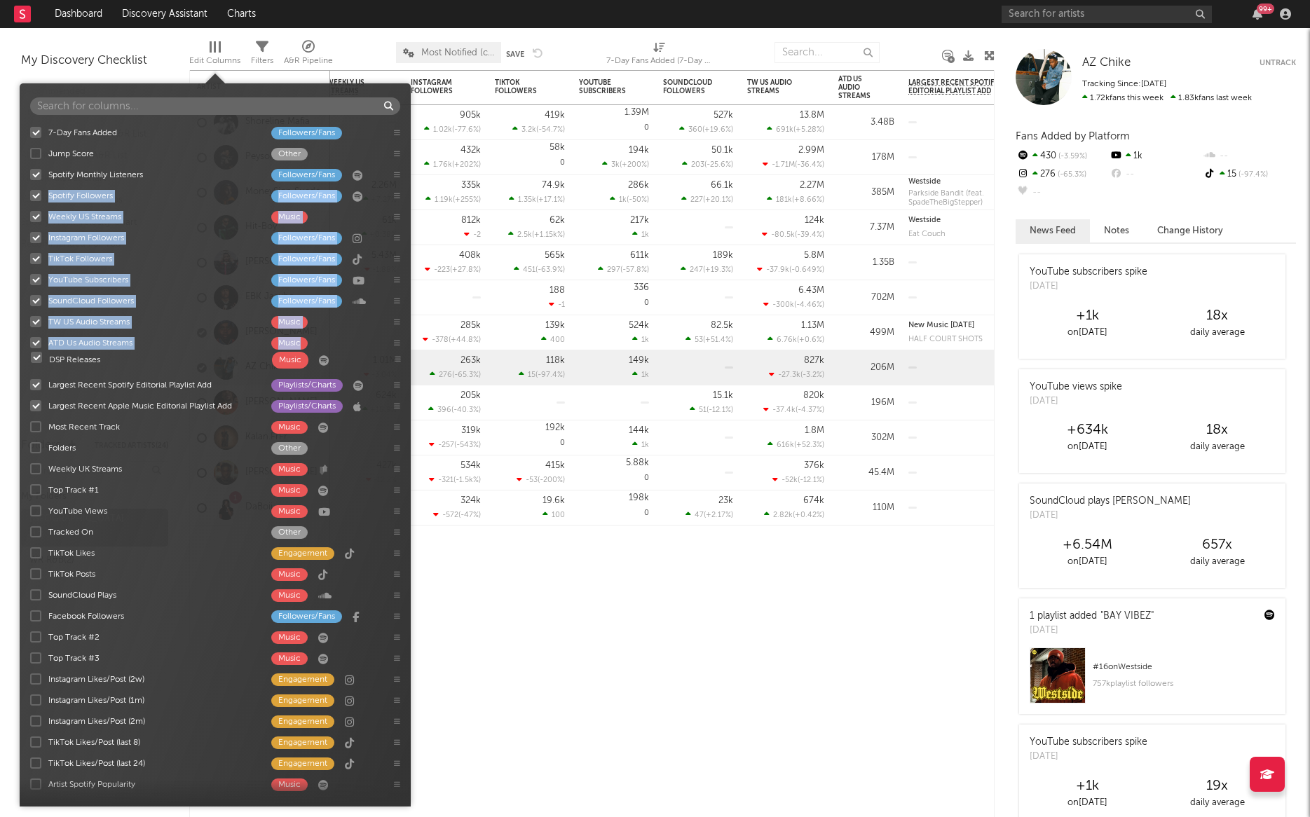
drag, startPoint x: 394, startPoint y: 177, endPoint x: 395, endPoint y: 362, distance: 185.0
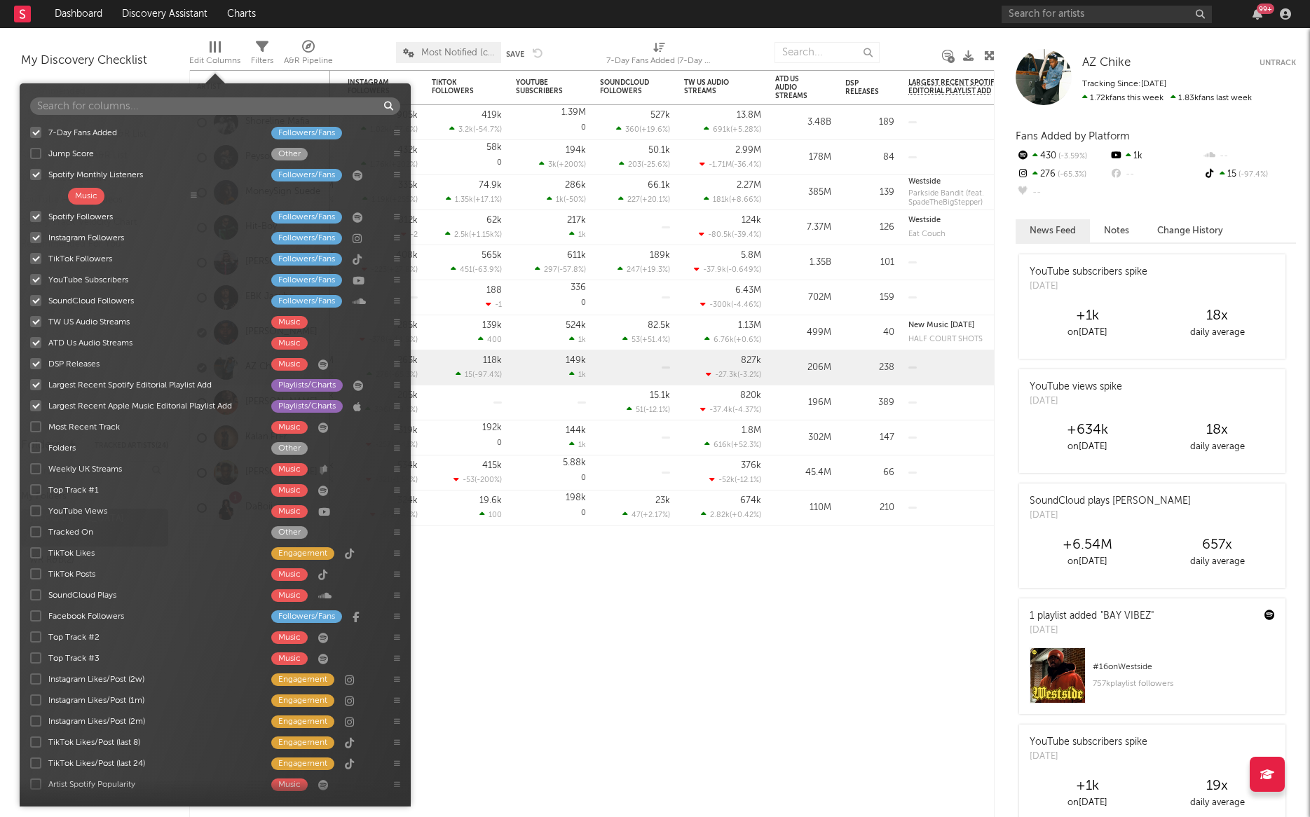
click at [193, 196] on div "7-Day Fans Added Followers/Fans Jump Score Other Spotify Monthly Listeners Foll…" at bounding box center [215, 459] width 391 height 674
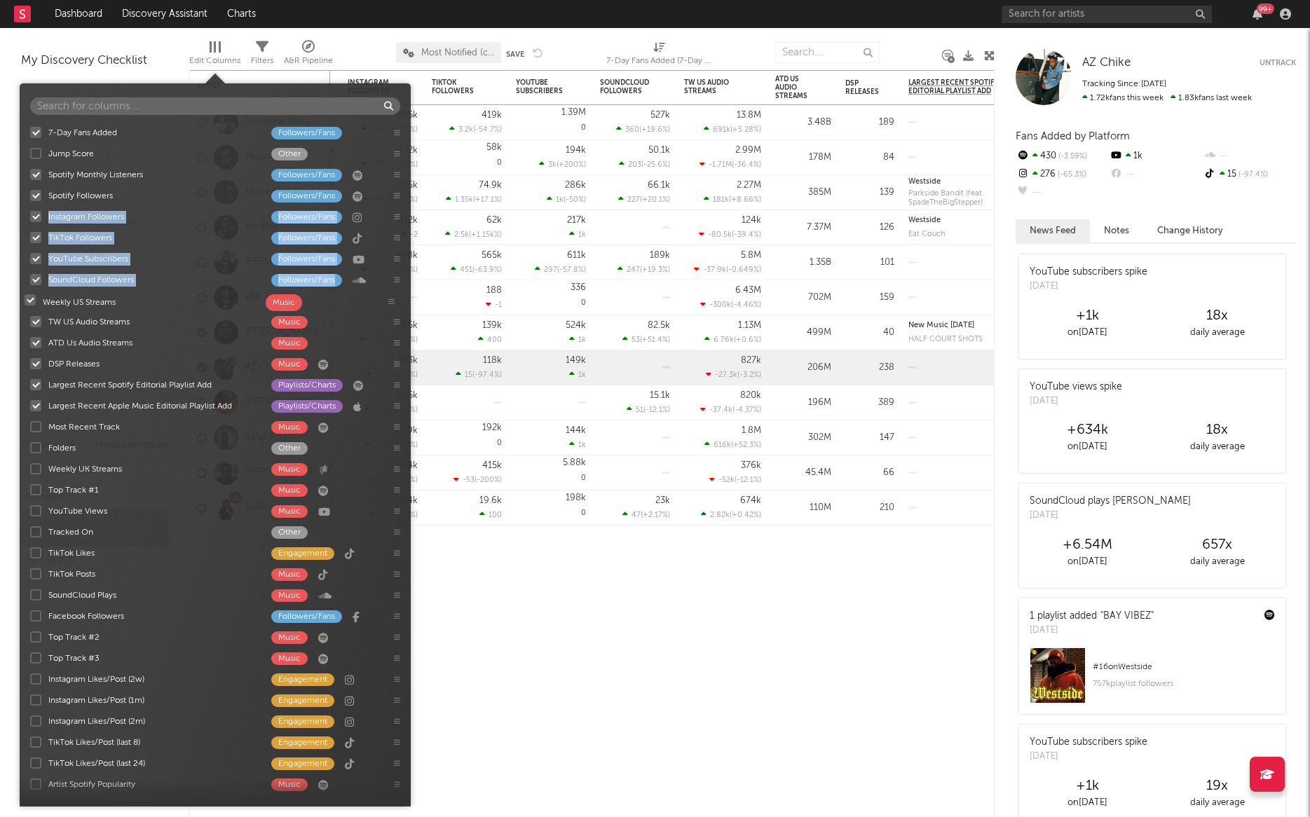
drag, startPoint x: 395, startPoint y: 198, endPoint x: 390, endPoint y: 304, distance: 106.7
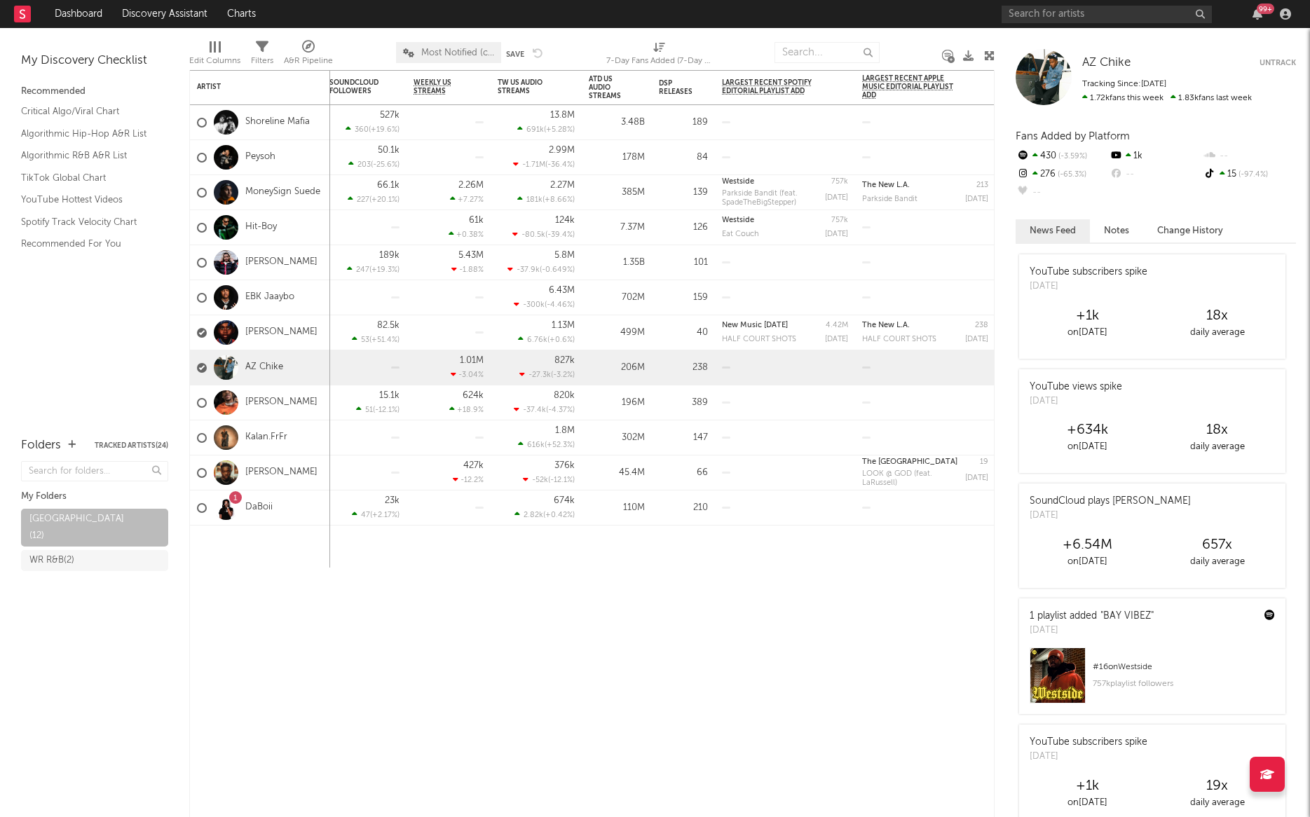
click at [212, 43] on div at bounding box center [215, 46] width 11 height 11
